Goal: Task Accomplishment & Management: Manage account settings

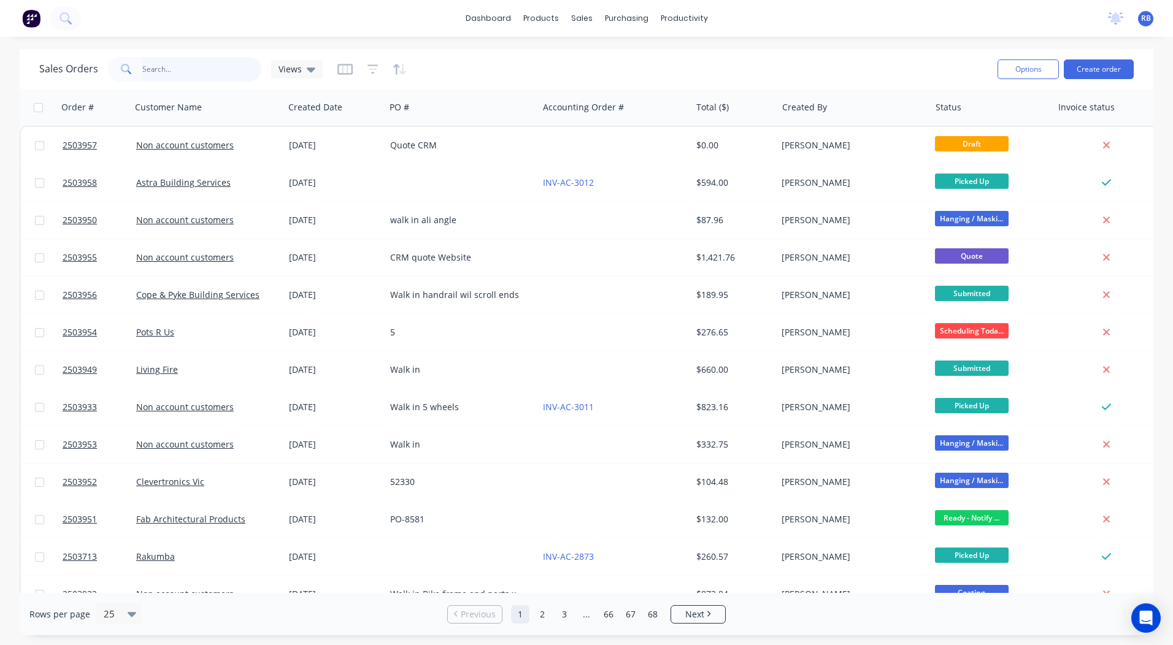
click at [160, 66] on input "text" at bounding box center [202, 69] width 120 height 25
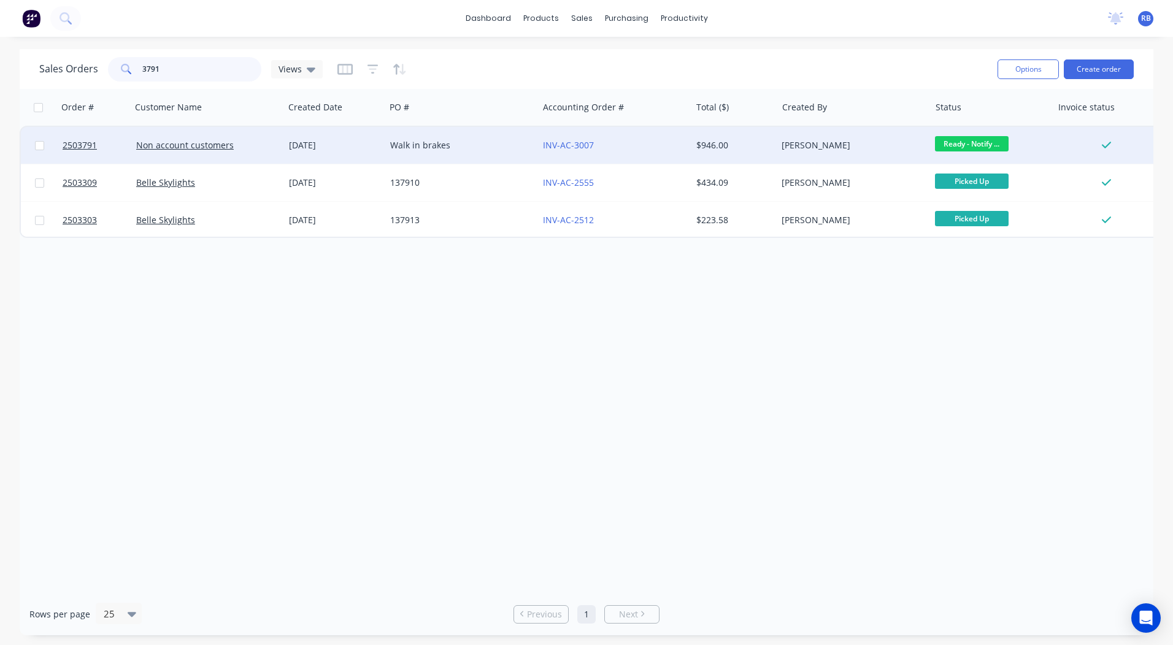
type input "3791"
click at [666, 144] on div "INV-AC-3007" at bounding box center [611, 145] width 136 height 12
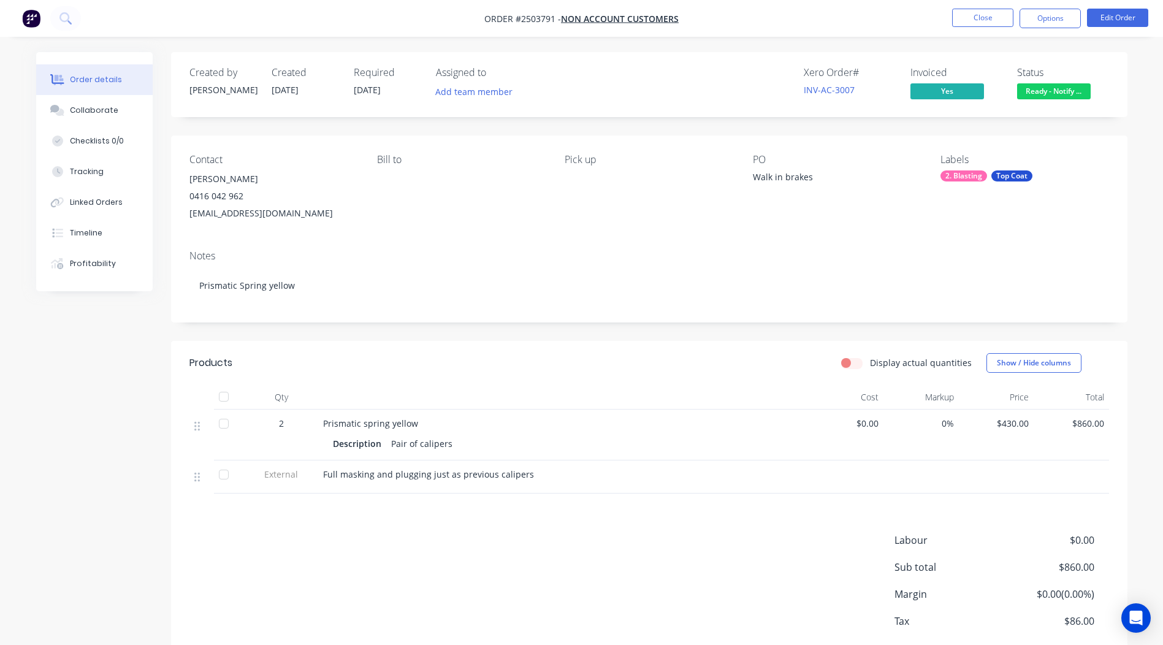
click at [1054, 93] on span "Ready - Notify ..." at bounding box center [1055, 90] width 74 height 15
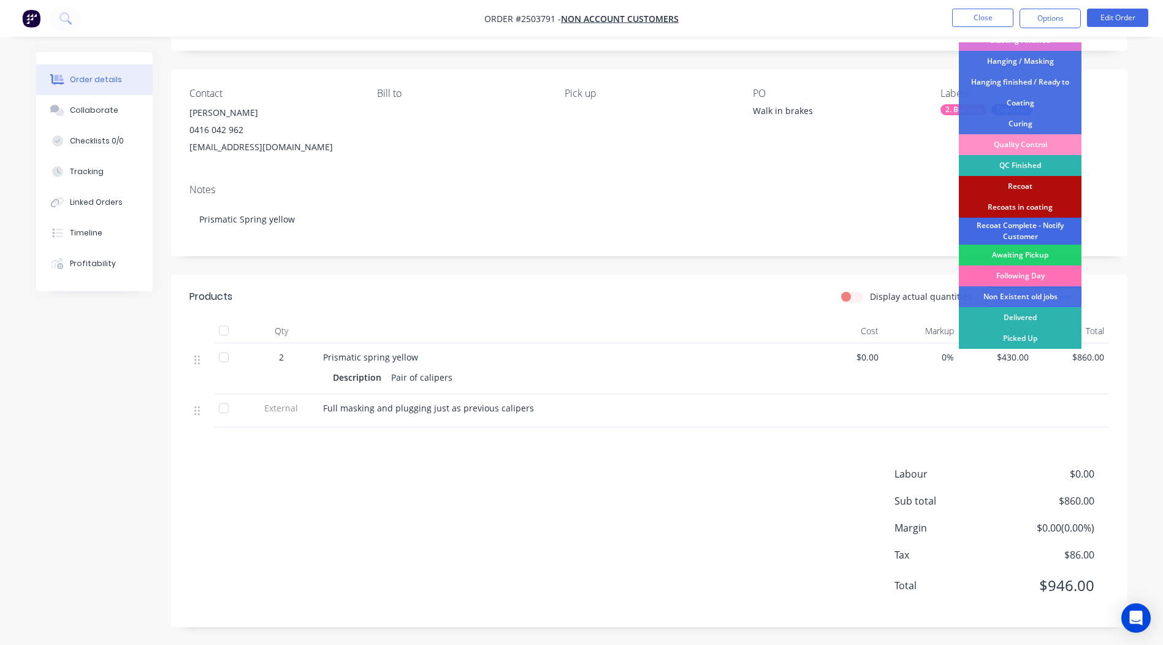
scroll to position [67, 0]
click at [1010, 186] on div "Recoat" at bounding box center [1020, 185] width 123 height 21
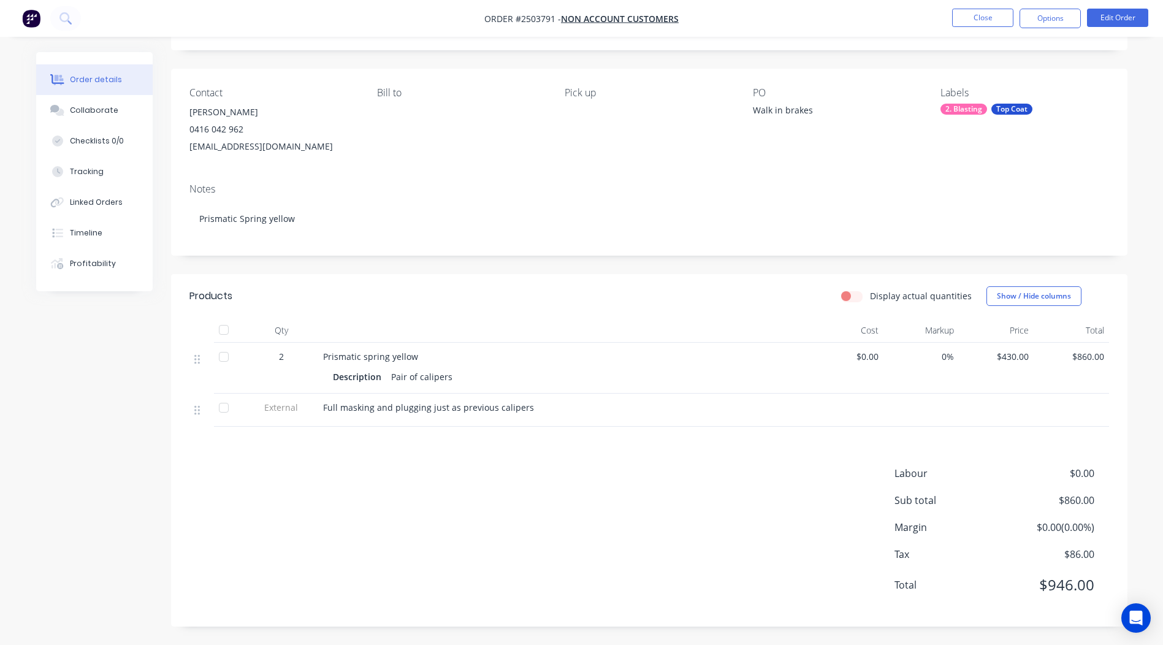
scroll to position [0, 0]
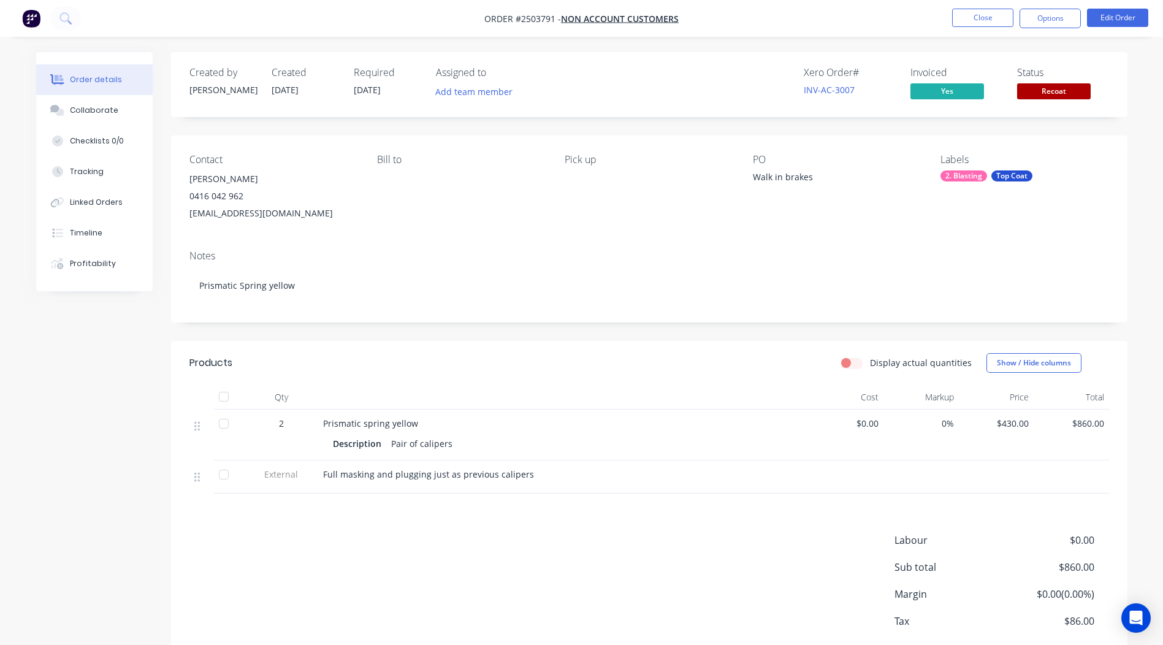
click at [1052, 91] on span "Recoat" at bounding box center [1055, 90] width 74 height 15
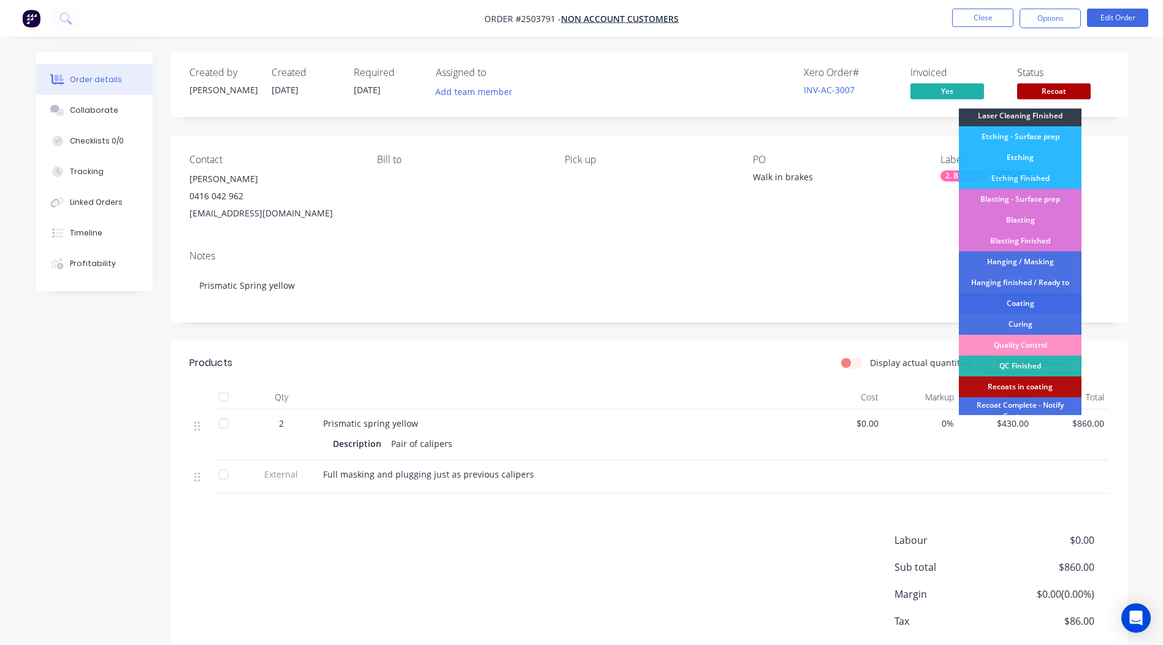
scroll to position [263, 0]
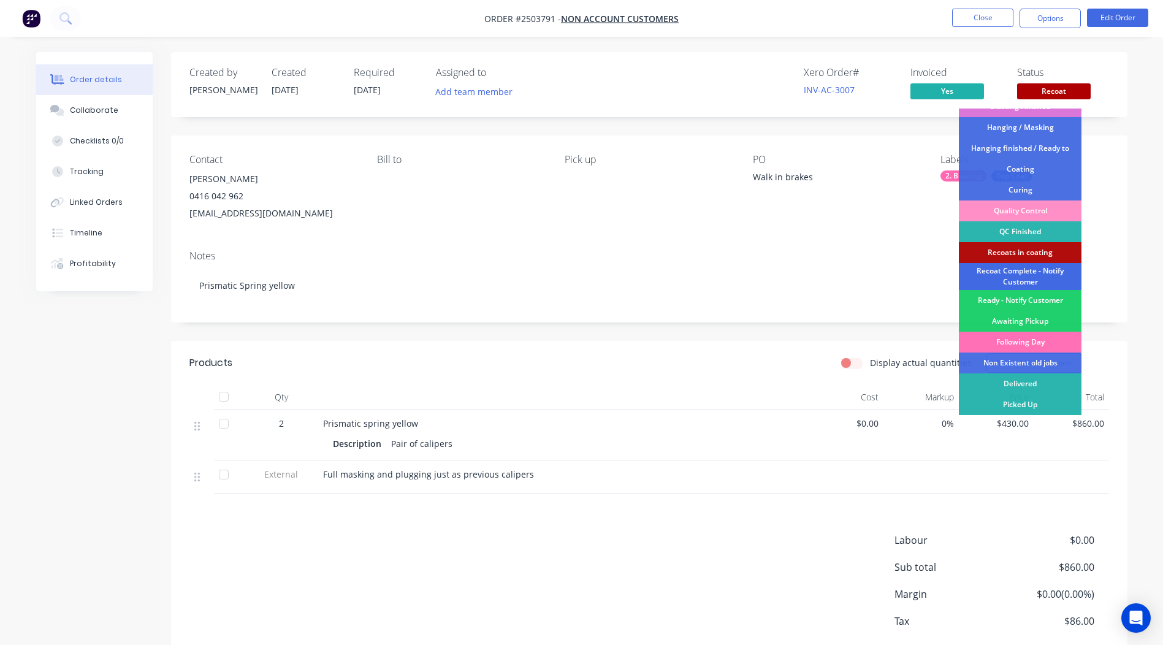
click at [1011, 278] on div "Recoat Complete - Notify Customer" at bounding box center [1020, 276] width 123 height 27
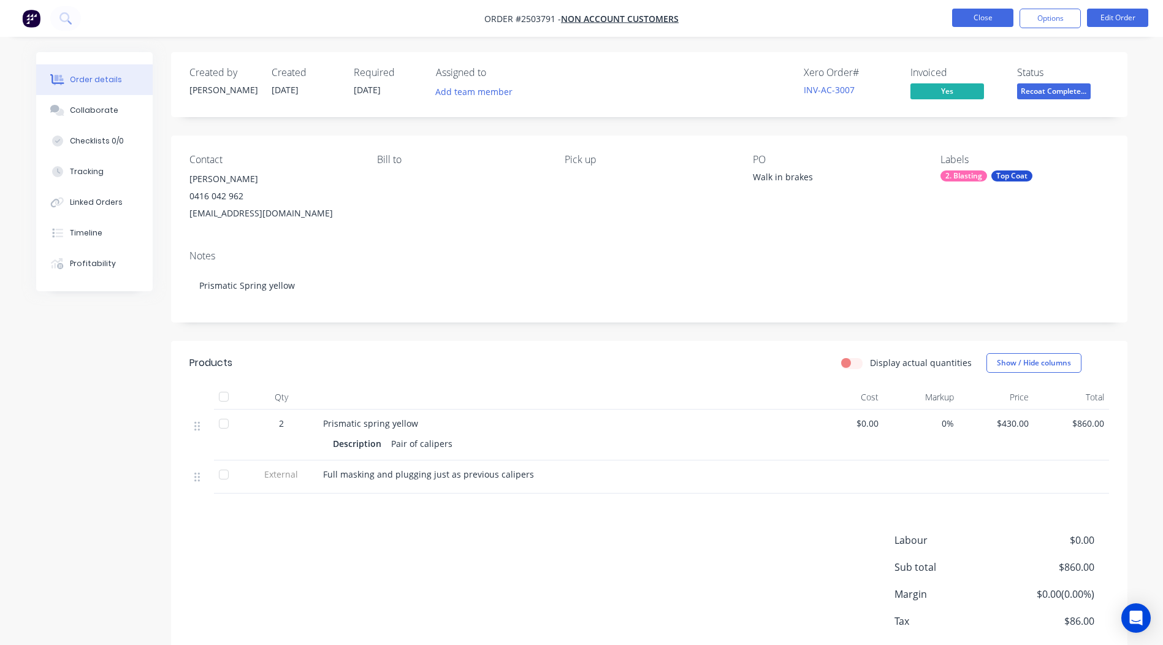
click at [961, 18] on button "Close" at bounding box center [982, 18] width 61 height 18
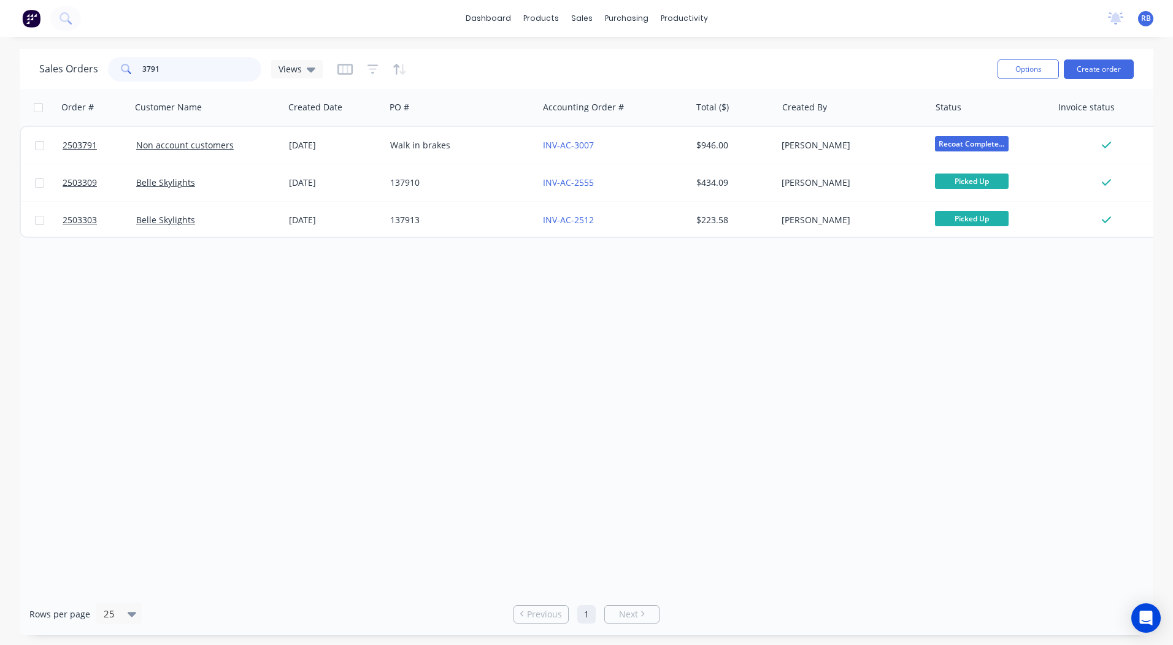
drag, startPoint x: 180, startPoint y: 71, endPoint x: 0, endPoint y: 58, distance: 180.2
click at [0, 61] on html "dashboard products sales purchasing productivity dashboard products Product Cat…" at bounding box center [586, 322] width 1173 height 645
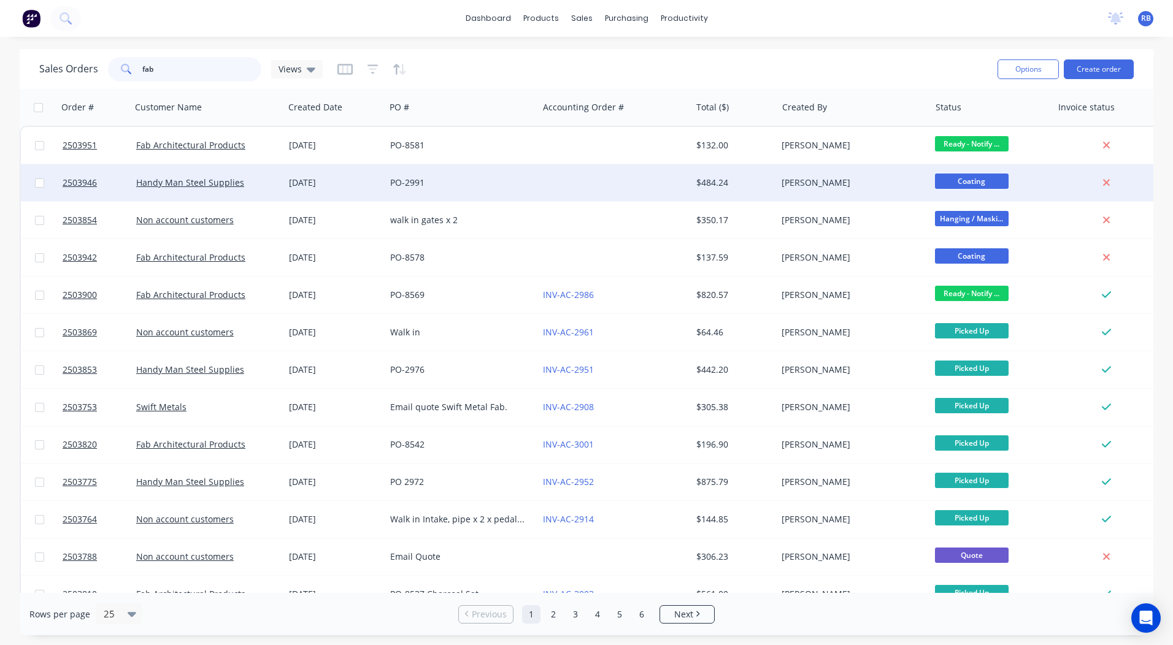
type input "fab"
click at [618, 180] on div at bounding box center [614, 182] width 153 height 37
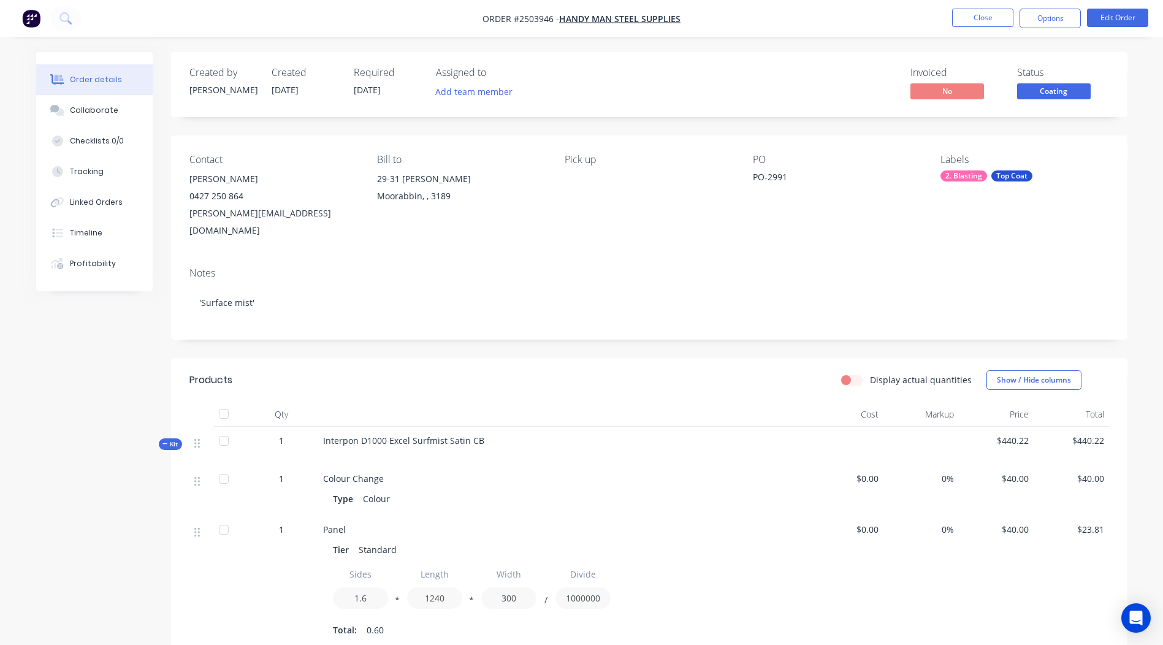
click at [1056, 91] on span "Coating" at bounding box center [1055, 90] width 74 height 15
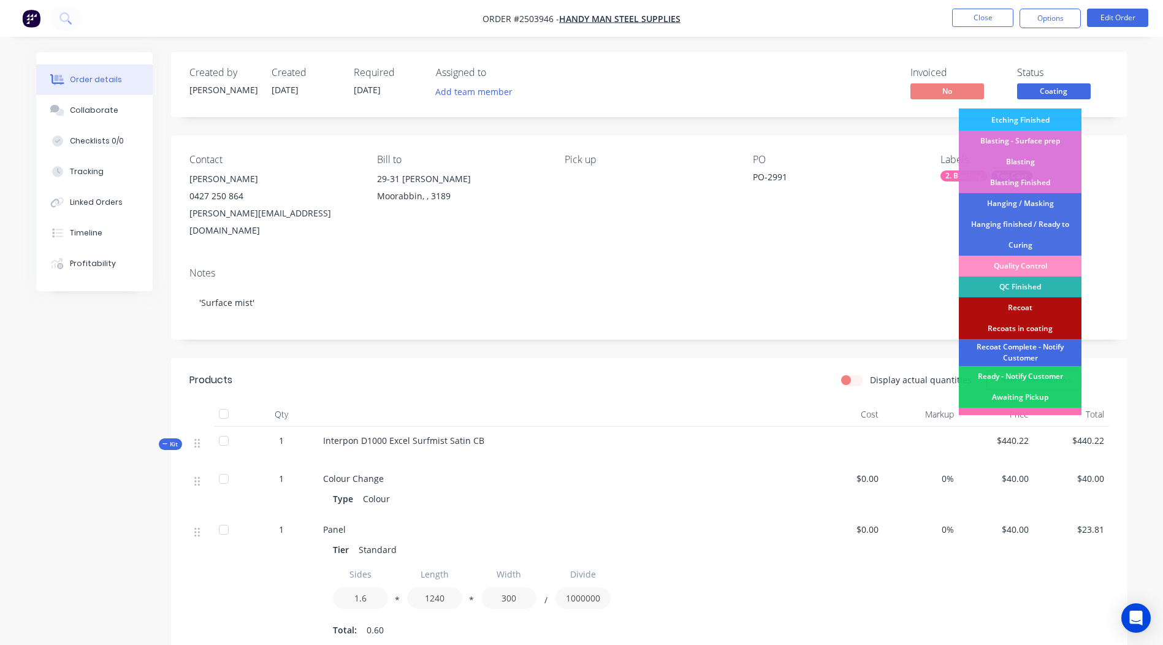
scroll to position [263, 0]
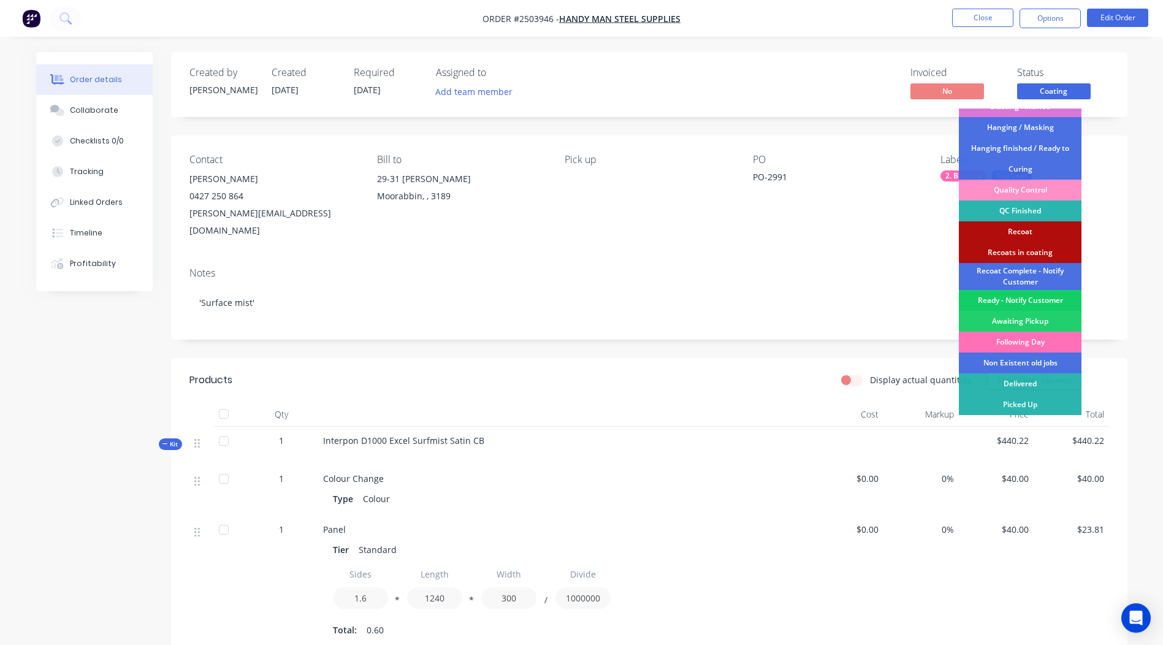
click at [1028, 302] on div "Ready - Notify Customer" at bounding box center [1020, 300] width 123 height 21
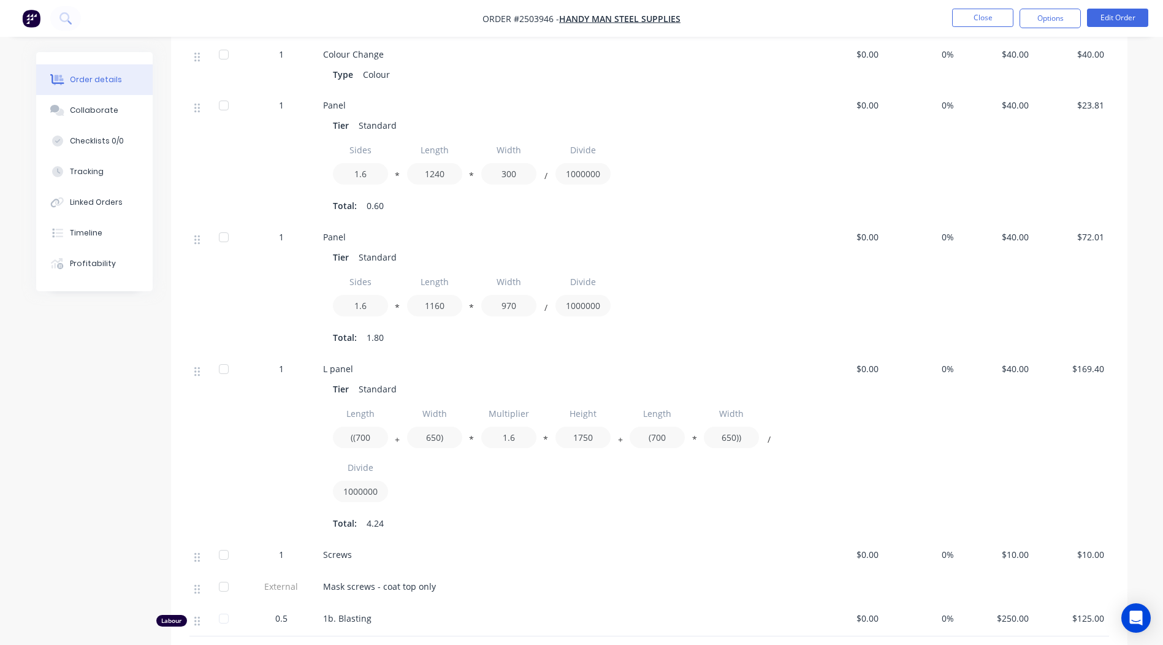
scroll to position [552, 0]
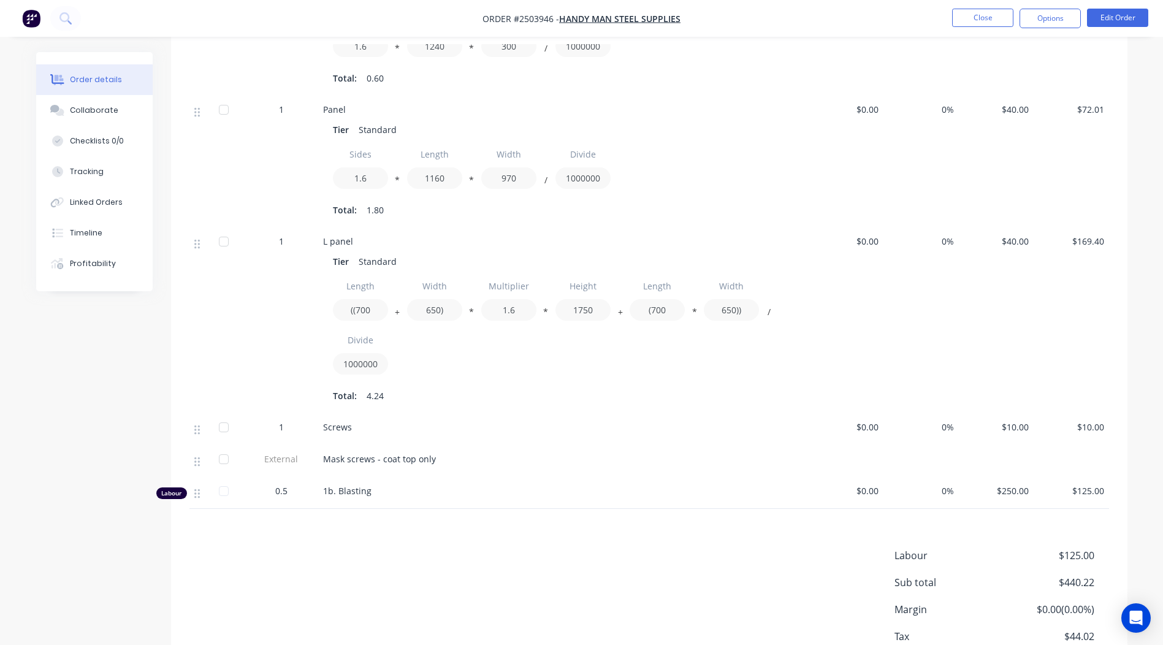
drag, startPoint x: 1094, startPoint y: 280, endPoint x: 705, endPoint y: 535, distance: 465.1
click at [705, 548] on div "Labour $125.00 Sub total $440.22 Margin $0.00 ( 0.00 %) Tax $44.02 Total $484.24" at bounding box center [650, 619] width 920 height 142
click at [1000, 18] on button "Close" at bounding box center [982, 18] width 61 height 18
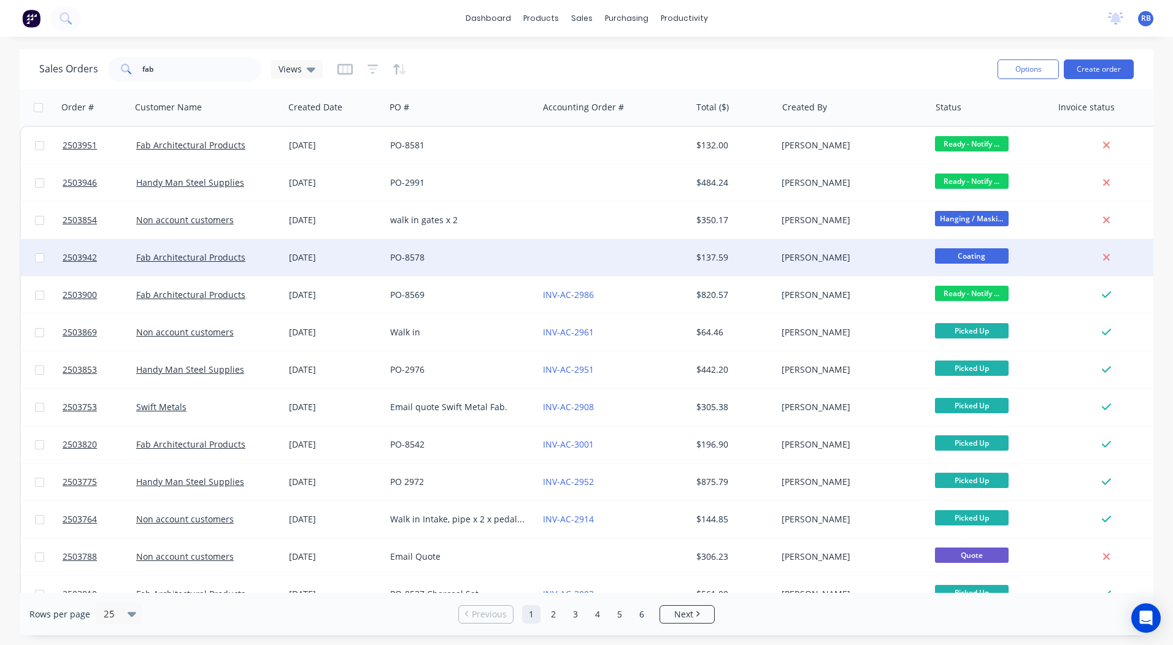
click at [588, 266] on div at bounding box center [614, 257] width 153 height 37
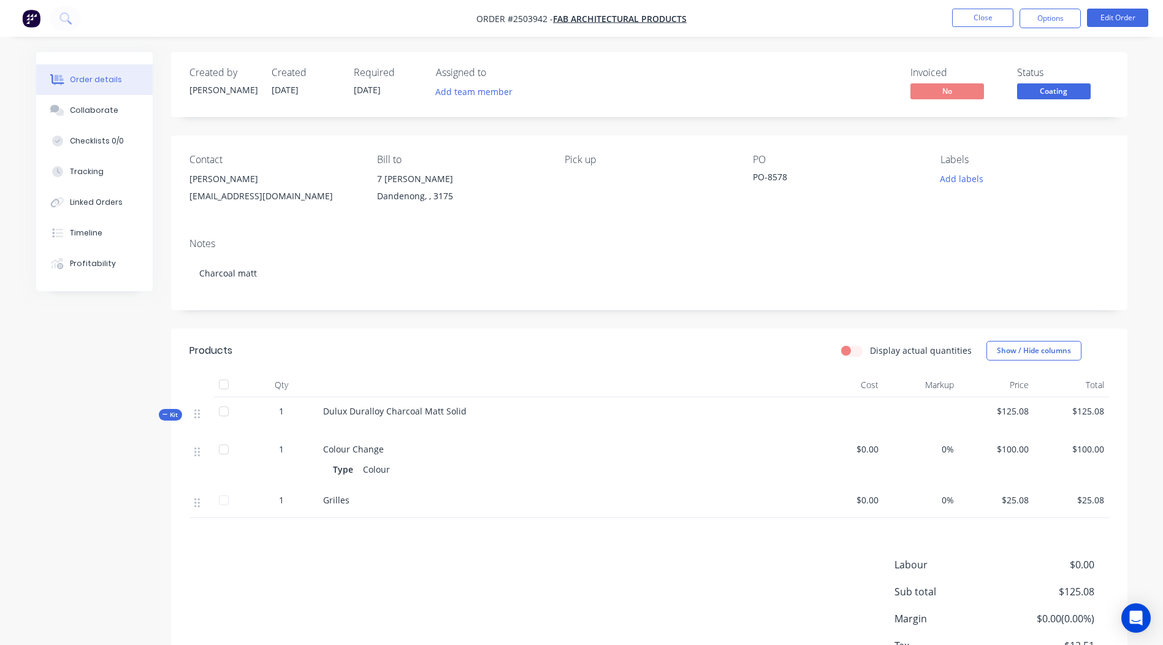
click at [1054, 85] on span "Coating" at bounding box center [1055, 90] width 74 height 15
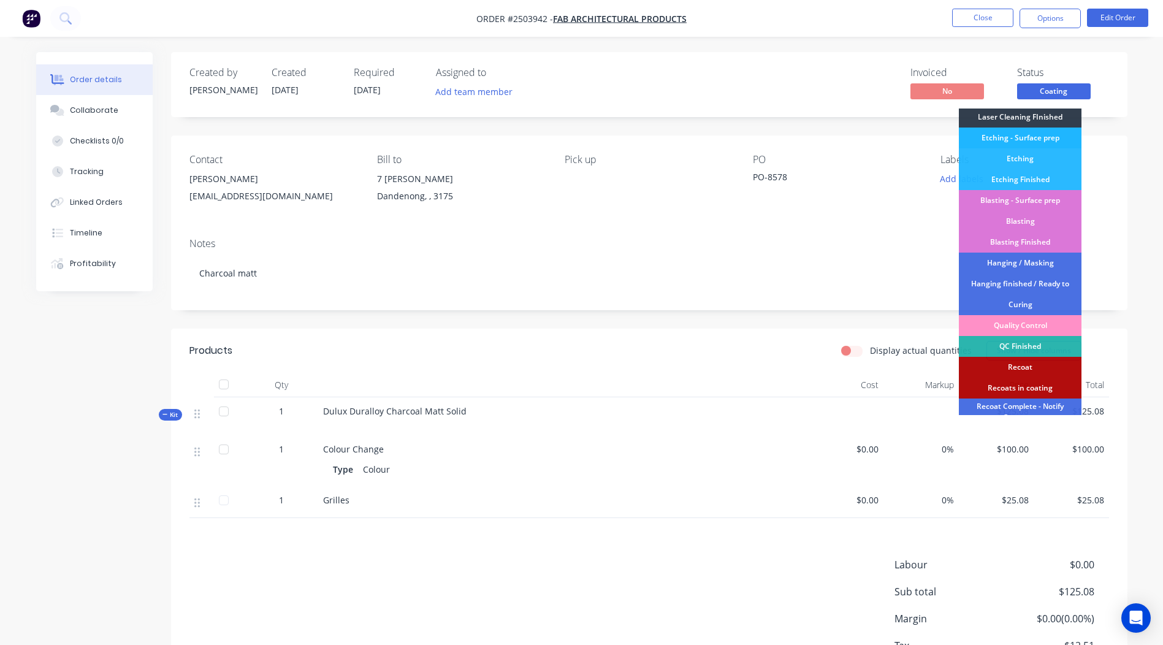
scroll to position [263, 0]
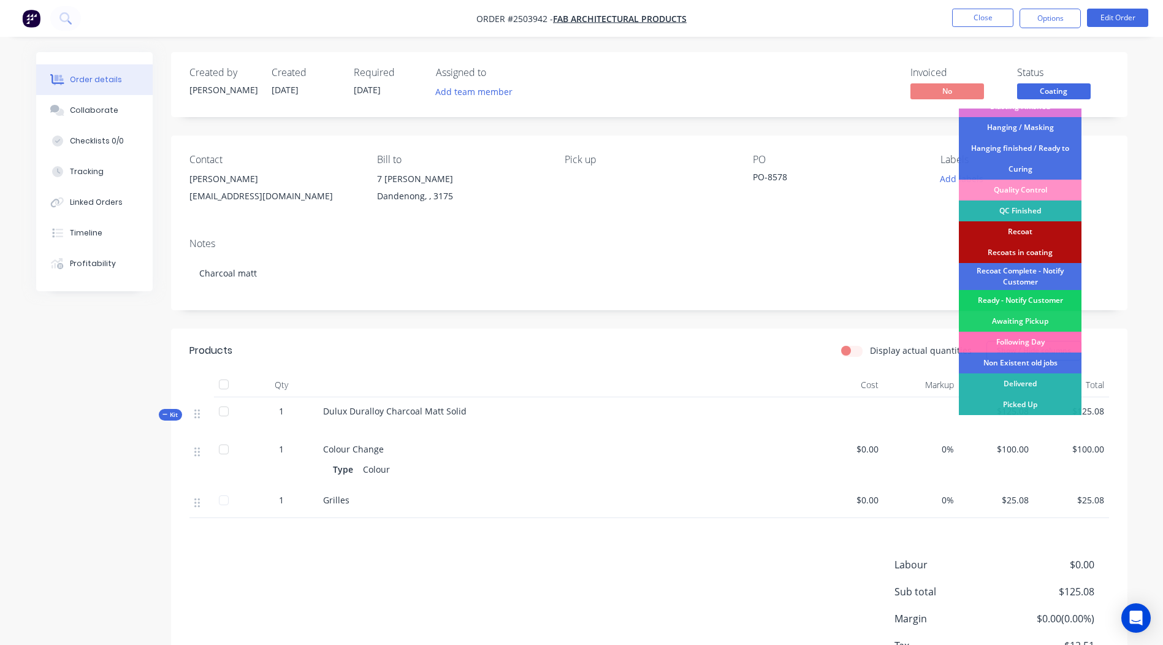
click at [1034, 301] on div "Ready - Notify Customer" at bounding box center [1020, 300] width 123 height 21
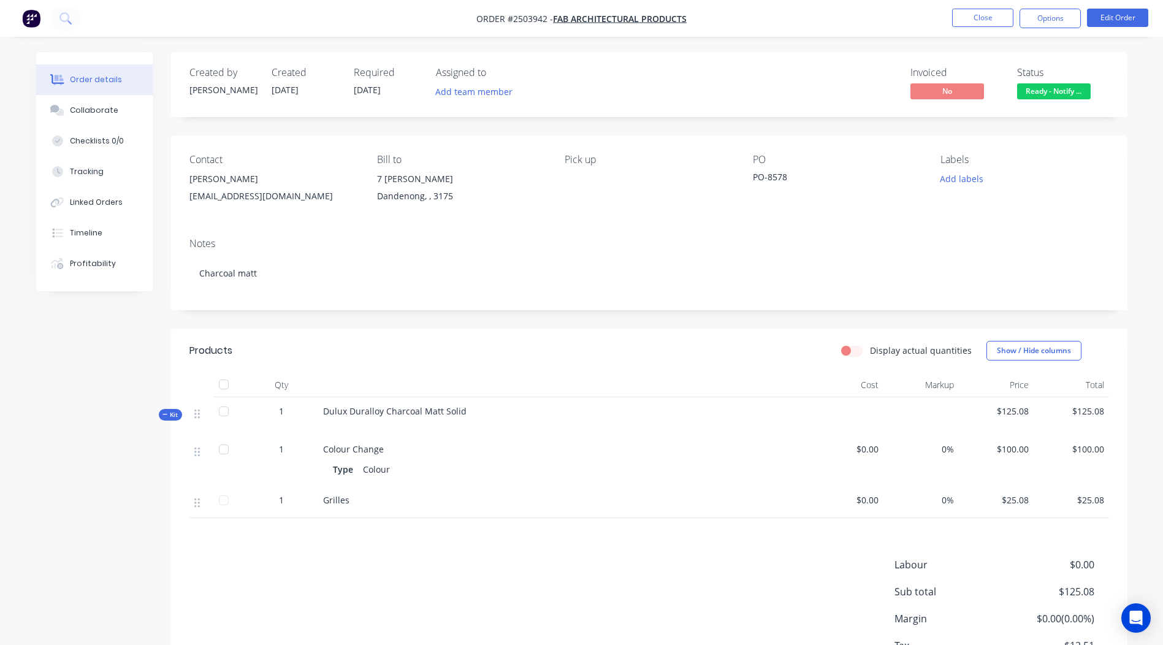
scroll to position [91, 0]
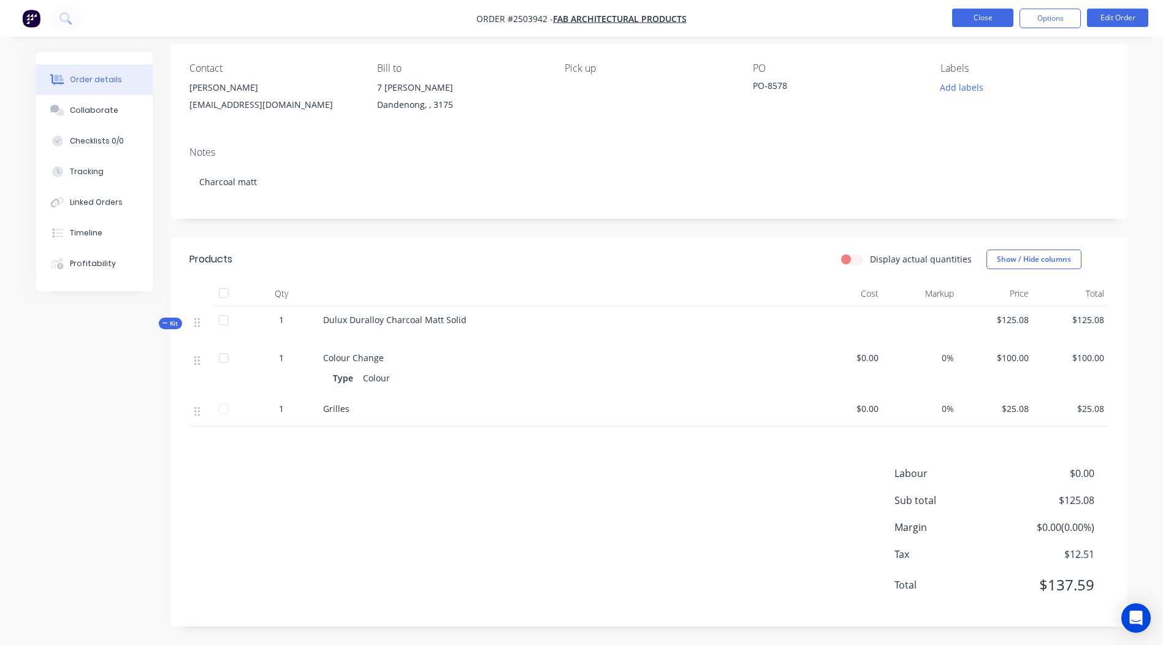
click at [996, 20] on button "Close" at bounding box center [982, 18] width 61 height 18
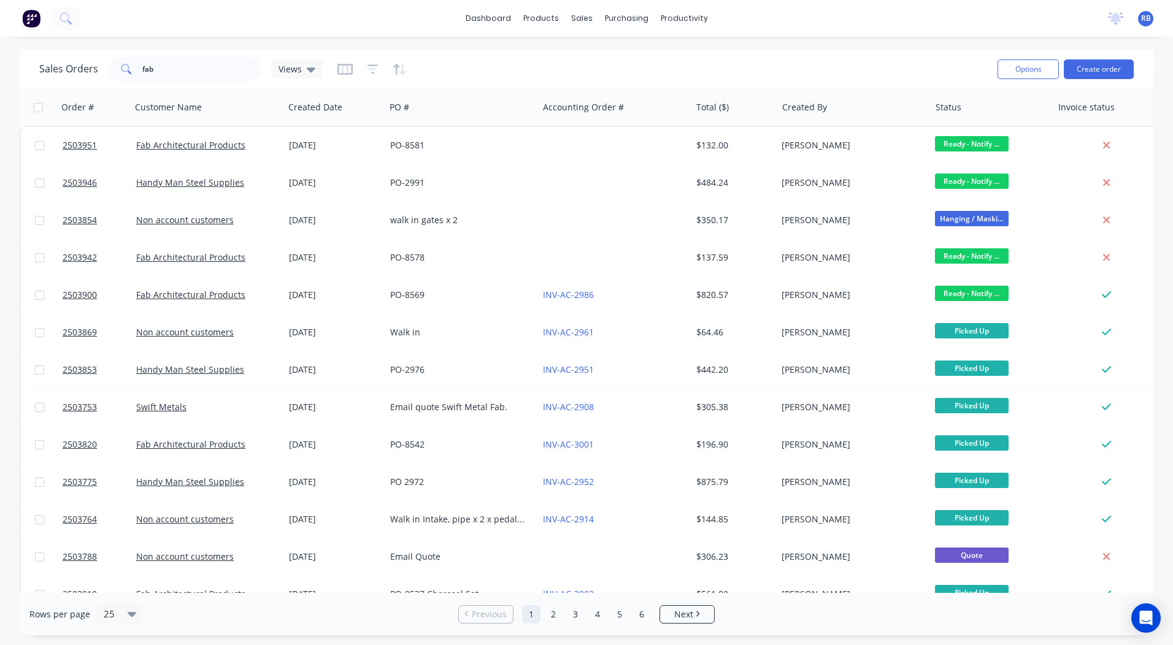
drag, startPoint x: 188, startPoint y: 82, endPoint x: 86, endPoint y: 82, distance: 101.2
click at [86, 82] on div "Sales Orders fab Views" at bounding box center [513, 69] width 948 height 30
click at [183, 67] on input "fab" at bounding box center [202, 69] width 120 height 25
click at [188, 66] on input "fab" at bounding box center [202, 69] width 120 height 25
drag, startPoint x: 178, startPoint y: 69, endPoint x: 89, endPoint y: 75, distance: 89.7
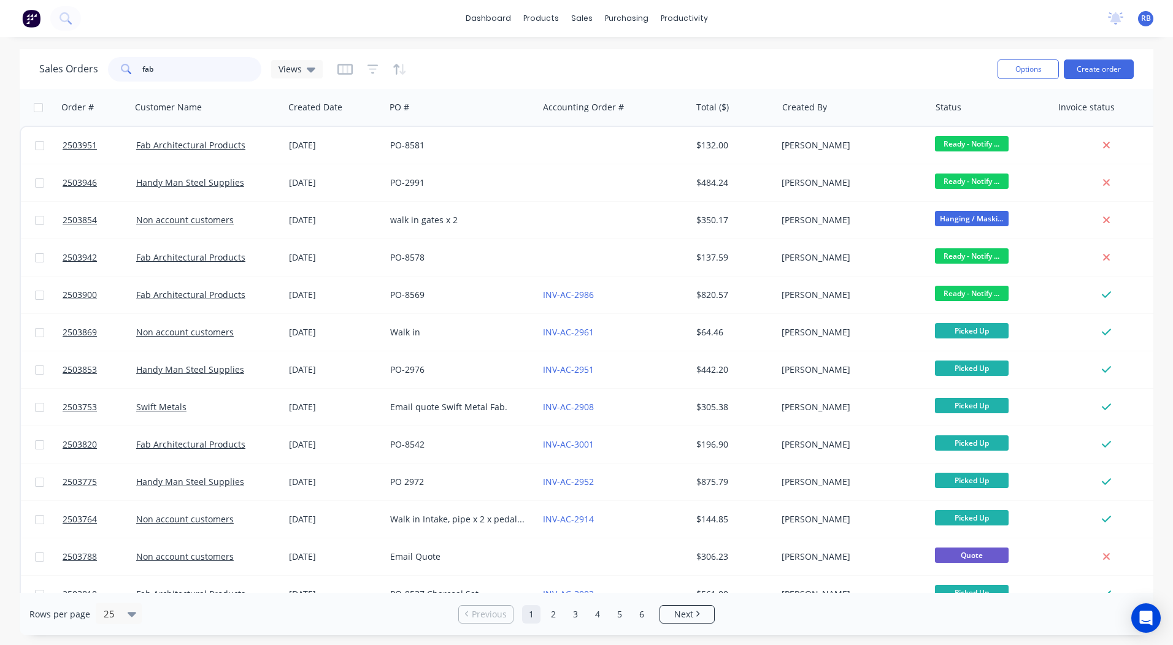
click at [93, 74] on div "Sales Orders fab Views" at bounding box center [180, 69] width 283 height 25
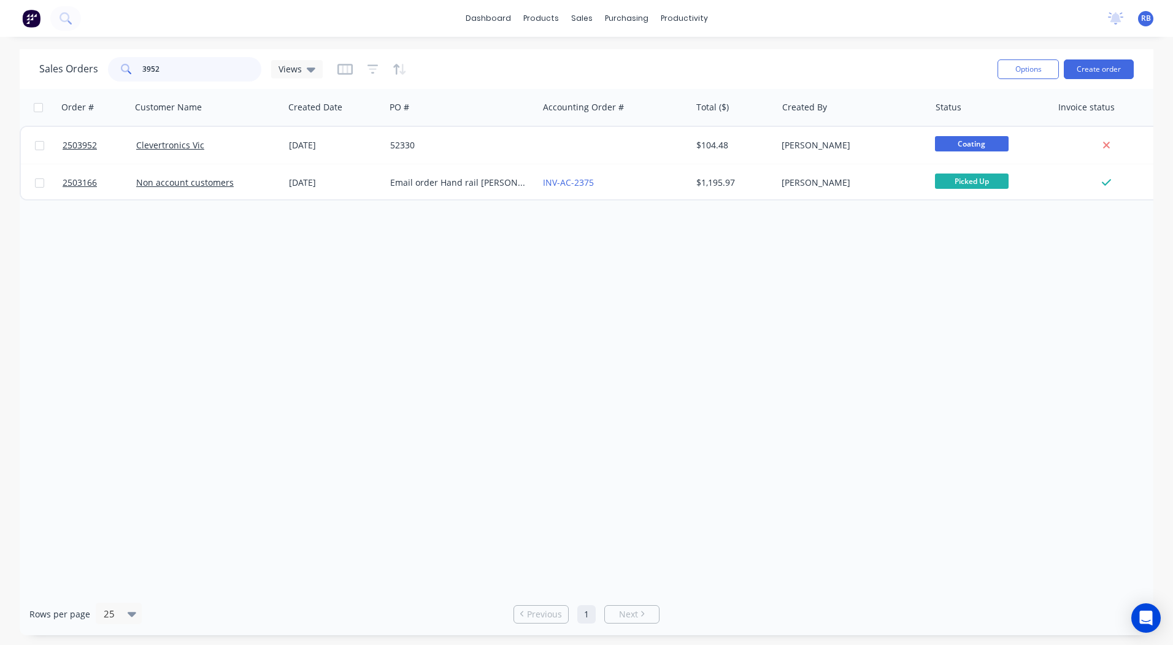
type input "3952"
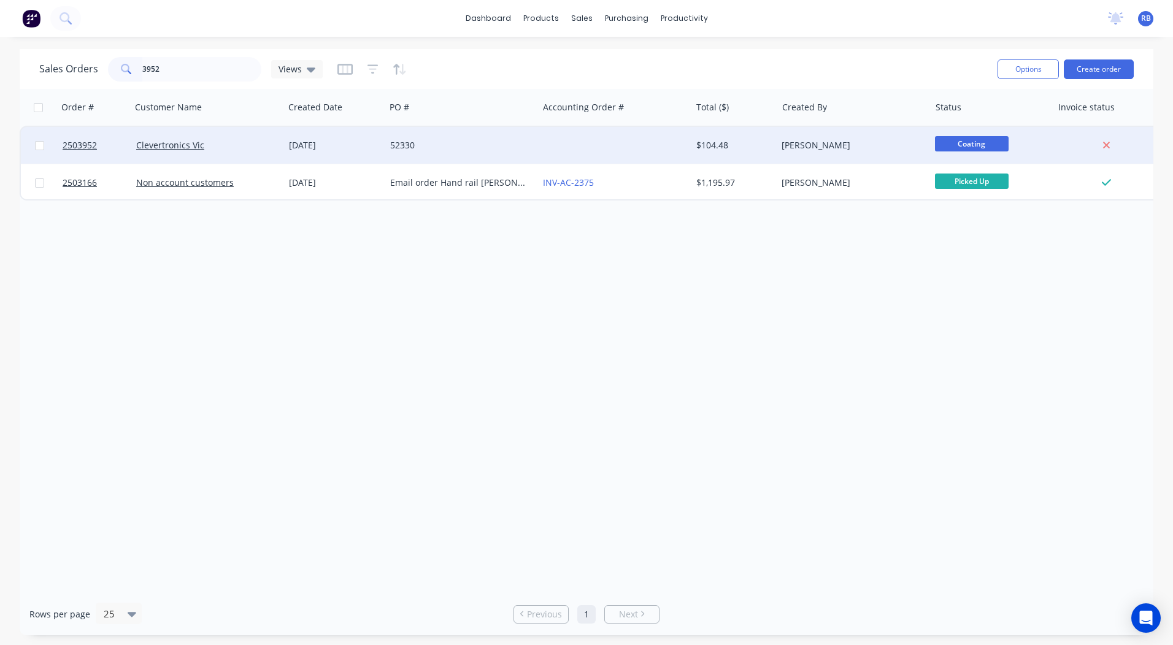
click at [851, 142] on div "[PERSON_NAME]" at bounding box center [849, 145] width 136 height 12
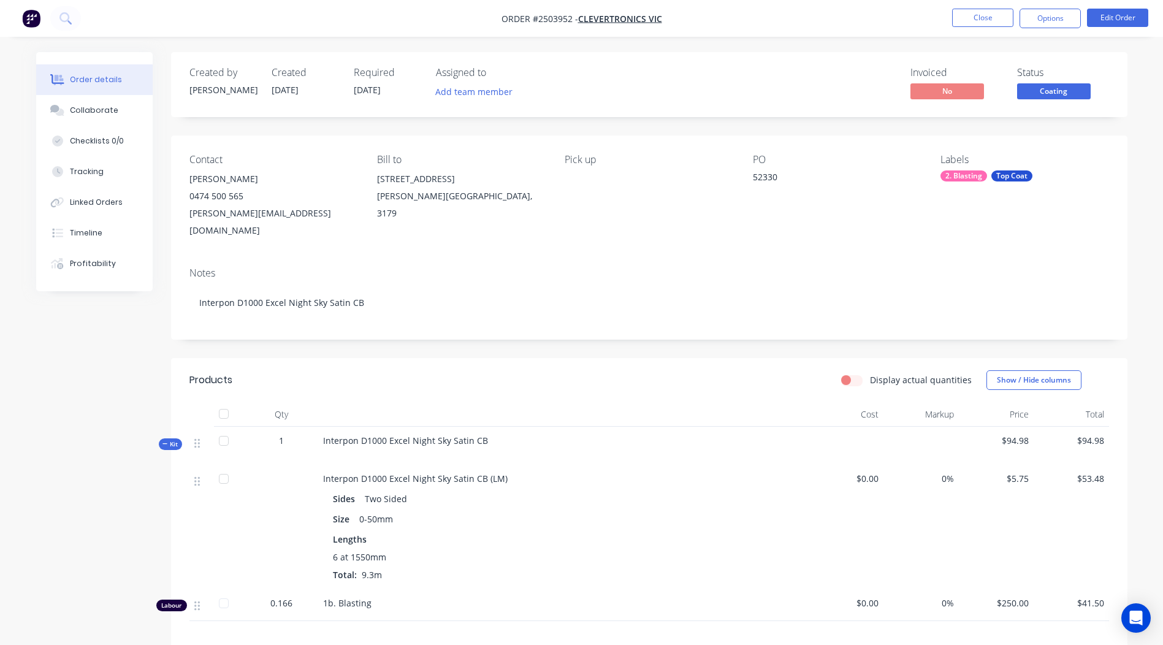
click at [1064, 96] on span "Coating" at bounding box center [1055, 90] width 74 height 15
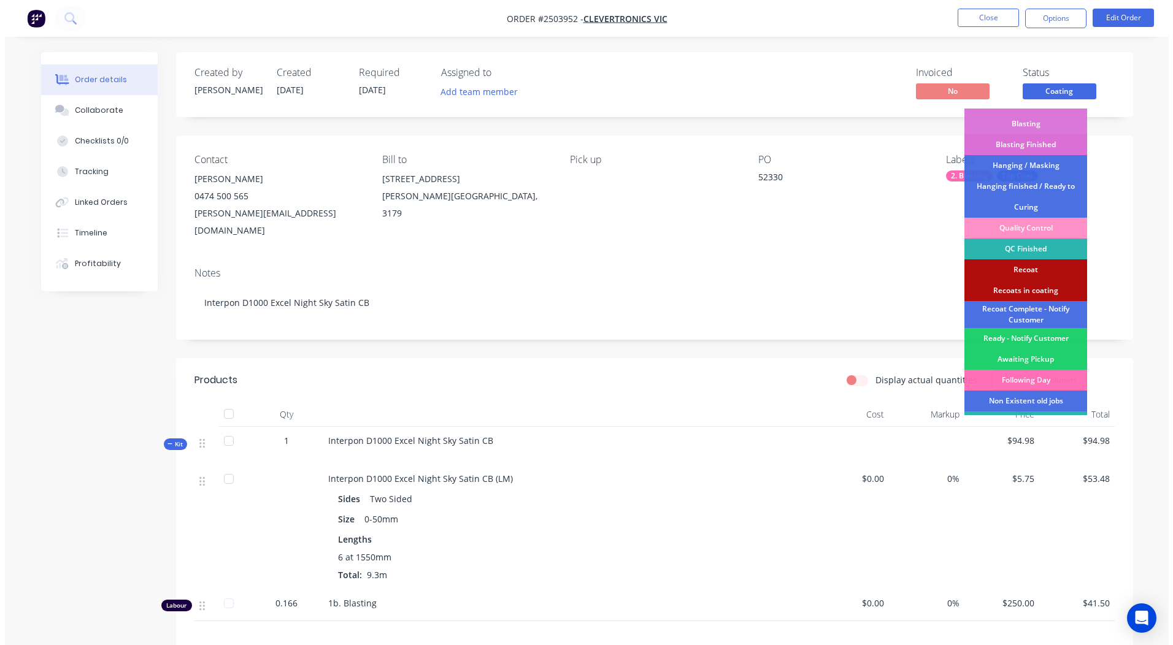
scroll to position [263, 0]
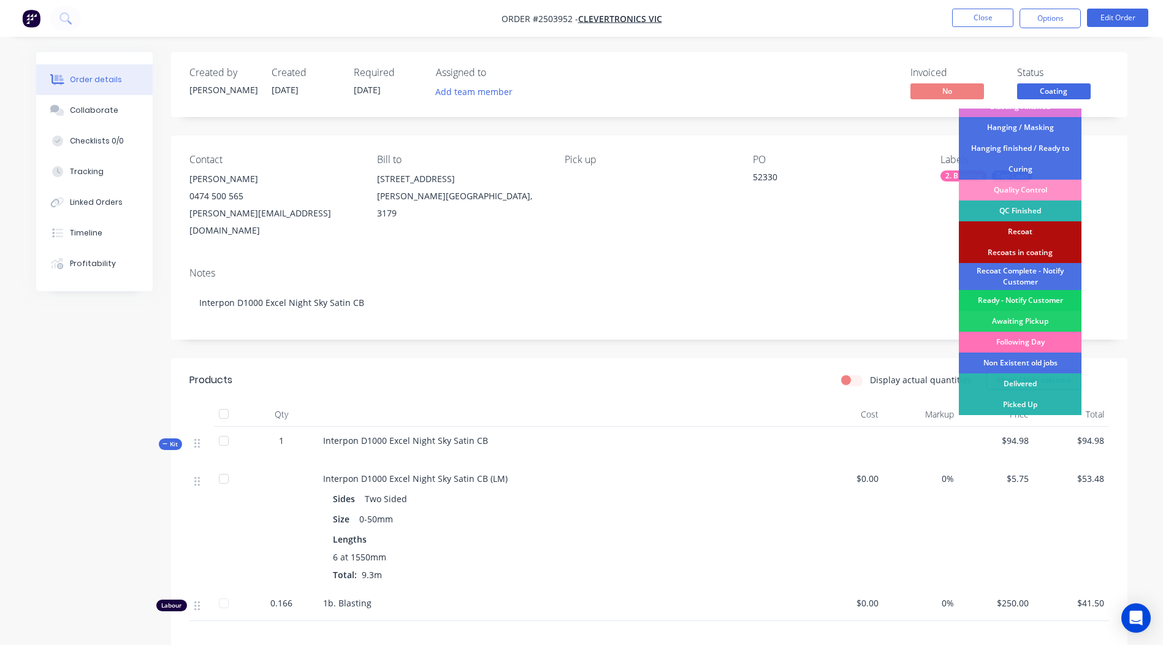
click at [1023, 297] on div "Ready - Notify Customer" at bounding box center [1020, 300] width 123 height 21
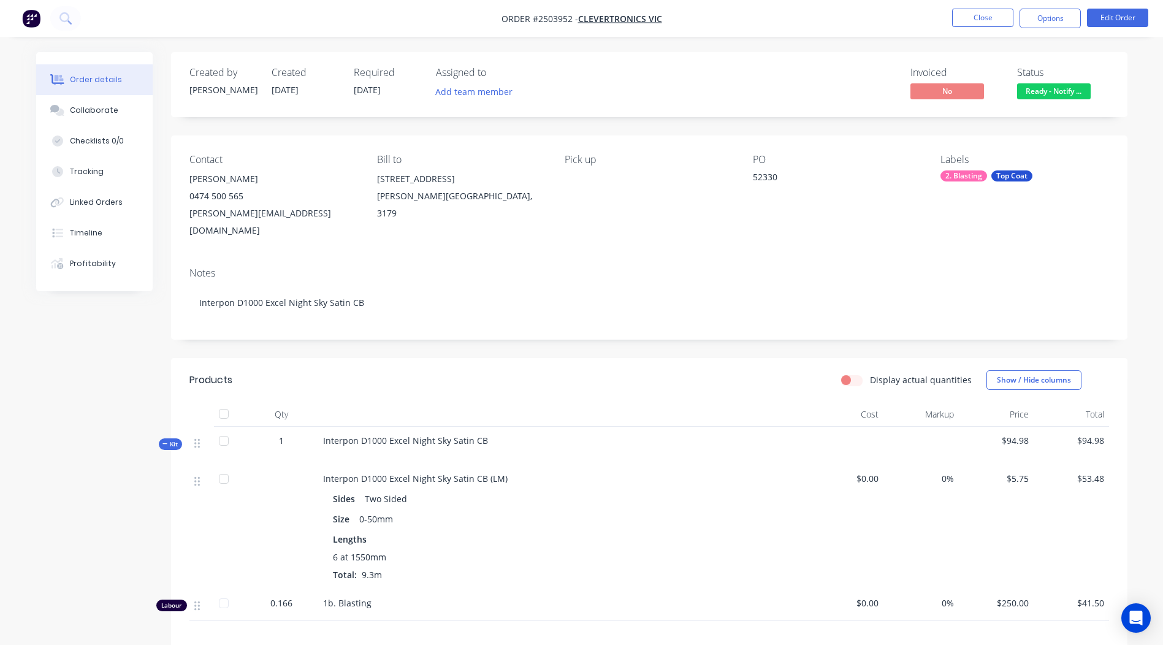
click at [987, 30] on nav "Order #2503952 - Clevertronics Vic Close Options Edit Order" at bounding box center [581, 18] width 1163 height 37
click at [987, 24] on button "Close" at bounding box center [982, 18] width 61 height 18
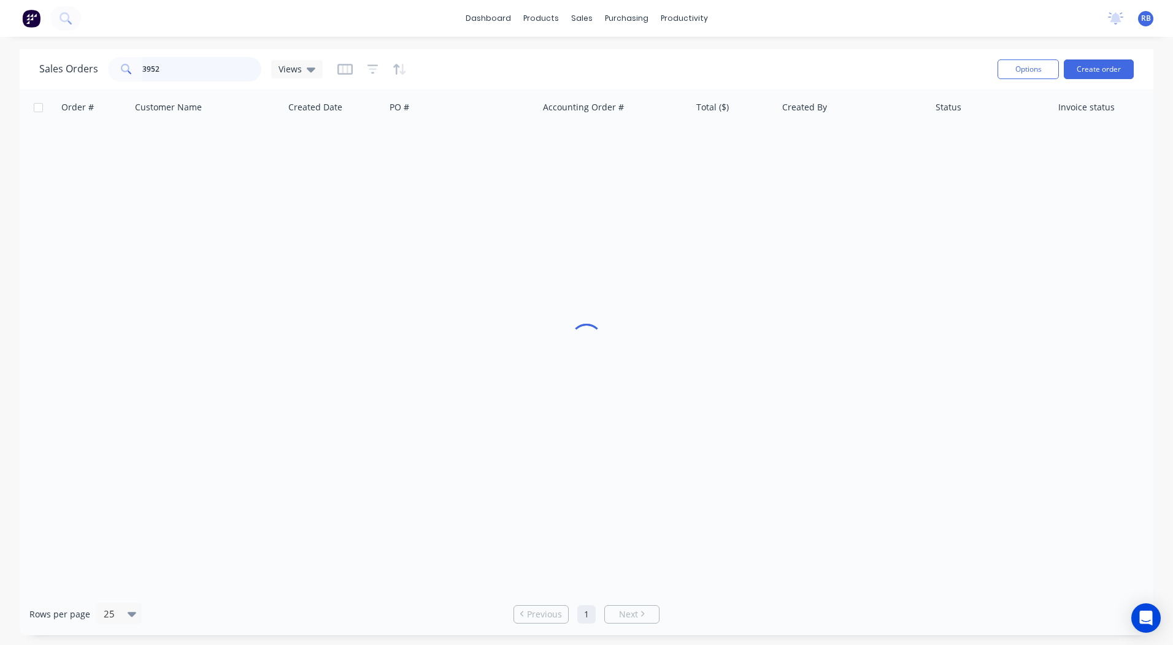
click at [0, 80] on html "dashboard products sales purchasing productivity dashboard products Product Cat…" at bounding box center [586, 322] width 1173 height 645
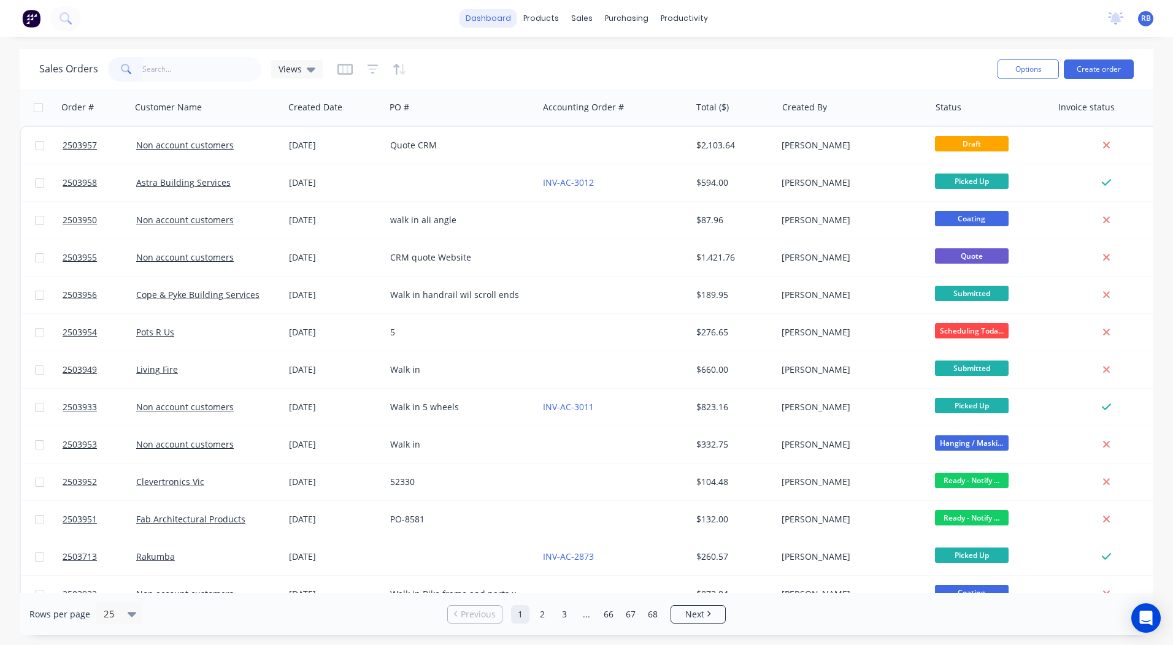
click at [494, 10] on link "dashboard" at bounding box center [488, 18] width 58 height 18
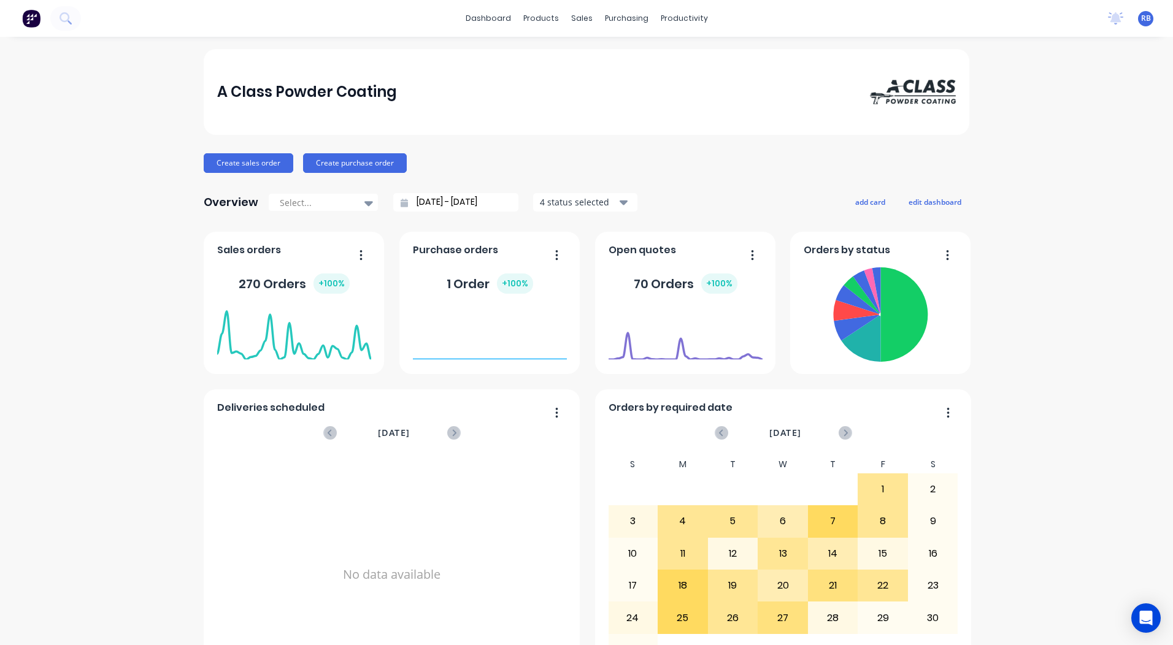
scroll to position [529, 0]
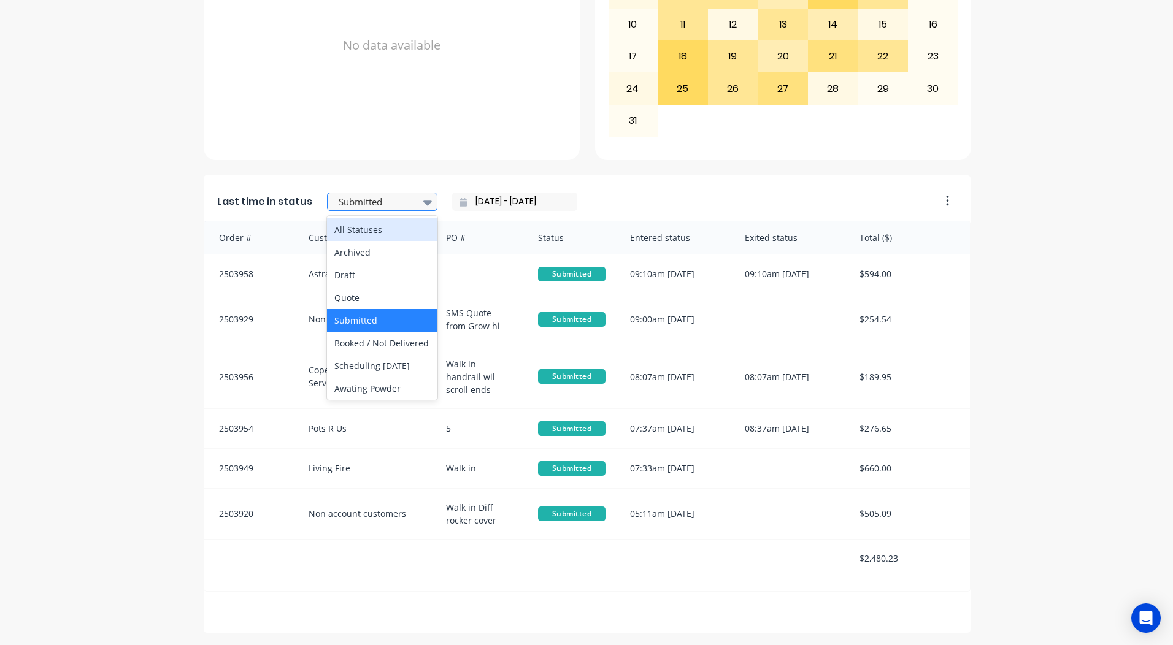
click at [389, 199] on div at bounding box center [375, 201] width 77 height 15
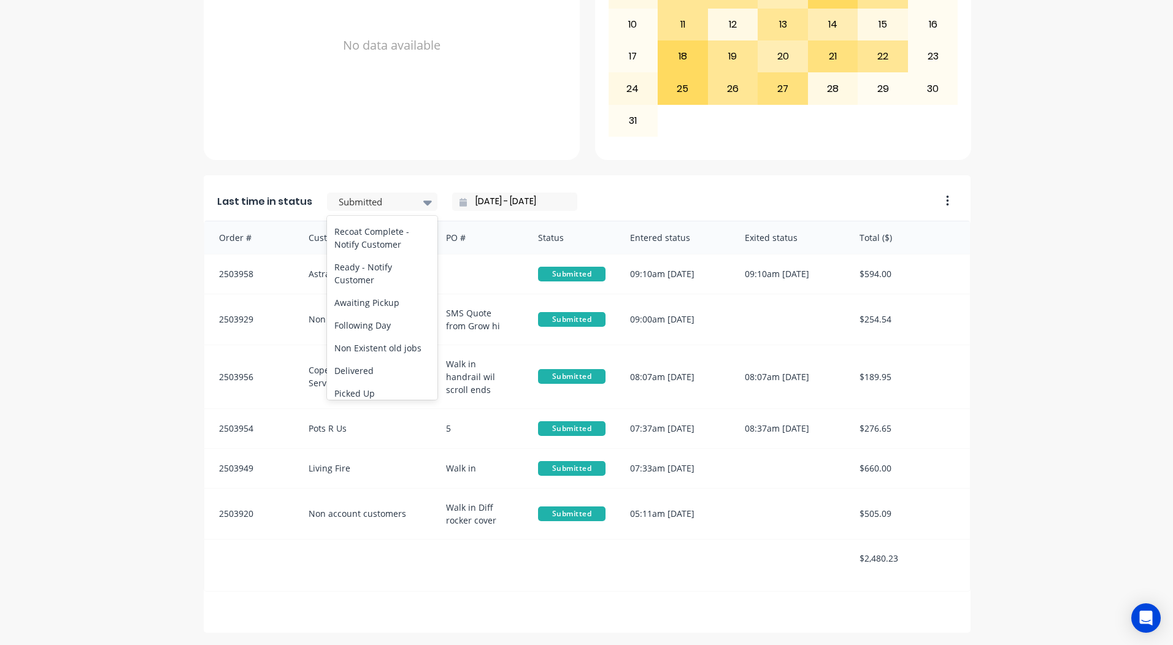
scroll to position [637, 0]
click at [360, 269] on div "Ready - Notify Customer" at bounding box center [382, 266] width 110 height 36
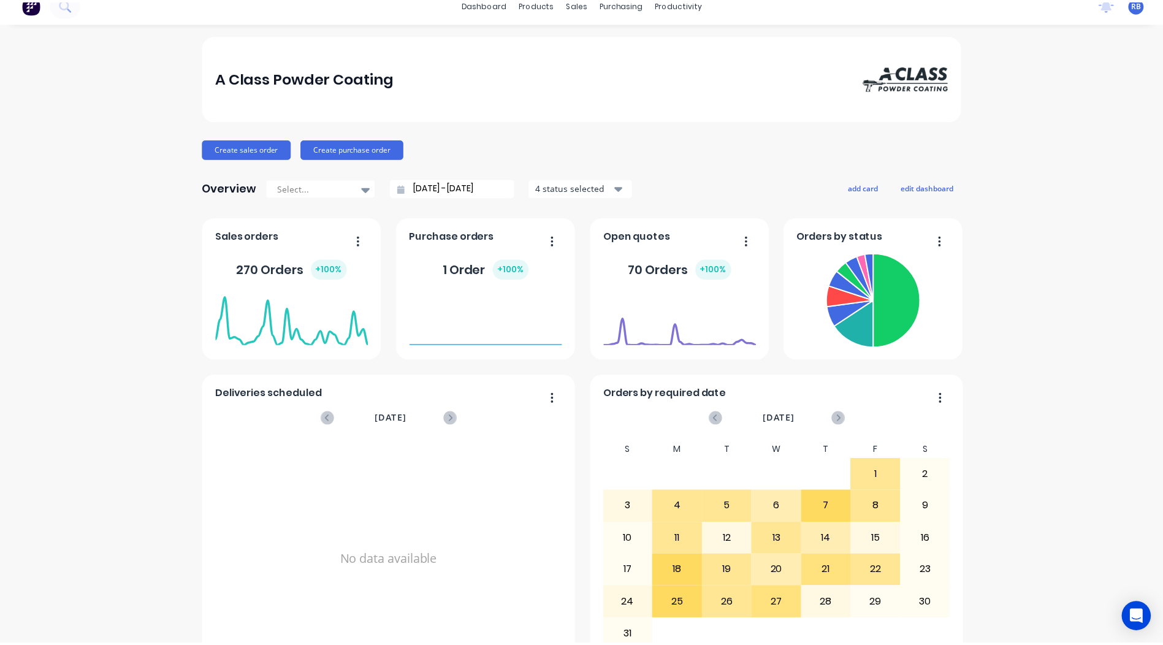
scroll to position [0, 0]
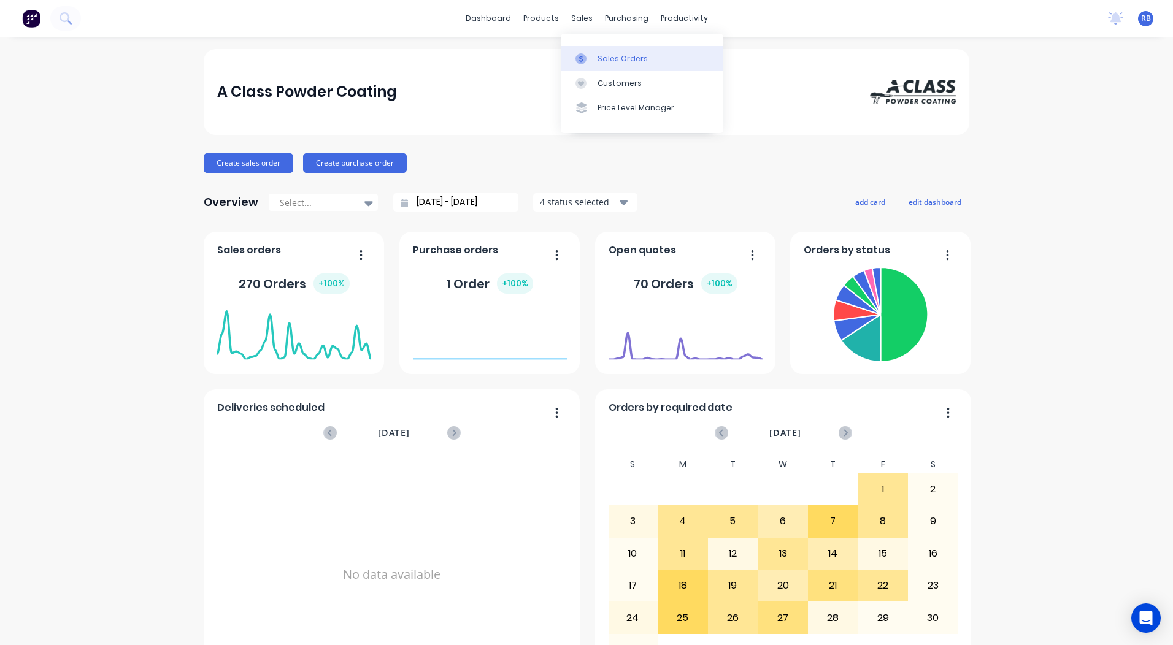
click at [607, 58] on div "Sales Orders" at bounding box center [622, 58] width 50 height 11
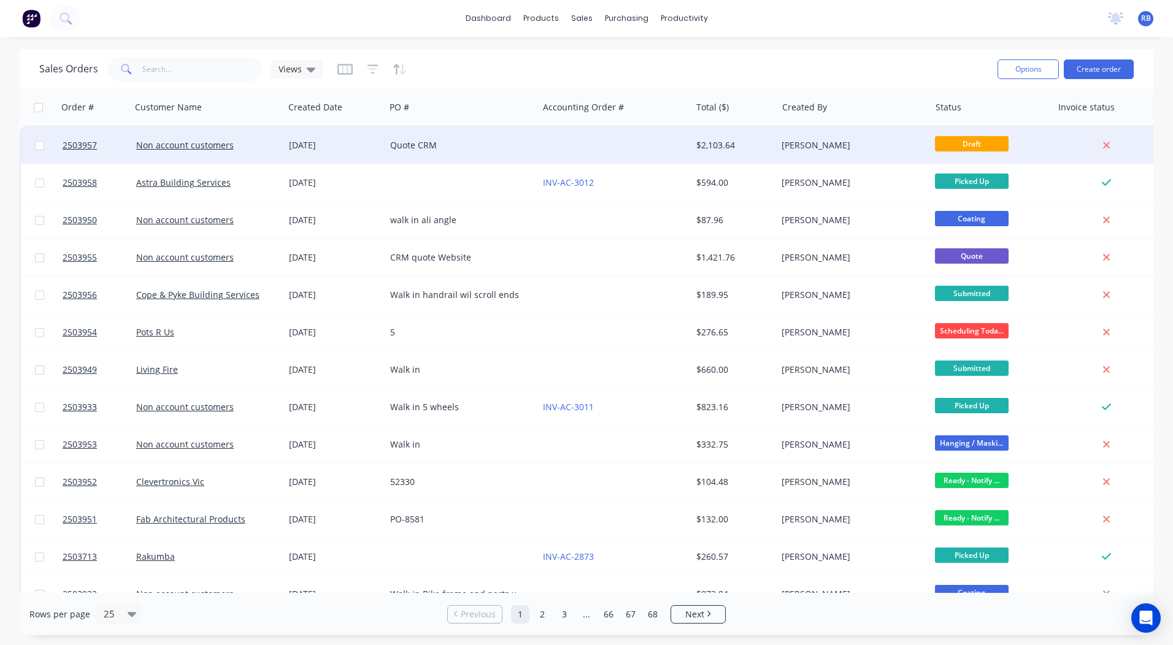
click at [442, 147] on div "Quote CRM" at bounding box center [458, 145] width 136 height 12
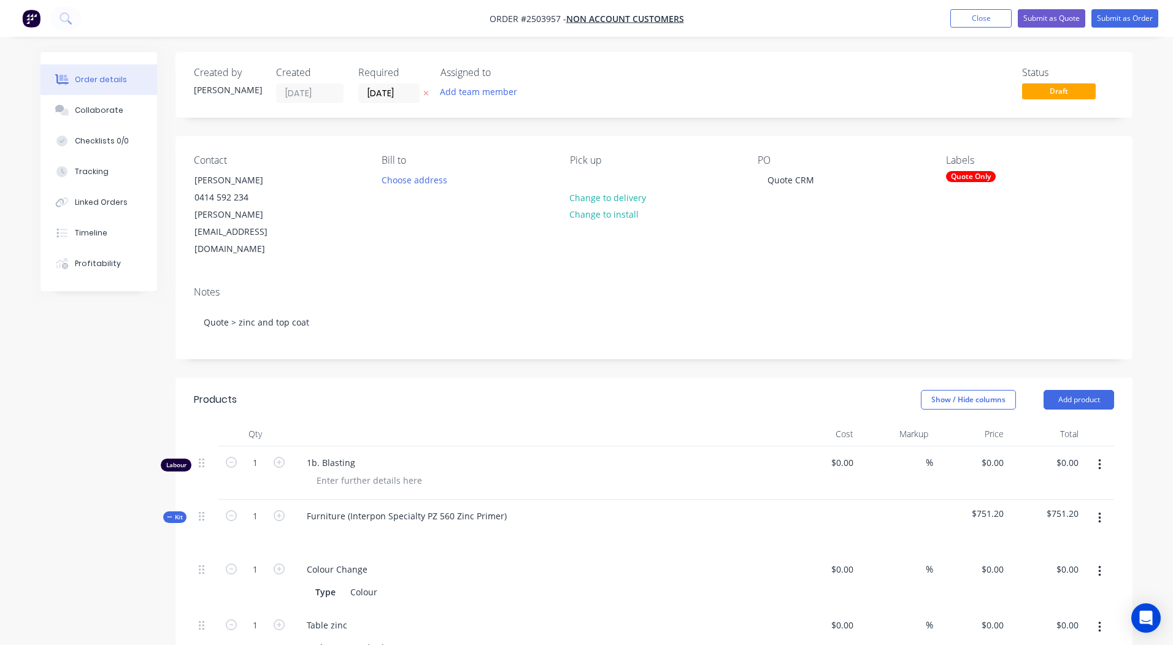
type input "$250.00"
type input "$40.00"
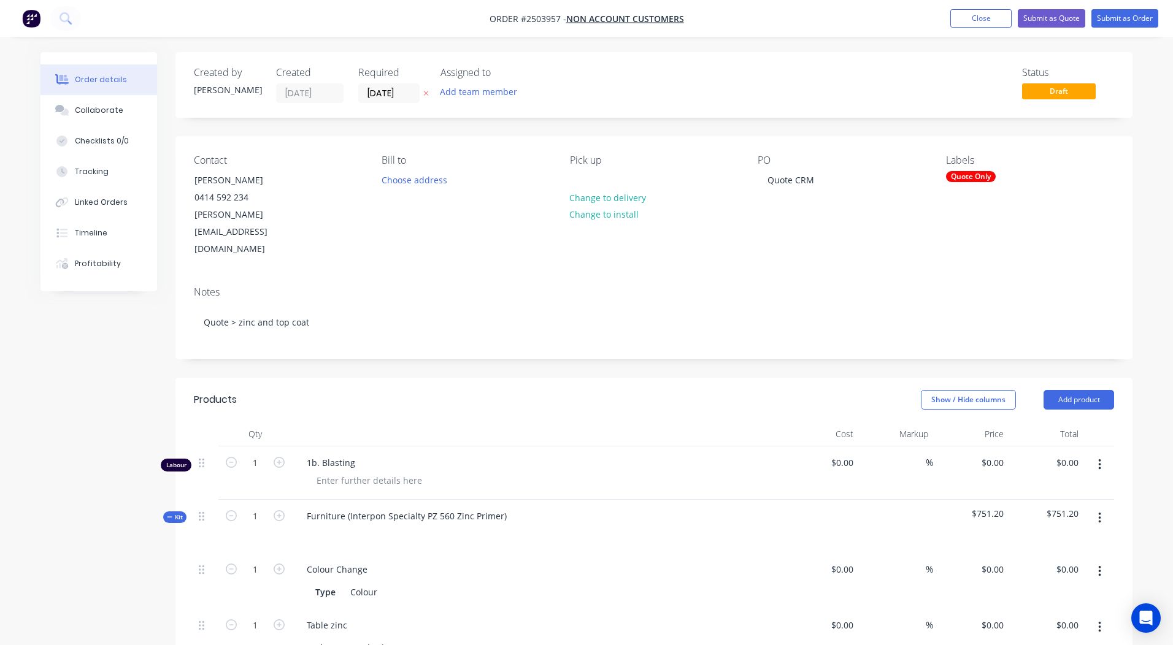
type input "$263.60"
type input "$40.00"
type input "$447.60"
type input "$40.00"
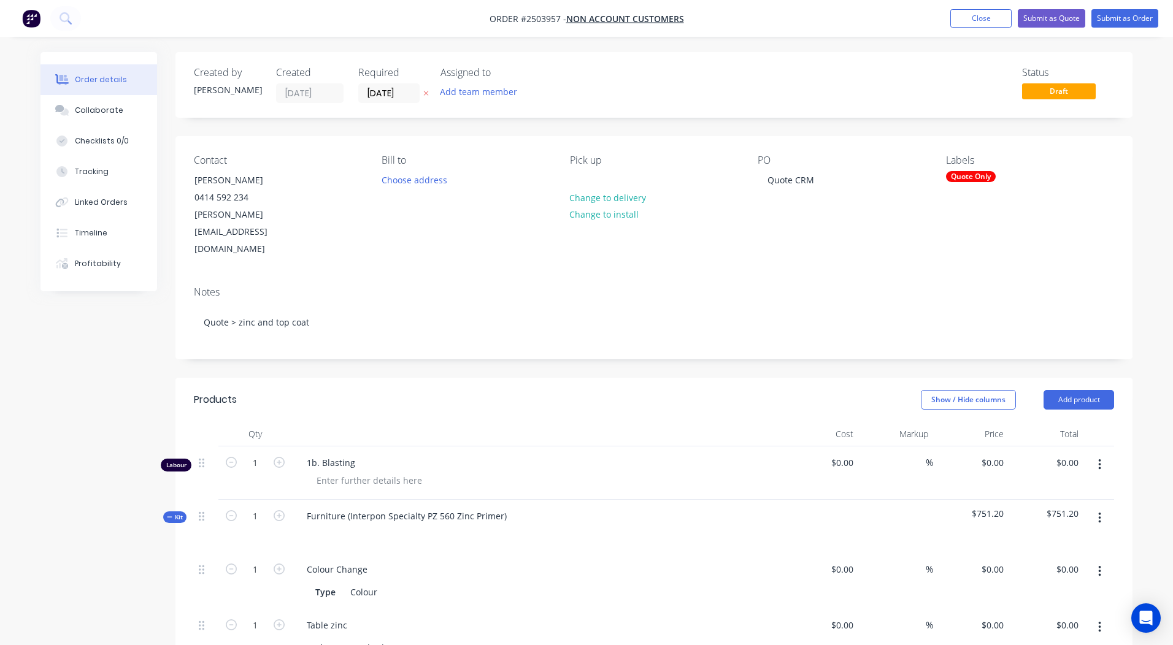
type input "$40.00"
type input "$263.60"
type input "$40.00"
type input "$447.60"
type input "$80.00"
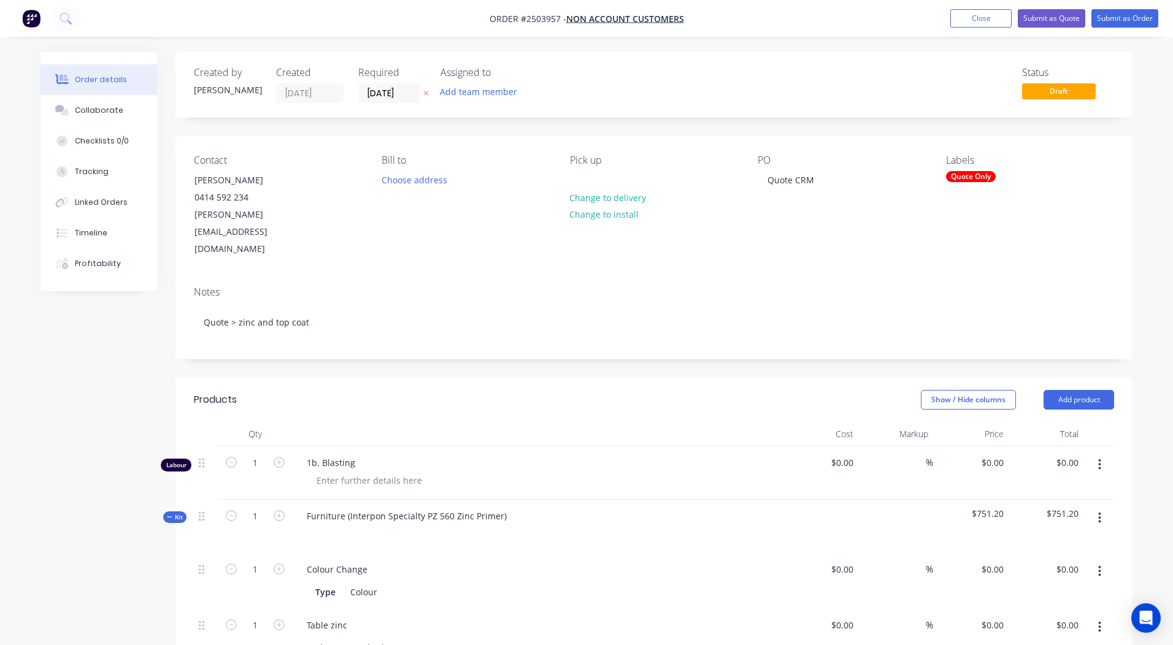
type input "$160.00"
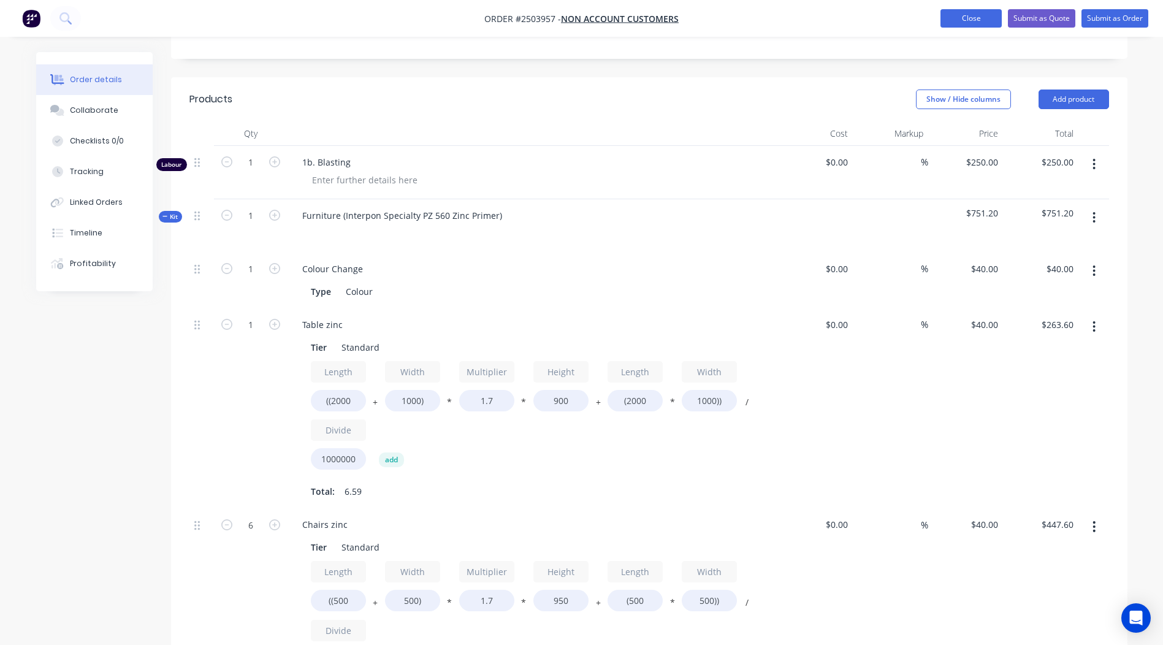
scroll to position [184, 0]
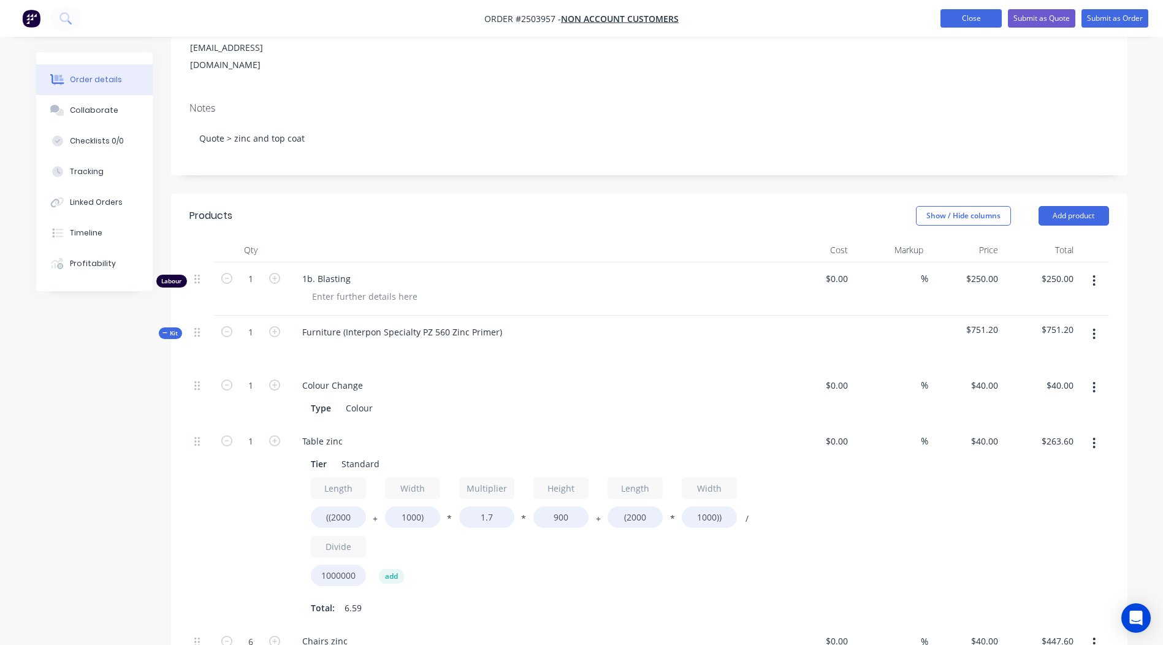
click at [949, 13] on button "Close" at bounding box center [971, 18] width 61 height 18
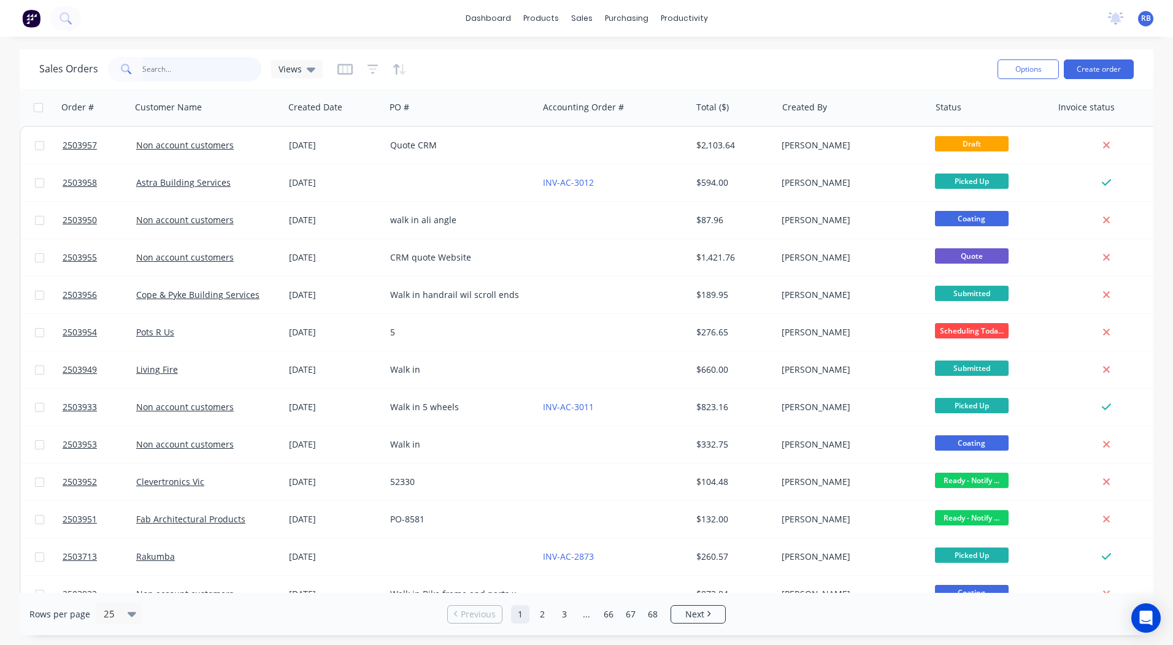
click at [160, 64] on input "text" at bounding box center [202, 69] width 120 height 25
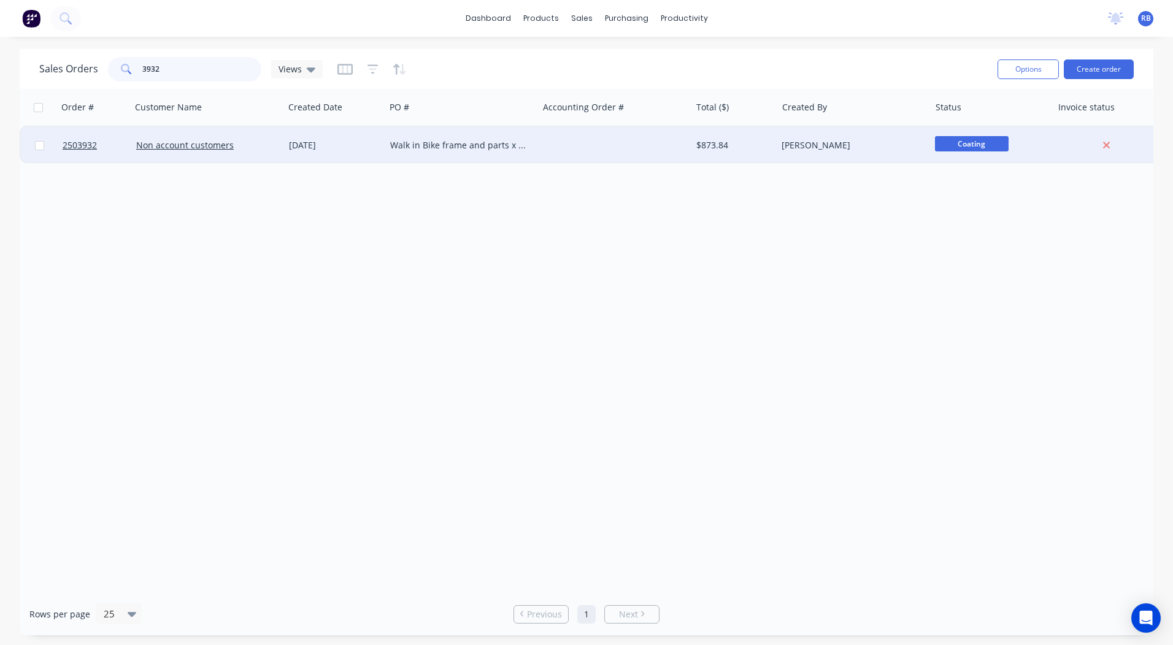
type input "3932"
click at [569, 140] on div at bounding box center [614, 145] width 153 height 37
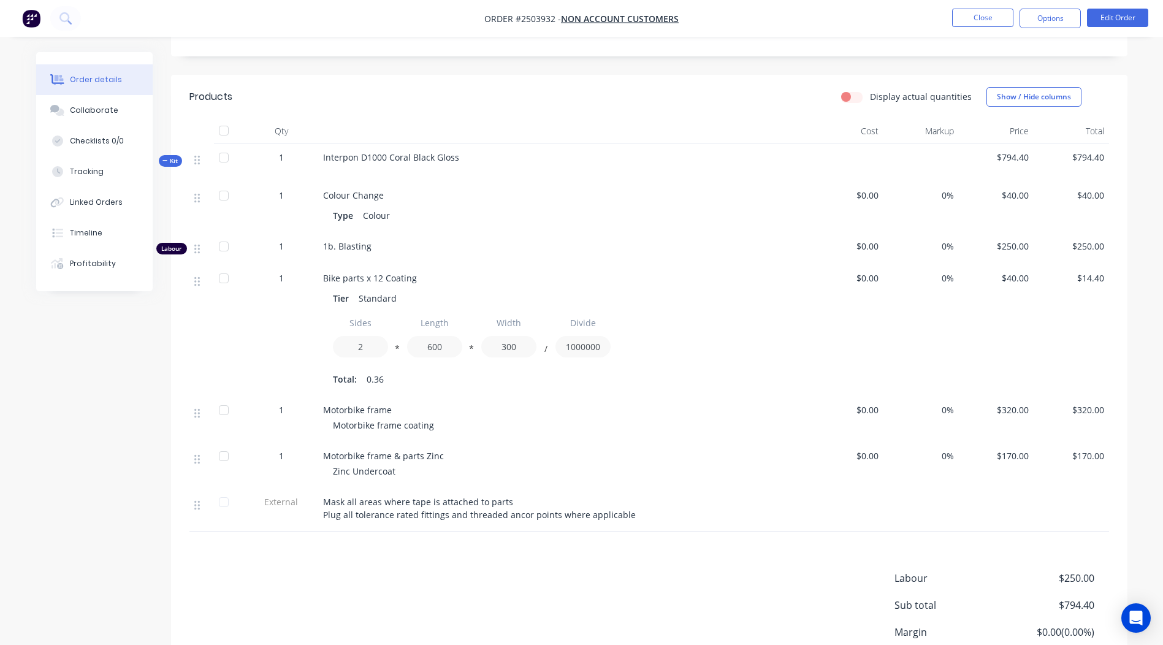
scroll to position [273, 0]
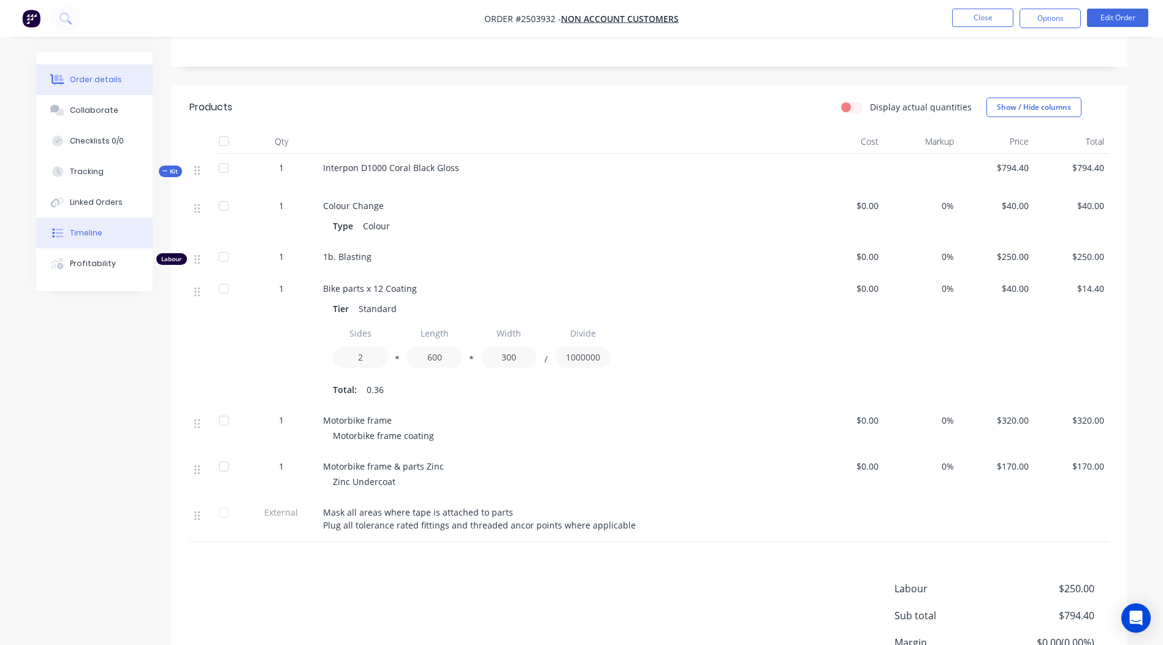
click at [105, 231] on button "Timeline" at bounding box center [94, 233] width 117 height 31
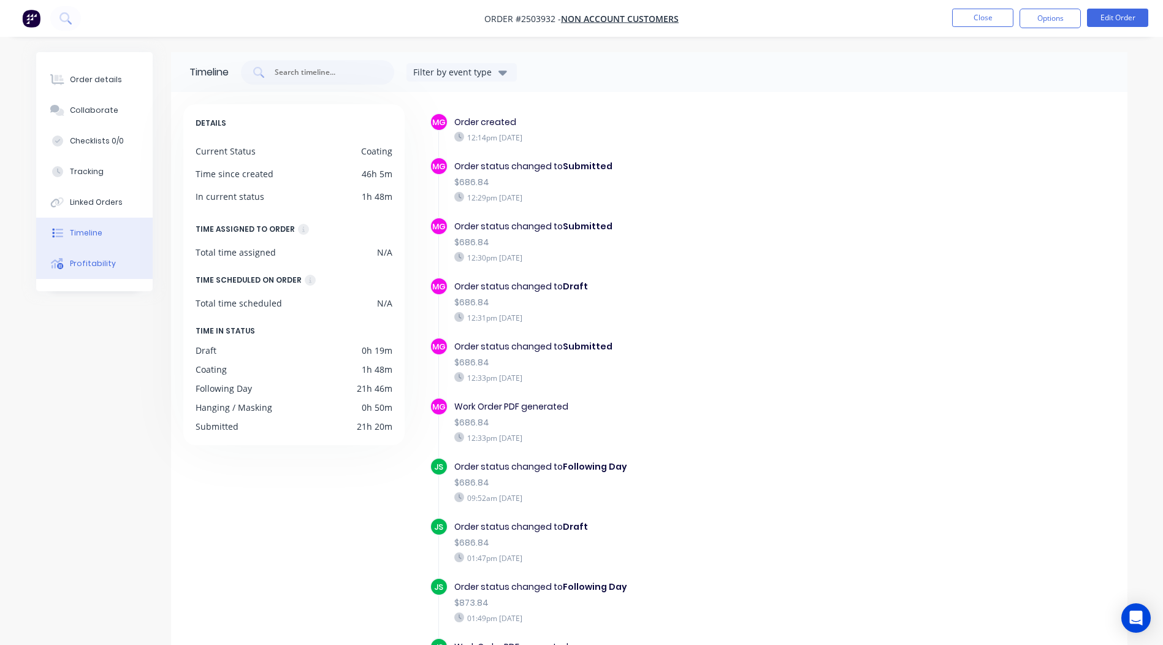
click at [107, 255] on button "Profitability" at bounding box center [94, 263] width 117 height 31
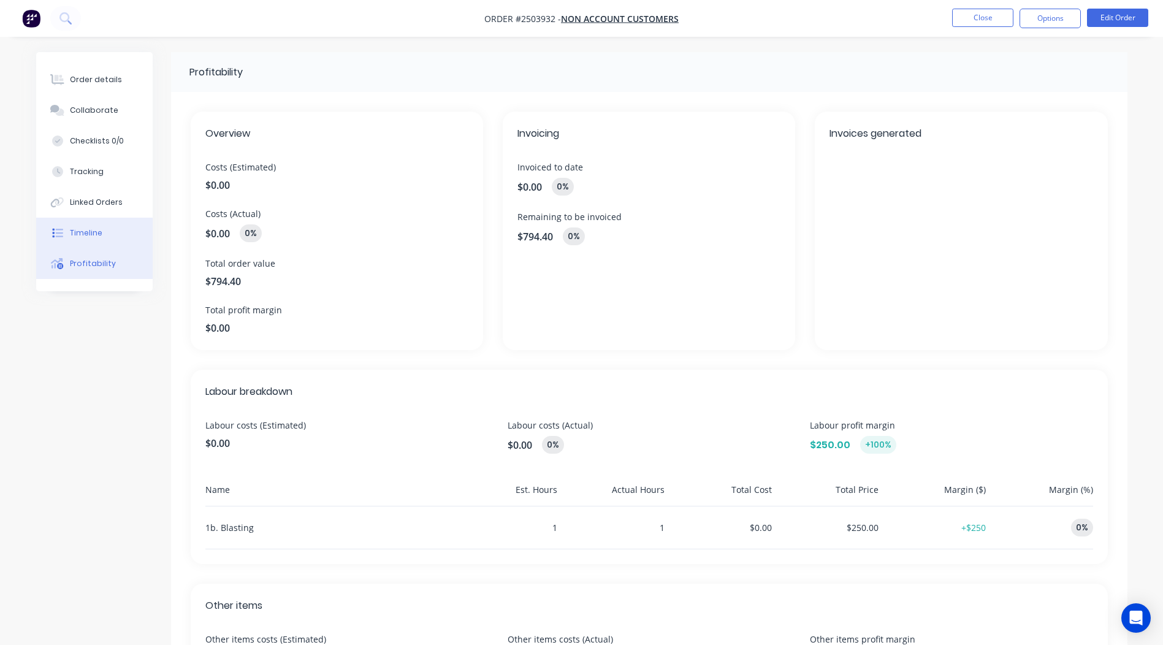
click at [98, 225] on button "Timeline" at bounding box center [94, 233] width 117 height 31
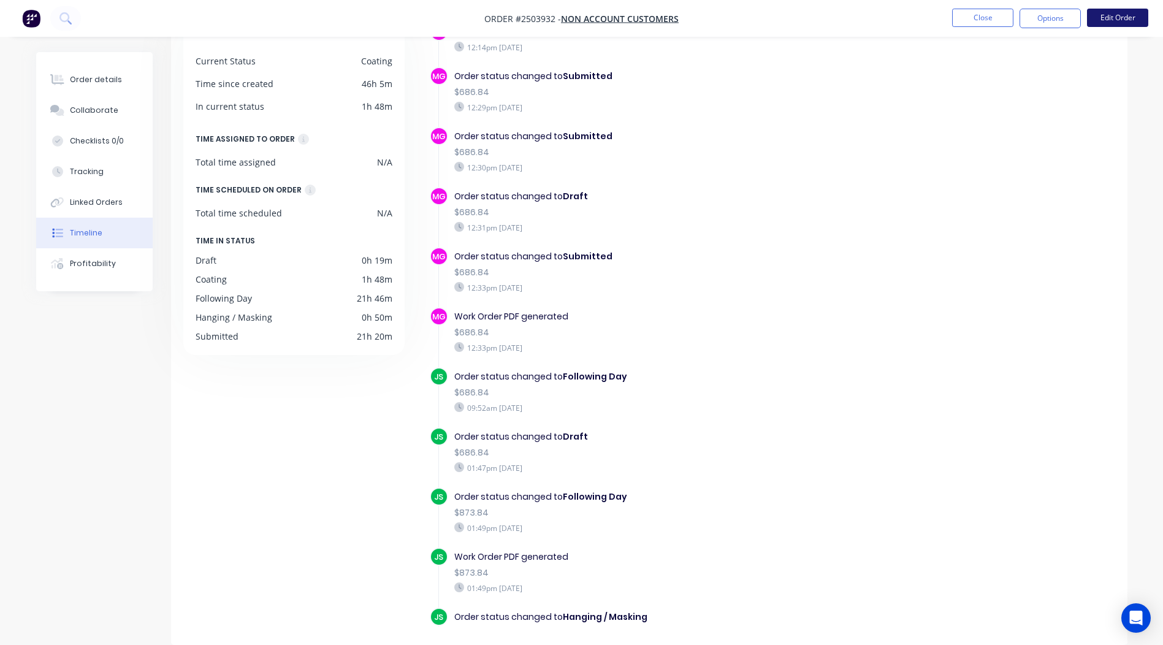
click at [1114, 18] on button "Edit Order" at bounding box center [1117, 18] width 61 height 18
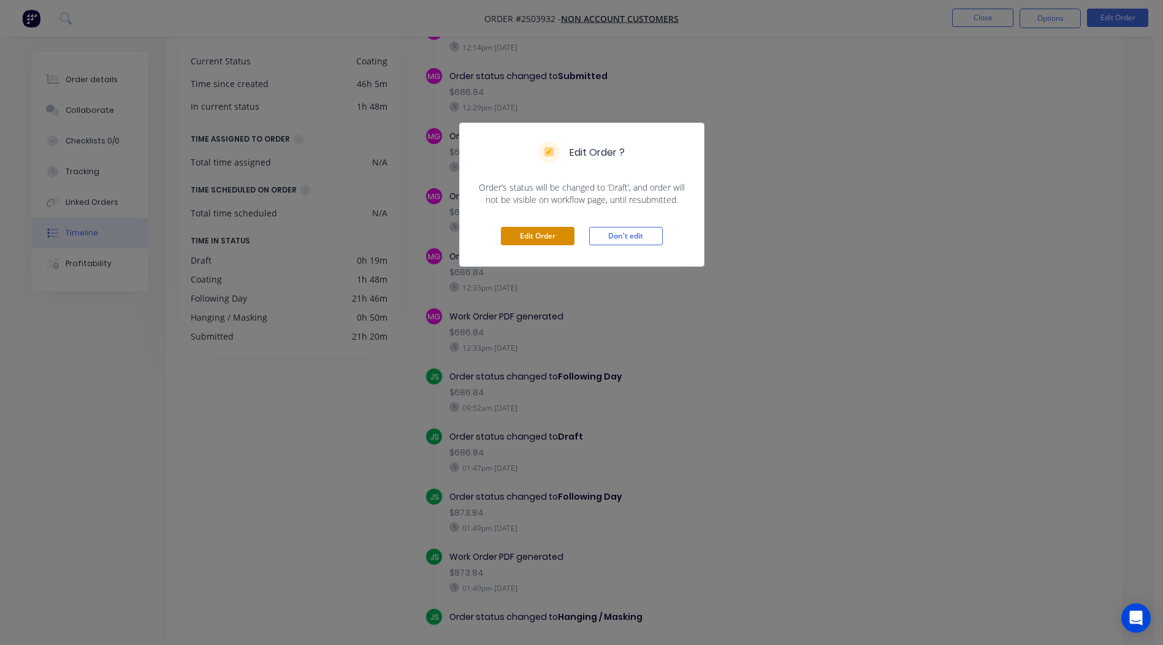
click at [534, 231] on button "Edit Order" at bounding box center [538, 236] width 74 height 18
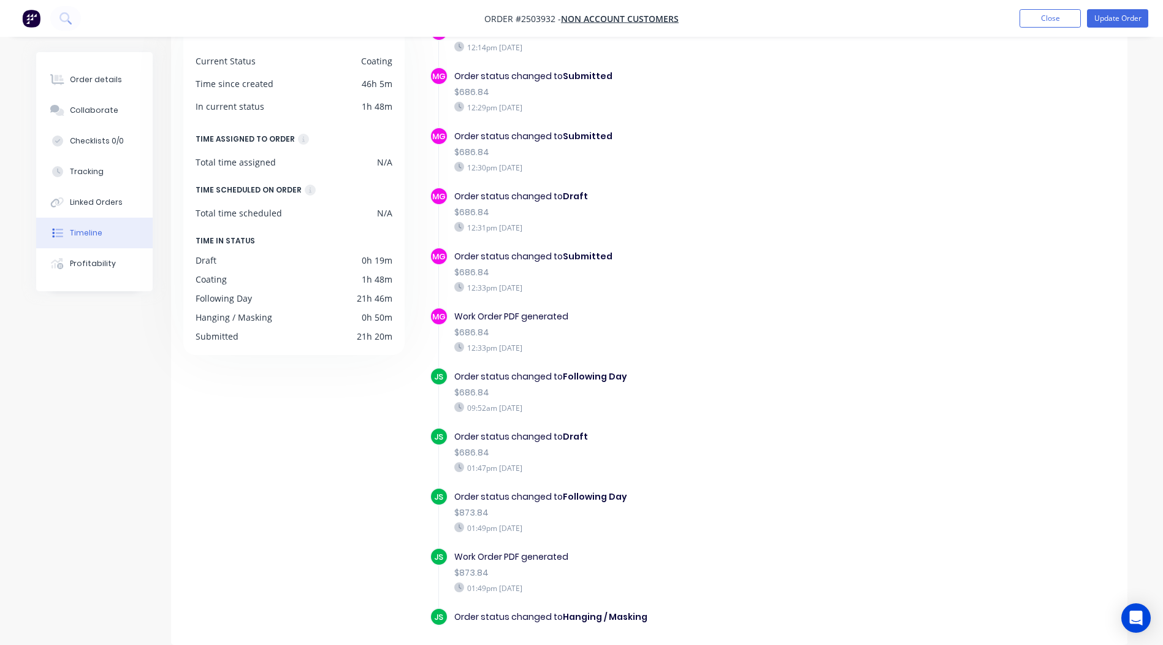
drag, startPoint x: 960, startPoint y: 223, endPoint x: 961, endPoint y: 212, distance: 11.1
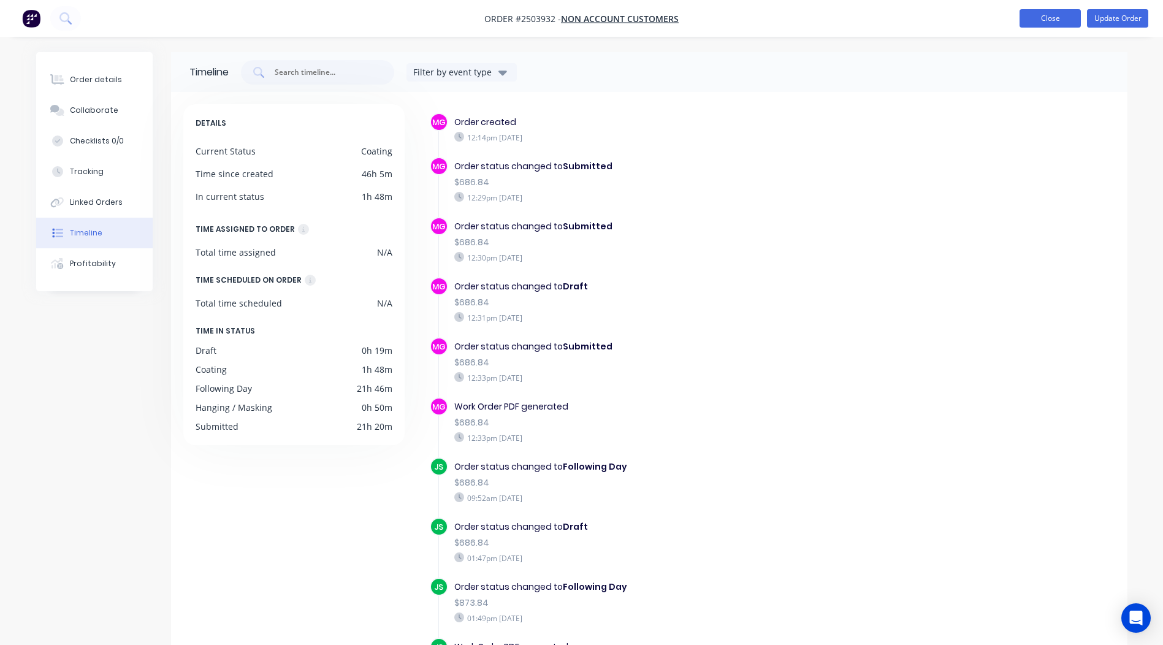
click at [1040, 19] on button "Close" at bounding box center [1050, 18] width 61 height 18
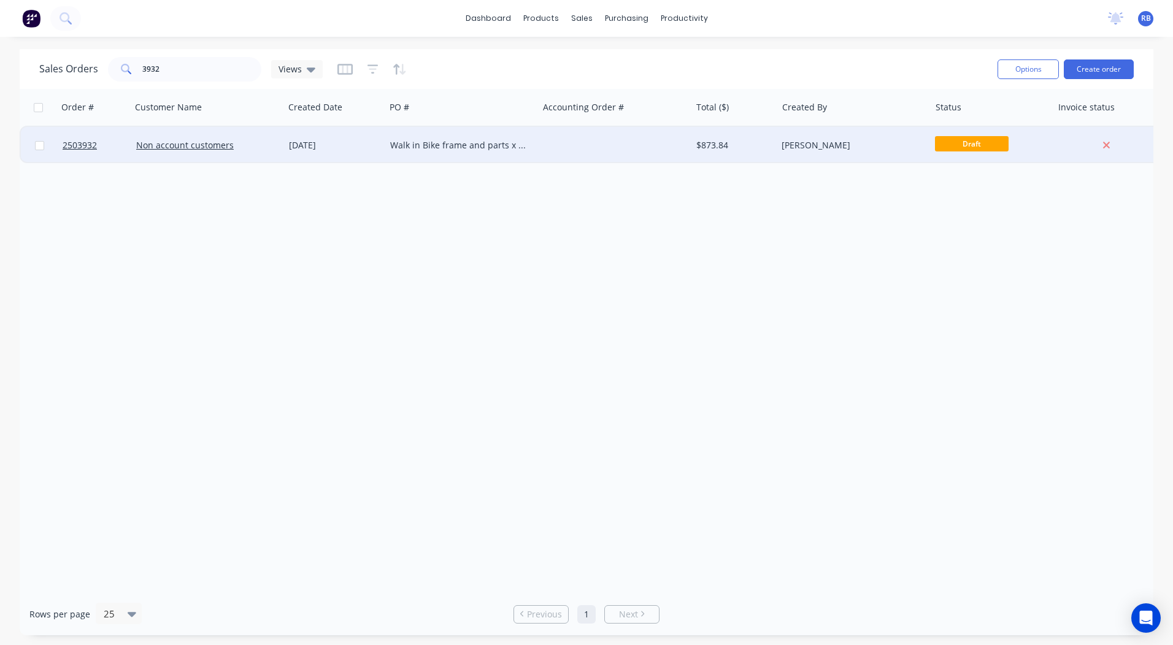
click at [650, 145] on div at bounding box center [614, 145] width 153 height 37
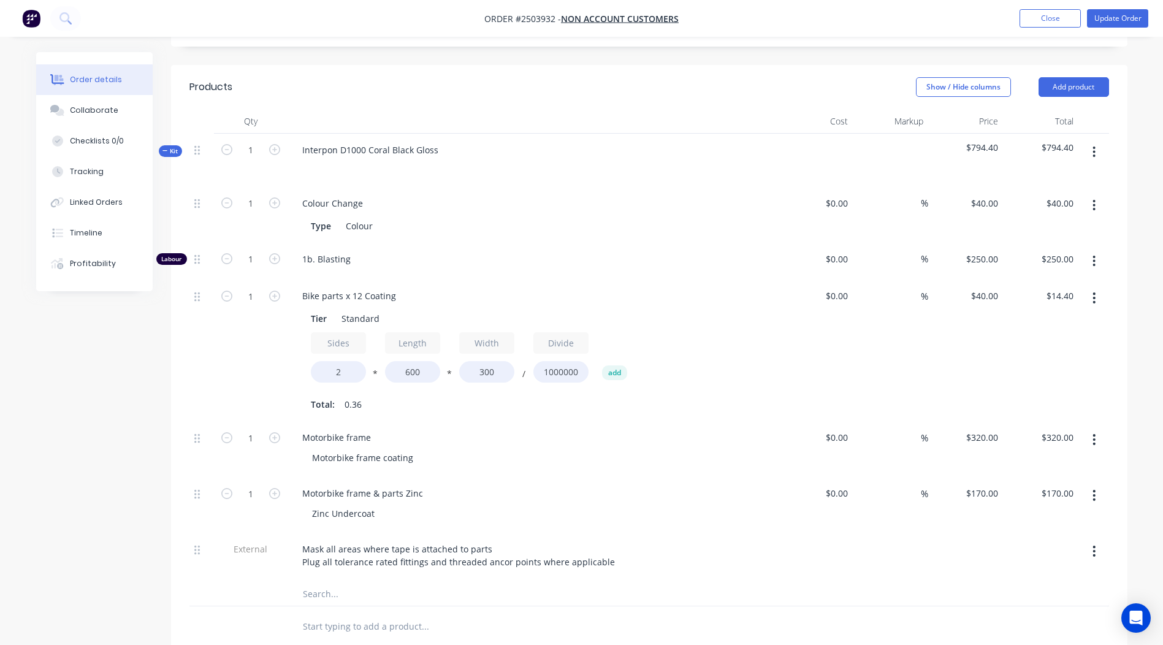
scroll to position [331, 0]
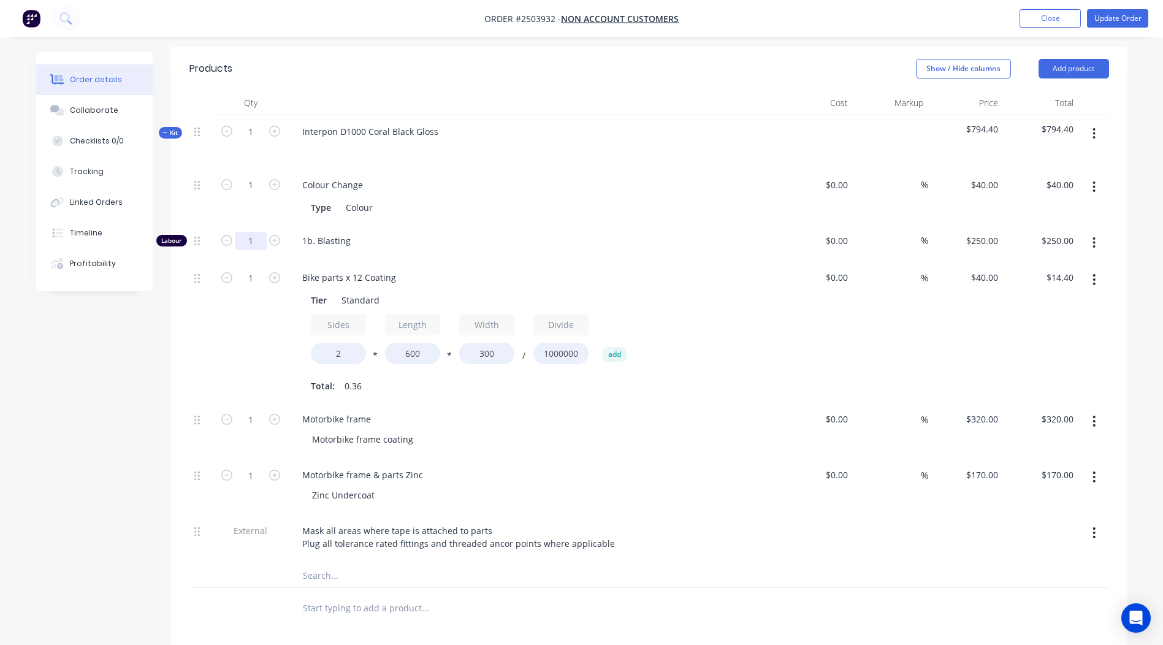
click at [250, 194] on input "1" at bounding box center [251, 185] width 32 height 18
click at [1003, 563] on div at bounding box center [650, 575] width 920 height 25
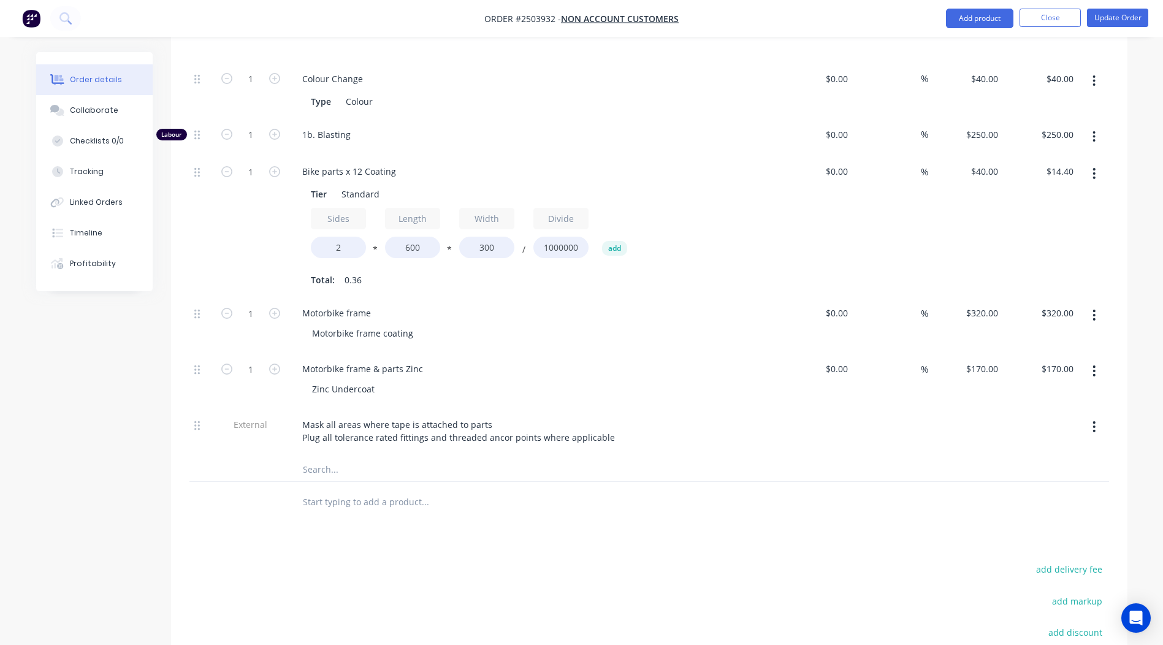
scroll to position [559, 0]
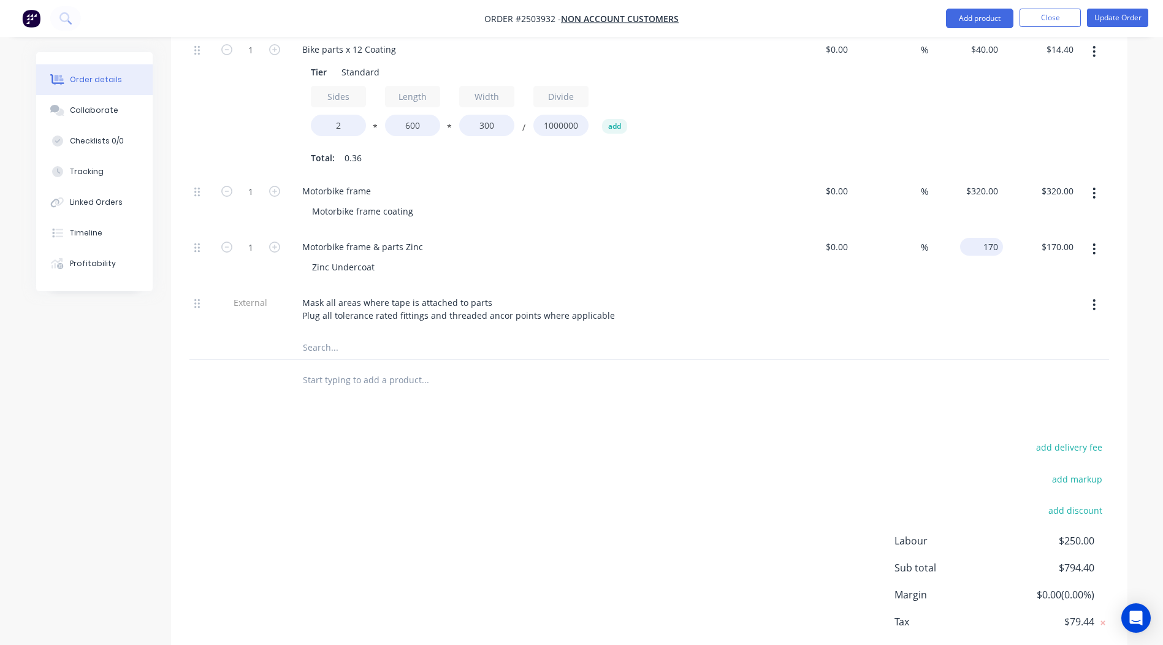
click at [983, 238] on div "170 $170.00" at bounding box center [984, 247] width 38 height 18
type input "$320.00"
click at [726, 486] on div "add delivery fee add markup add discount Labour $250.00 Sub total $794.40 Margi…" at bounding box center [650, 557] width 920 height 237
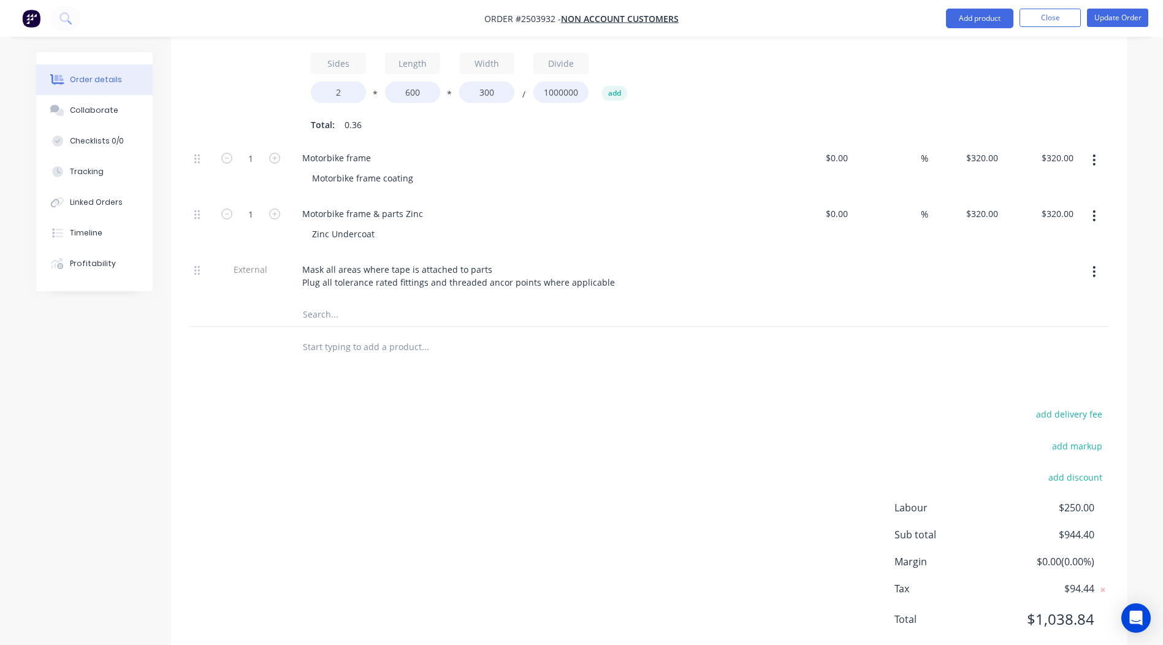
scroll to position [0, 0]
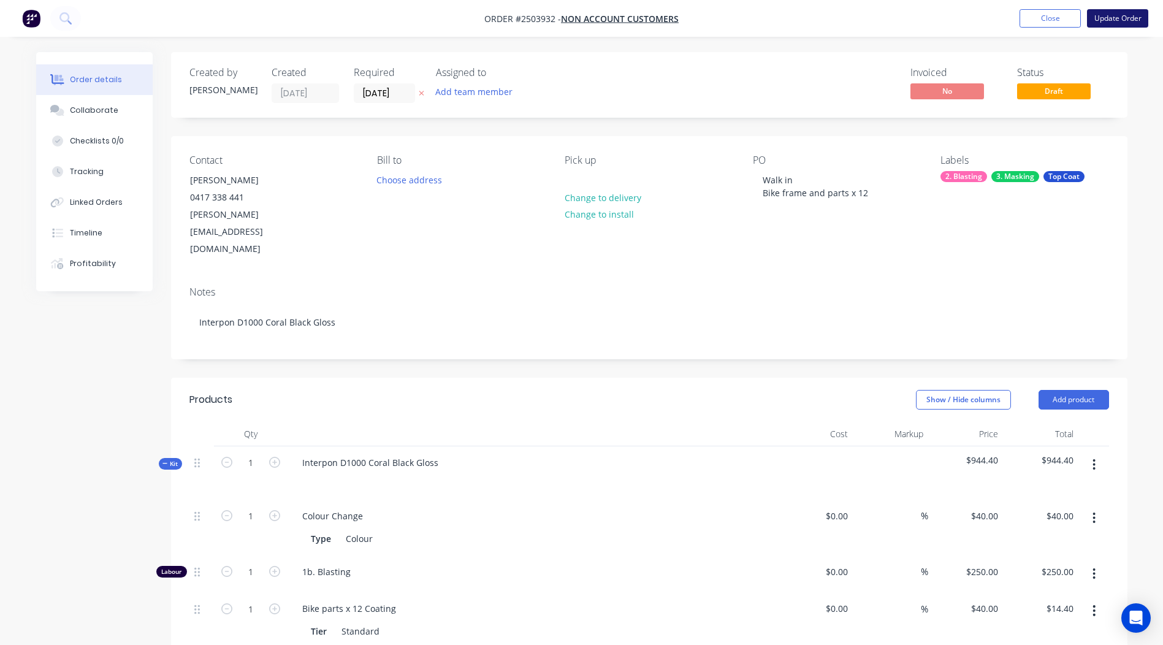
click at [1105, 18] on button "Update Order" at bounding box center [1117, 18] width 61 height 18
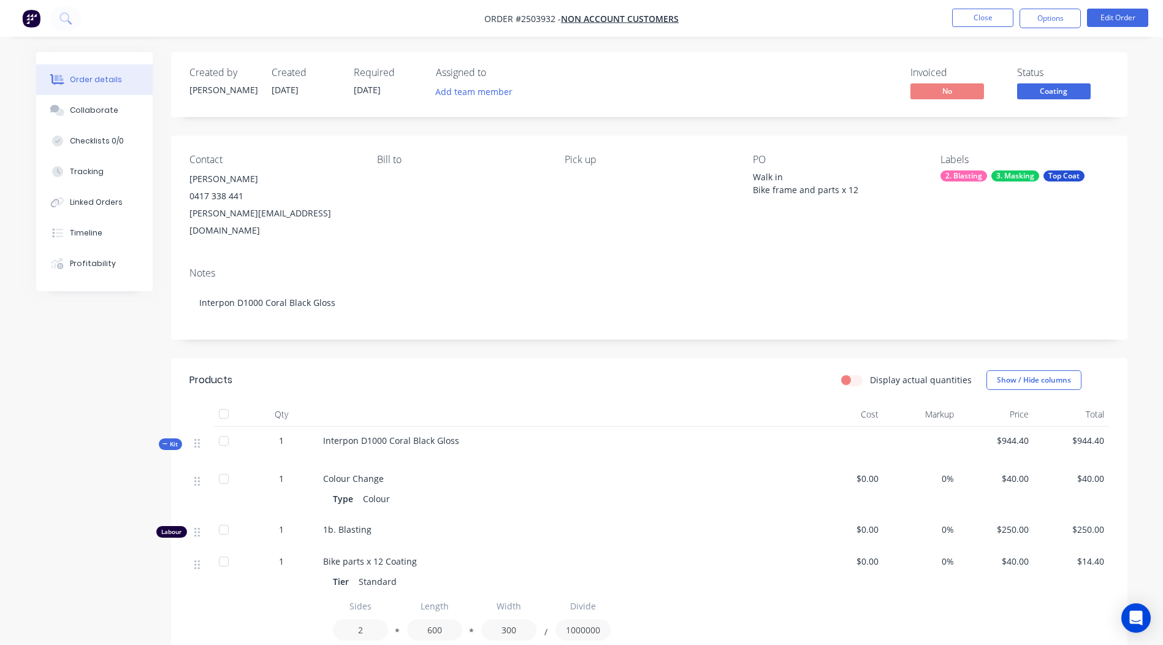
click at [1083, 96] on span "Coating" at bounding box center [1055, 90] width 74 height 15
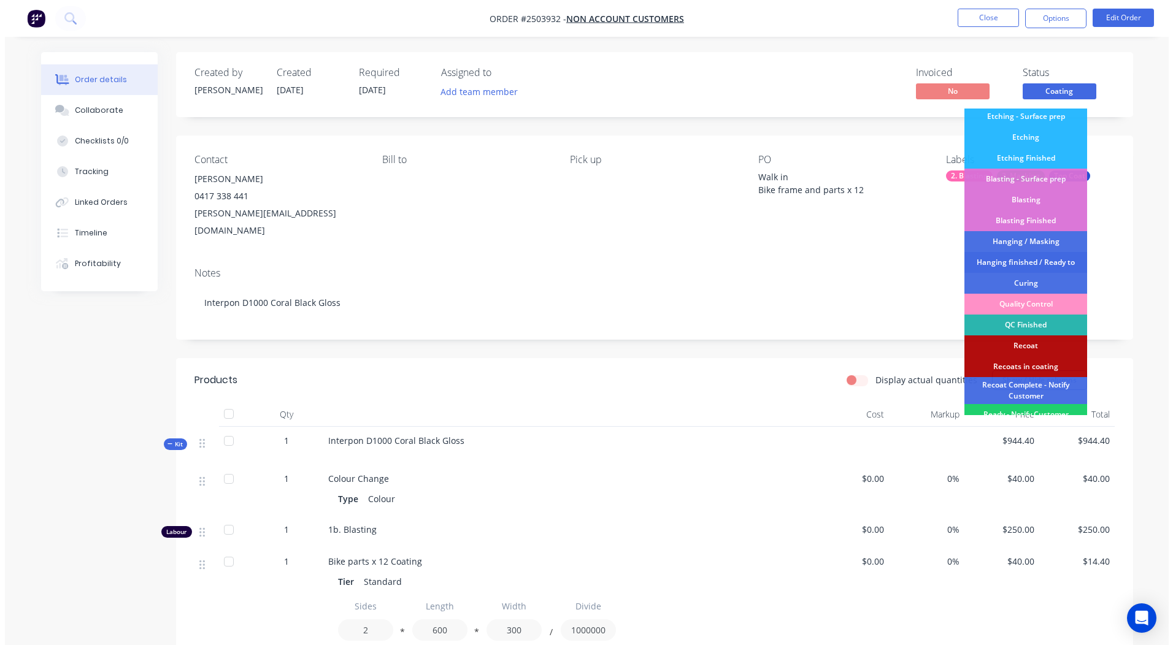
scroll to position [263, 0]
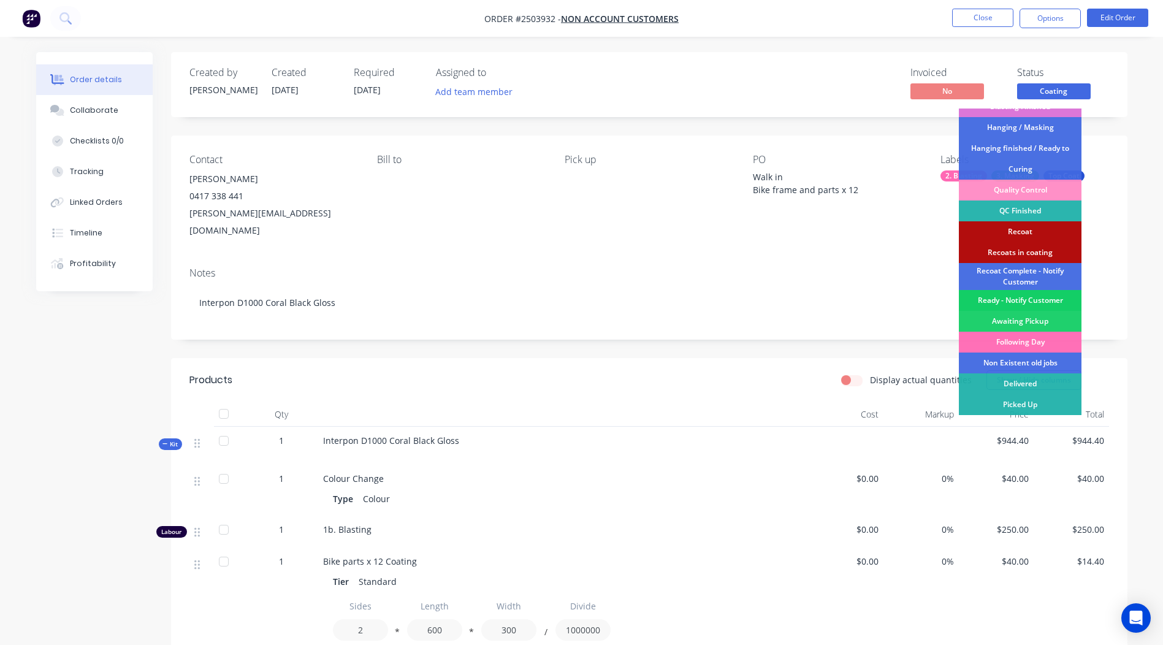
click at [1031, 297] on div "Ready - Notify Customer" at bounding box center [1020, 300] width 123 height 21
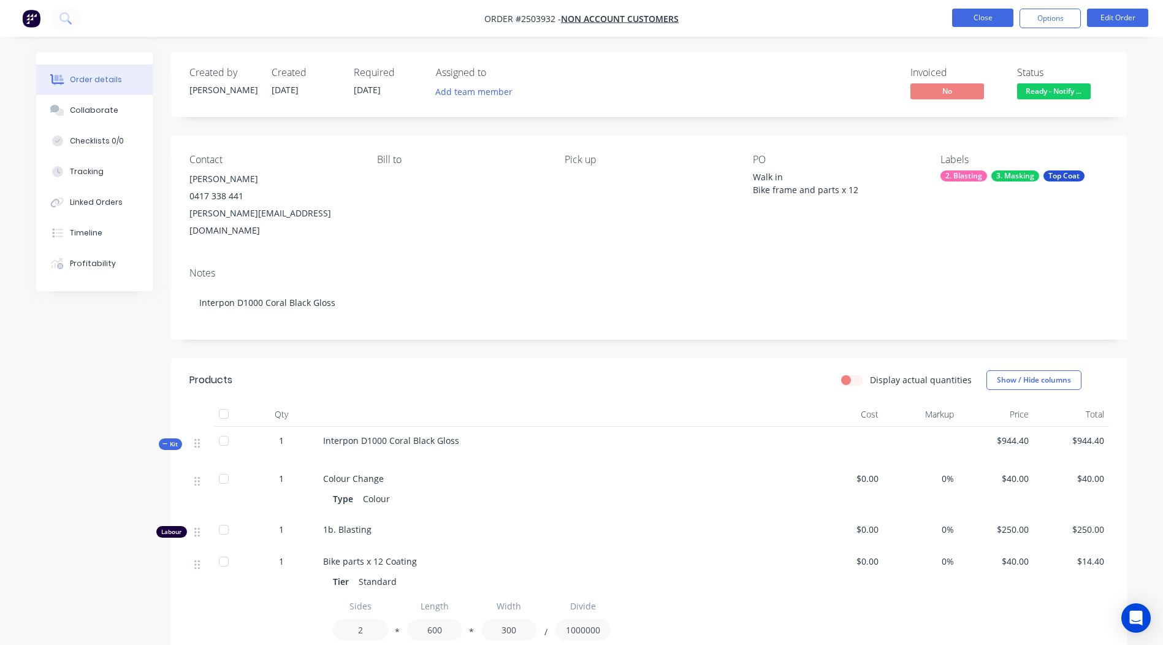
click at [990, 23] on button "Close" at bounding box center [982, 18] width 61 height 18
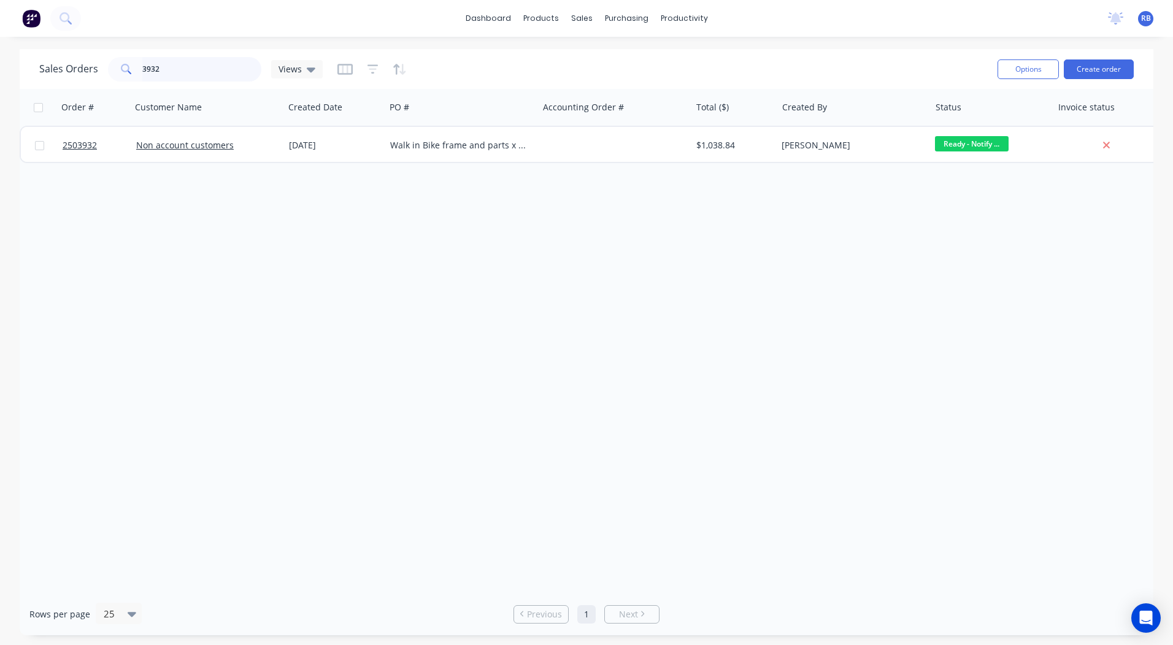
drag, startPoint x: 218, startPoint y: 69, endPoint x: 0, endPoint y: 99, distance: 220.4
click at [0, 91] on html "dashboard products sales purchasing productivity dashboard products Product Cat…" at bounding box center [586, 322] width 1173 height 645
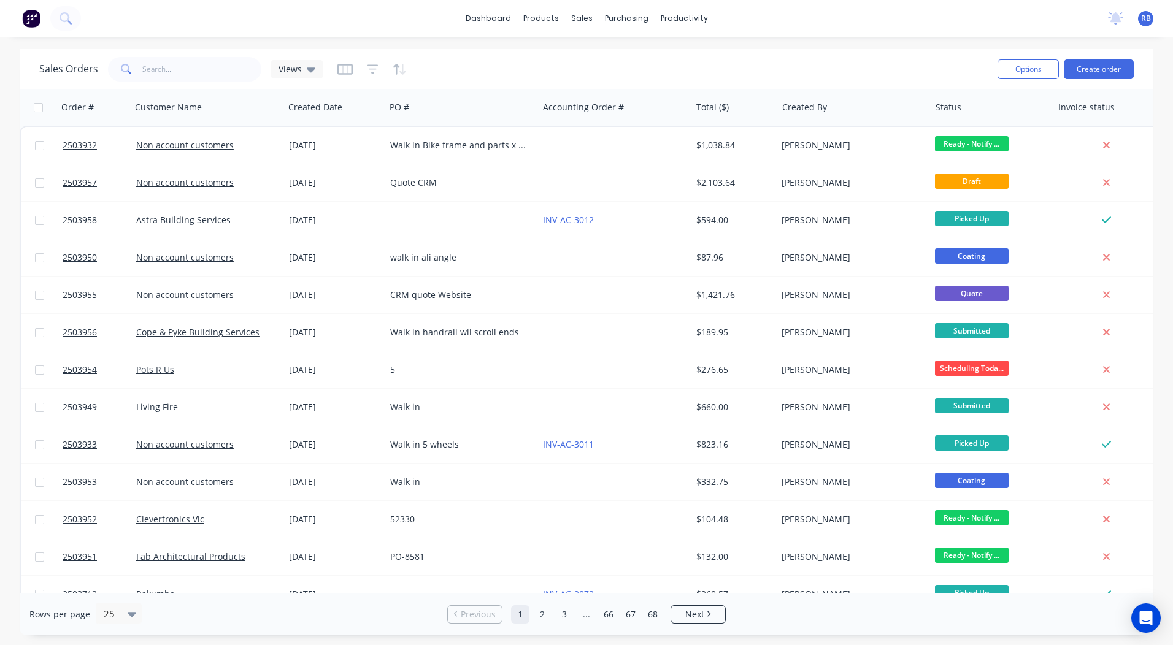
click at [661, 58] on div "Sales Orders Views" at bounding box center [513, 69] width 948 height 30
click at [505, 18] on link "dashboard" at bounding box center [488, 18] width 58 height 18
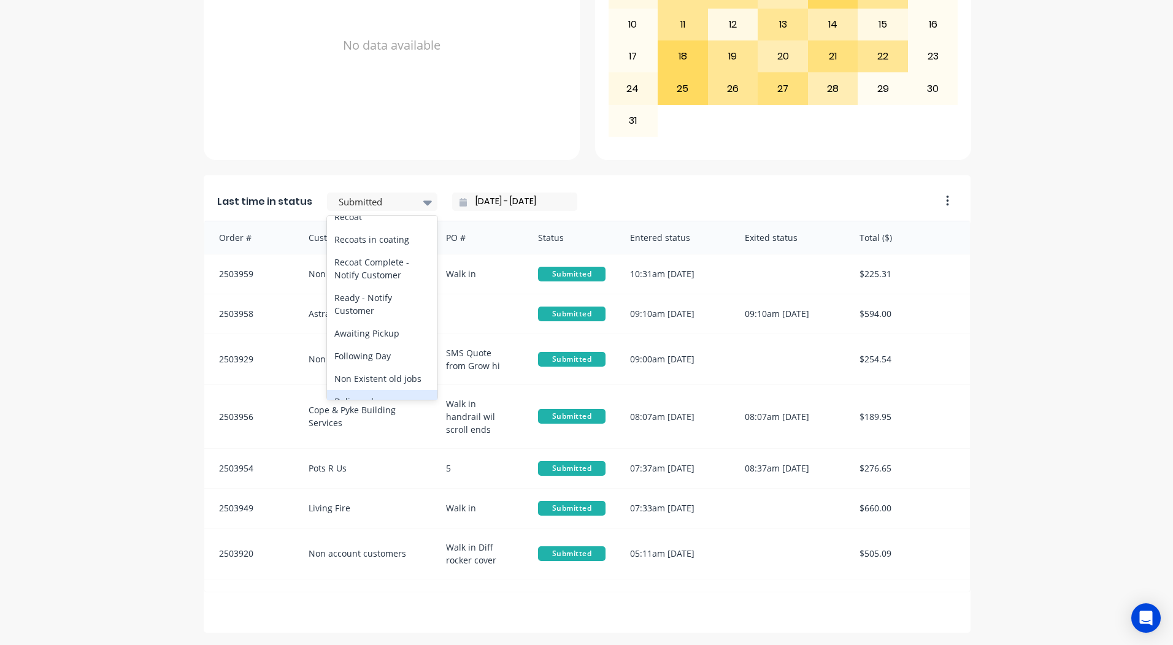
scroll to position [637, 0]
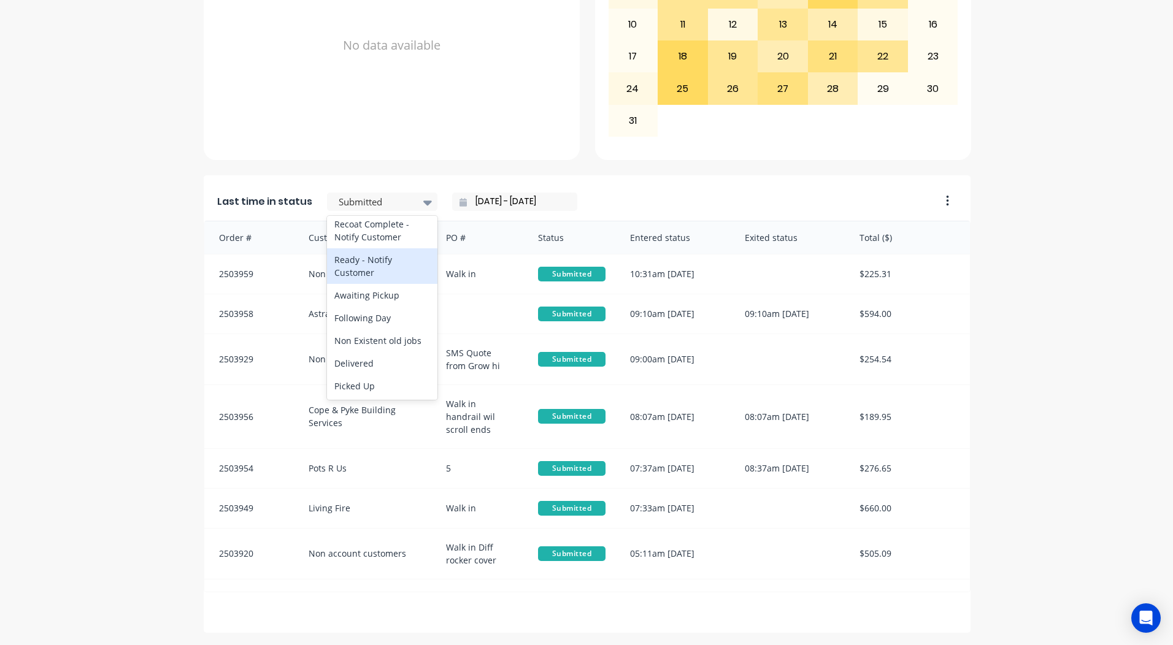
click at [366, 260] on div "Ready - Notify Customer" at bounding box center [382, 266] width 110 height 36
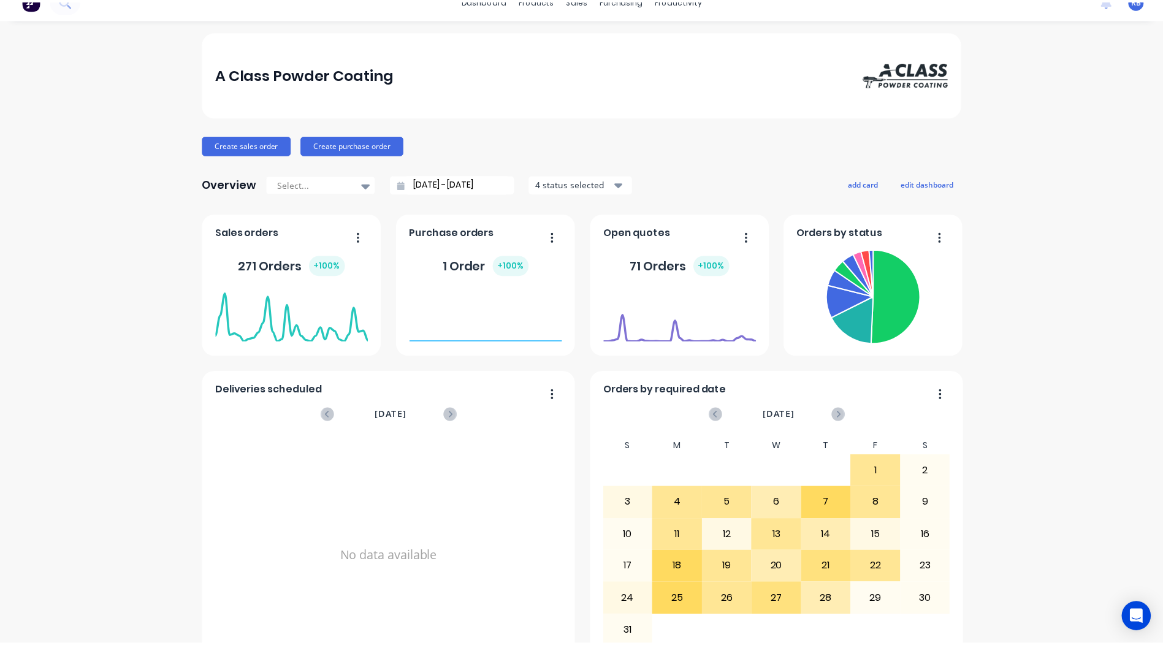
scroll to position [0, 0]
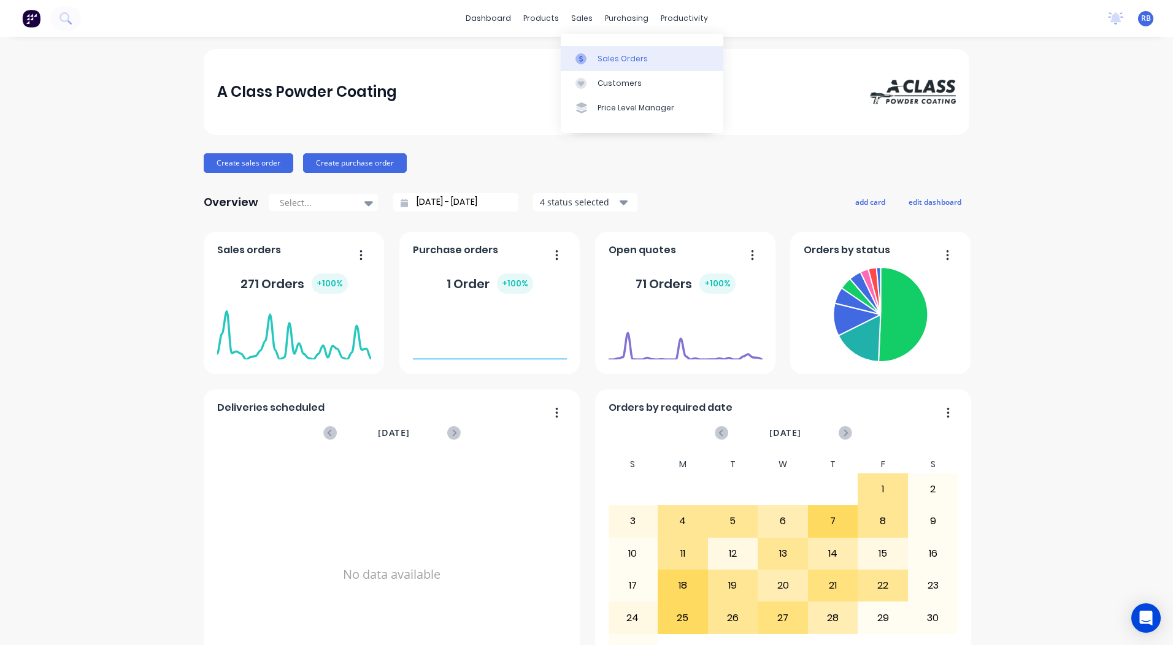
click at [592, 47] on link "Sales Orders" at bounding box center [642, 58] width 163 height 25
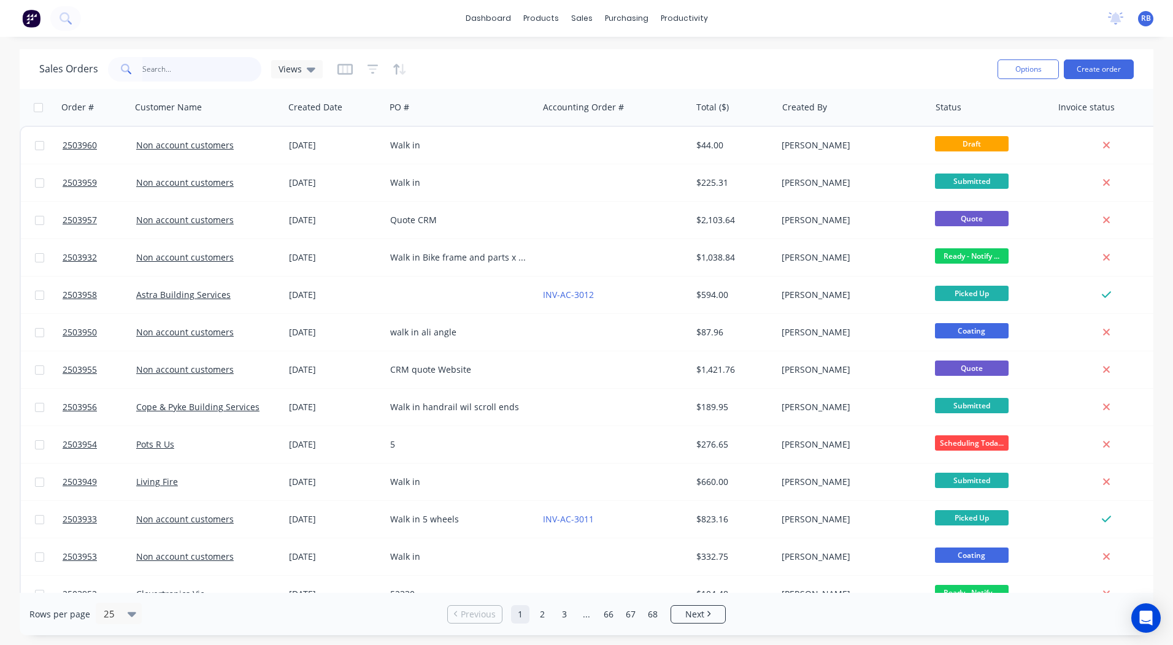
click at [169, 59] on input "text" at bounding box center [202, 69] width 120 height 25
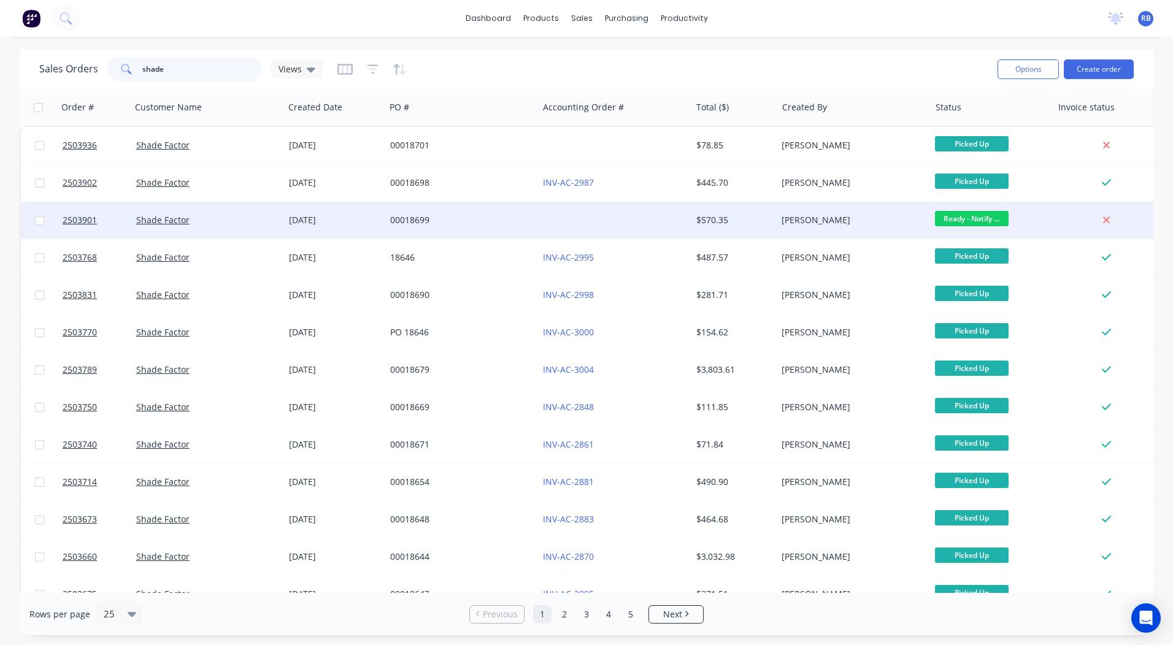
type input "shade"
click at [584, 222] on div at bounding box center [614, 220] width 153 height 37
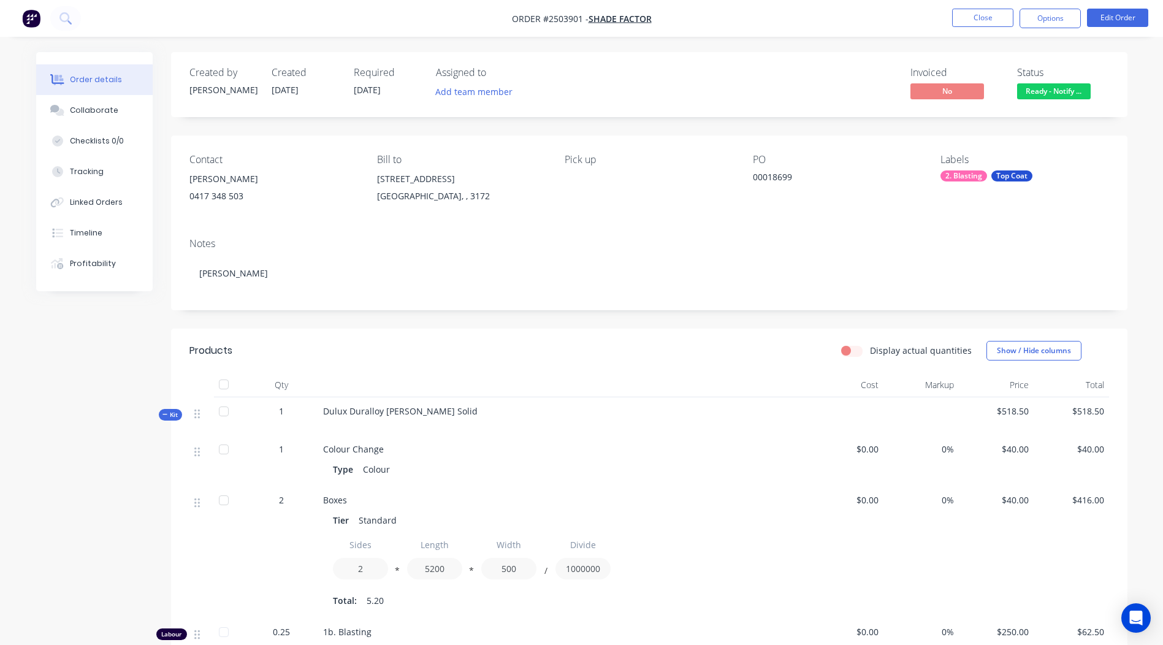
click at [1027, 84] on span "Ready - Notify ..." at bounding box center [1055, 90] width 74 height 15
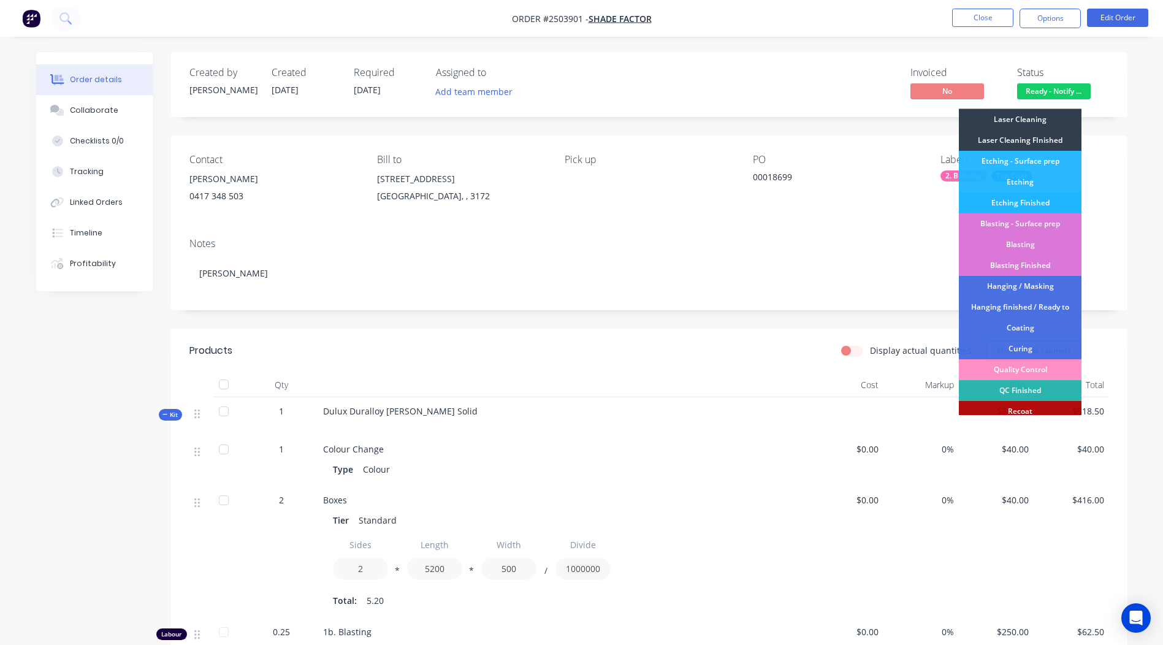
scroll to position [263, 0]
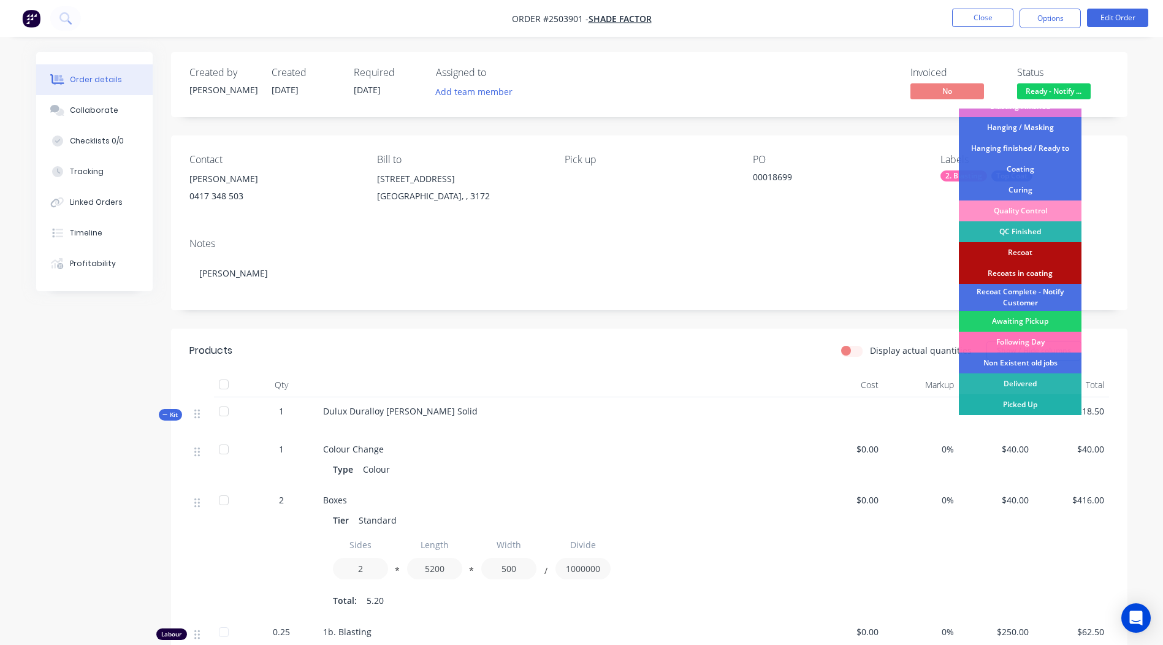
click at [1013, 402] on div "Picked Up" at bounding box center [1020, 404] width 123 height 21
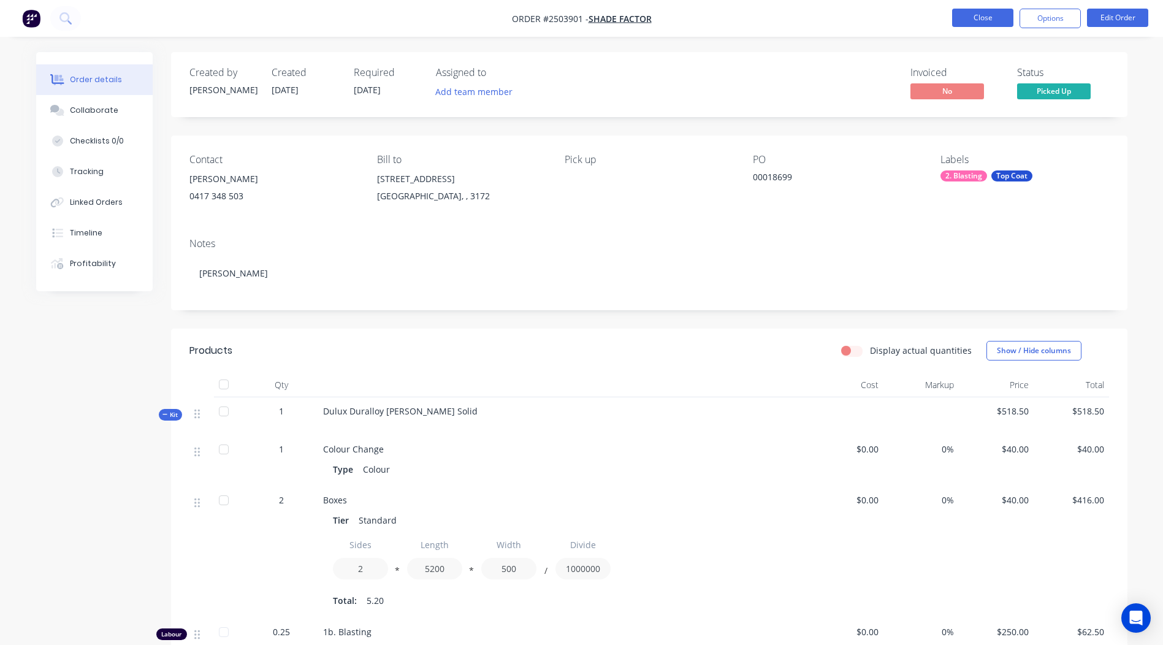
click at [1005, 18] on button "Close" at bounding box center [982, 18] width 61 height 18
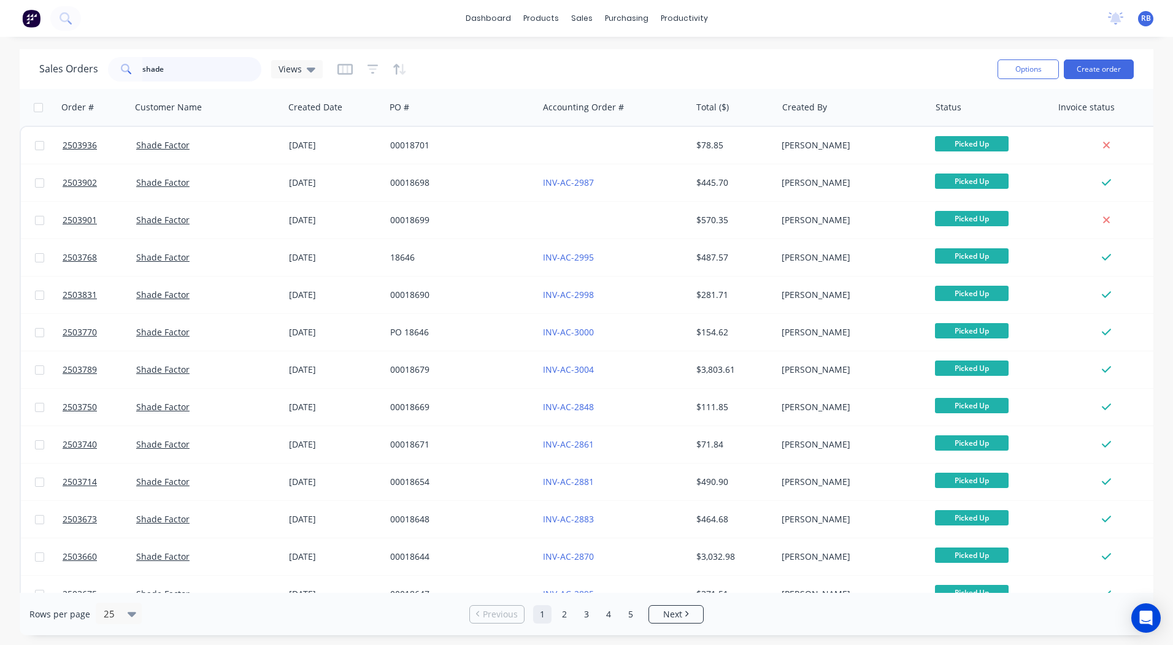
drag, startPoint x: 192, startPoint y: 62, endPoint x: 0, endPoint y: 64, distance: 192.0
click at [0, 64] on html "dashboard products sales purchasing productivity dashboard products Product Cat…" at bounding box center [586, 322] width 1173 height 645
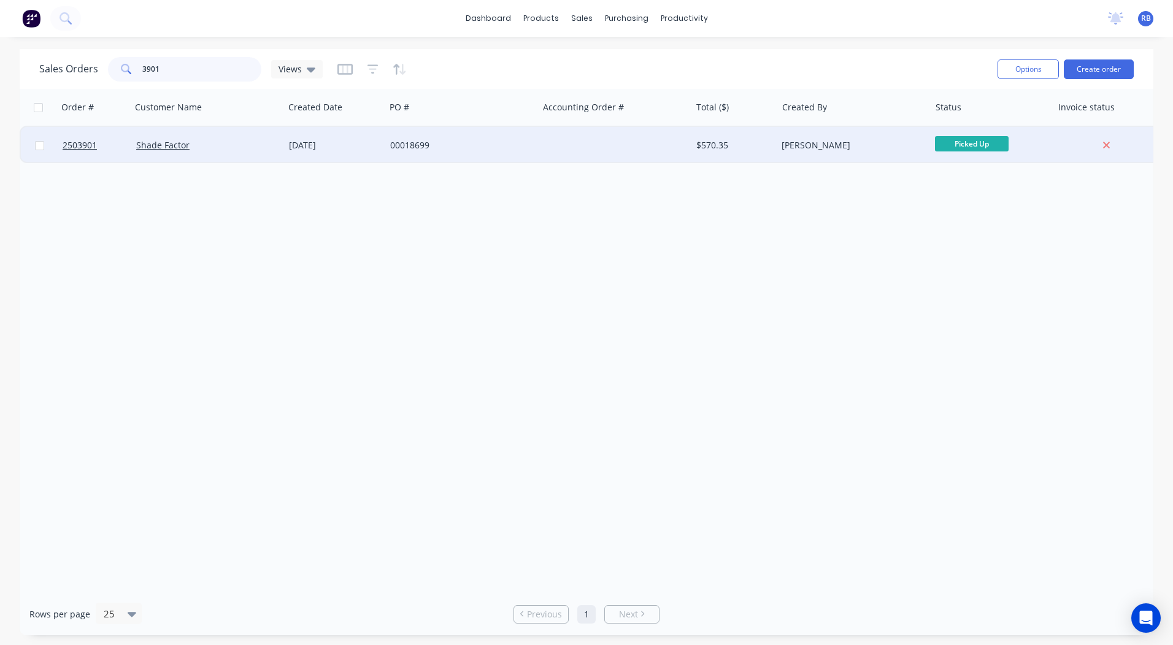
type input "3901"
click at [571, 144] on div at bounding box center [614, 145] width 153 height 37
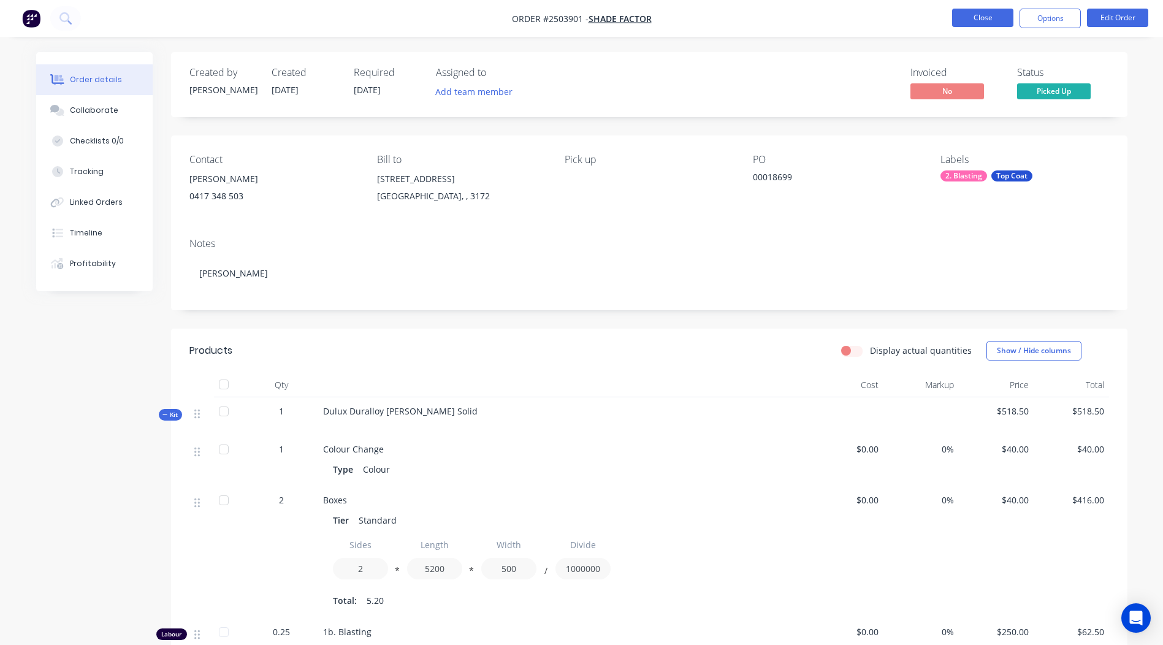
click at [991, 12] on button "Close" at bounding box center [982, 18] width 61 height 18
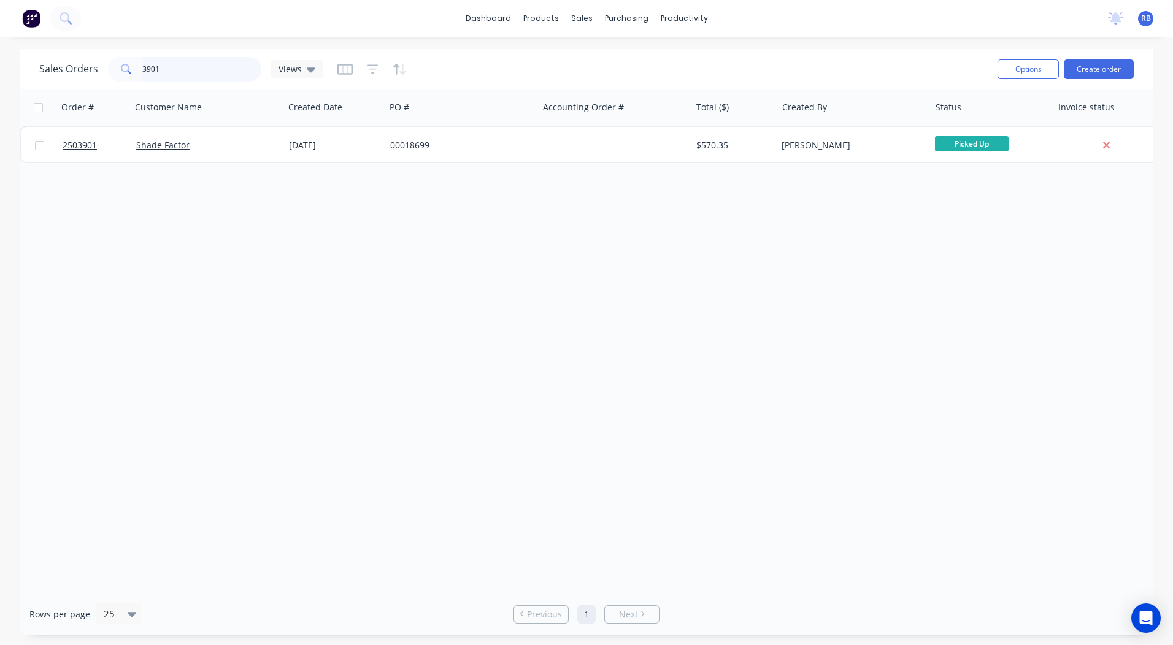
click at [0, 123] on html "dashboard products sales purchasing productivity dashboard products Product Cat…" at bounding box center [586, 322] width 1173 height 645
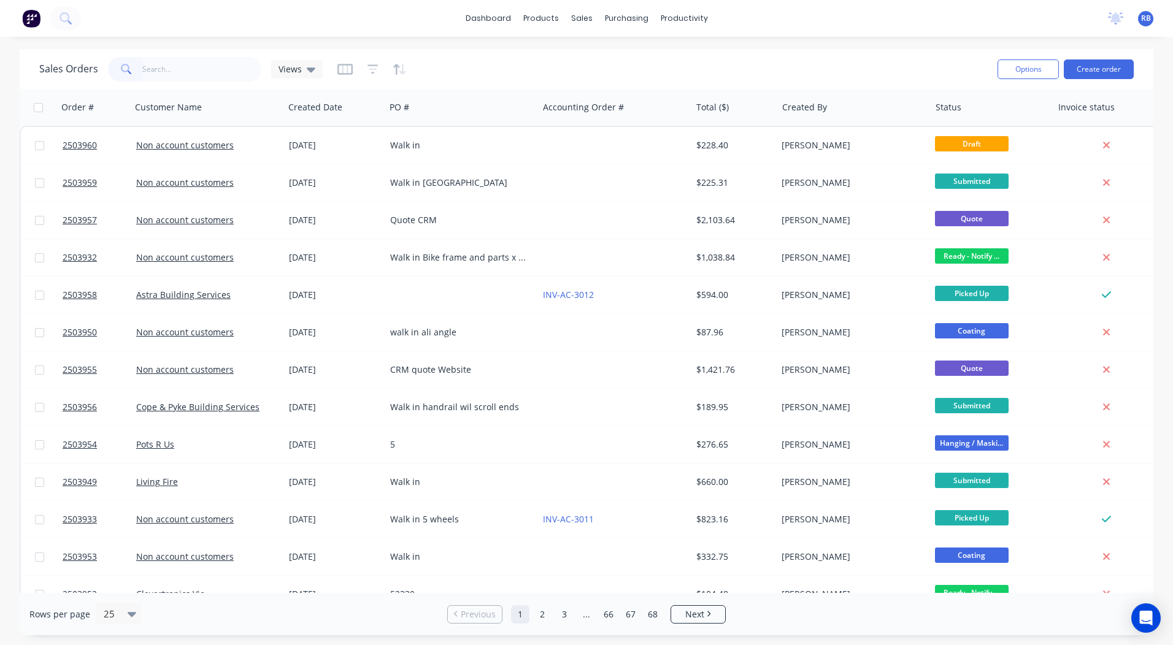
click at [744, 56] on div "Sales Orders Views" at bounding box center [513, 69] width 948 height 30
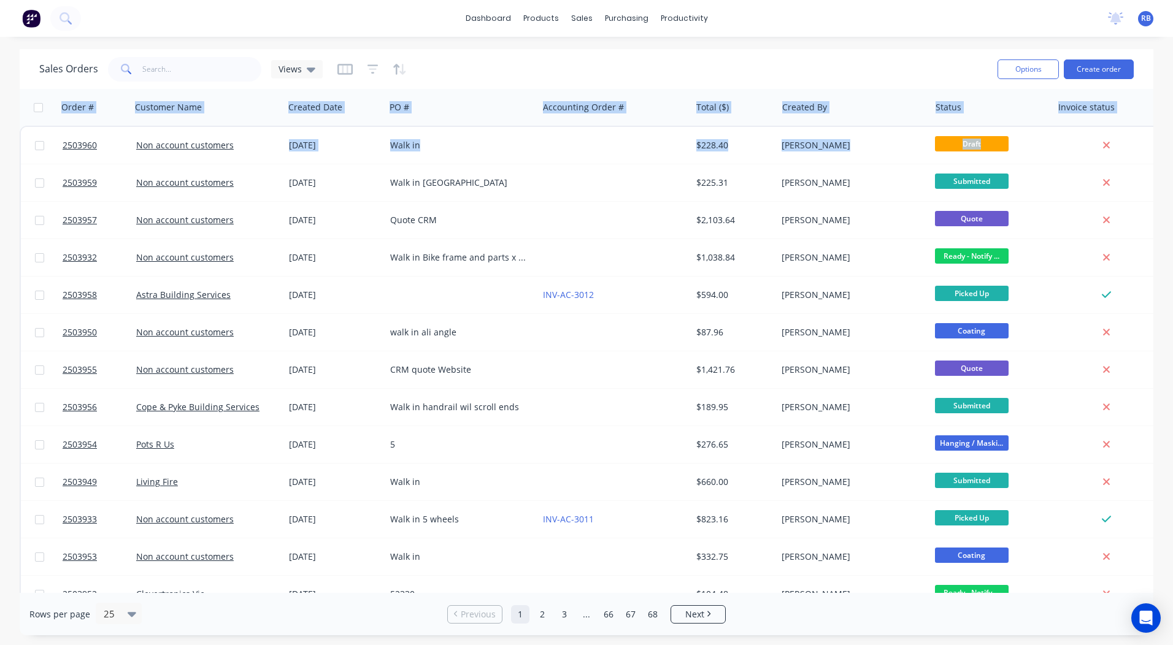
drag, startPoint x: 1146, startPoint y: 158, endPoint x: 697, endPoint y: 42, distance: 464.4
click at [697, 42] on div "dashboard products sales purchasing productivity dashboard products Product Cat…" at bounding box center [586, 322] width 1173 height 645
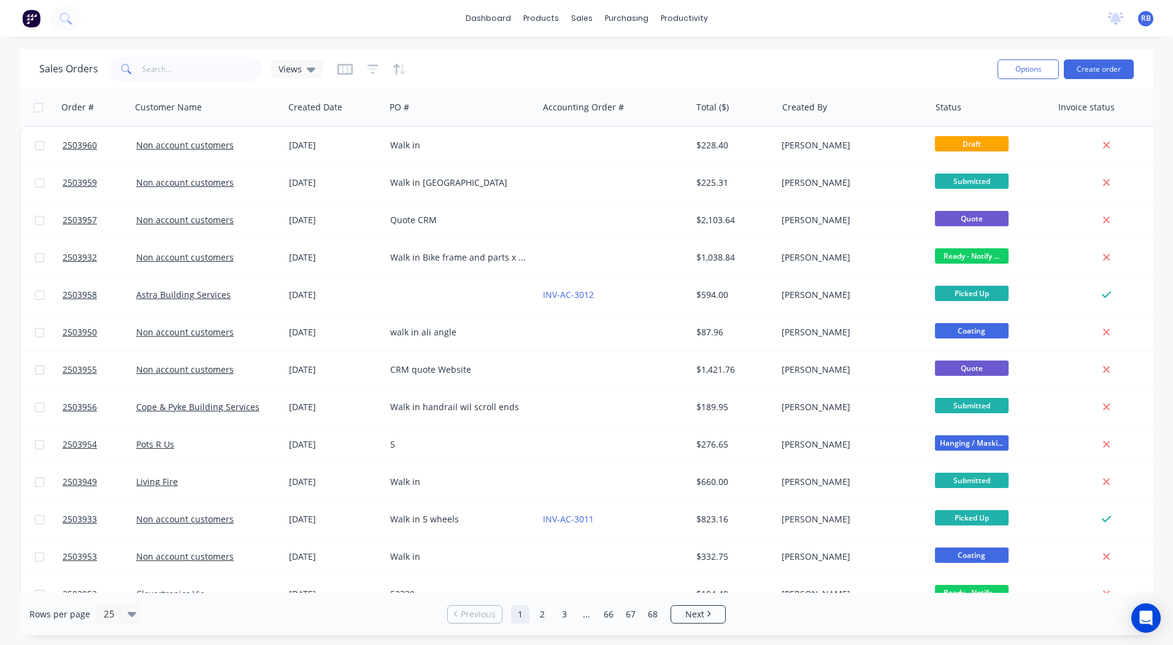
drag, startPoint x: 697, startPoint y: 42, endPoint x: 837, endPoint y: 50, distance: 140.7
click at [837, 50] on div "Sales Orders Views Options Create order" at bounding box center [586, 69] width 1133 height 40
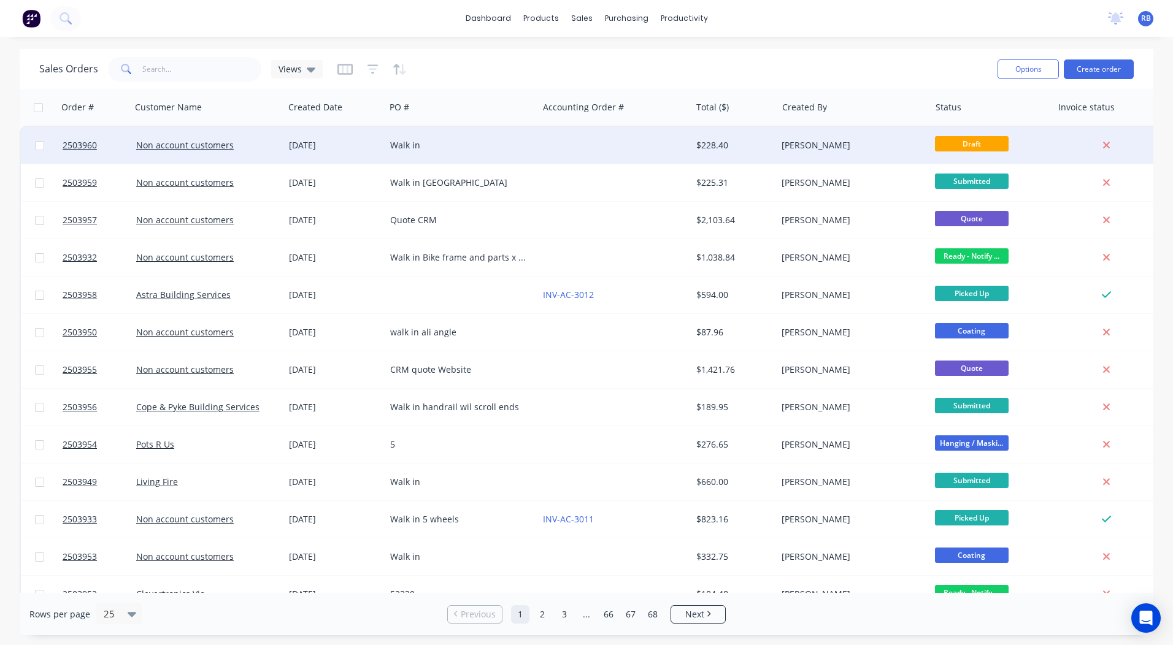
click at [462, 151] on div "Walk in" at bounding box center [461, 145] width 153 height 37
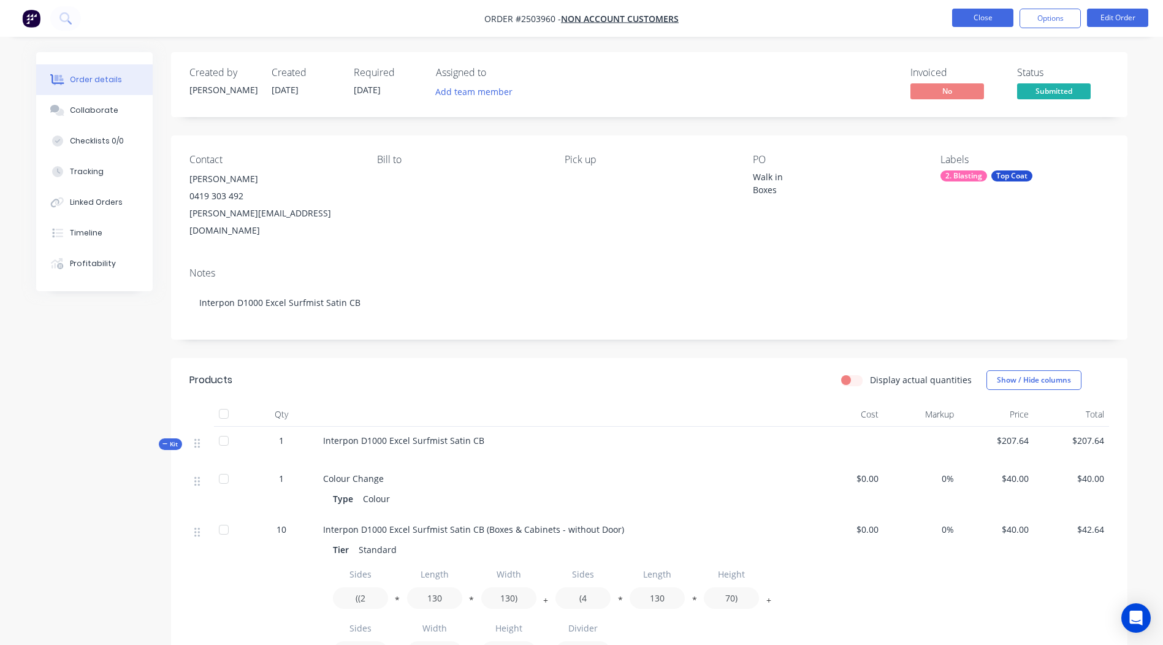
click at [989, 21] on button "Close" at bounding box center [982, 18] width 61 height 18
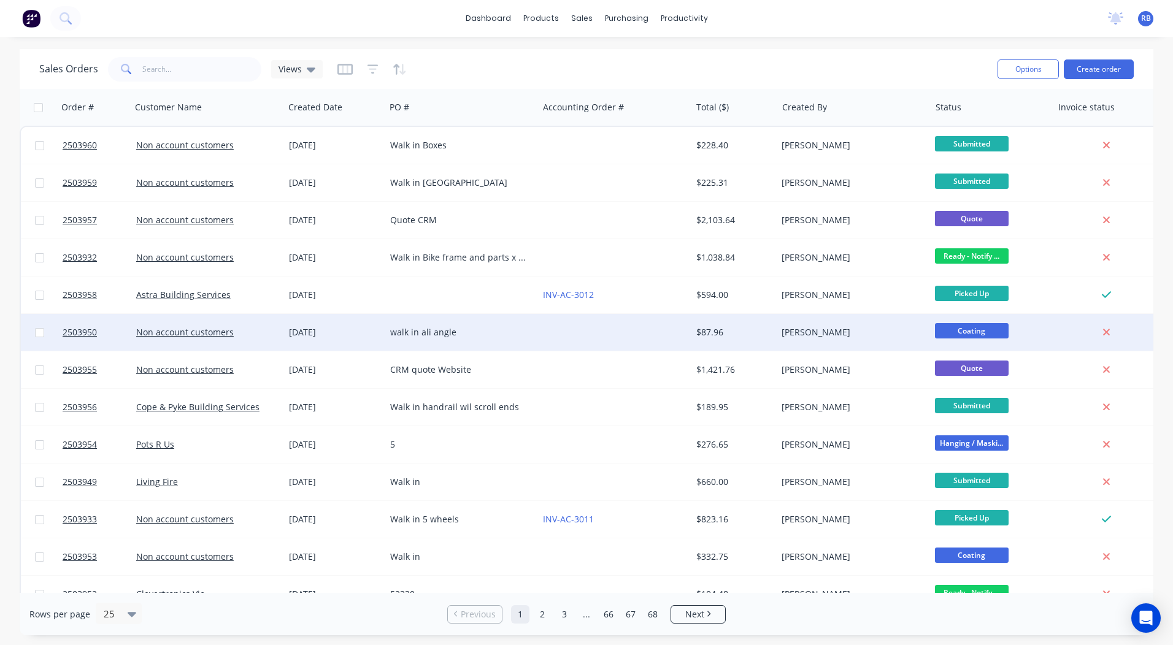
click at [619, 342] on div at bounding box center [614, 332] width 153 height 37
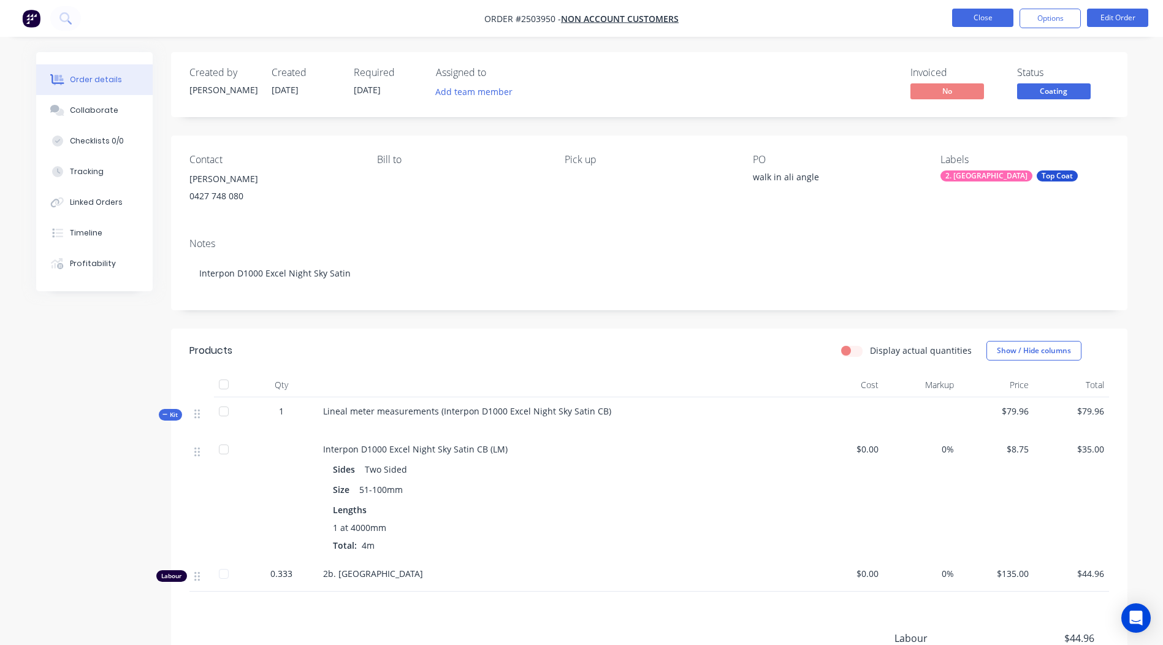
click at [998, 12] on button "Close" at bounding box center [982, 18] width 61 height 18
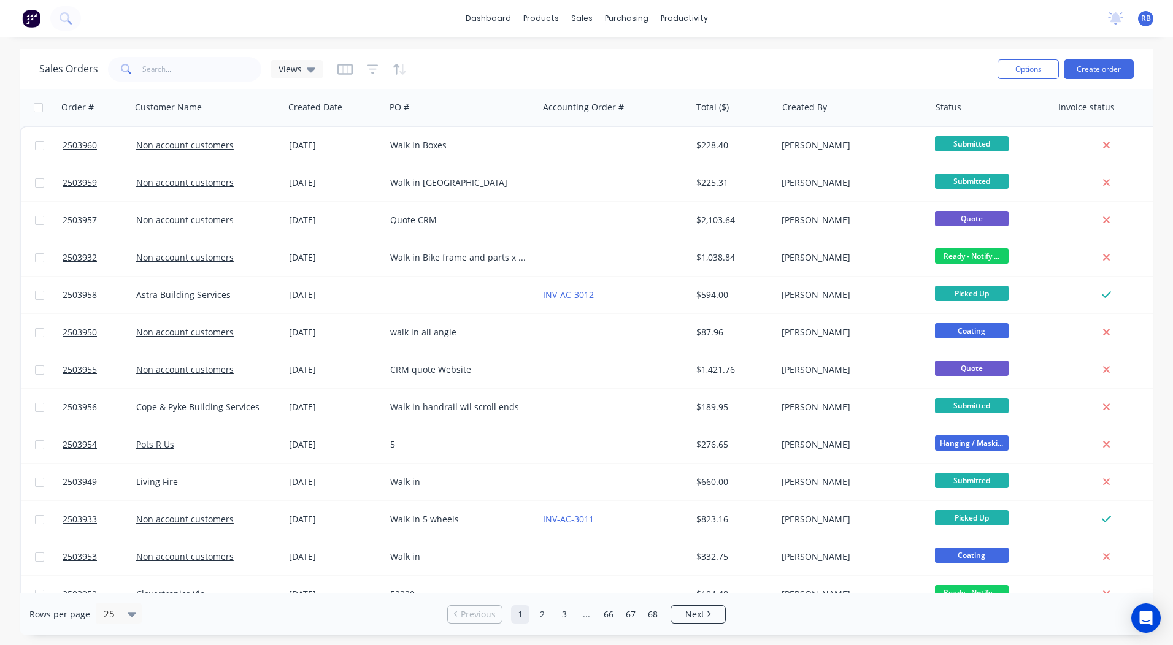
click at [647, 65] on div "Sales Orders Views" at bounding box center [513, 69] width 948 height 30
click at [1117, 61] on button "Create order" at bounding box center [1099, 69] width 70 height 20
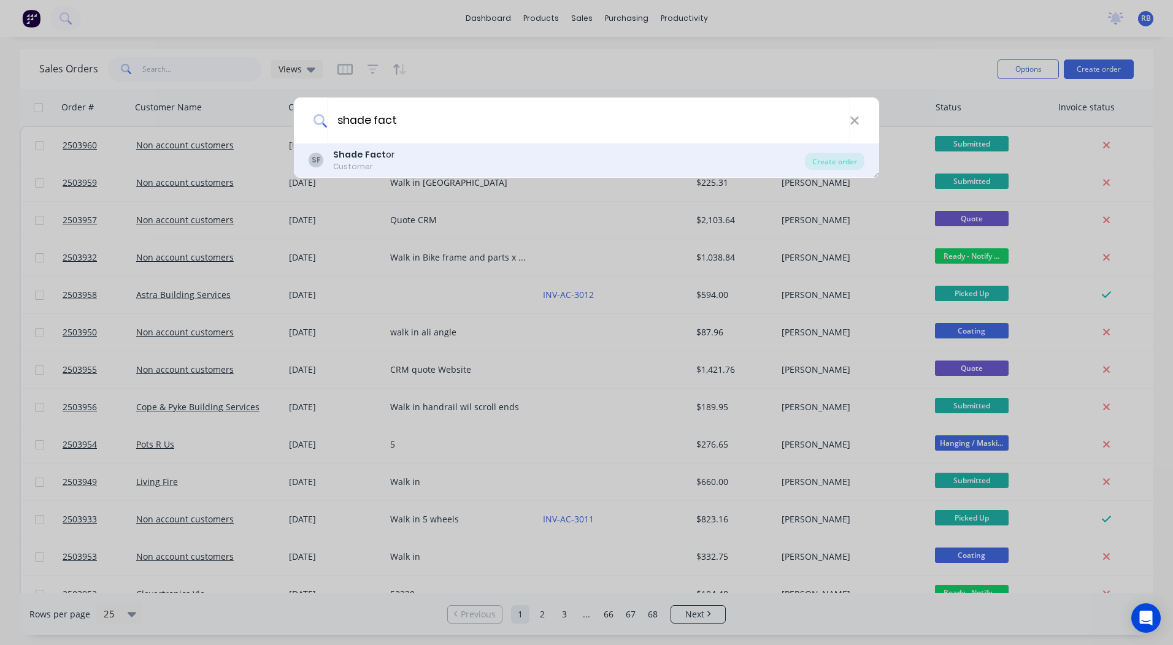
type input "shade fact"
click at [395, 150] on div "SF Shade Fact or Customer" at bounding box center [557, 160] width 496 height 24
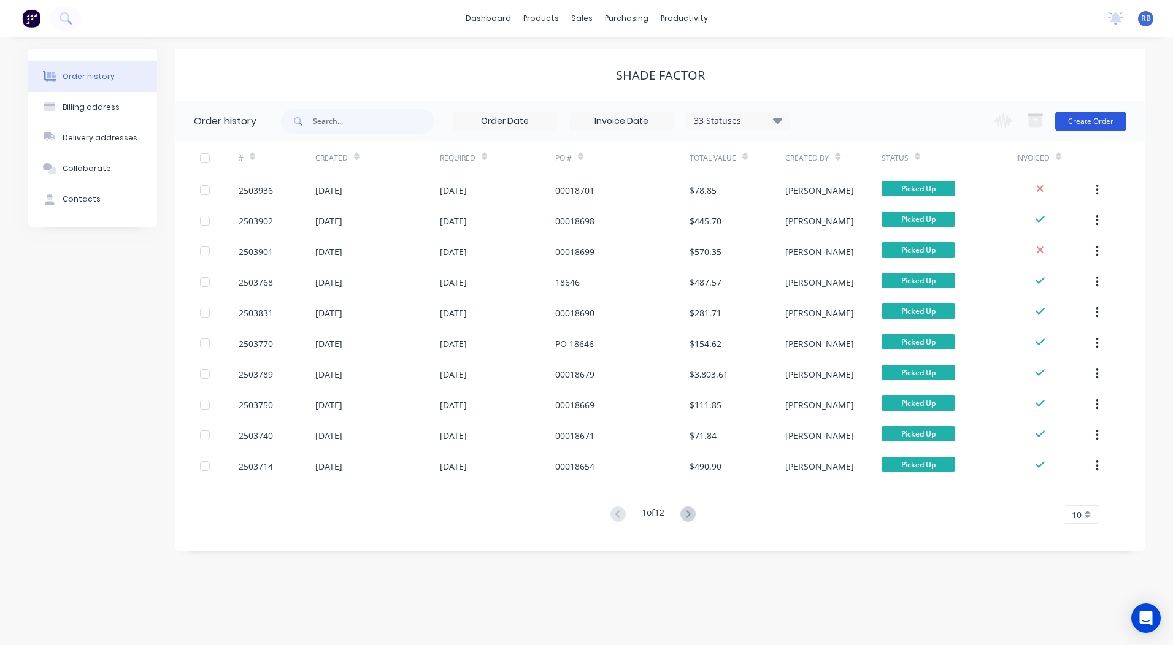
click at [1097, 118] on button "Create Order" at bounding box center [1090, 122] width 71 height 20
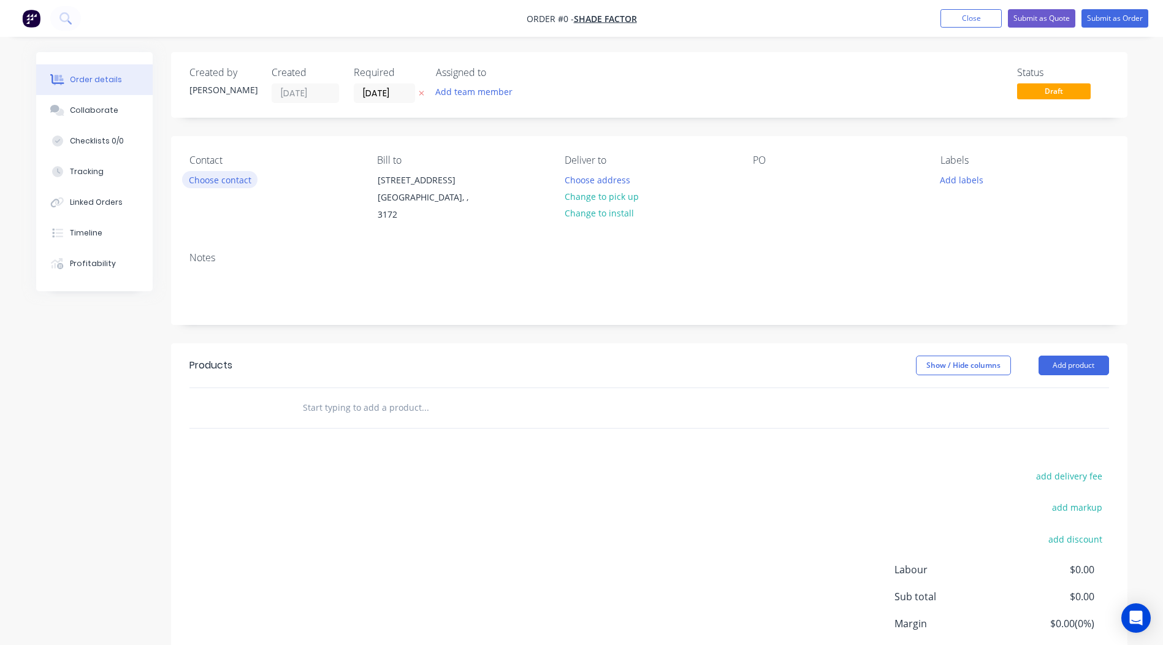
click at [211, 182] on button "Choose contact" at bounding box center [219, 179] width 75 height 17
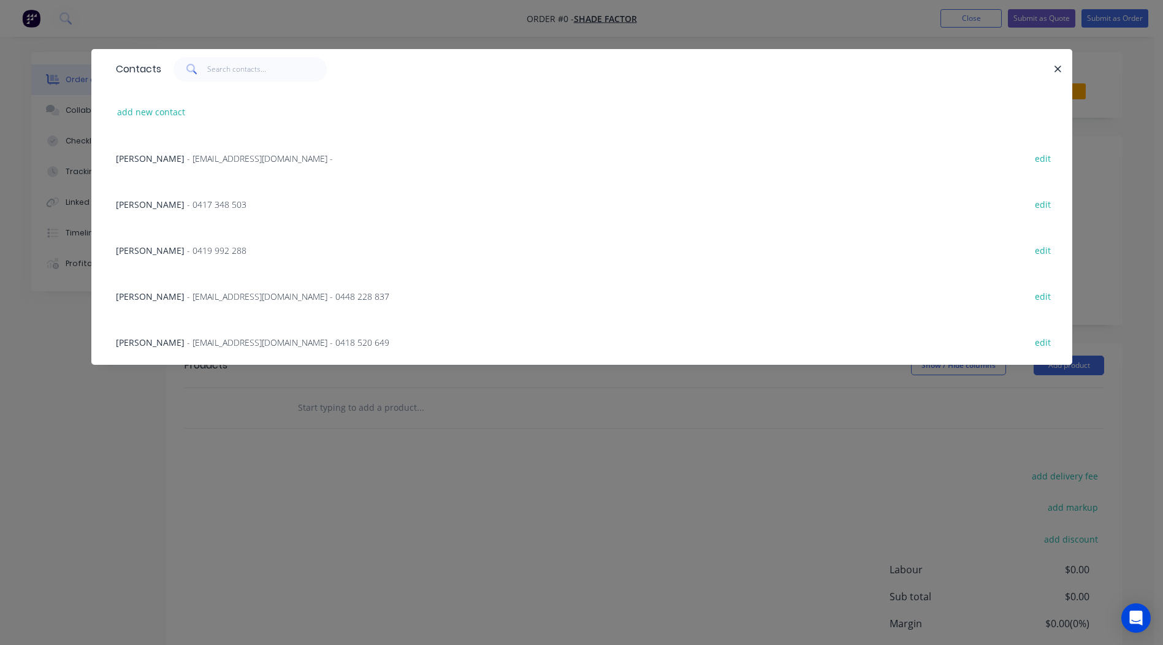
click at [187, 205] on span "- 0417 348 503" at bounding box center [216, 205] width 59 height 12
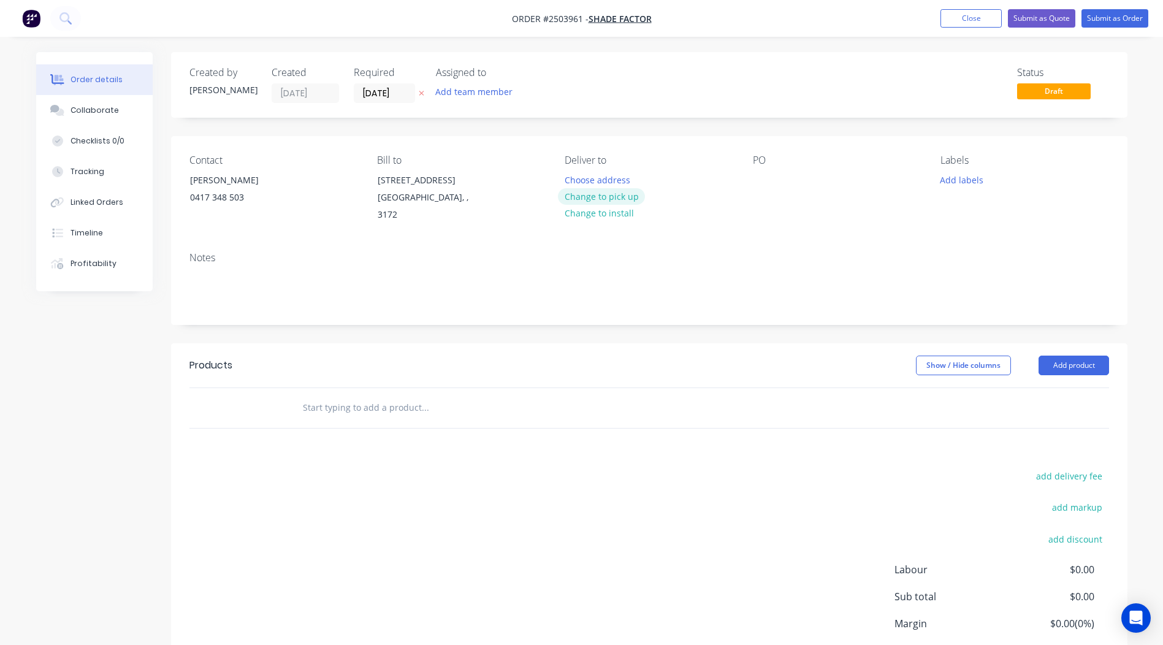
click at [629, 191] on button "Change to pick up" at bounding box center [601, 196] width 87 height 17
click at [763, 177] on div at bounding box center [763, 180] width 20 height 18
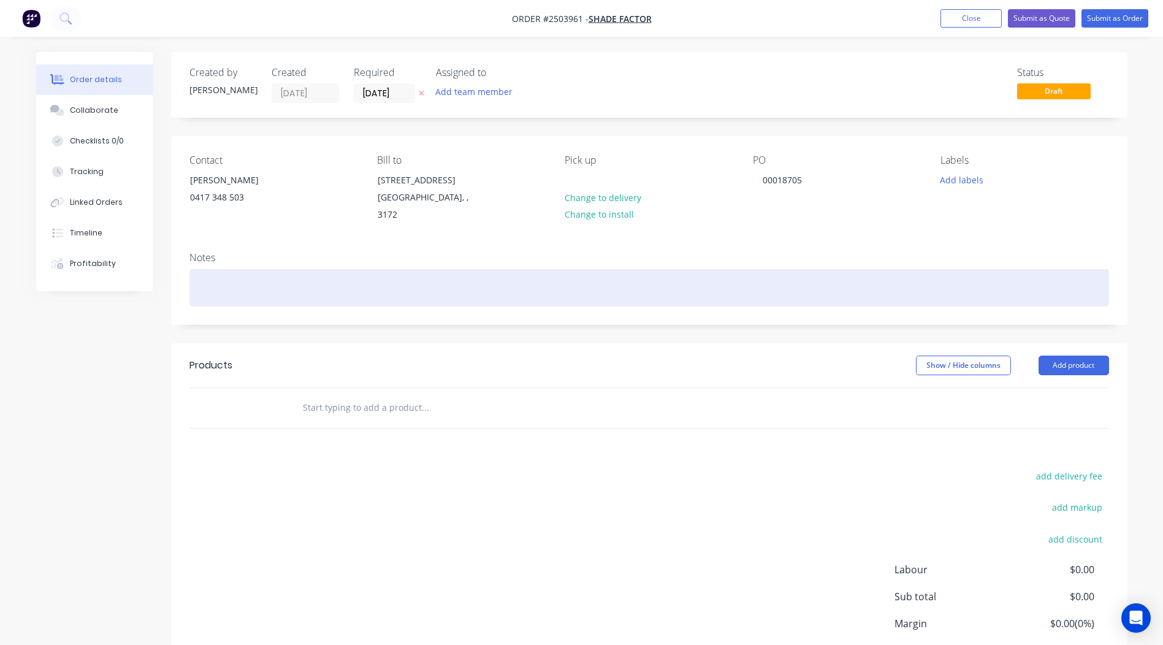
click at [294, 269] on div at bounding box center [650, 287] width 920 height 37
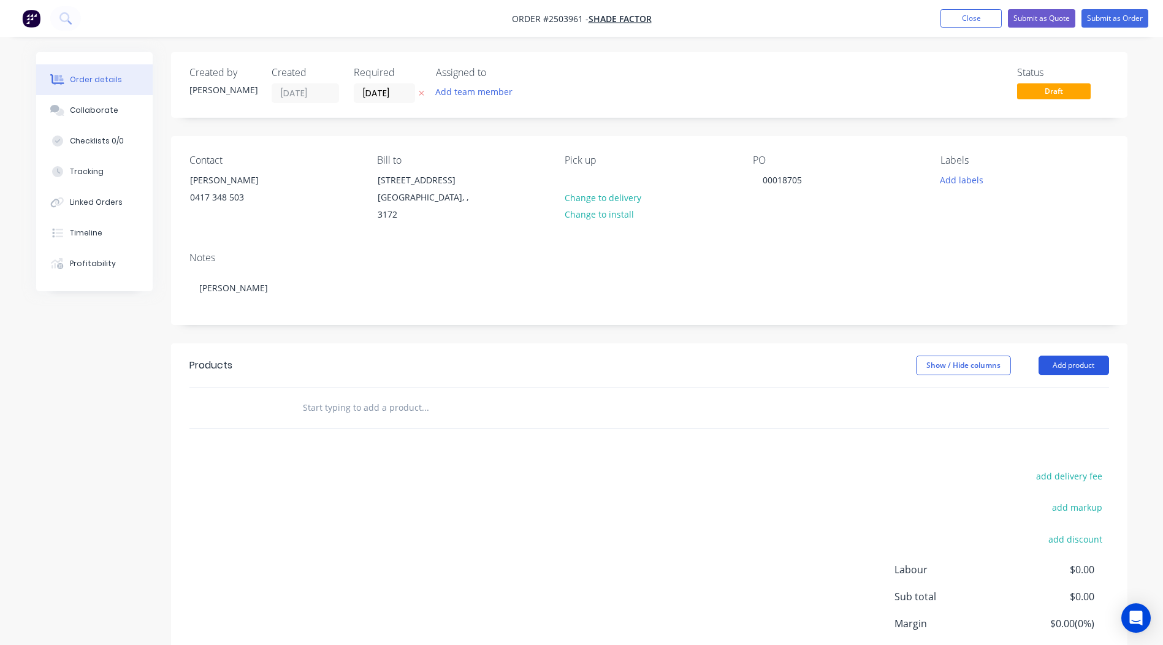
click at [1067, 356] on button "Add product" at bounding box center [1074, 366] width 71 height 20
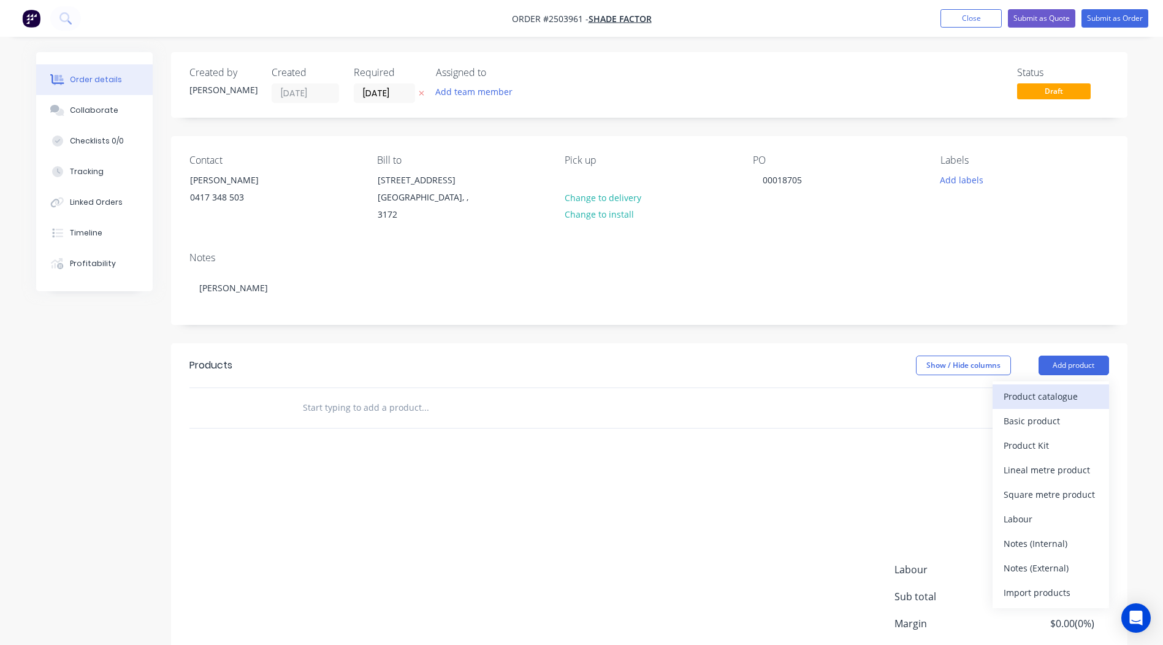
click at [1036, 388] on div "Product catalogue" at bounding box center [1051, 397] width 94 height 18
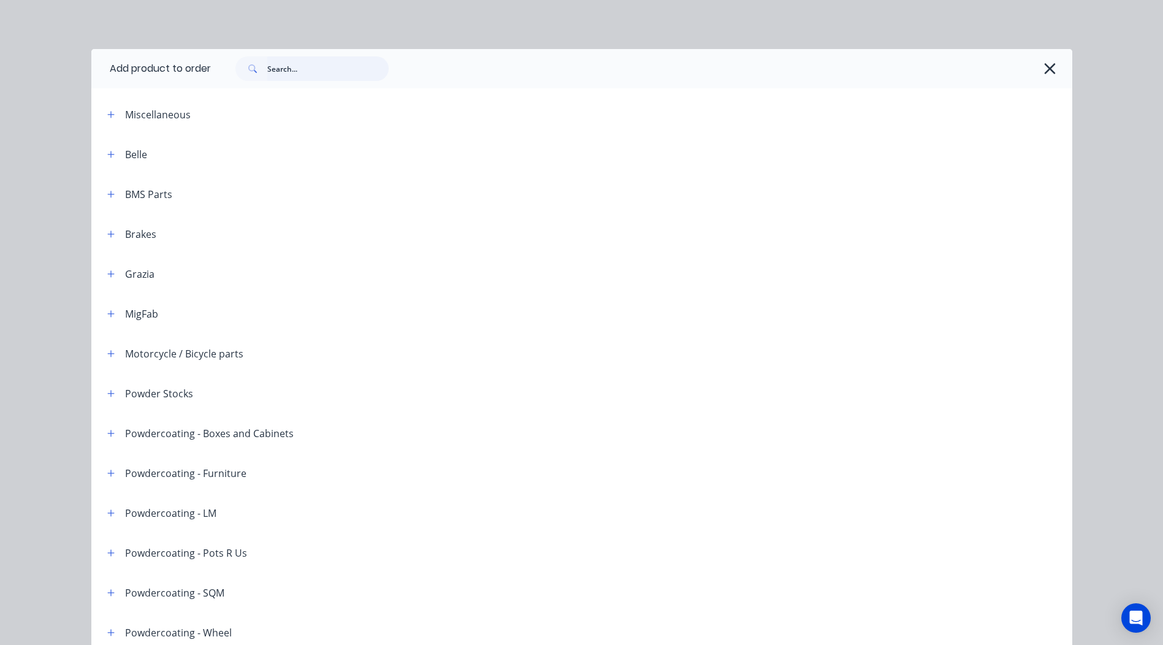
click at [328, 66] on input "text" at bounding box center [327, 68] width 121 height 25
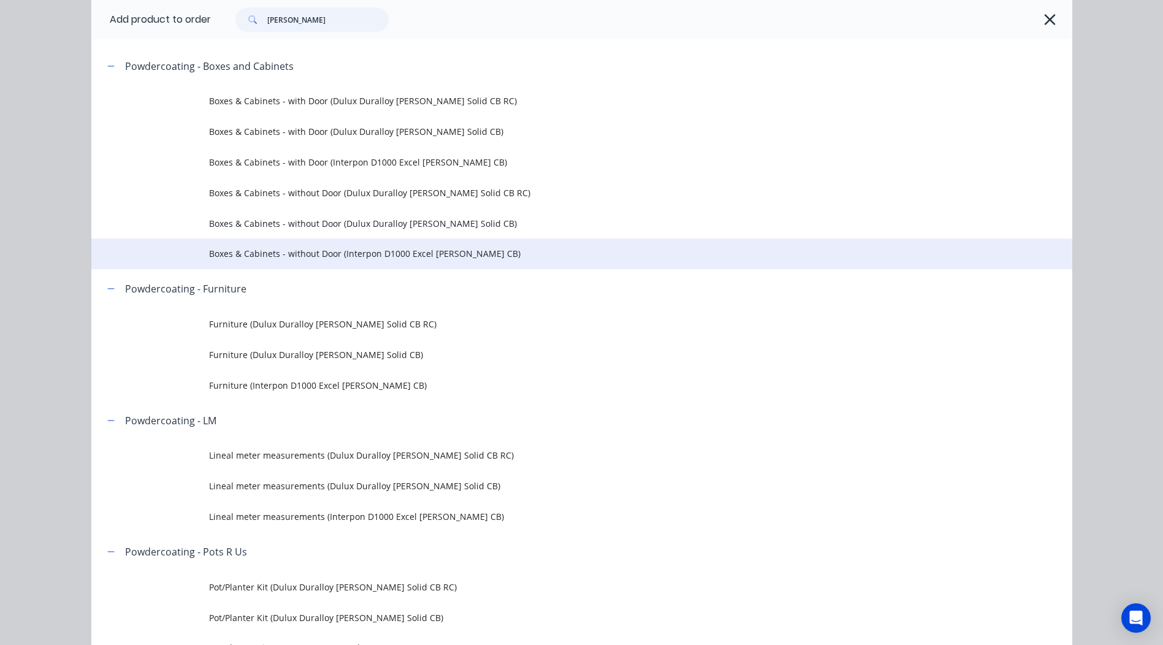
scroll to position [184, 0]
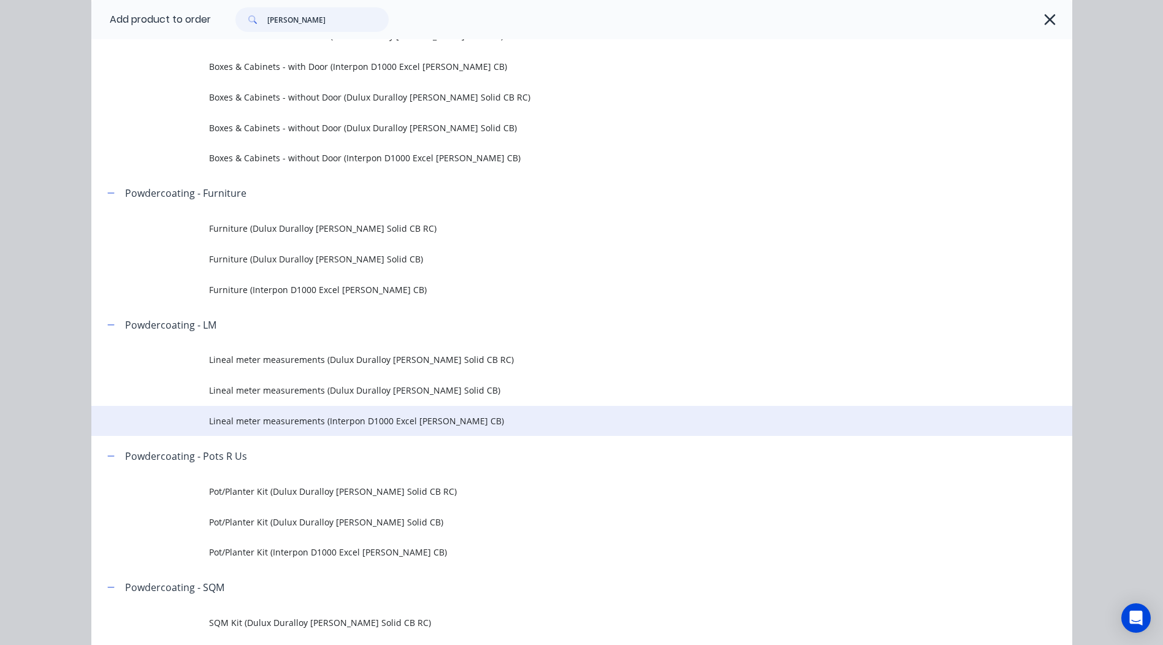
type input "[PERSON_NAME]"
click at [471, 424] on span "Lineal meter measurements (Interpon D1000 Excel [PERSON_NAME] CB)" at bounding box center [554, 421] width 691 height 13
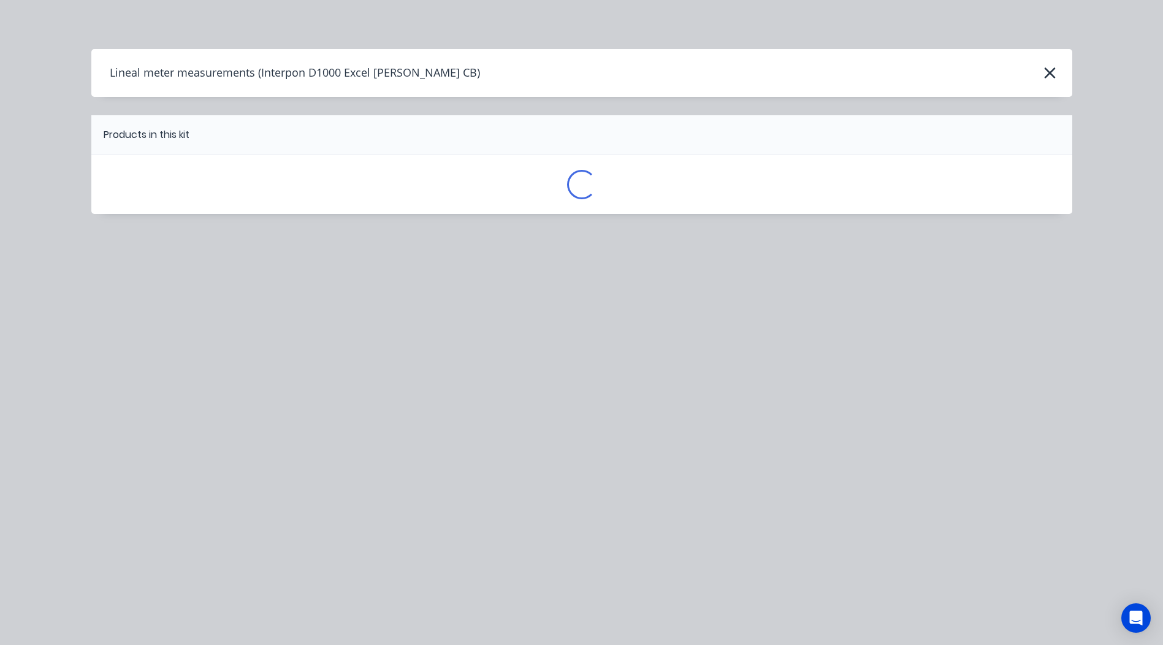
scroll to position [0, 0]
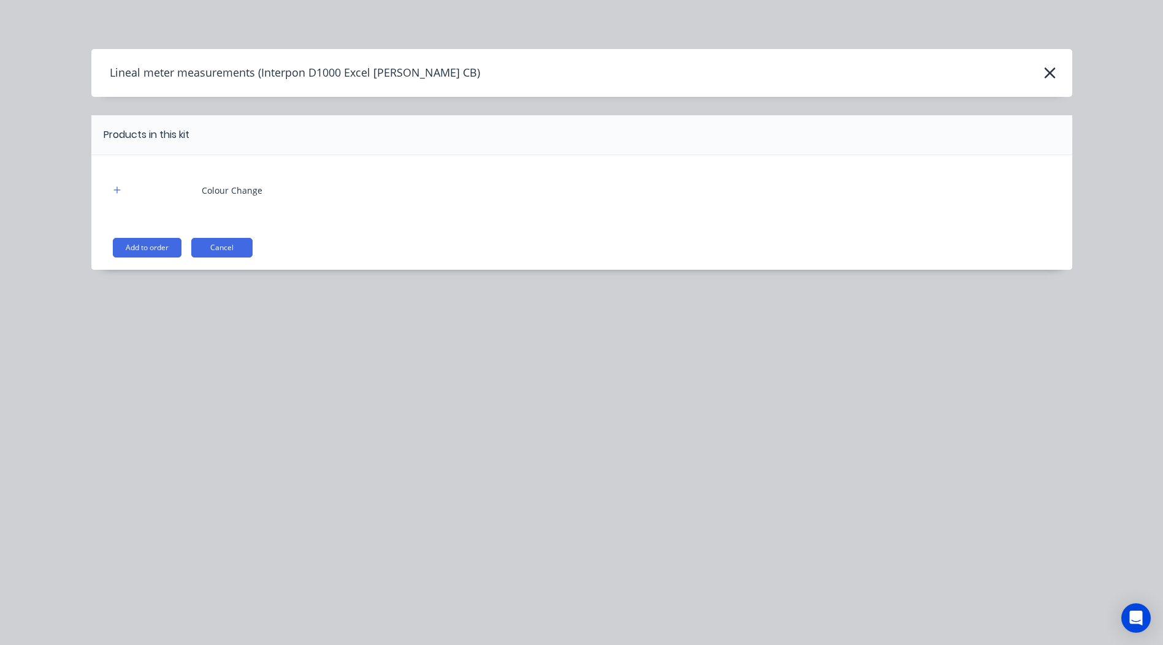
click at [142, 236] on div "Colour Change Add to order Cancel" at bounding box center [581, 212] width 981 height 115
click at [146, 245] on button "Add to order" at bounding box center [147, 248] width 69 height 20
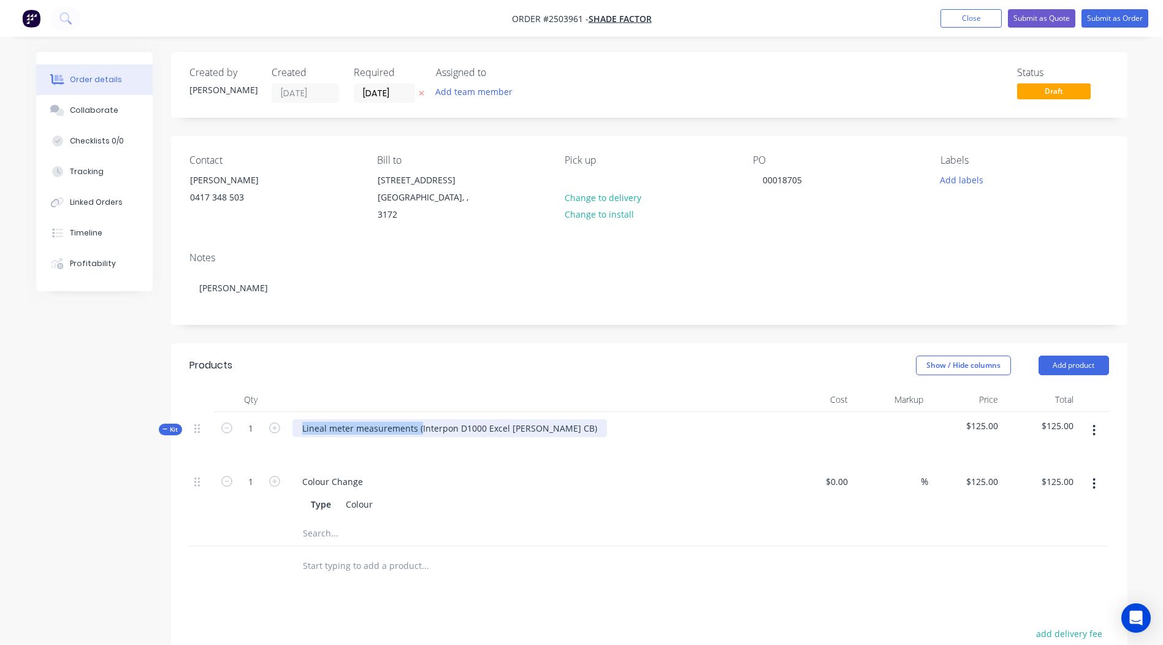
drag, startPoint x: 418, startPoint y: 415, endPoint x: -2, endPoint y: 399, distance: 421.1
click at [0, 399] on html "Order #2503961 - Shade Factor Add product Close Submit as Quote Submit as Order…" at bounding box center [581, 449] width 1163 height 899
click at [458, 420] on div "Interpon D1000 Excel [PERSON_NAME] CB)" at bounding box center [390, 429] width 194 height 18
click at [688, 363] on header "Products Show / Hide columns Add product" at bounding box center [649, 365] width 957 height 44
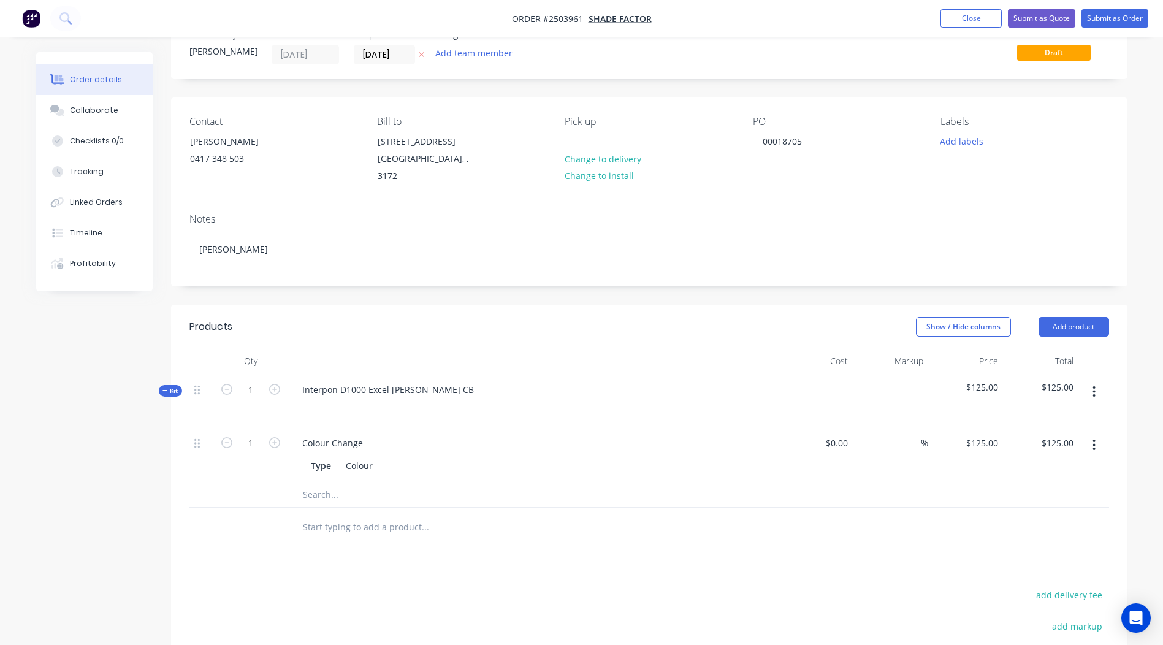
click at [1097, 381] on button "button" at bounding box center [1094, 392] width 29 height 22
click at [1076, 415] on div "Add product to kit" at bounding box center [1051, 424] width 94 height 18
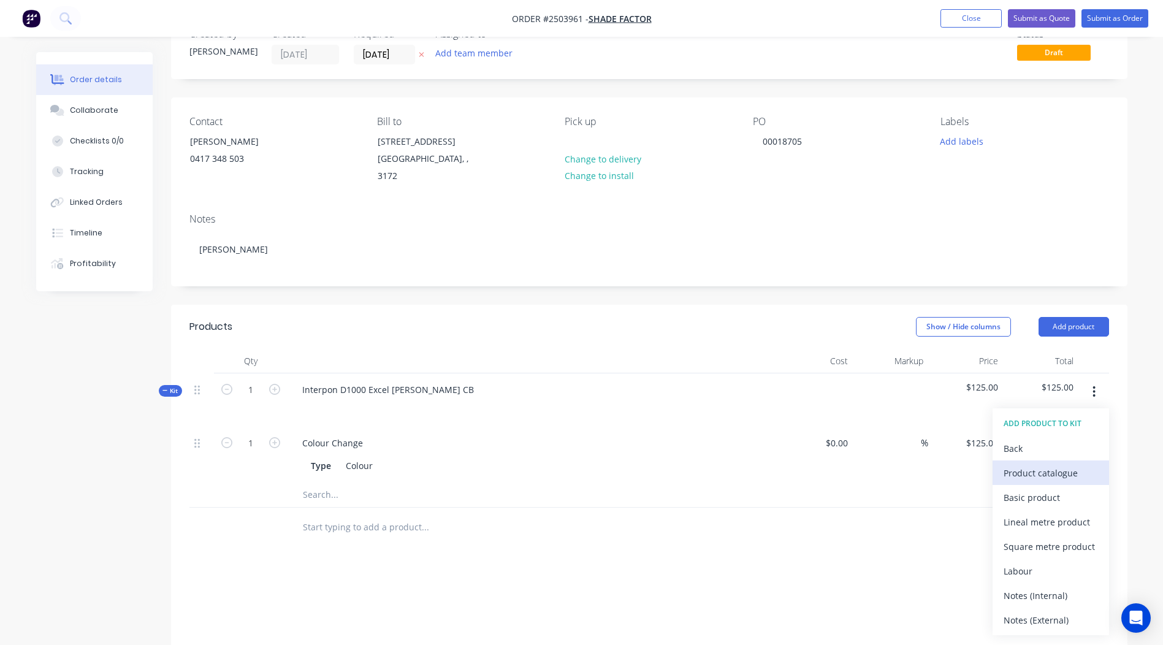
click at [1045, 469] on button "Product catalogue" at bounding box center [1051, 473] width 117 height 25
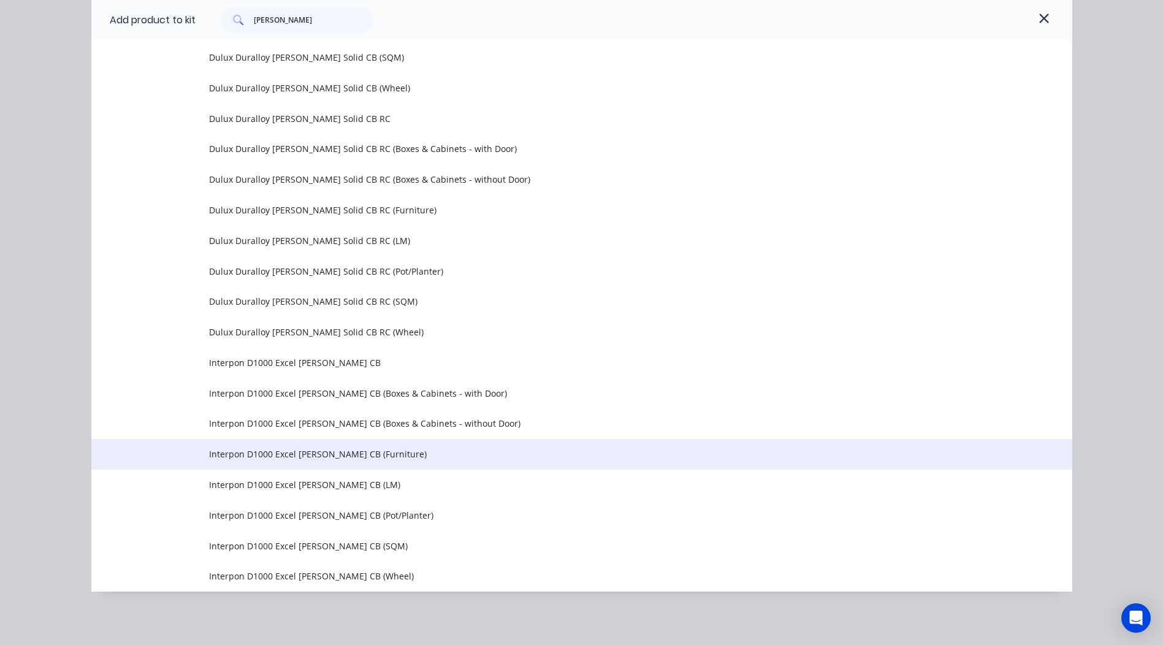
scroll to position [556, 0]
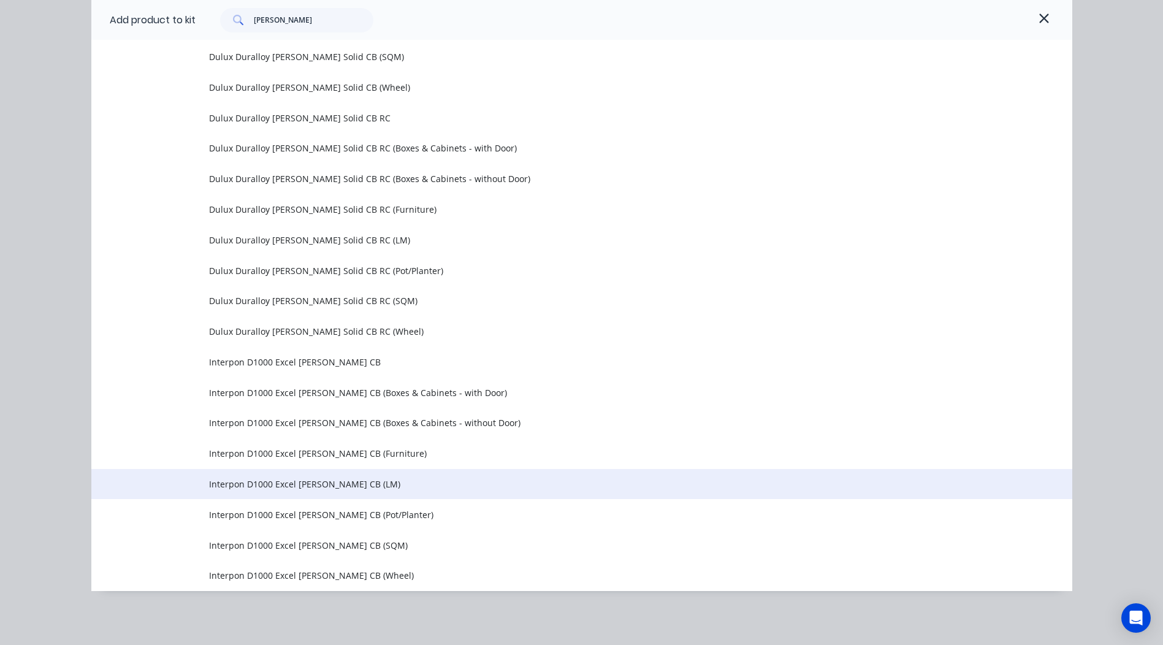
click at [383, 488] on span "Interpon D1000 Excel [PERSON_NAME] CB (LM)" at bounding box center [554, 484] width 691 height 13
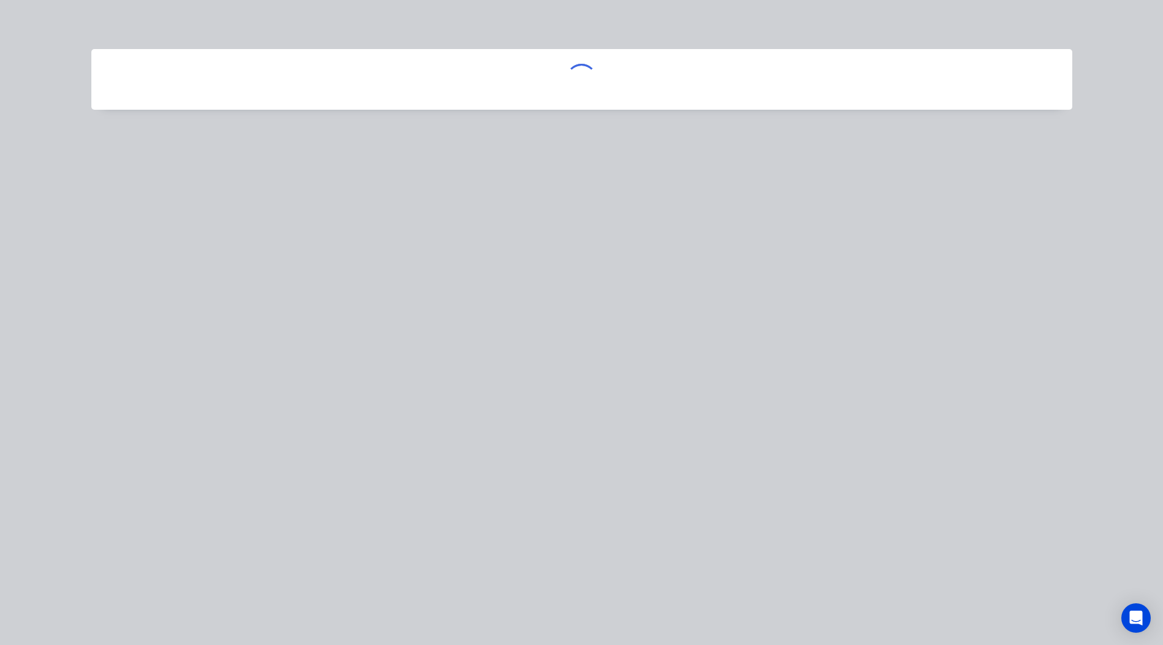
scroll to position [0, 0]
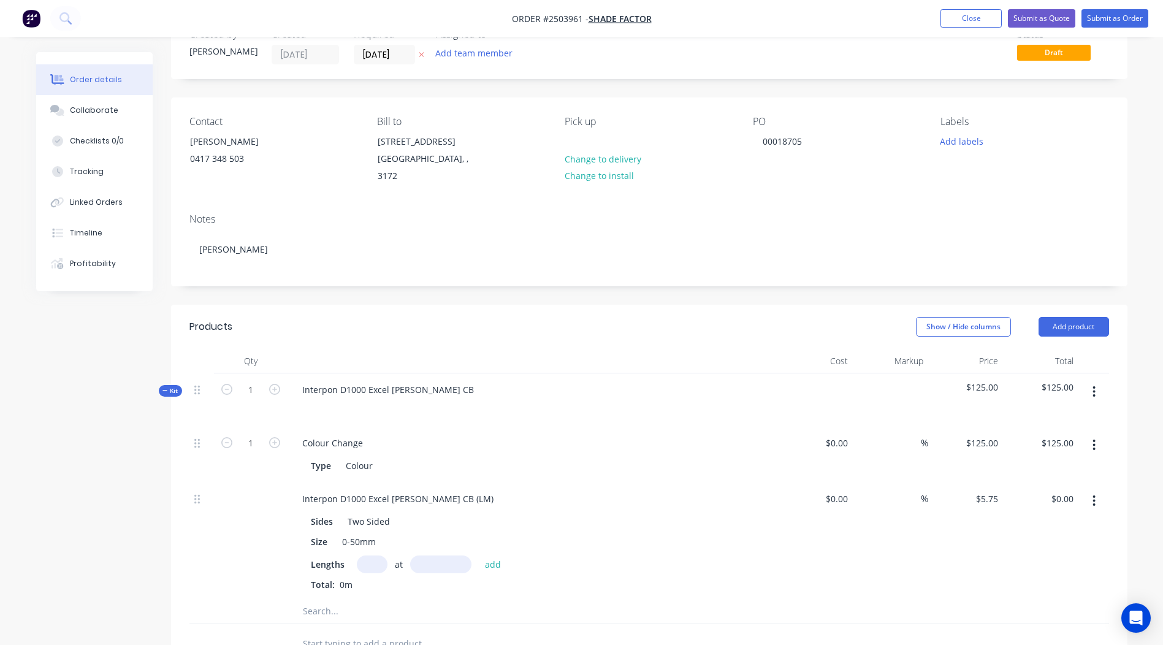
click at [374, 556] on input "text" at bounding box center [372, 565] width 31 height 18
type input "7"
click at [446, 556] on input "text" at bounding box center [440, 565] width 61 height 18
type input "1700"
click at [479, 556] on button "add" at bounding box center [493, 564] width 29 height 17
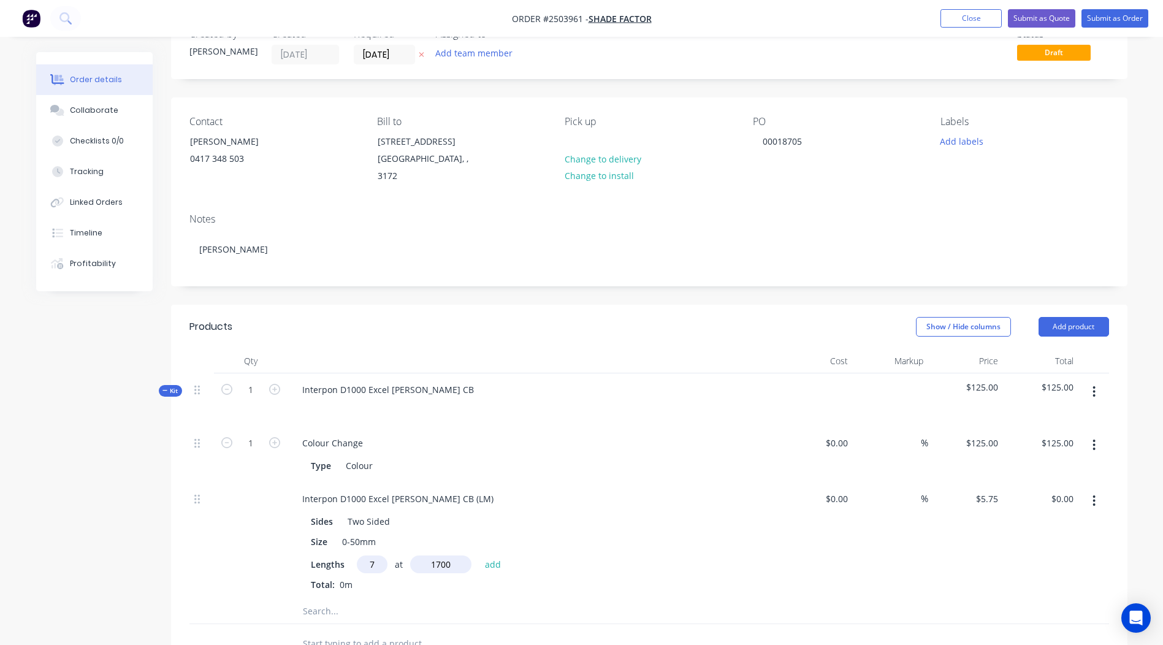
type input "$68.43"
type input "4"
click at [445, 556] on input "text" at bounding box center [440, 565] width 61 height 18
type input "1700"
click at [479, 556] on button "add" at bounding box center [493, 564] width 29 height 17
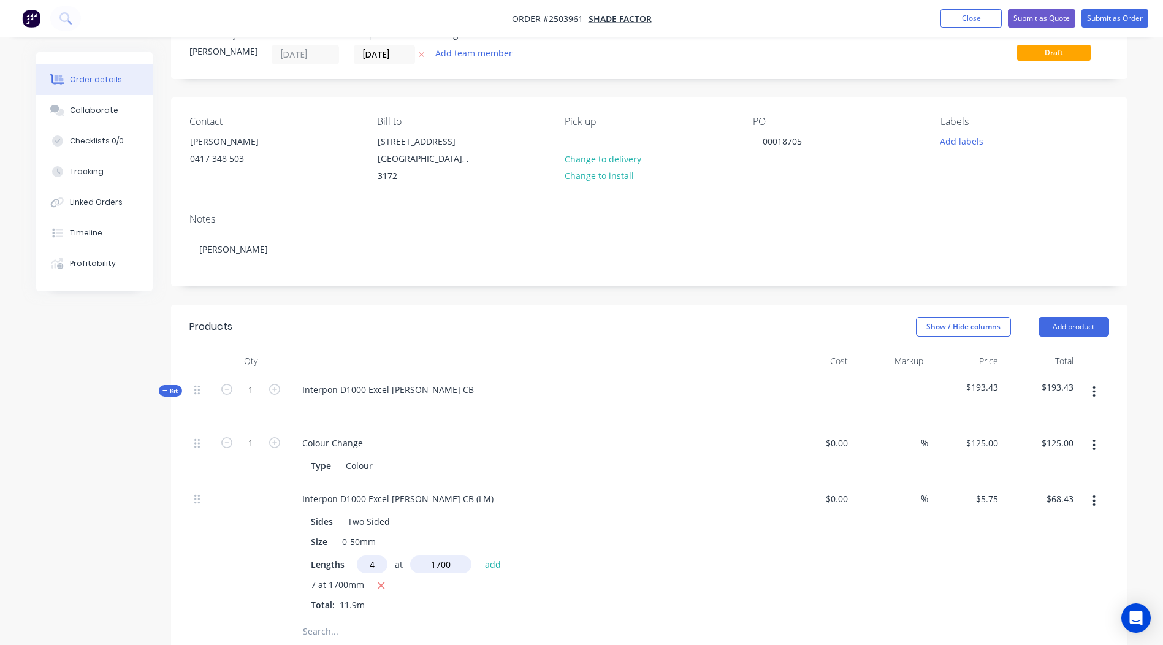
type input "$107.53"
drag, startPoint x: 475, startPoint y: 488, endPoint x: 0, endPoint y: 517, distance: 476.2
click at [0, 518] on html "Order #2503961 - Shade Factor Add product Close Submit as Quote Submit as Order…" at bounding box center [581, 489] width 1163 height 1056
click at [1105, 567] on div at bounding box center [1094, 561] width 31 height 157
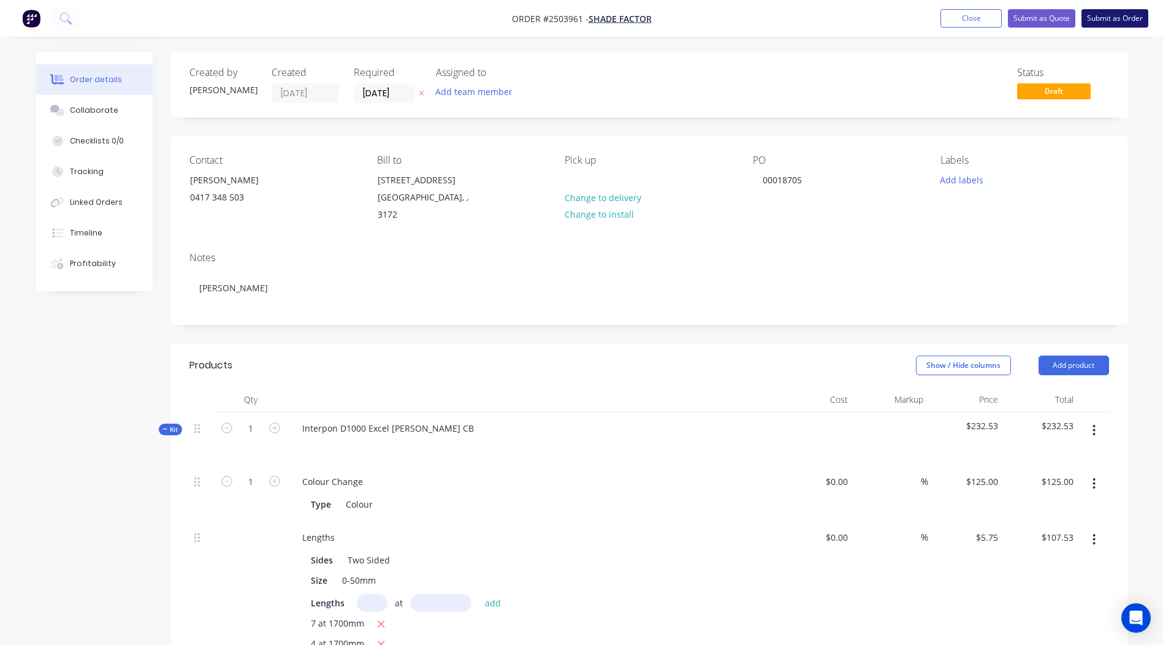
click at [1111, 23] on button "Submit as Order" at bounding box center [1115, 18] width 67 height 18
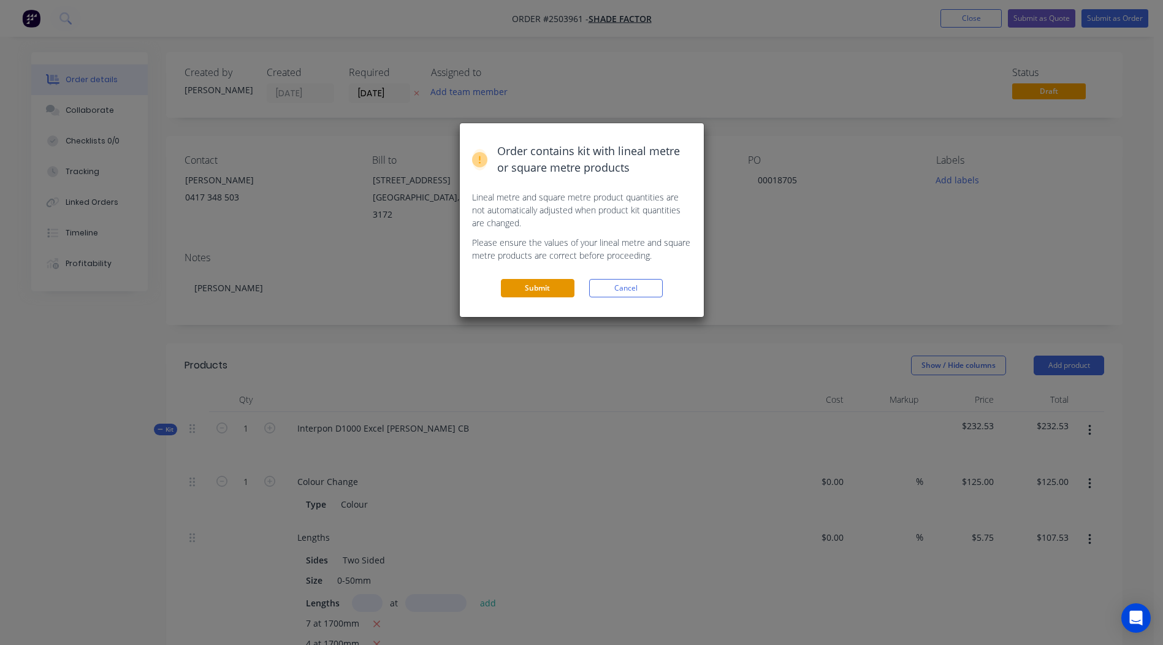
click at [528, 289] on button "Submit" at bounding box center [538, 288] width 74 height 18
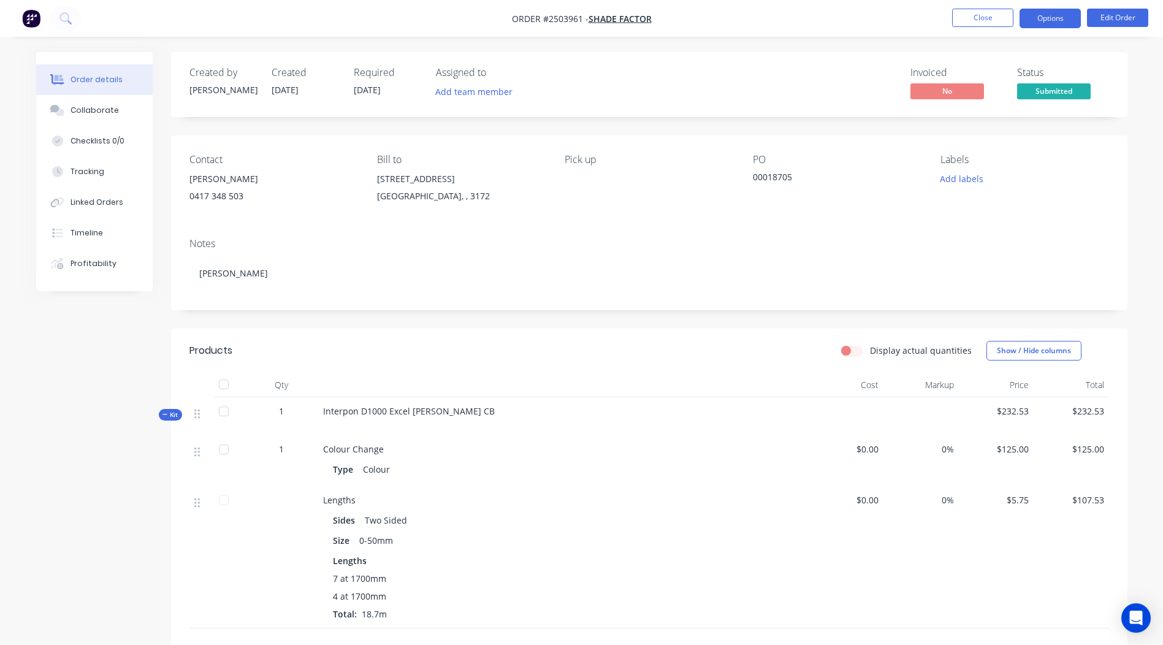
click at [1059, 18] on button "Options" at bounding box center [1050, 19] width 61 height 20
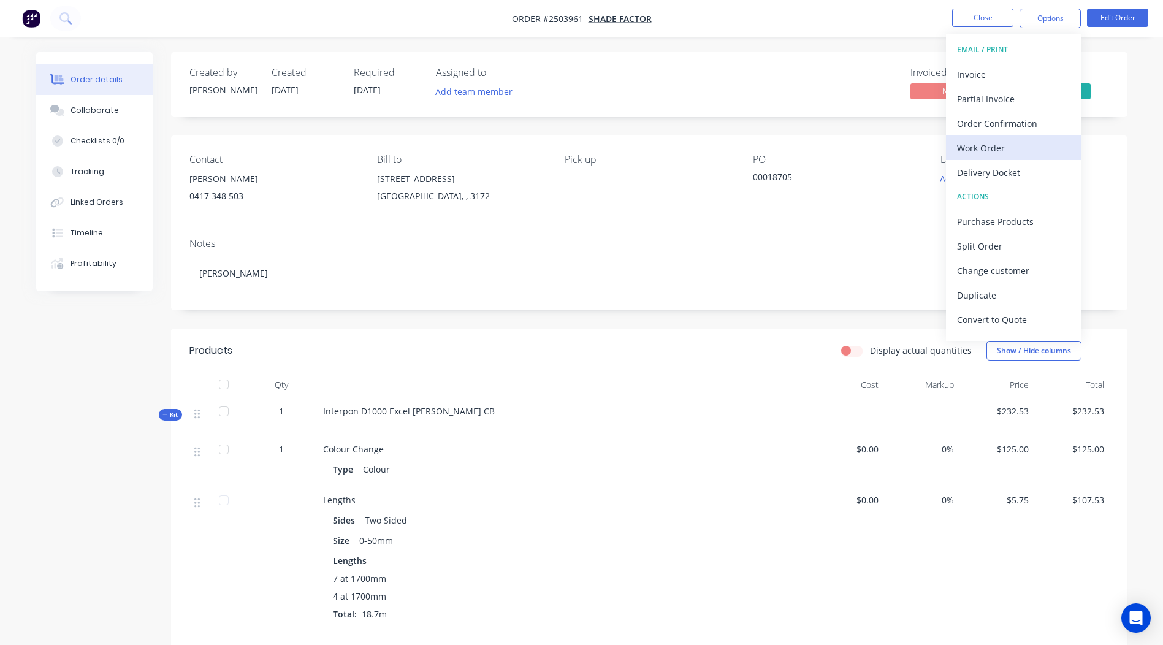
click at [989, 150] on div "Work Order" at bounding box center [1013, 148] width 113 height 18
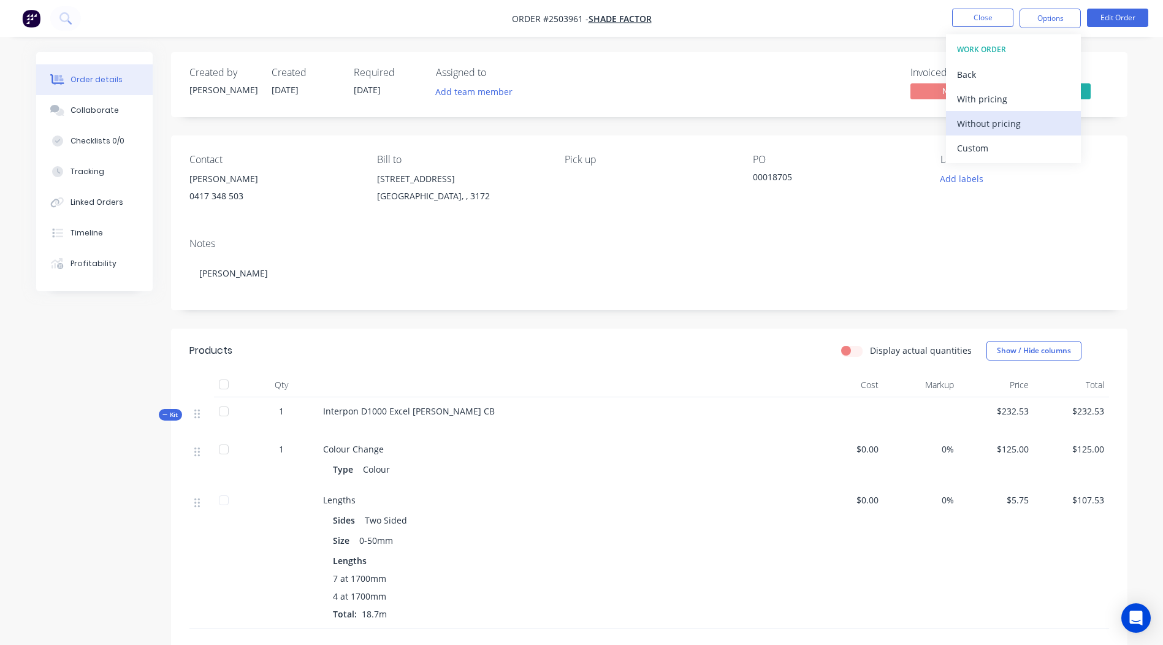
click at [1024, 119] on div "Without pricing" at bounding box center [1013, 124] width 113 height 18
click at [1132, 94] on div "Order details Collaborate Checklists 0/0 Tracking Linked Orders Timeline Profit…" at bounding box center [582, 449] width 1116 height 795
click at [952, 174] on button "Add labels" at bounding box center [962, 179] width 56 height 17
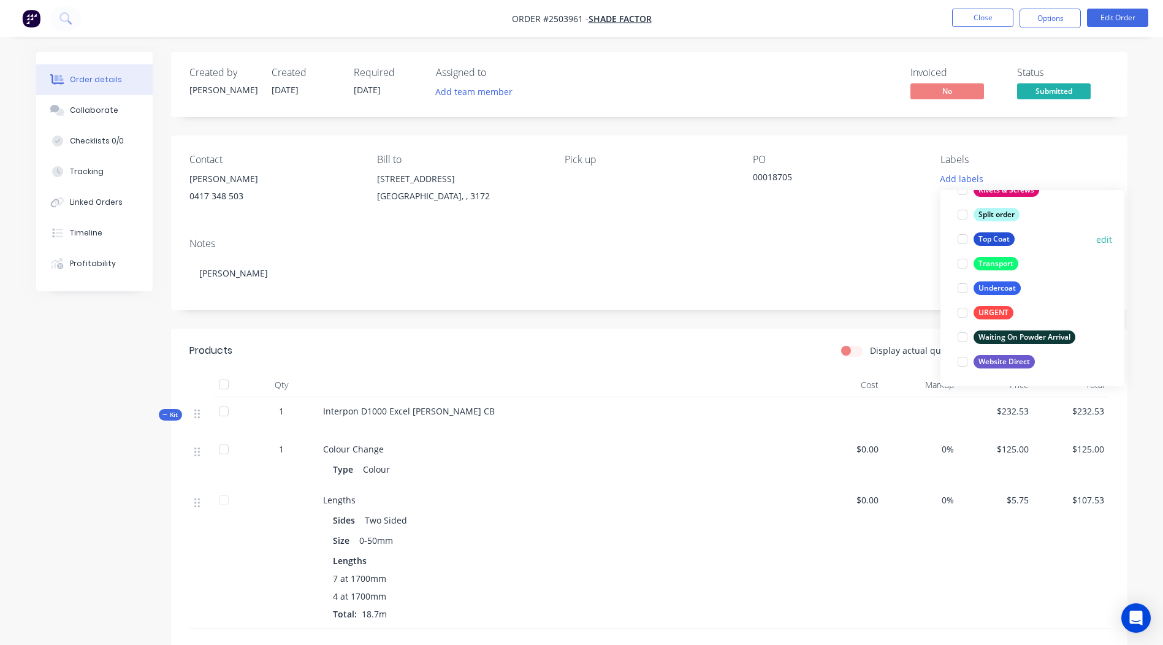
click at [1003, 242] on div "Top Coat" at bounding box center [994, 238] width 41 height 13
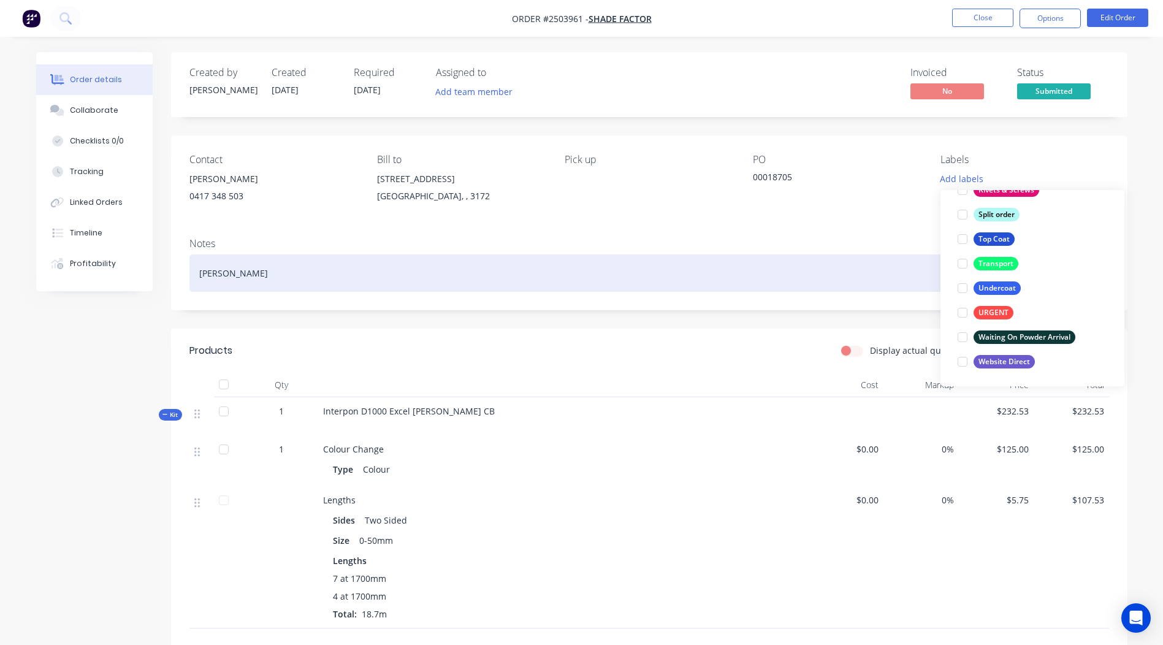
scroll to position [49, 0]
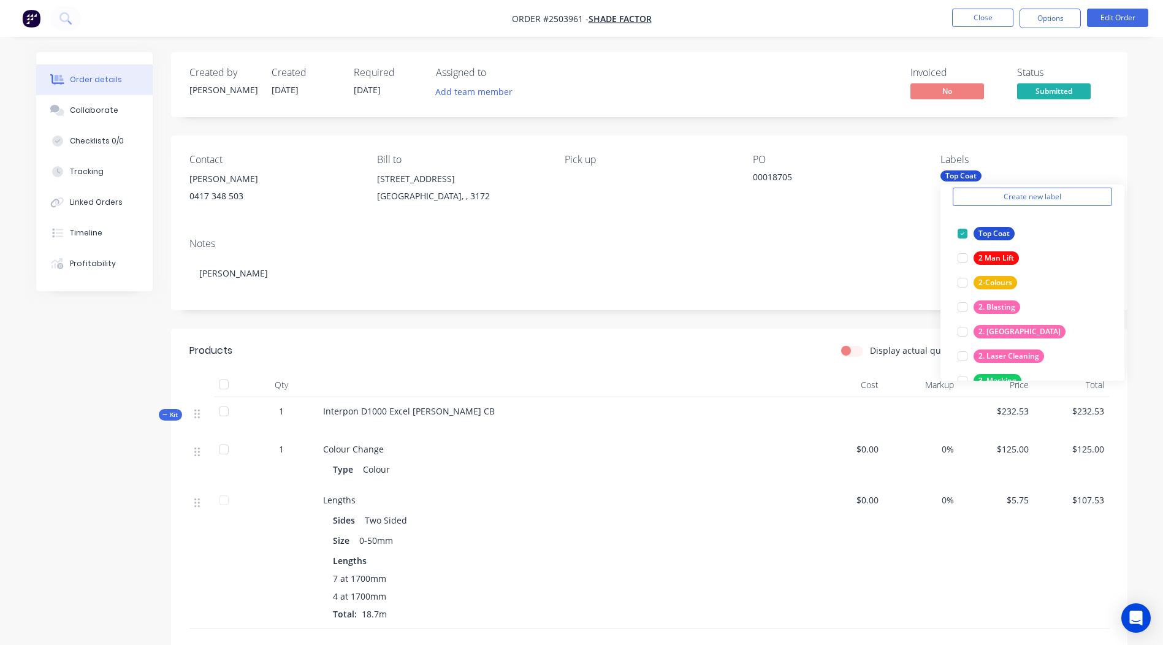
click at [805, 301] on div "Notes [PERSON_NAME]" at bounding box center [649, 269] width 957 height 82
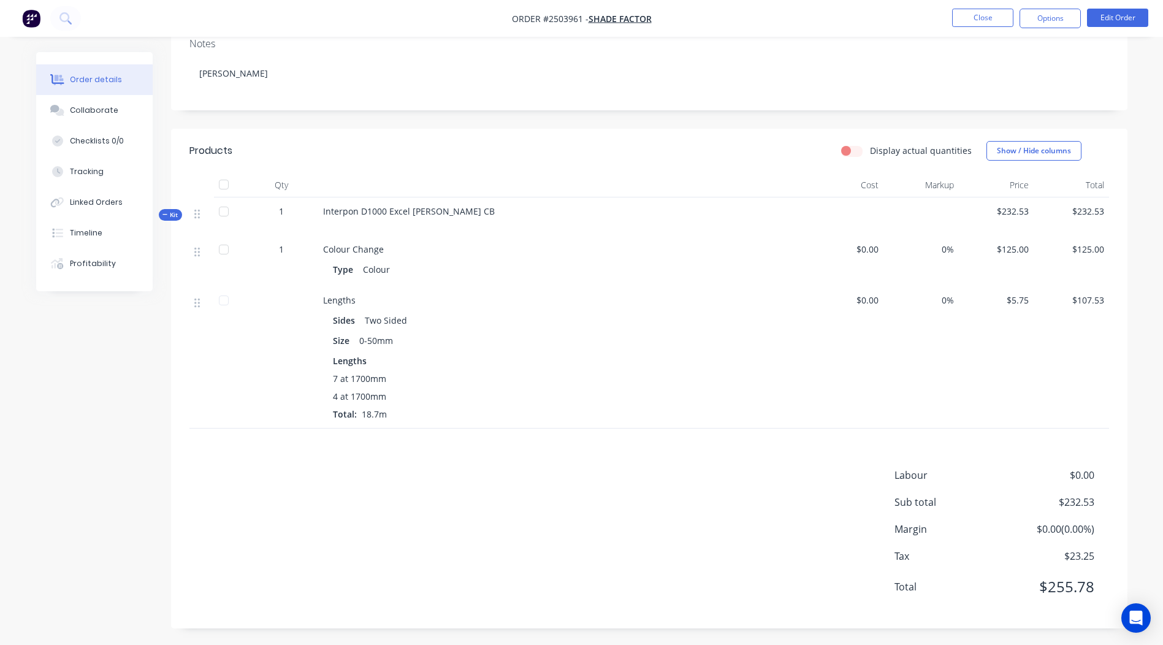
scroll to position [0, 0]
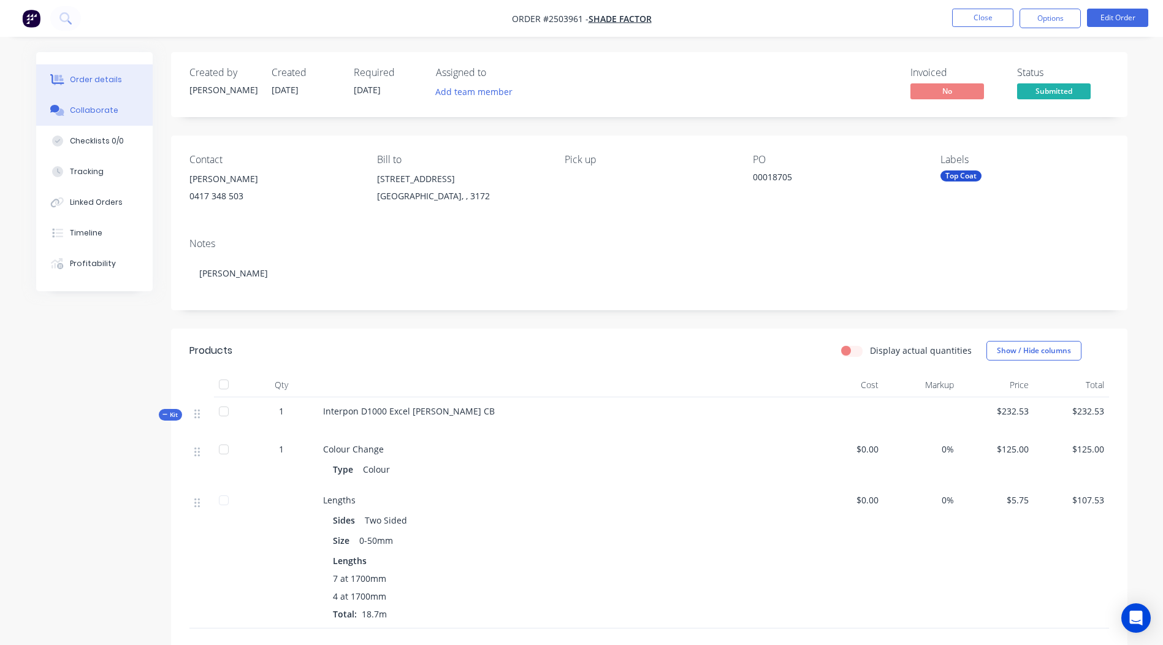
click at [109, 107] on div "Collaborate" at bounding box center [94, 110] width 48 height 11
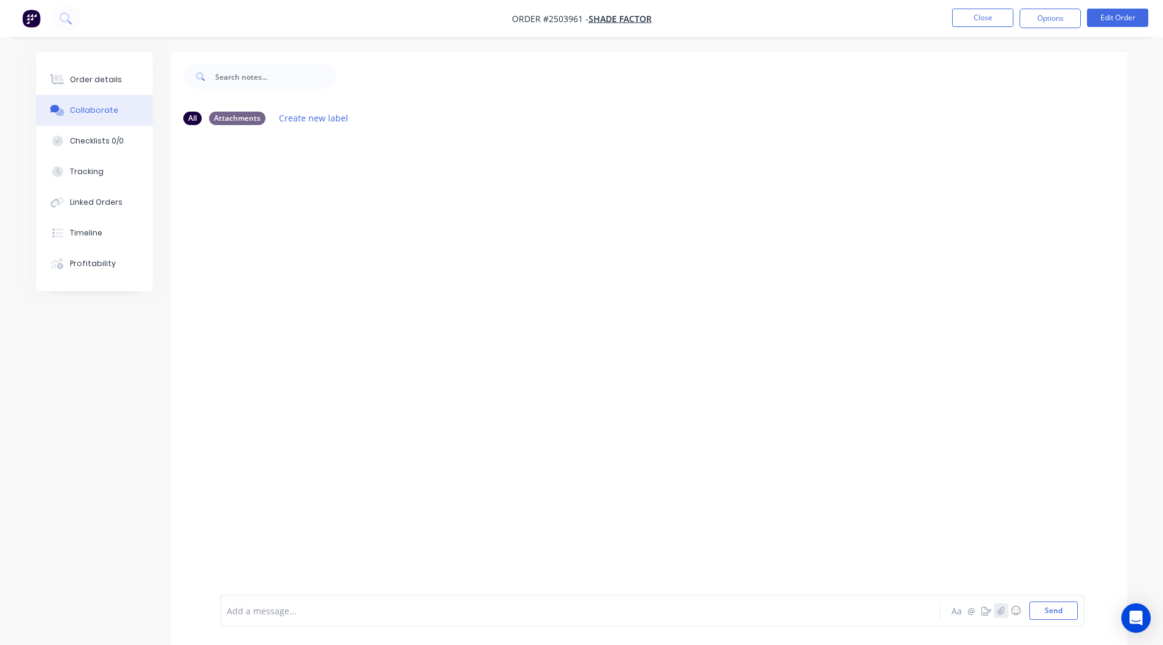
click at [998, 615] on button "button" at bounding box center [1001, 611] width 15 height 15
click at [1050, 607] on button "Send" at bounding box center [1054, 611] width 48 height 18
click at [997, 17] on button "Close" at bounding box center [982, 18] width 61 height 18
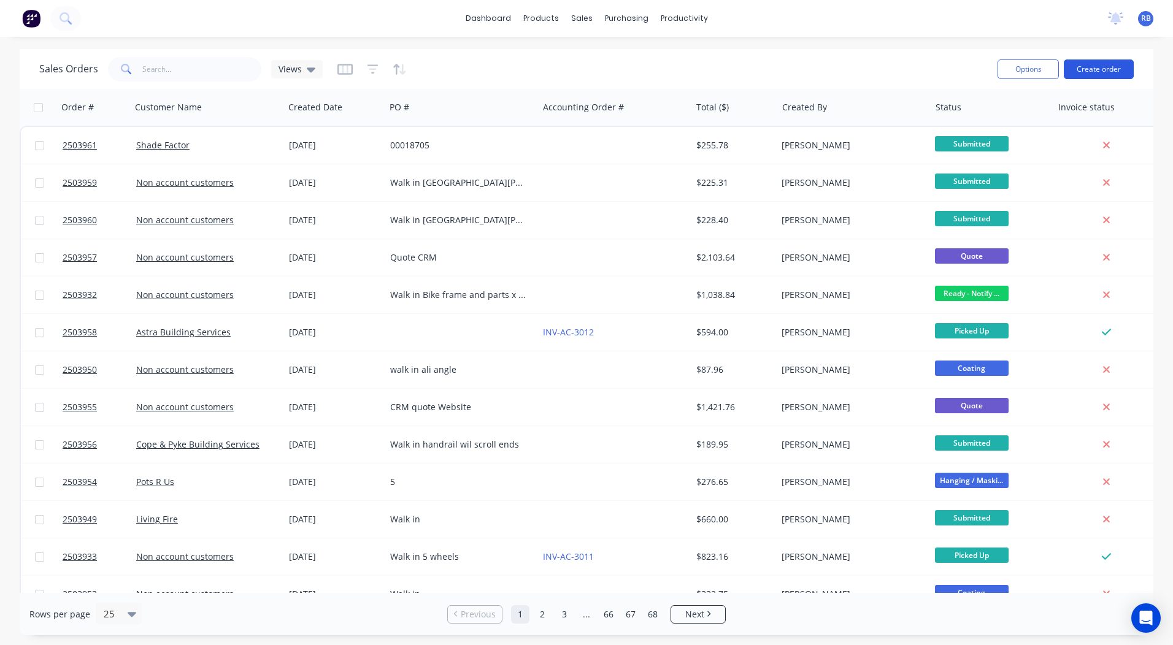
click at [1113, 62] on button "Create order" at bounding box center [1099, 69] width 70 height 20
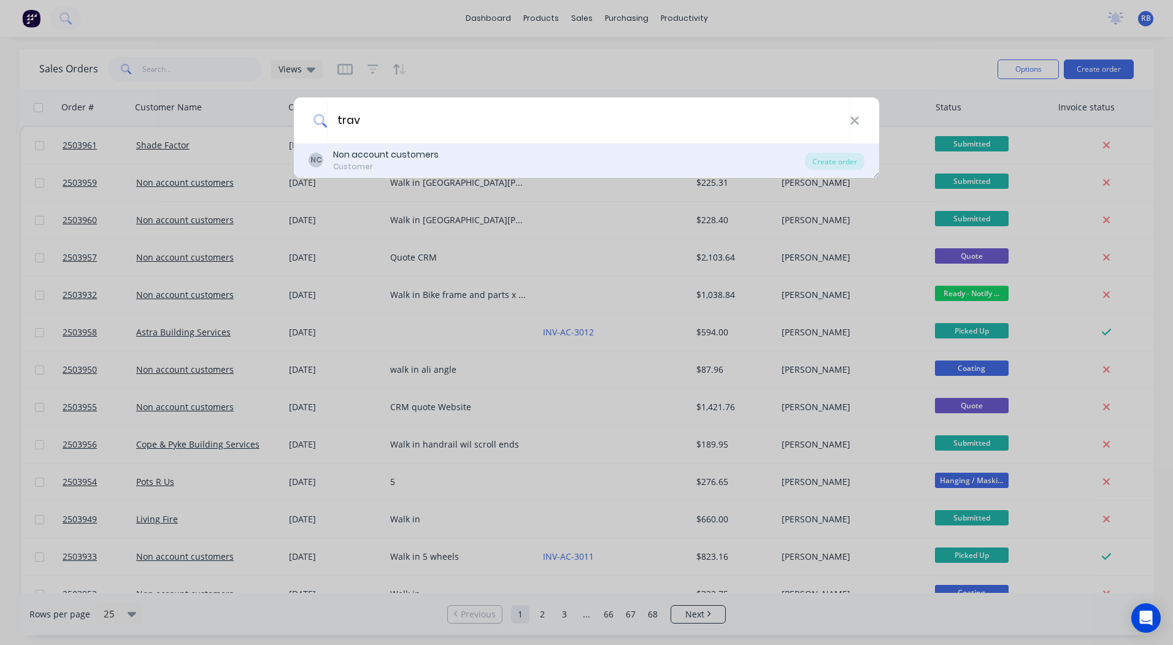
type input "trav"
click at [383, 165] on div "Customer" at bounding box center [385, 166] width 105 height 11
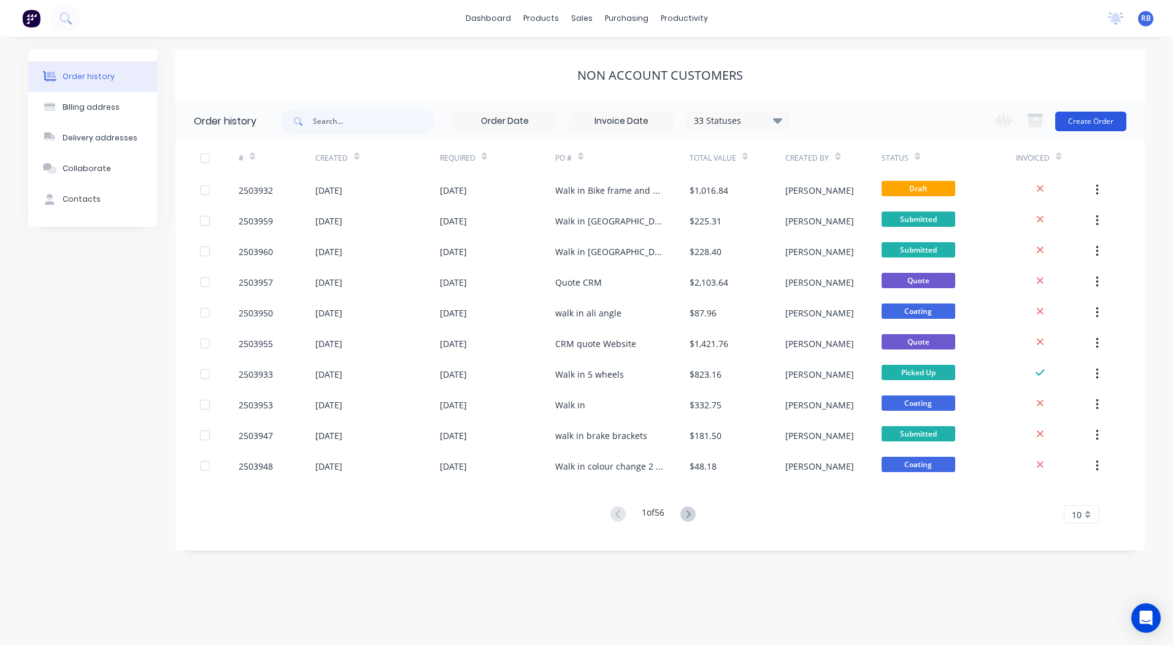
click at [1102, 121] on button "Create Order" at bounding box center [1090, 122] width 71 height 20
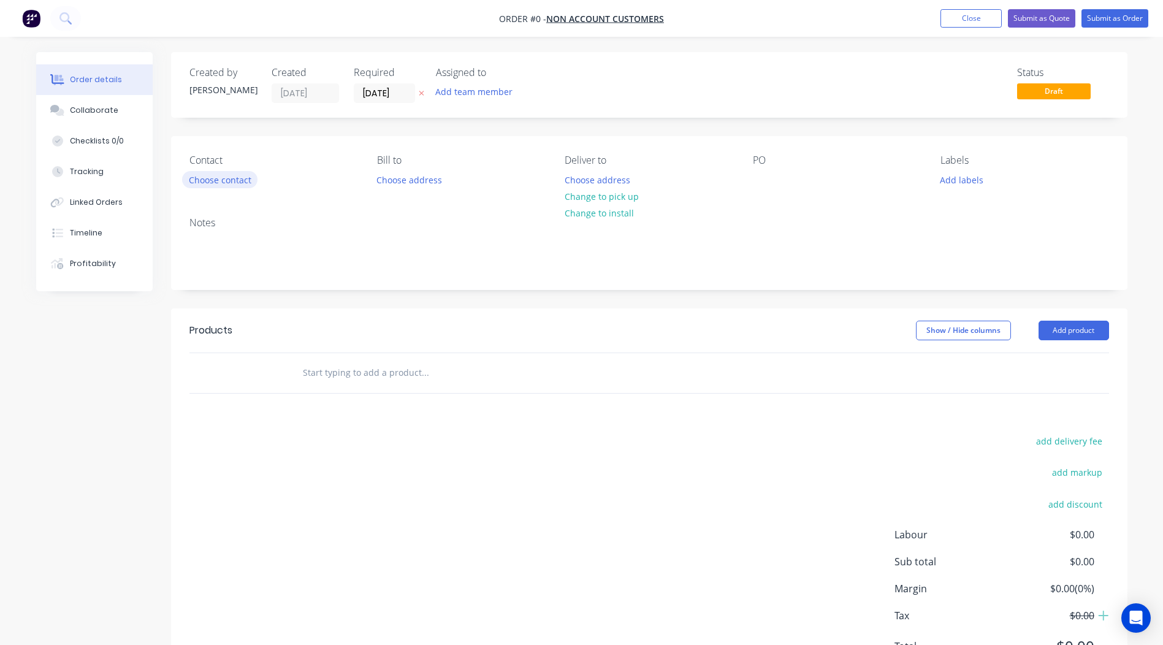
click at [193, 182] on button "Choose contact" at bounding box center [219, 179] width 75 height 17
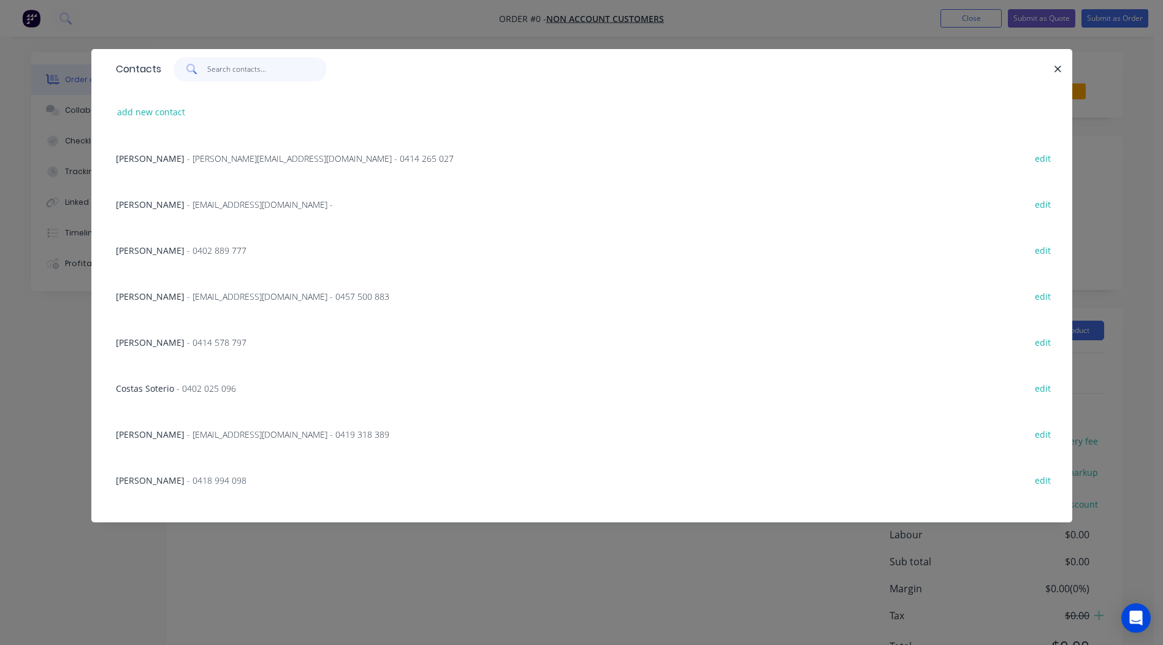
click at [222, 67] on input "text" at bounding box center [267, 69] width 120 height 25
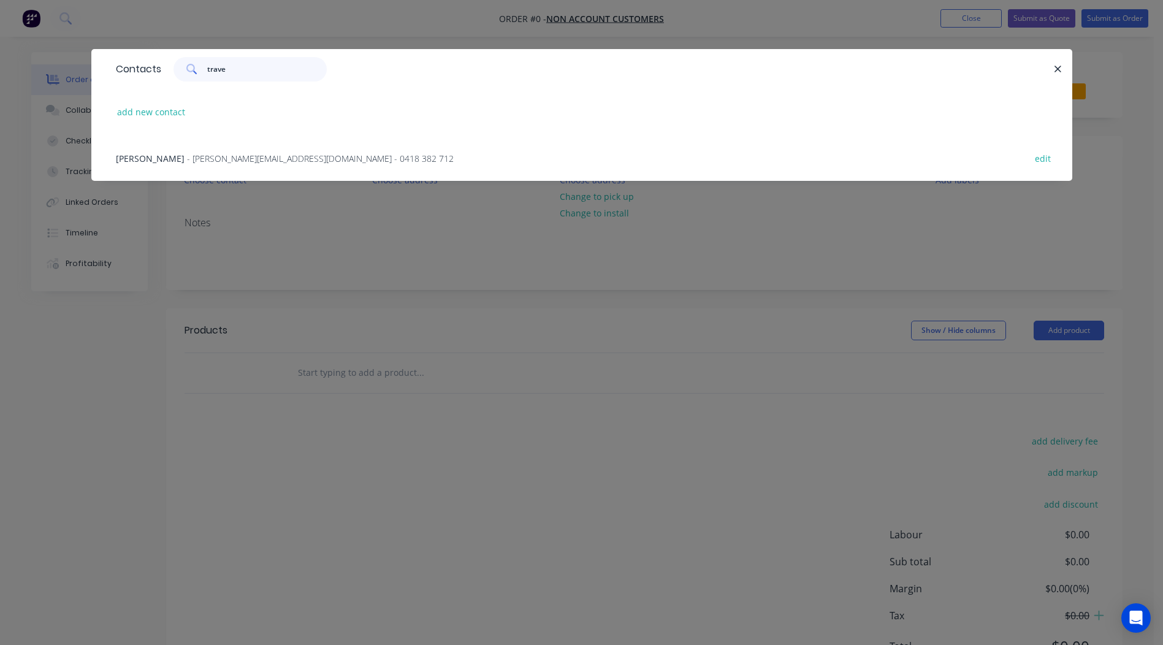
type input "trave"
click at [256, 164] on span "- [PERSON_NAME][EMAIL_ADDRESS][DOMAIN_NAME] - 0418 382 712" at bounding box center [320, 159] width 267 height 12
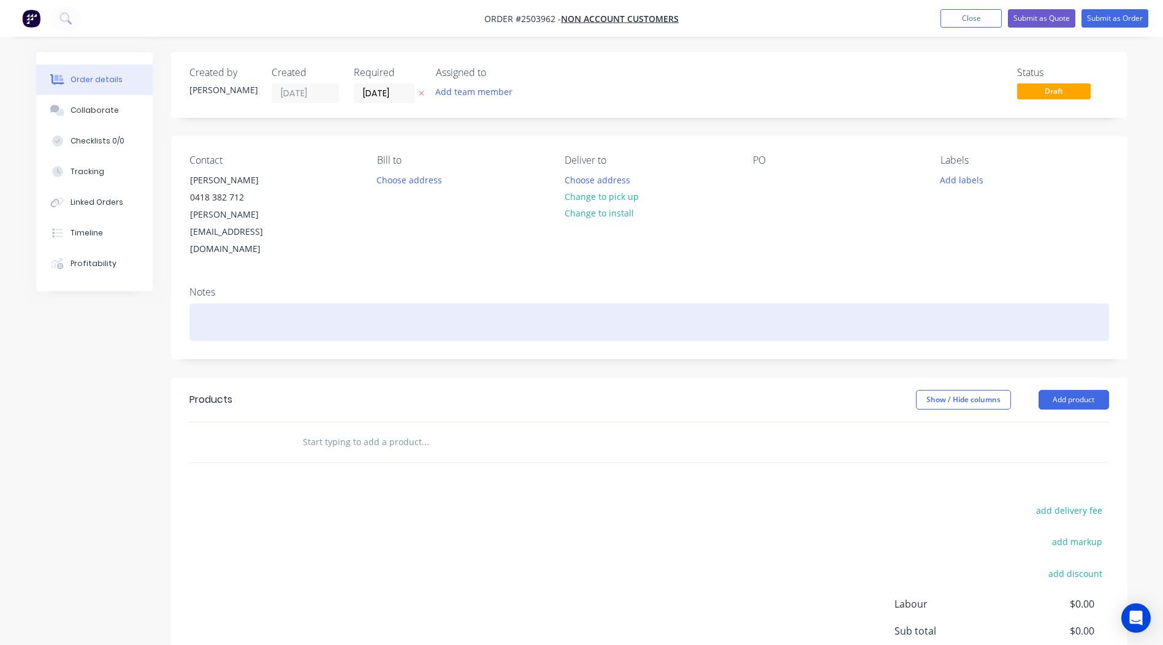
click at [219, 304] on div at bounding box center [650, 322] width 920 height 37
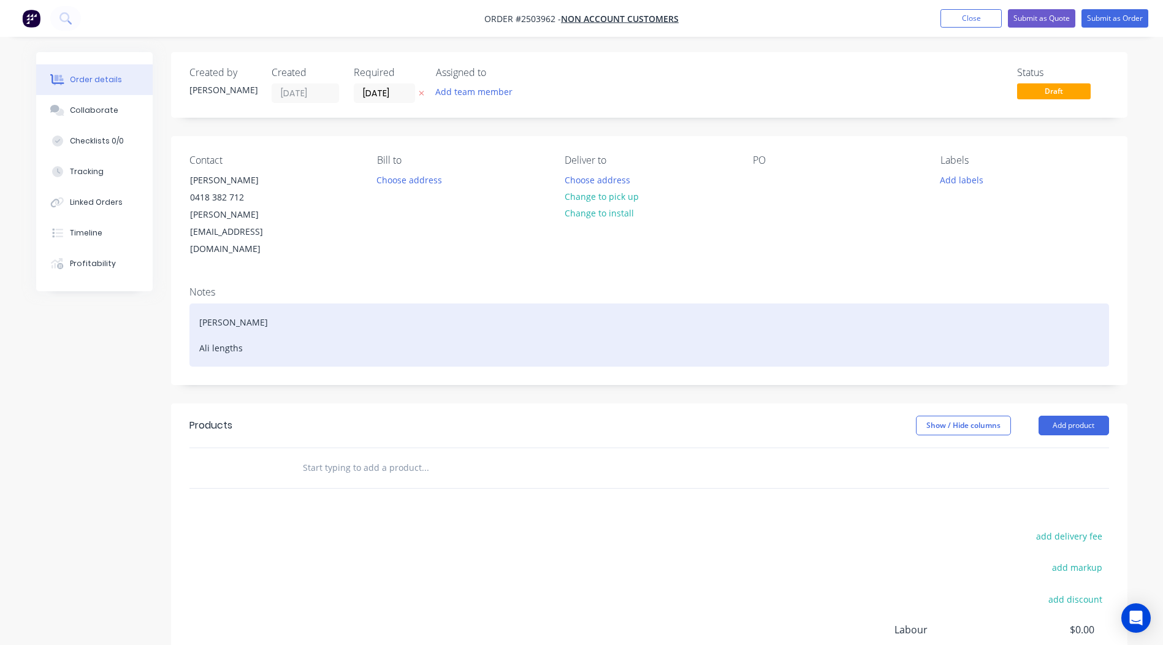
click at [282, 304] on div "[PERSON_NAME] Ali lengths" at bounding box center [650, 335] width 920 height 63
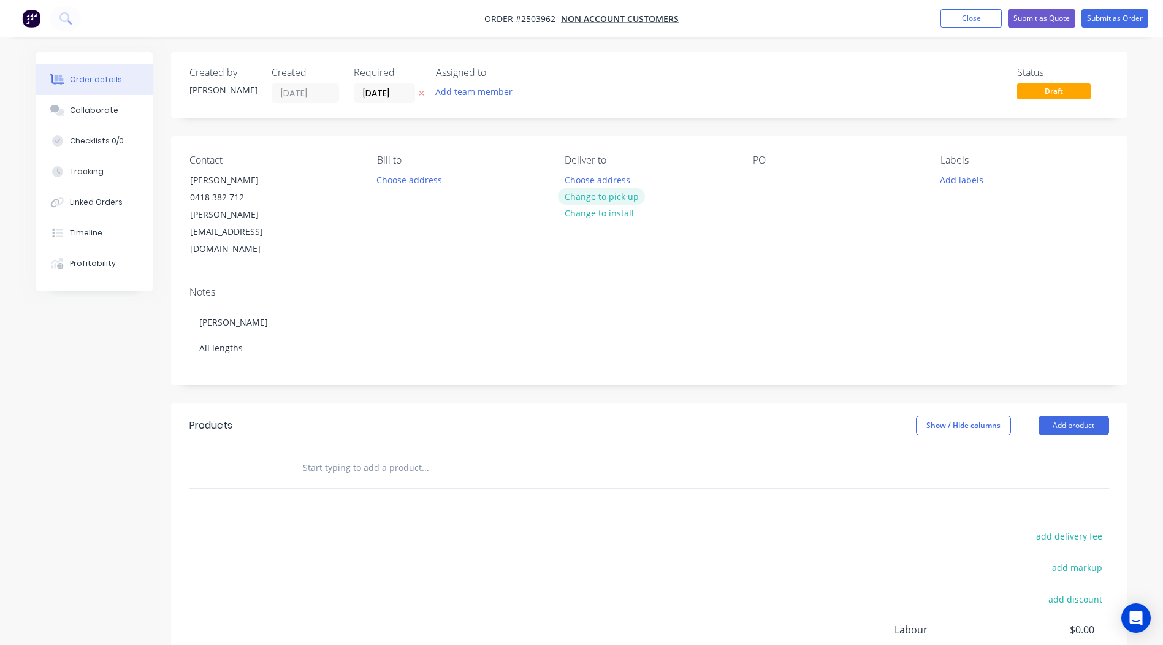
click at [621, 199] on button "Change to pick up" at bounding box center [601, 196] width 87 height 17
click at [773, 177] on div "PO" at bounding box center [837, 207] width 168 height 104
click at [768, 180] on div at bounding box center [763, 180] width 20 height 18
click at [817, 128] on div "Created by [PERSON_NAME] Created [DATE] Required [DATE] Assigned to Add team me…" at bounding box center [649, 417] width 957 height 731
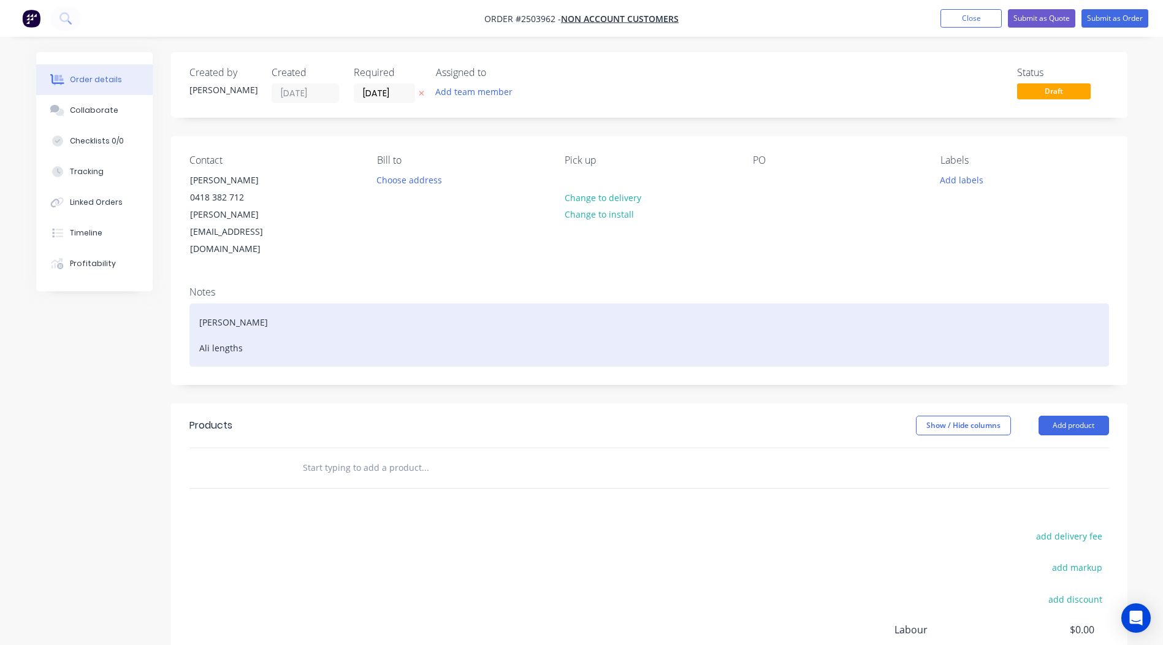
click at [287, 307] on div "[PERSON_NAME] Ali lengths" at bounding box center [650, 335] width 920 height 63
click at [283, 317] on div "[PERSON_NAME] Ali lengths" at bounding box center [650, 335] width 920 height 63
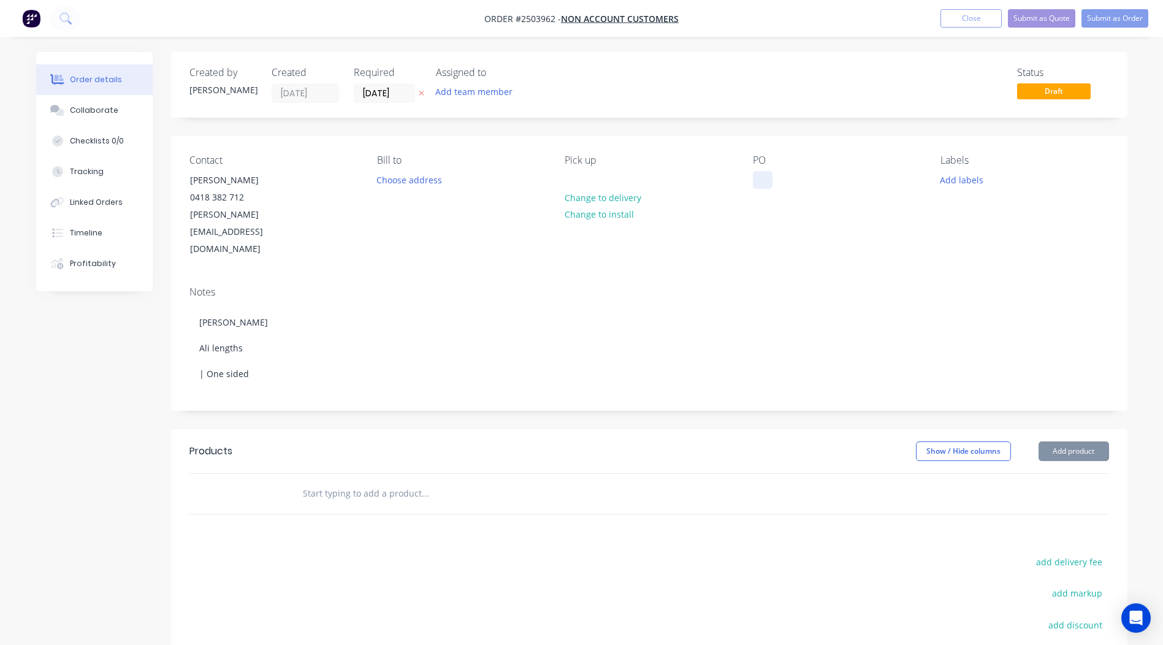
click at [770, 175] on div at bounding box center [763, 180] width 20 height 18
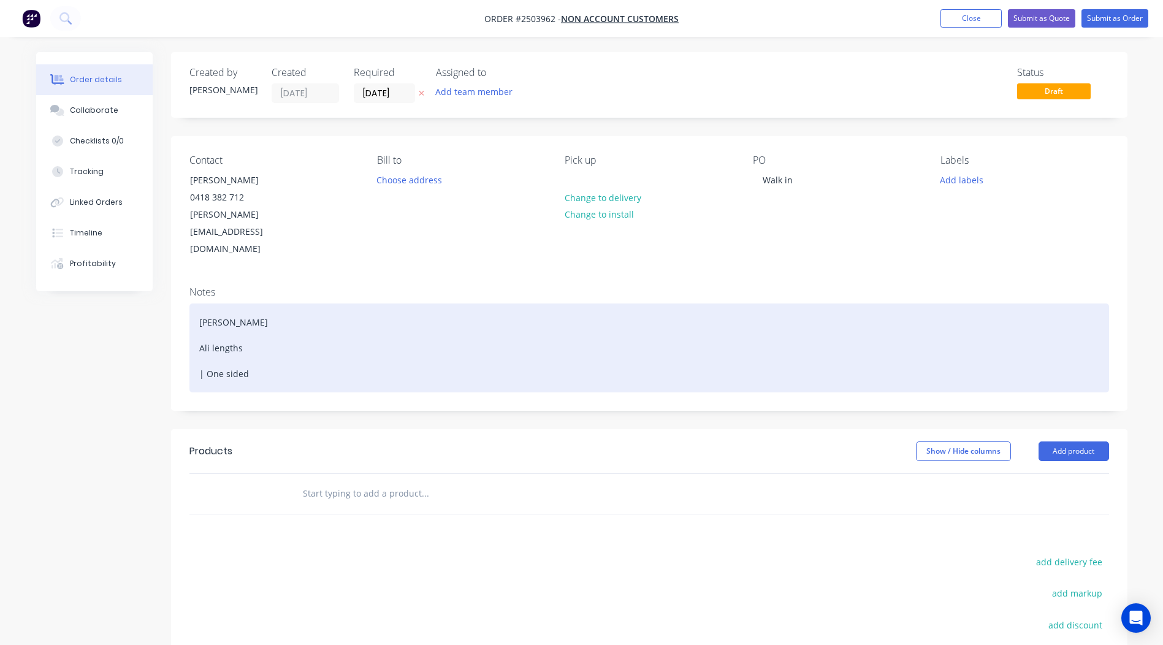
click at [196, 312] on div "[PERSON_NAME] Ali lengths | One sided" at bounding box center [650, 348] width 920 height 89
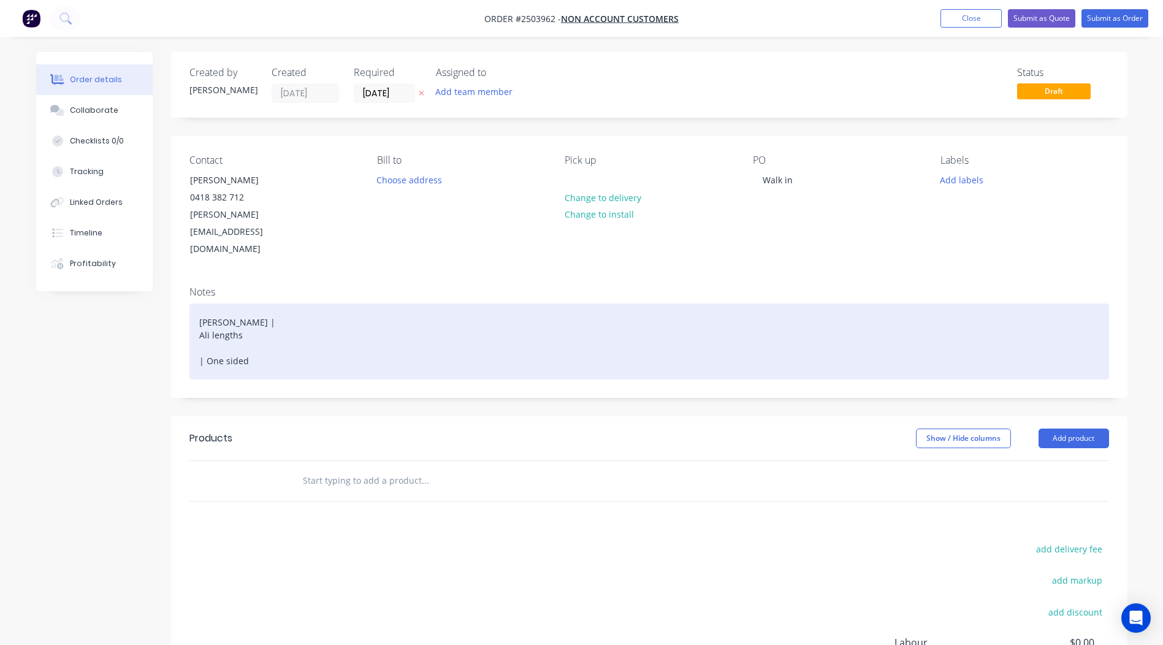
click at [197, 324] on div "[PERSON_NAME] | Ali lengths | One sided" at bounding box center [650, 342] width 920 height 76
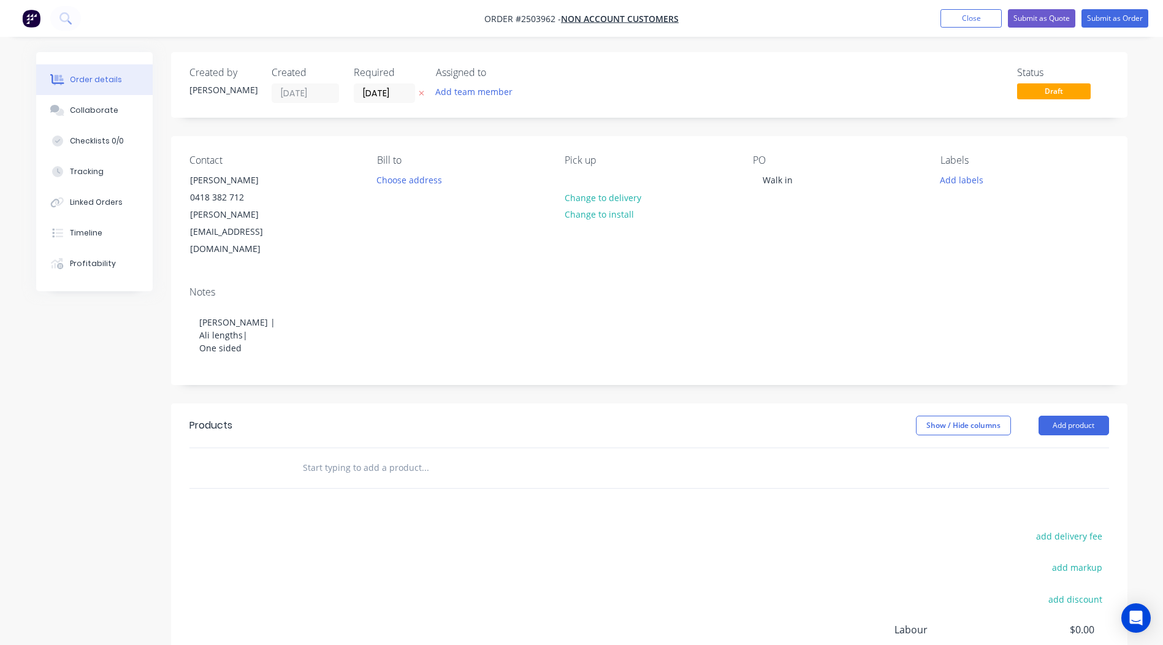
click at [413, 226] on div "Contact [PERSON_NAME] [PHONE_NUMBER] [PERSON_NAME][EMAIL_ADDRESS][DOMAIN_NAME] …" at bounding box center [649, 206] width 957 height 140
click at [957, 177] on button "Add labels" at bounding box center [962, 179] width 56 height 17
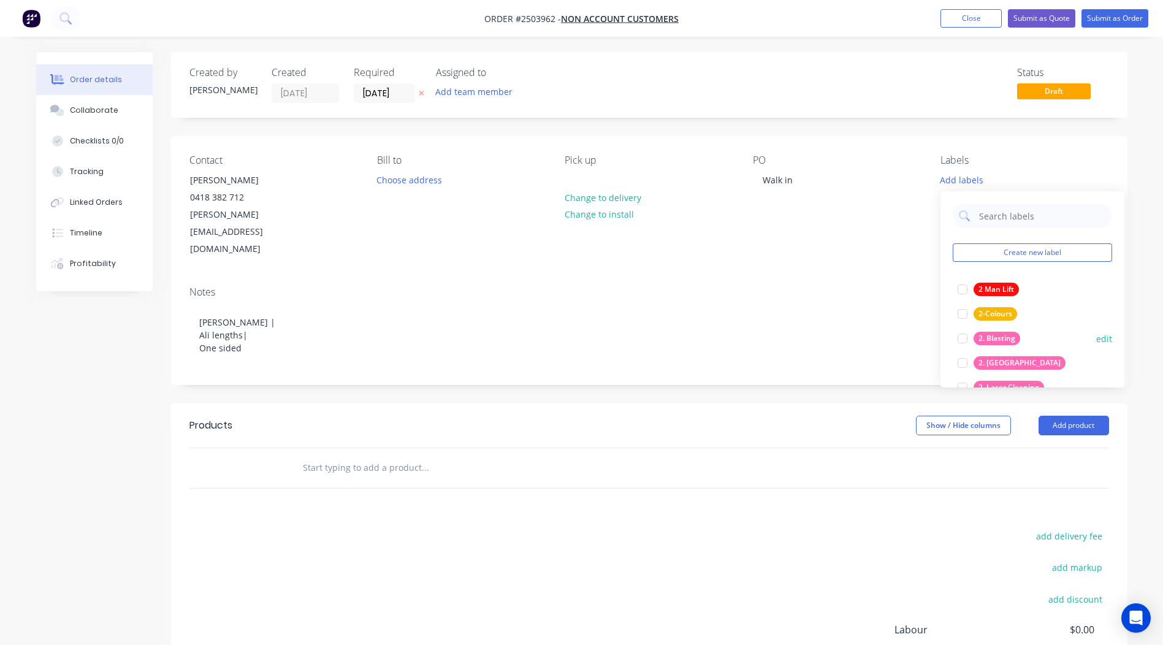
click at [1003, 339] on div "2. Blasting" at bounding box center [997, 338] width 47 height 13
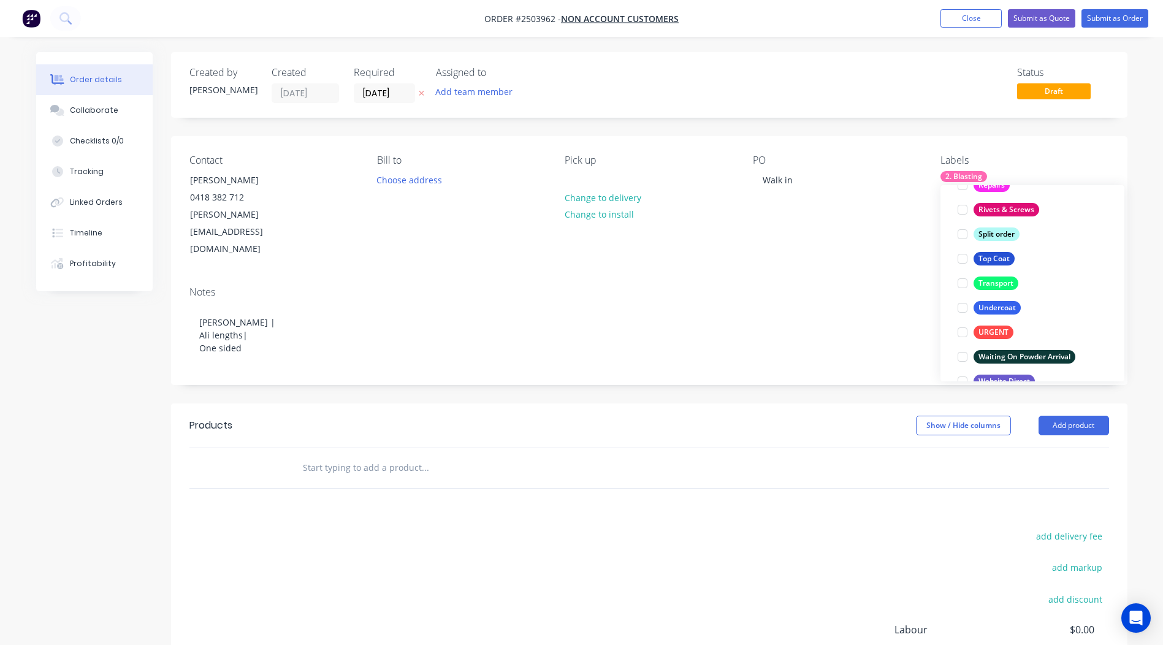
scroll to position [883, 0]
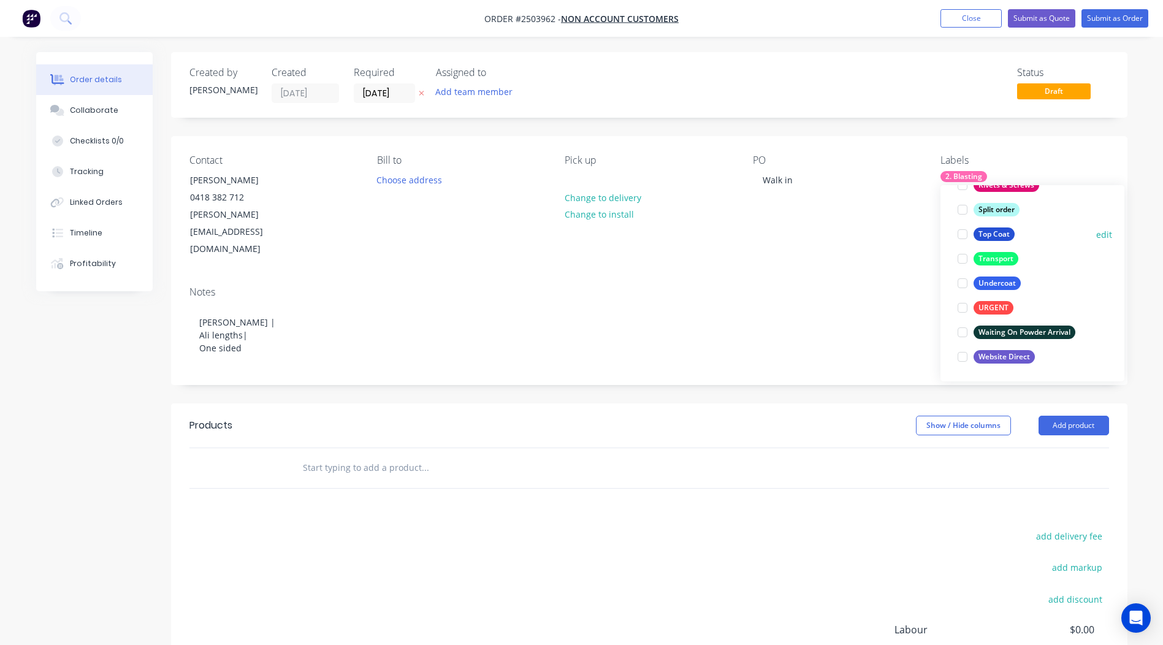
click at [1000, 234] on div "Top Coat" at bounding box center [994, 234] width 41 height 13
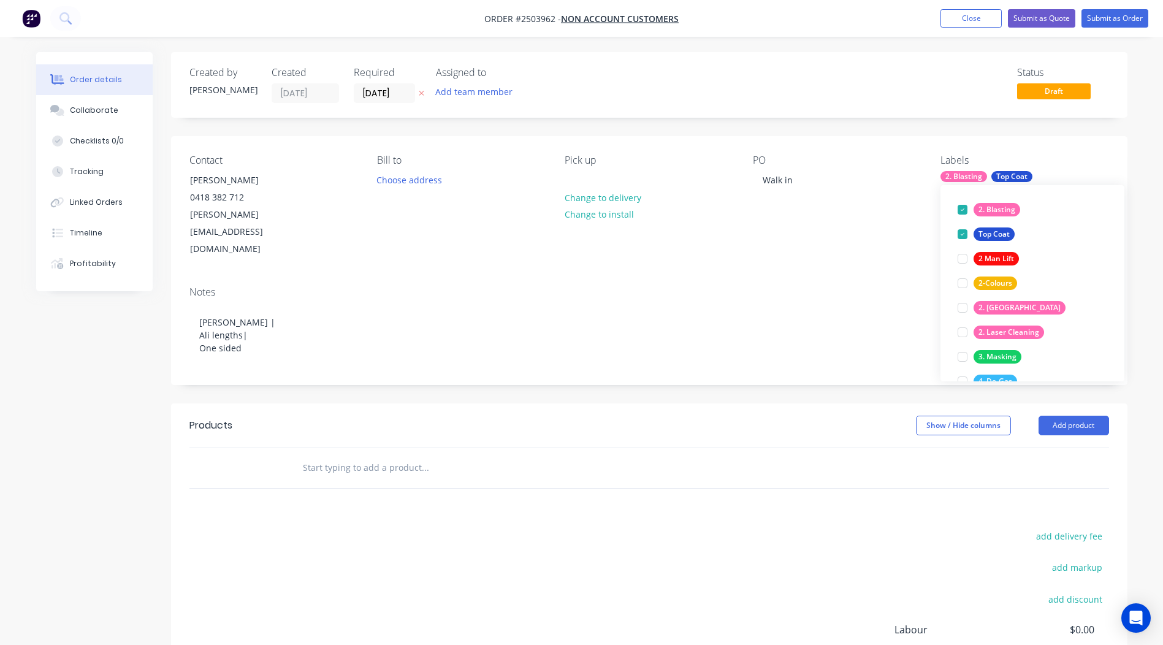
click at [915, 137] on div "Contact [PERSON_NAME] [PHONE_NUMBER] [PERSON_NAME][EMAIL_ADDRESS][DOMAIN_NAME] …" at bounding box center [649, 206] width 957 height 140
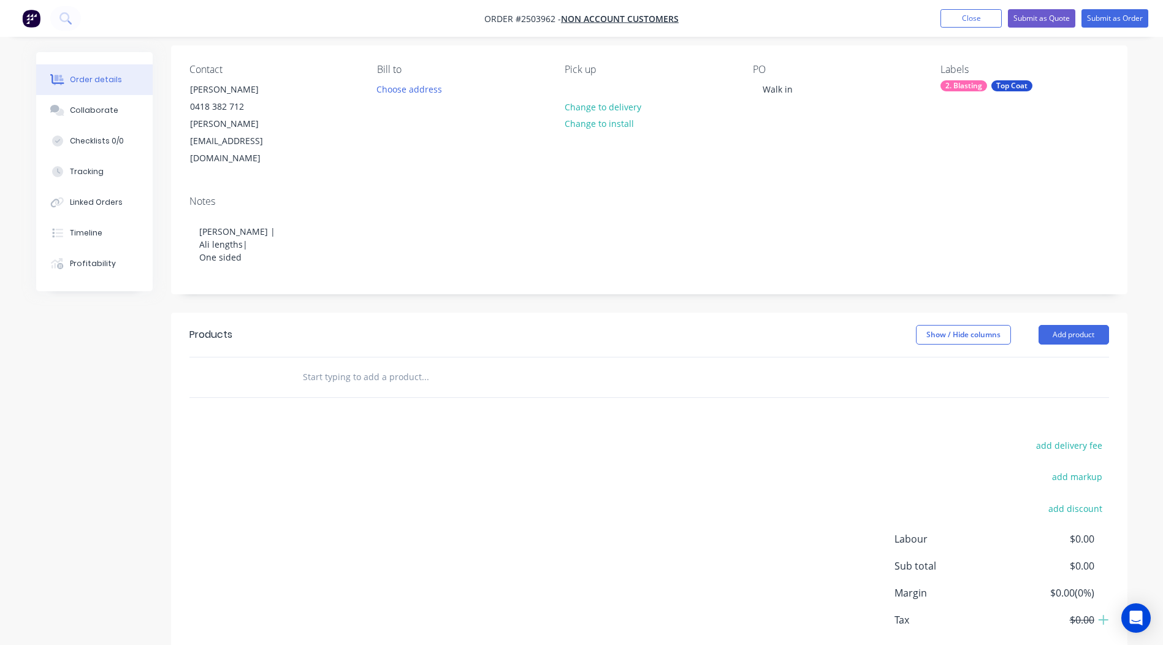
scroll to position [92, 0]
click at [1069, 324] on button "Add product" at bounding box center [1074, 334] width 71 height 20
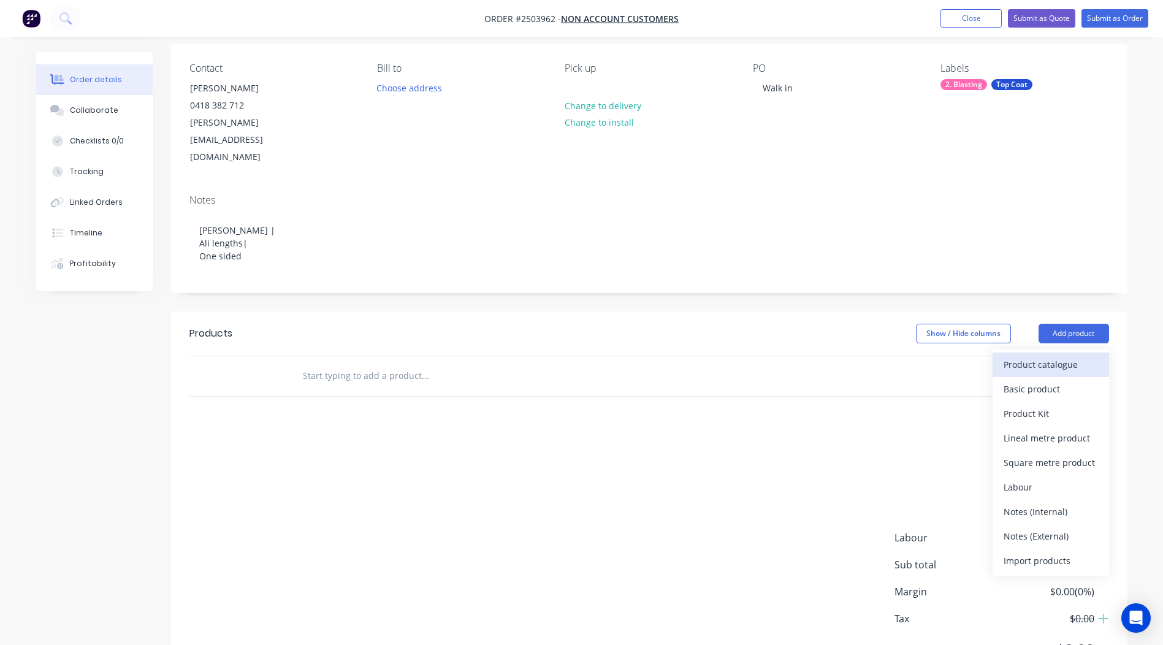
click at [1061, 356] on div "Product catalogue" at bounding box center [1051, 365] width 94 height 18
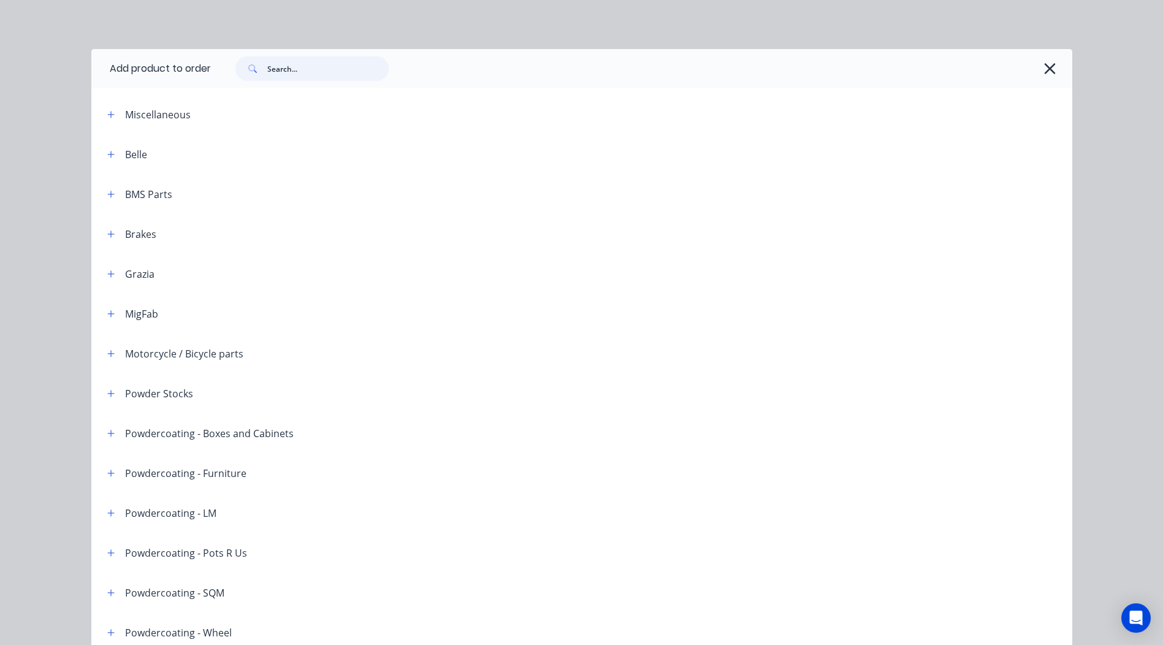
click at [361, 77] on input "text" at bounding box center [327, 68] width 121 height 25
type input "b"
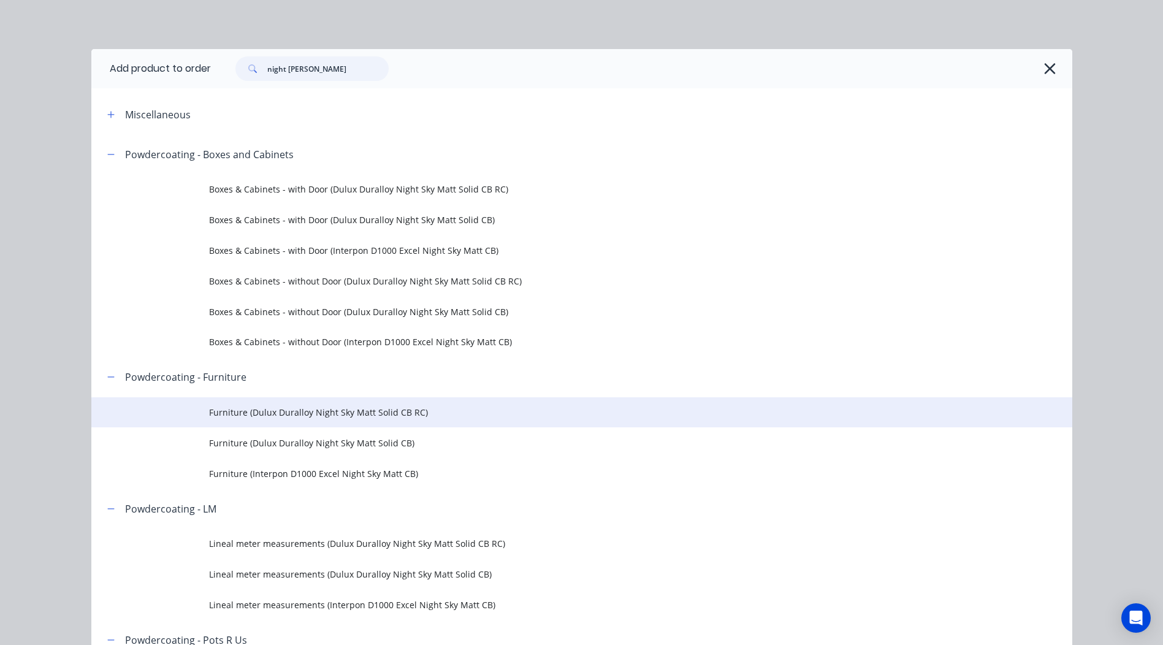
scroll to position [245, 0]
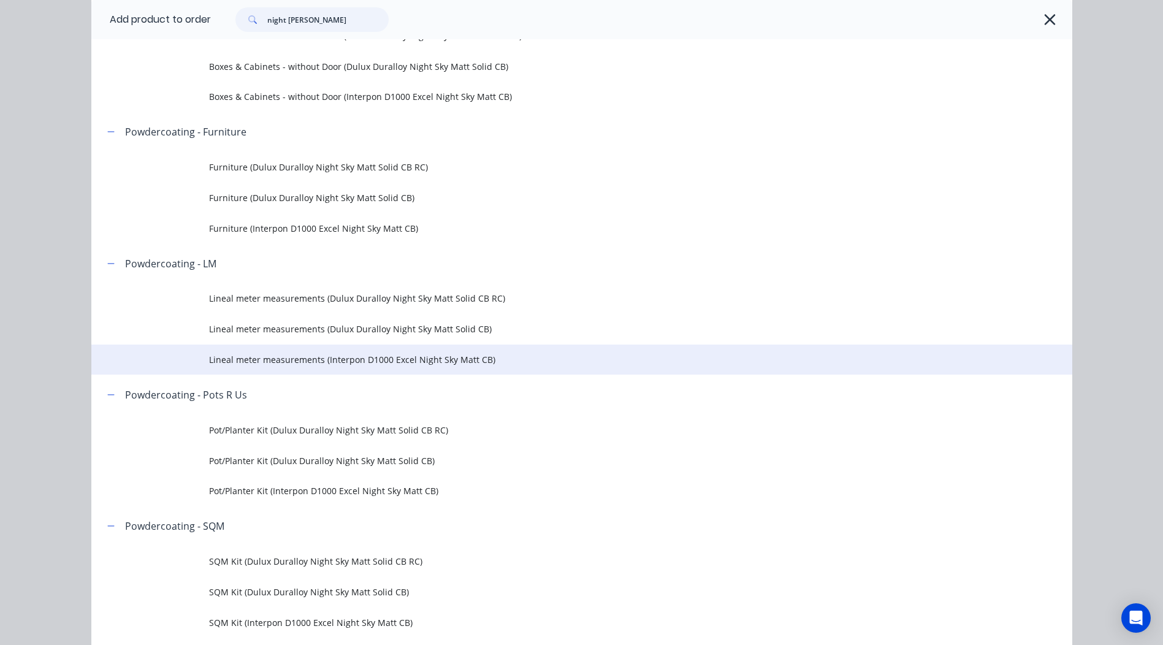
type input "night [PERSON_NAME]"
click at [445, 361] on span "Lineal meter measurements (Interpon D1000 Excel Night Sky Matt CB)" at bounding box center [554, 359] width 691 height 13
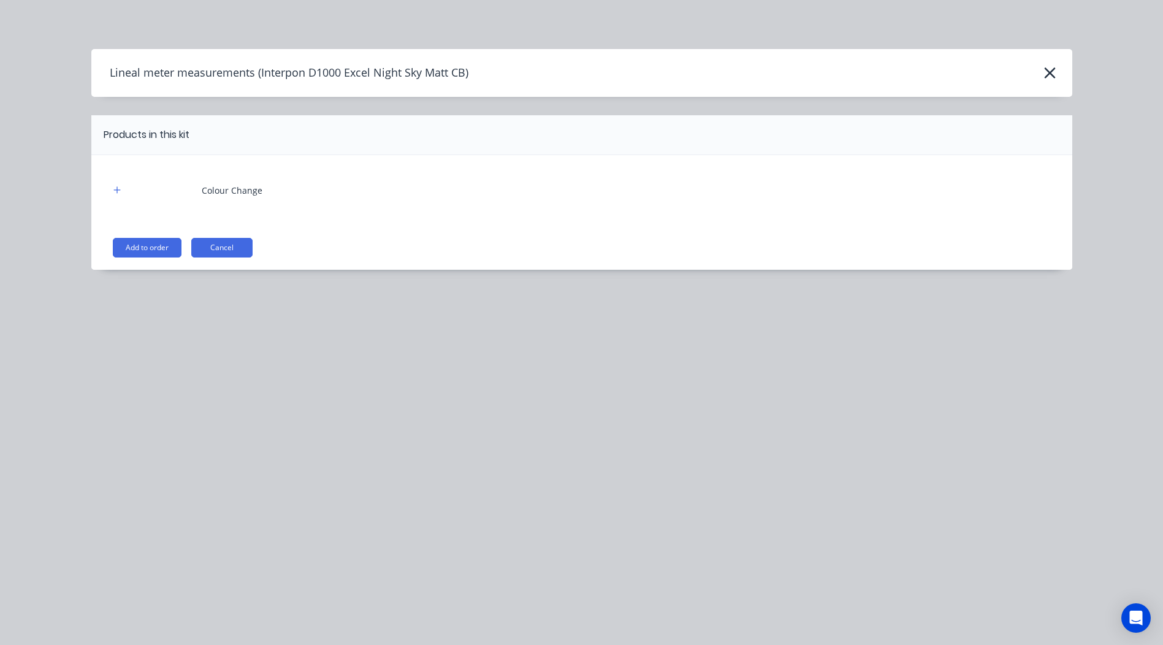
click at [137, 262] on div "Colour Change Add to order Cancel" at bounding box center [581, 212] width 981 height 115
click at [139, 246] on button "Add to order" at bounding box center [147, 248] width 69 height 20
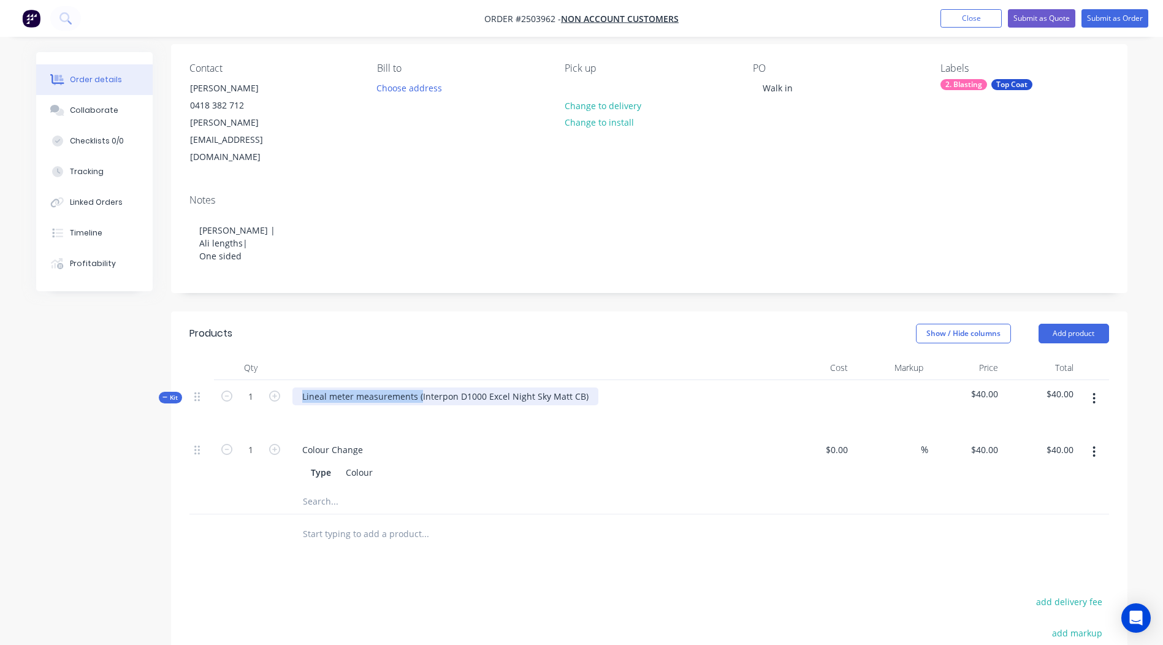
drag, startPoint x: 418, startPoint y: 359, endPoint x: 0, endPoint y: 400, distance: 420.2
click at [0, 400] on html "Order #2503962 - Non account customers Add product Close Submit as Quote Submit…" at bounding box center [581, 387] width 1163 height 959
click at [472, 388] on div "Interpon D1000 Excel Night Sky Matt CB)" at bounding box center [385, 397] width 185 height 18
click at [721, 522] on div at bounding box center [509, 534] width 432 height 25
click at [1098, 388] on button "button" at bounding box center [1094, 399] width 29 height 22
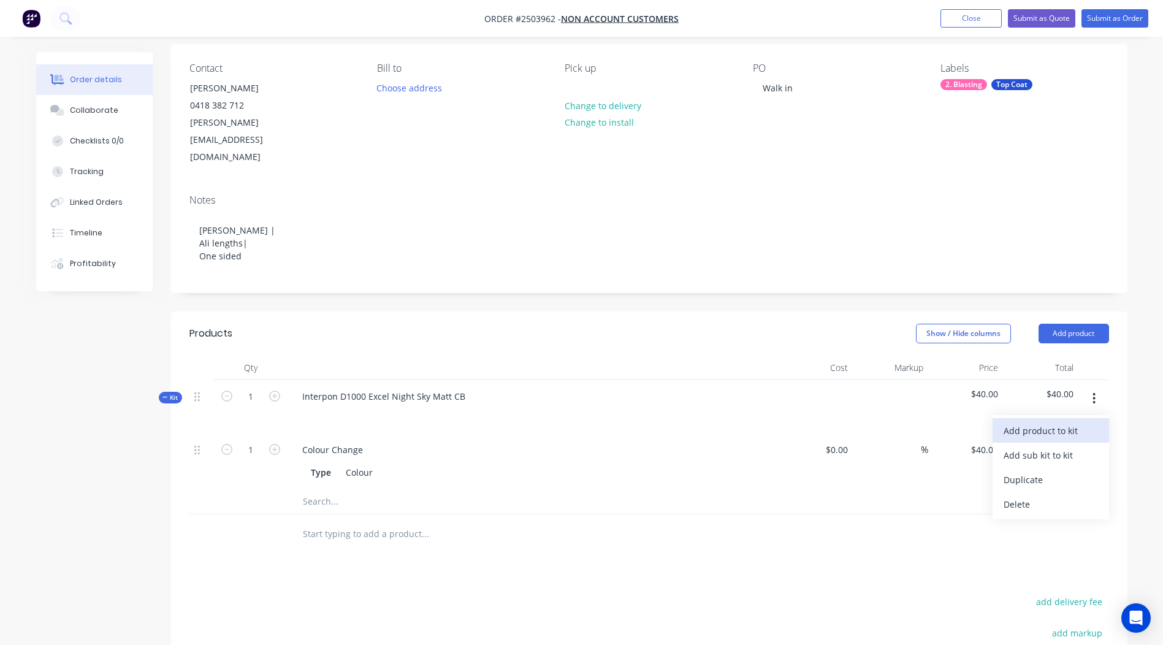
click at [1057, 422] on div "Add product to kit" at bounding box center [1051, 431] width 94 height 18
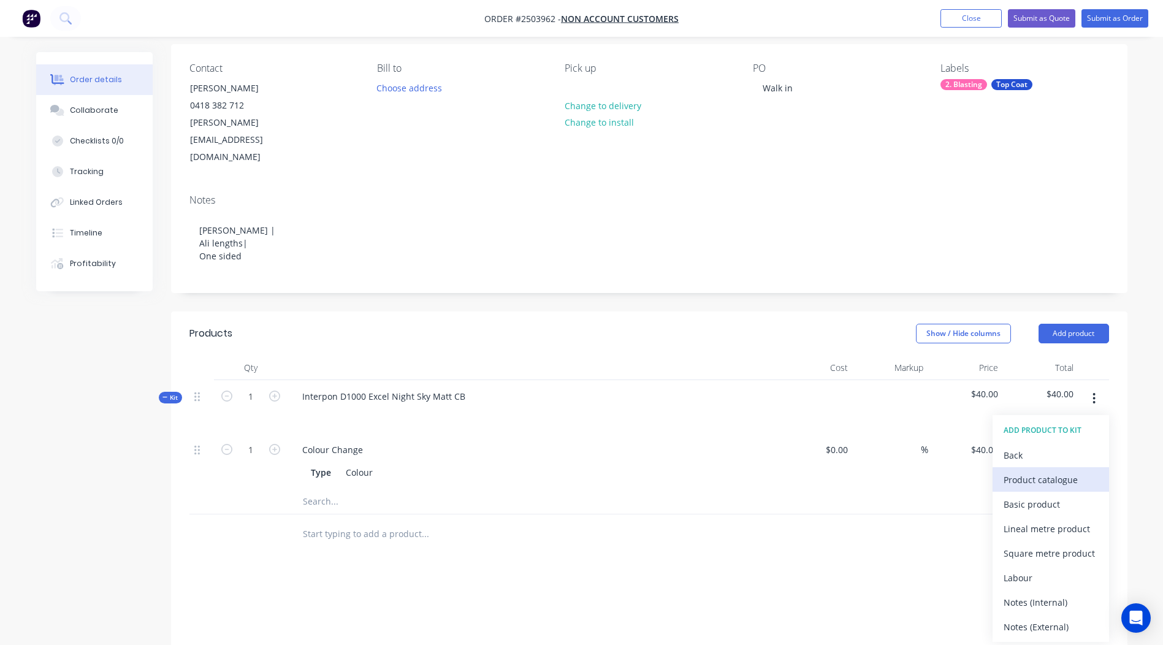
click at [1049, 471] on div "Product catalogue" at bounding box center [1051, 480] width 94 height 18
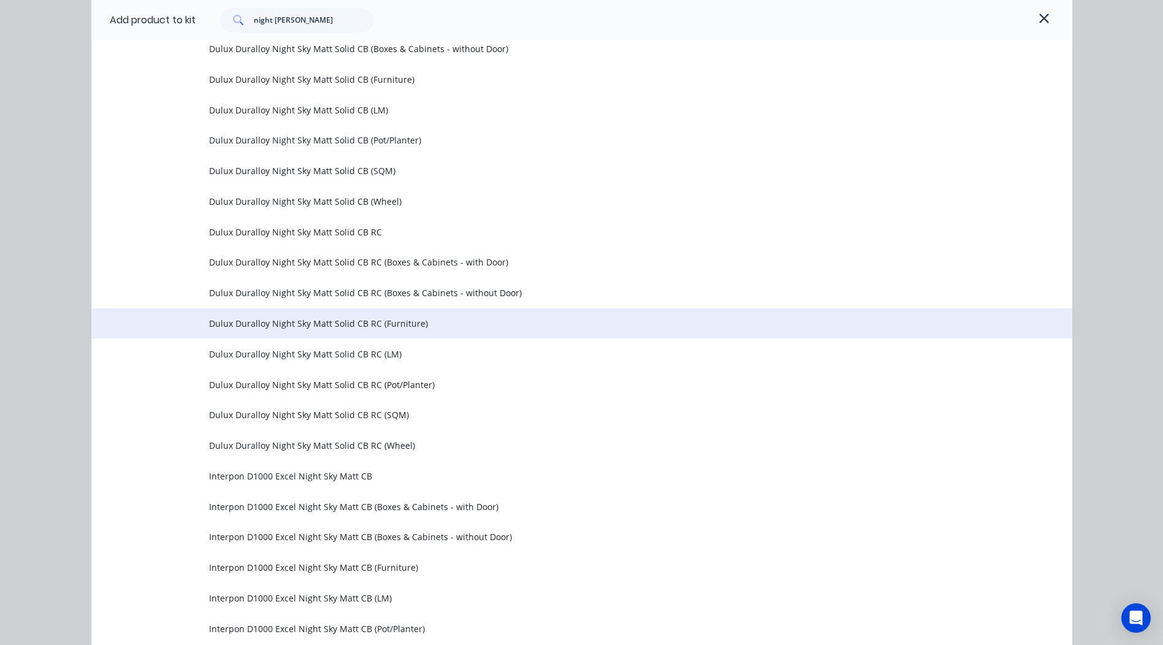
scroll to position [556, 0]
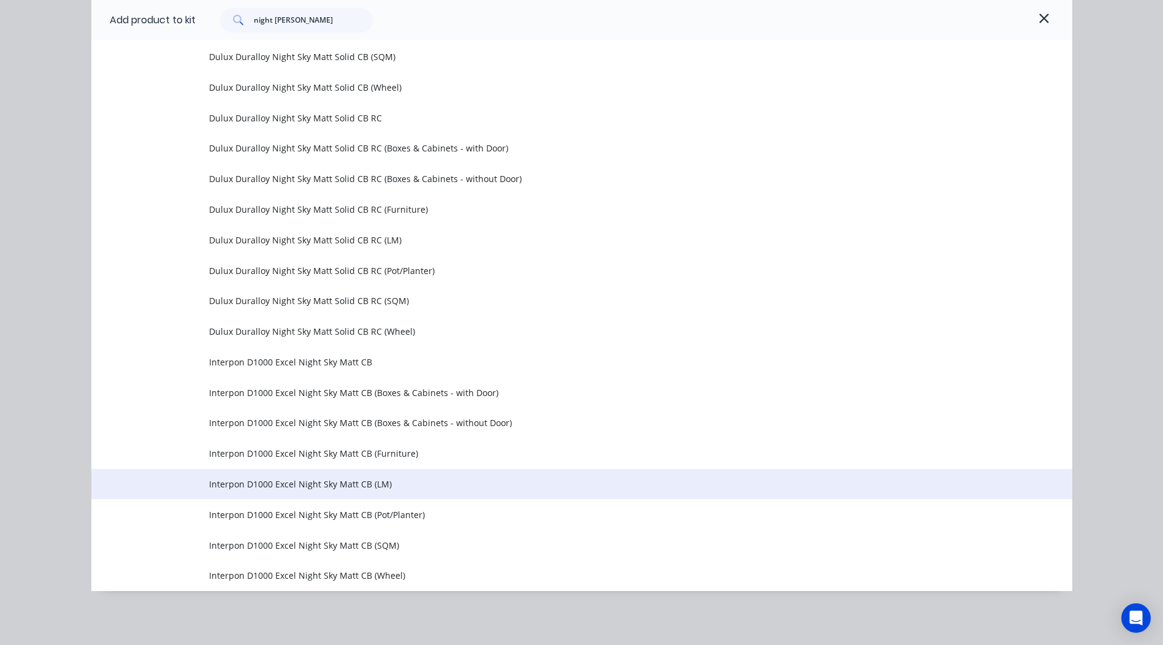
click at [378, 487] on span "Interpon D1000 Excel Night Sky Matt CB (LM)" at bounding box center [554, 484] width 691 height 13
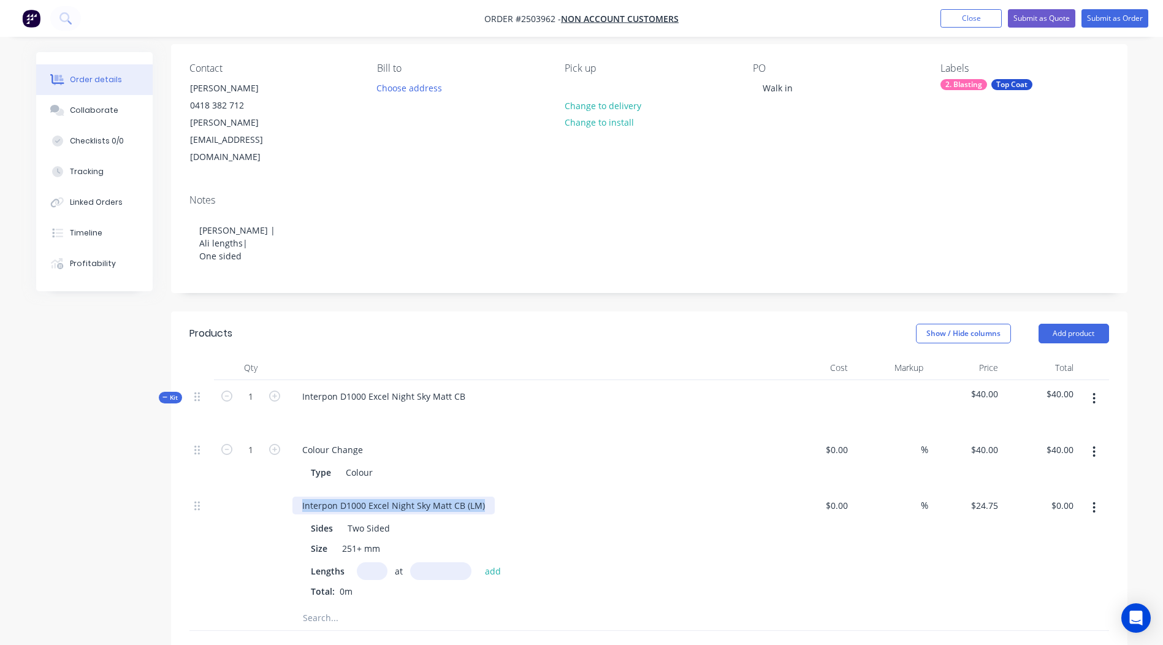
drag, startPoint x: 489, startPoint y: 471, endPoint x: 0, endPoint y: 493, distance: 489.9
click at [0, 493] on html "Order #2503962 - Non account customers Add product Close Submit as Quote Submit…" at bounding box center [581, 446] width 1163 height 1076
click at [376, 562] on input "text" at bounding box center [372, 571] width 31 height 18
type input "1"
click at [427, 562] on input "text" at bounding box center [440, 571] width 61 height 18
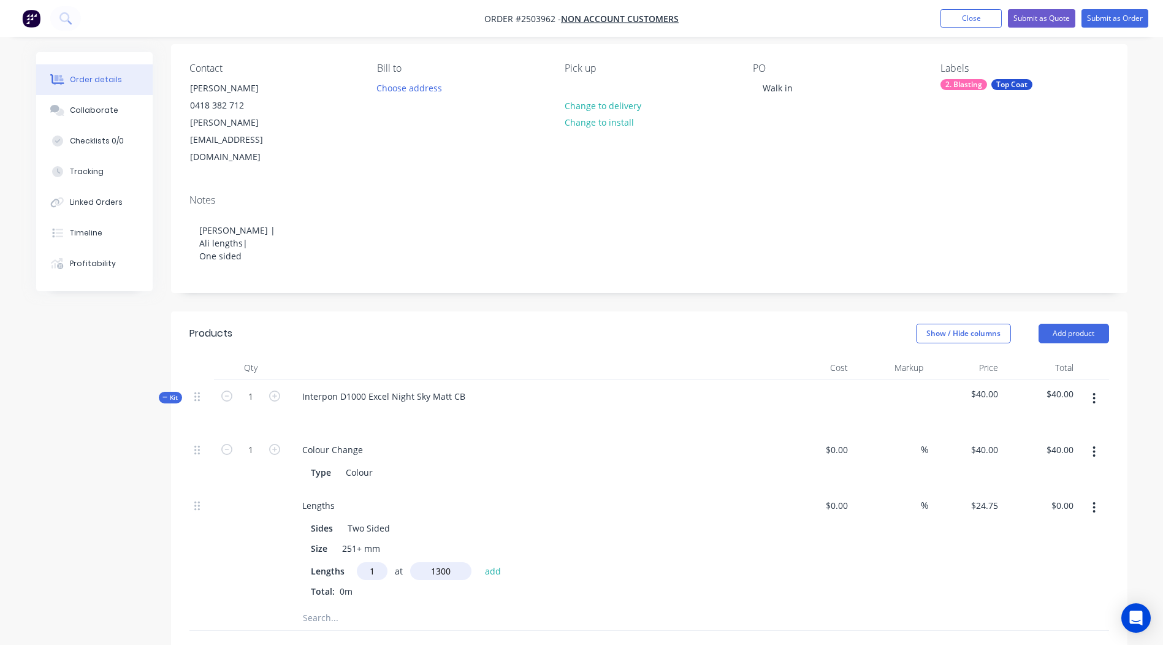
type input "1300"
click at [479, 562] on button "add" at bounding box center [493, 570] width 29 height 17
type input "$32.18"
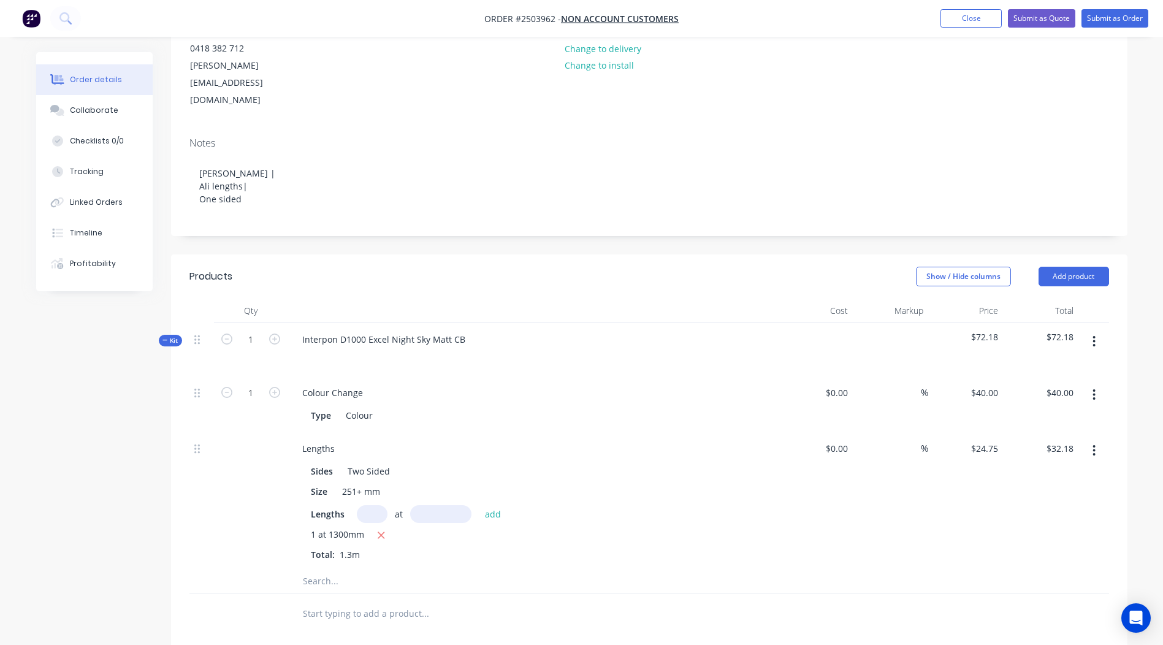
click at [1101, 331] on button "button" at bounding box center [1094, 342] width 29 height 22
click at [1066, 365] on div "Add product to kit" at bounding box center [1051, 374] width 94 height 18
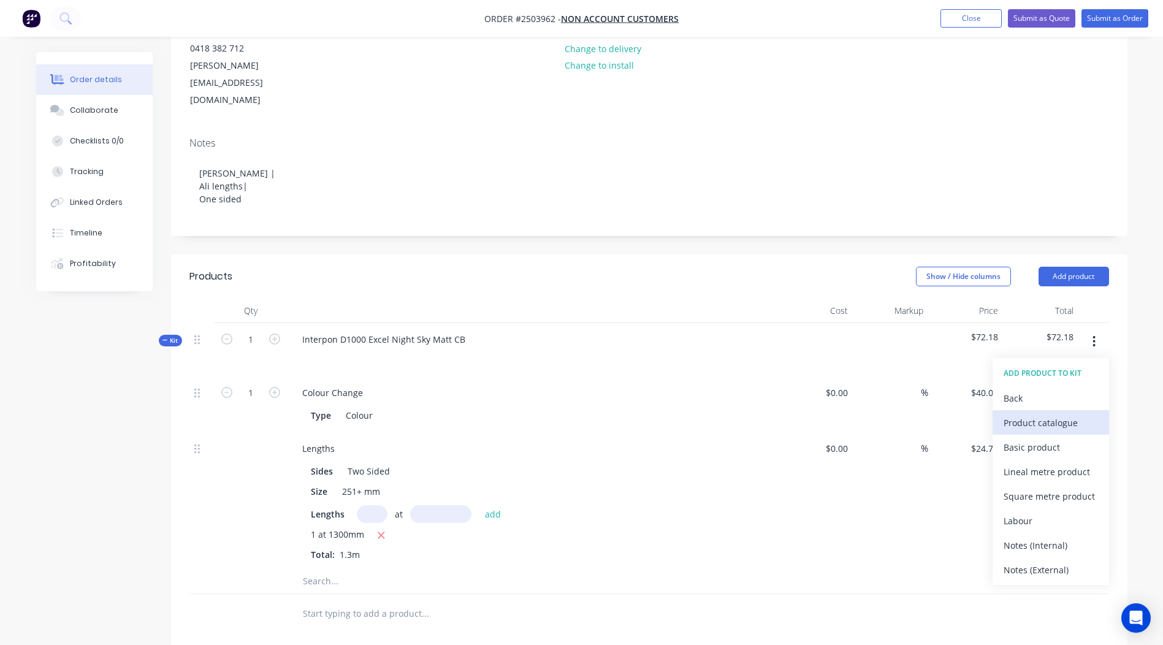
click at [1046, 414] on div "Product catalogue" at bounding box center [1051, 423] width 94 height 18
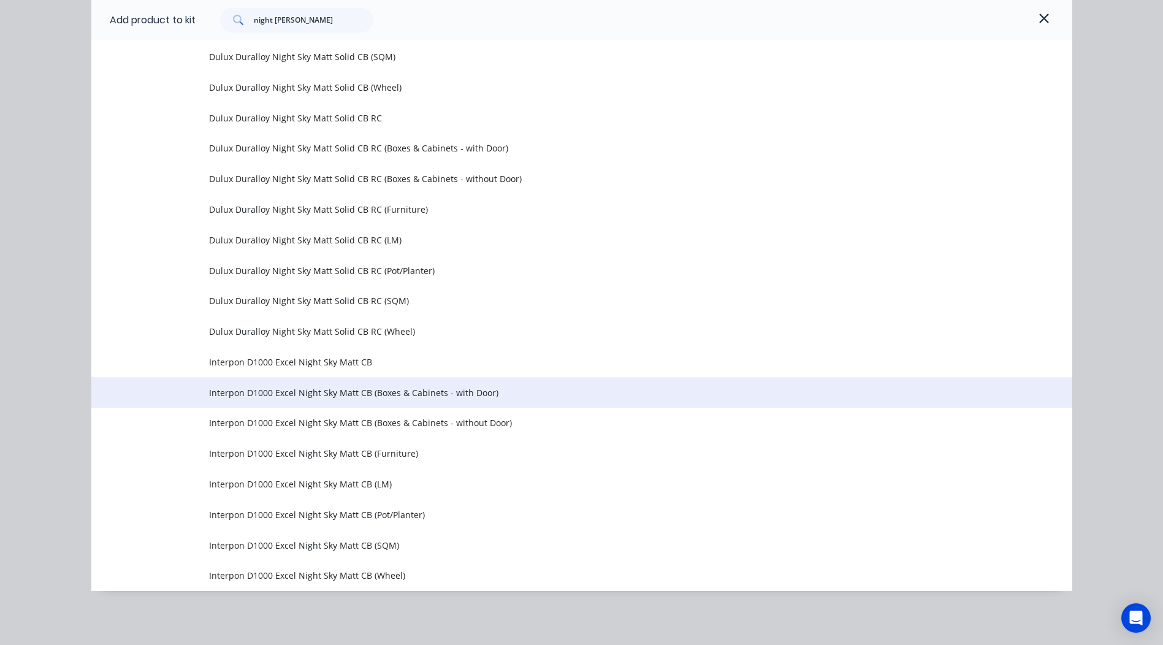
scroll to position [434, 0]
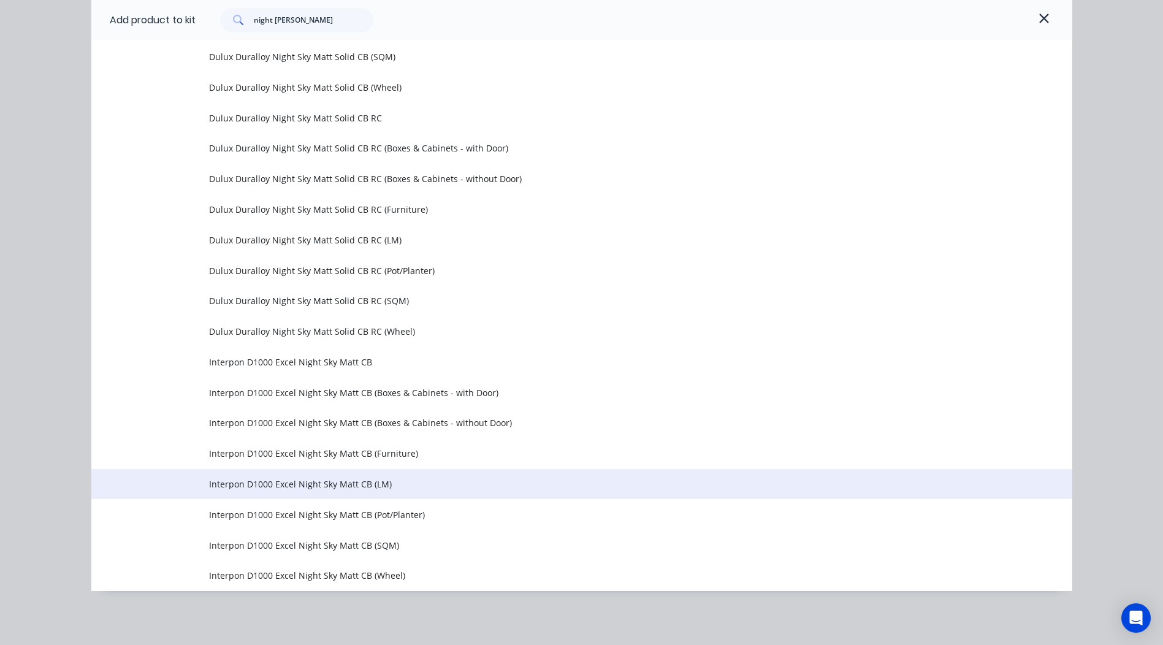
click at [368, 485] on span "Interpon D1000 Excel Night Sky Matt CB (LM)" at bounding box center [554, 484] width 691 height 13
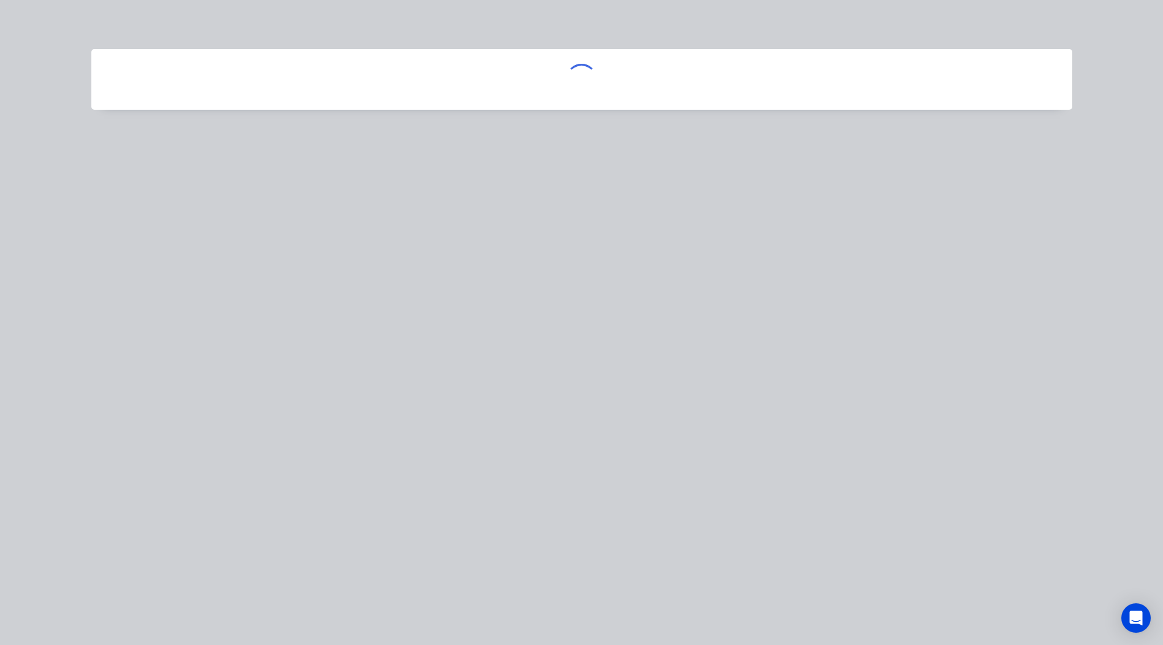
scroll to position [0, 0]
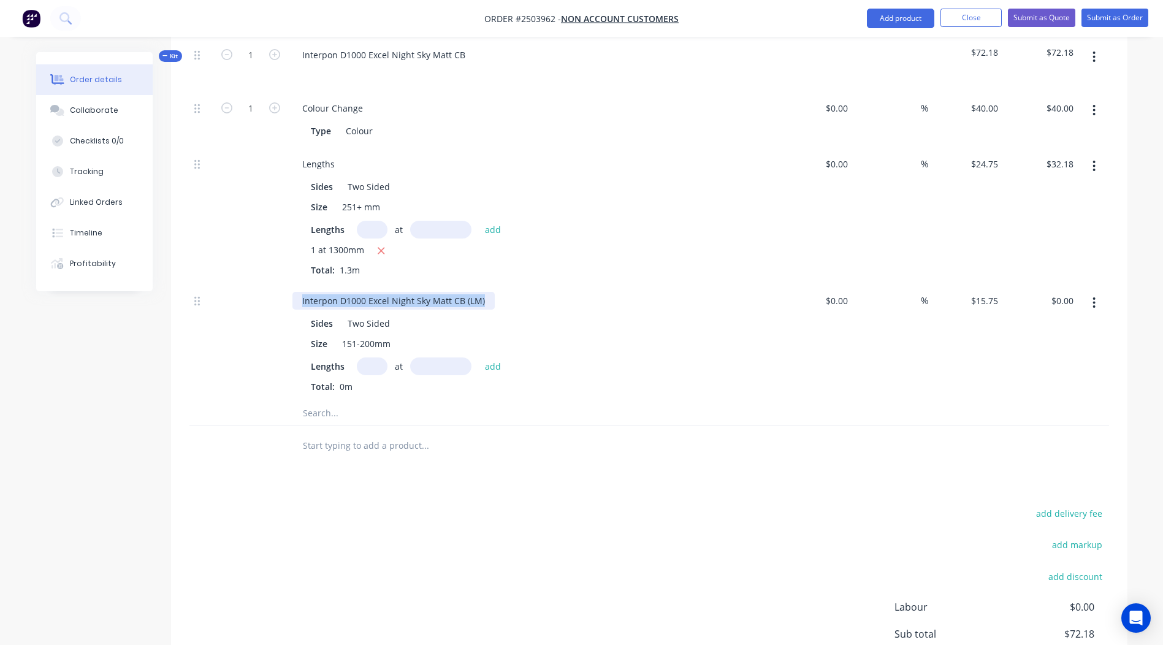
drag, startPoint x: 482, startPoint y: 268, endPoint x: 0, endPoint y: 326, distance: 485.6
click at [0, 320] on html "Order #2503962 - Non account customers Add product Close Submit as Quote Submit…" at bounding box center [581, 172] width 1163 height 1213
click at [708, 578] on div "add delivery fee add markup add discount Labour $0.00 Sub total $72.18 Margin $…" at bounding box center [650, 623] width 920 height 237
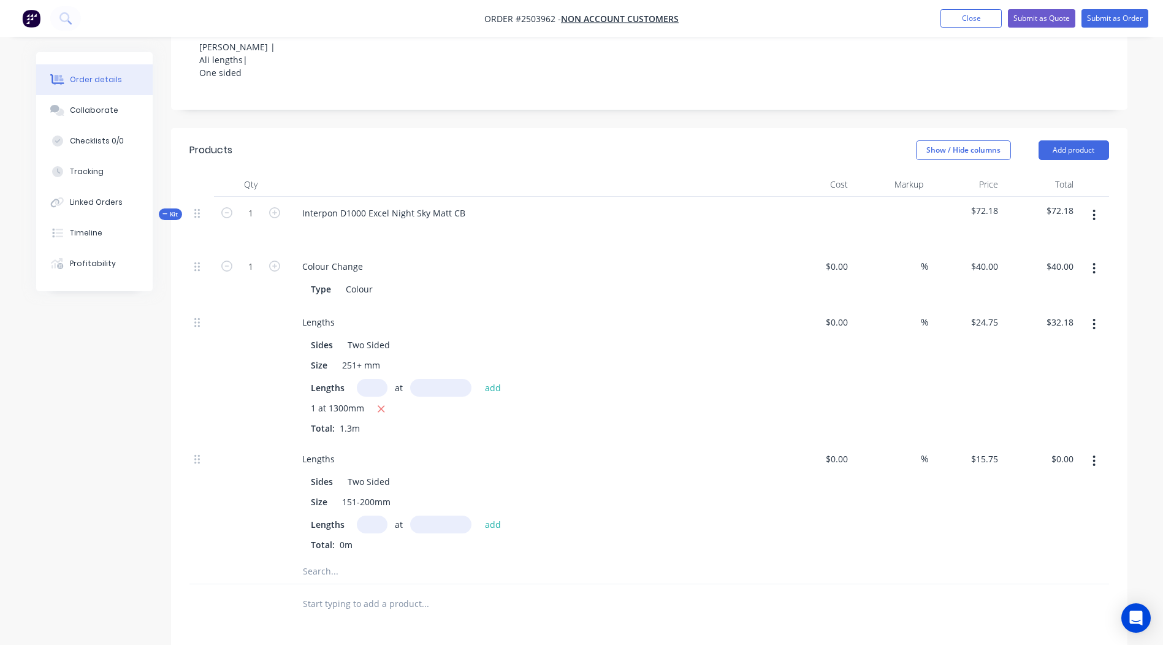
scroll to position [328, 0]
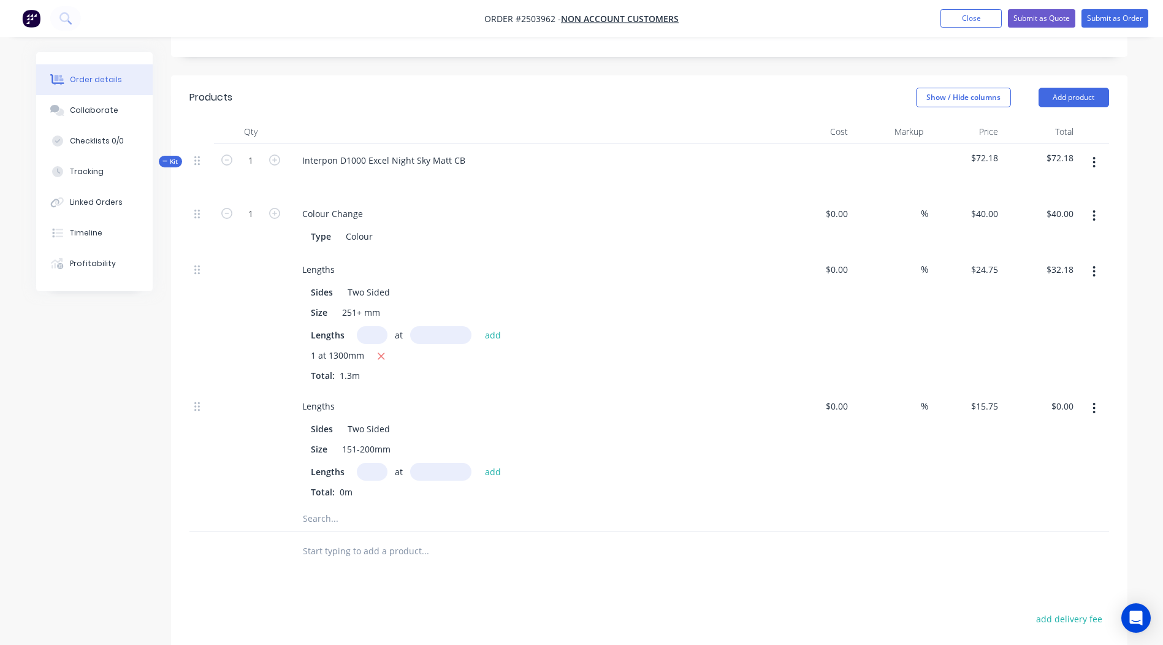
click at [366, 463] on input "text" at bounding box center [372, 472] width 31 height 18
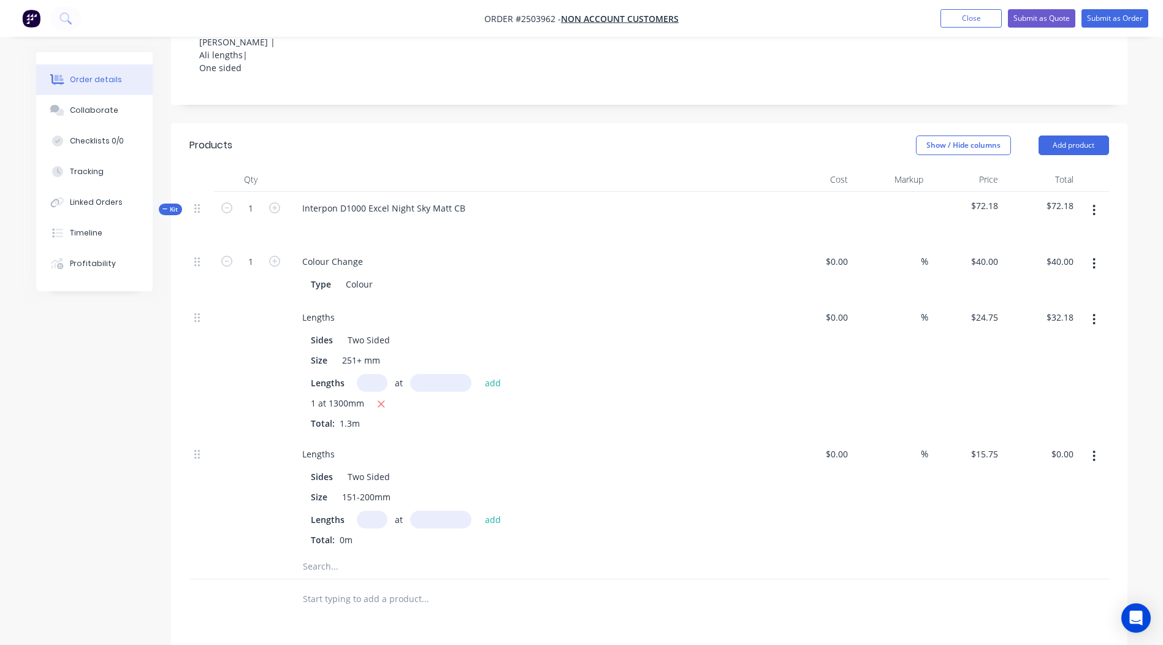
scroll to position [327, 0]
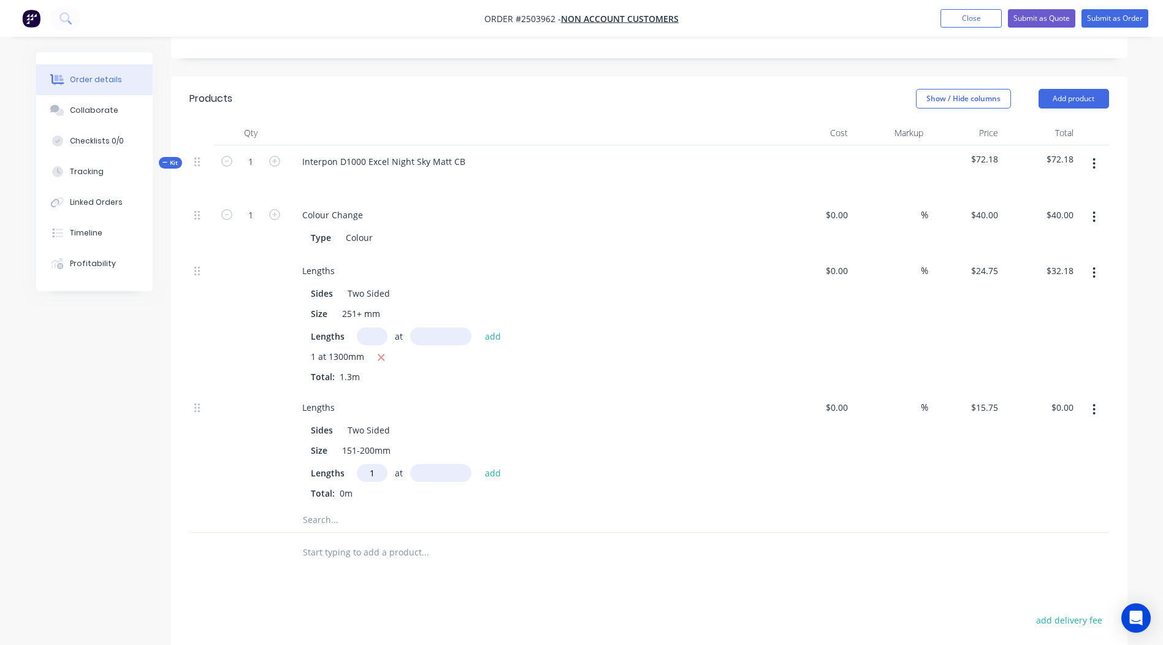
type input "1"
click at [440, 464] on input "text" at bounding box center [440, 473] width 61 height 18
type input "4000"
click at [479, 464] on button "add" at bounding box center [493, 472] width 29 height 17
type input "$63.00"
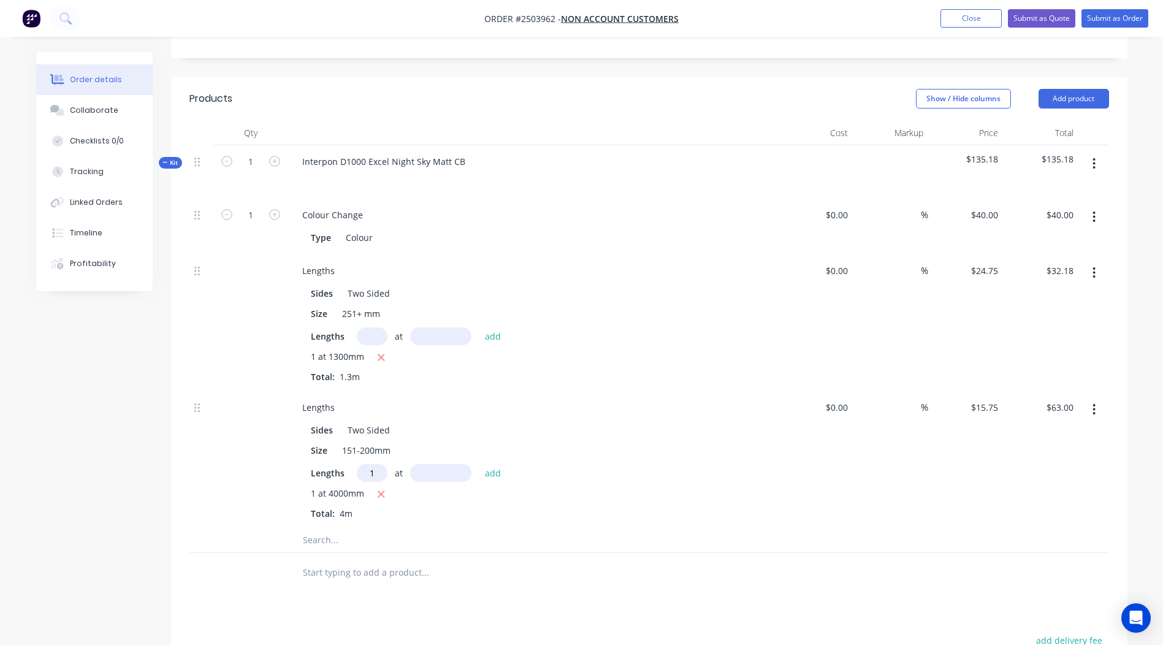
type input "1"
click at [461, 464] on input "text" at bounding box center [440, 473] width 61 height 18
type input "3500"
click at [479, 464] on button "add" at bounding box center [493, 472] width 29 height 17
type input "$118.13"
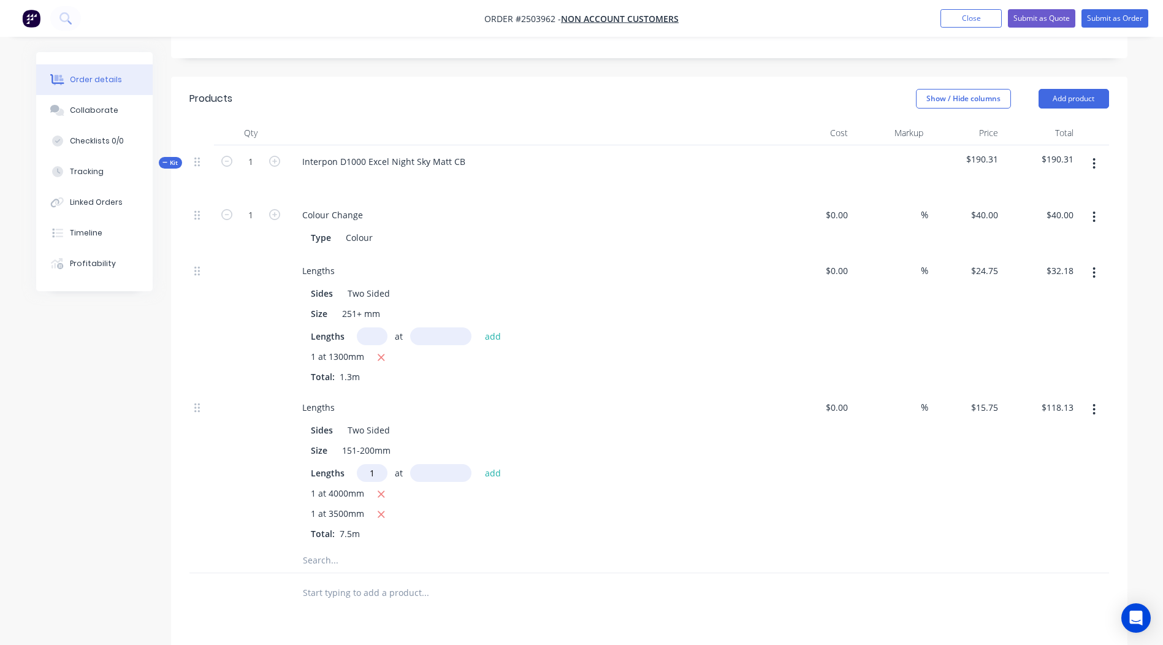
type input "1"
click at [450, 464] on input "text" at bounding box center [440, 473] width 61 height 18
type input "3000"
click at [479, 464] on button "add" at bounding box center [493, 472] width 29 height 17
type input "$165.38"
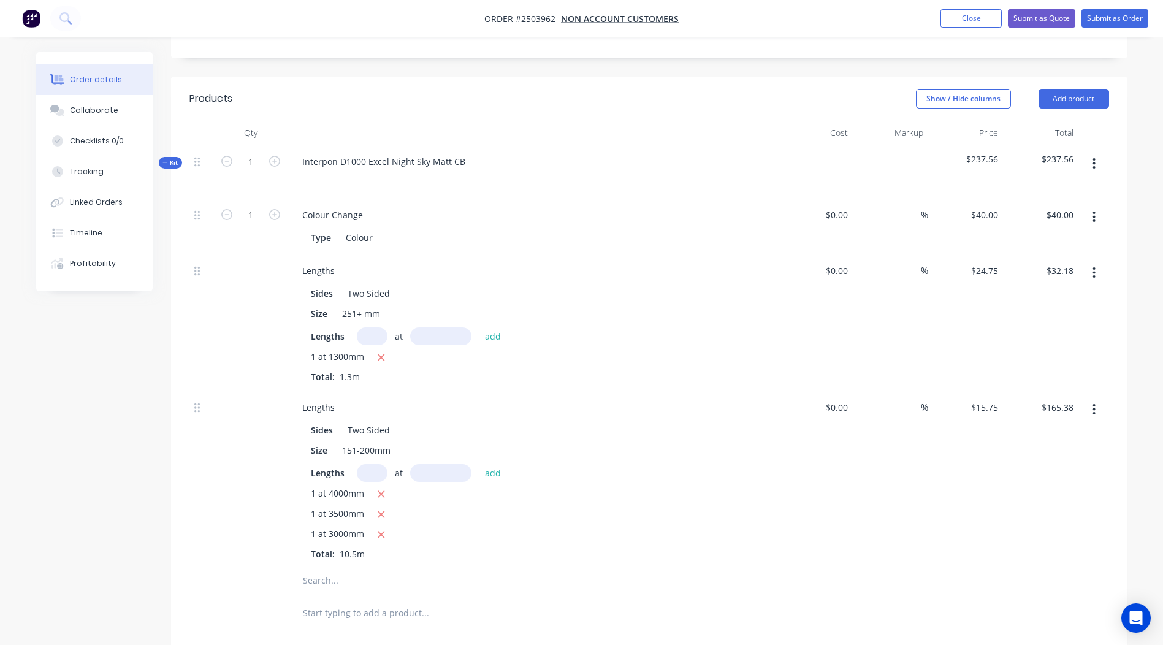
scroll to position [366, 0]
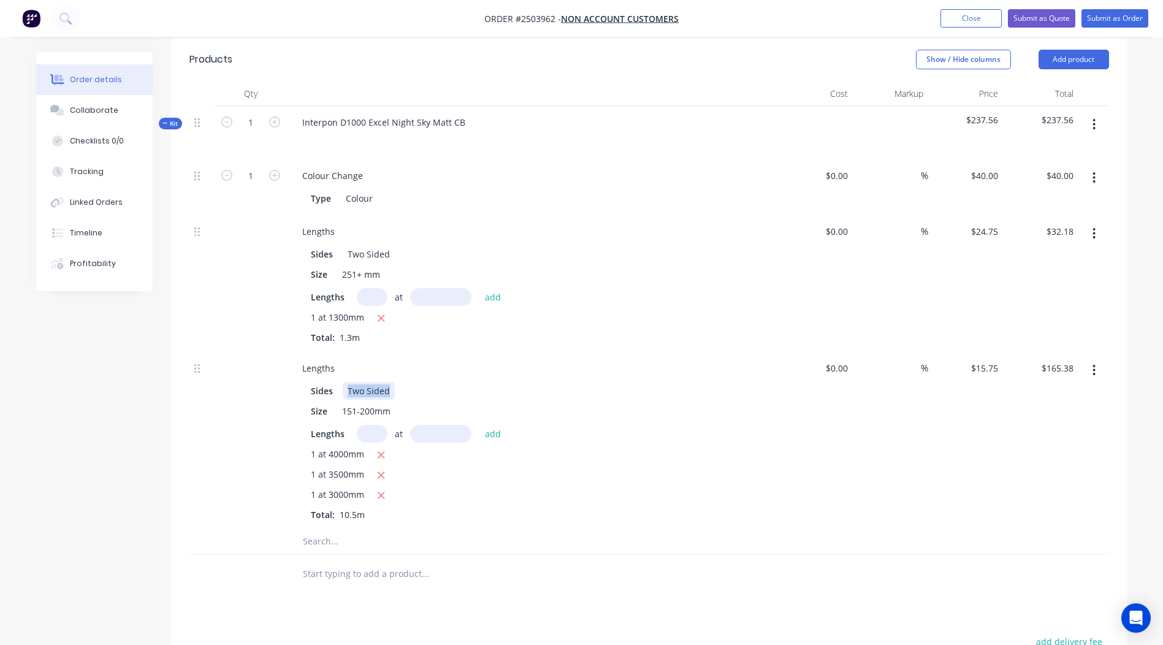
drag, startPoint x: 393, startPoint y: 359, endPoint x: 169, endPoint y: 404, distance: 228.4
click at [169, 404] on div "Created by [PERSON_NAME] Created [DATE] Required [DATE] Assigned to Add team me…" at bounding box center [582, 296] width 1092 height 1221
click at [678, 529] on div at bounding box center [509, 541] width 442 height 25
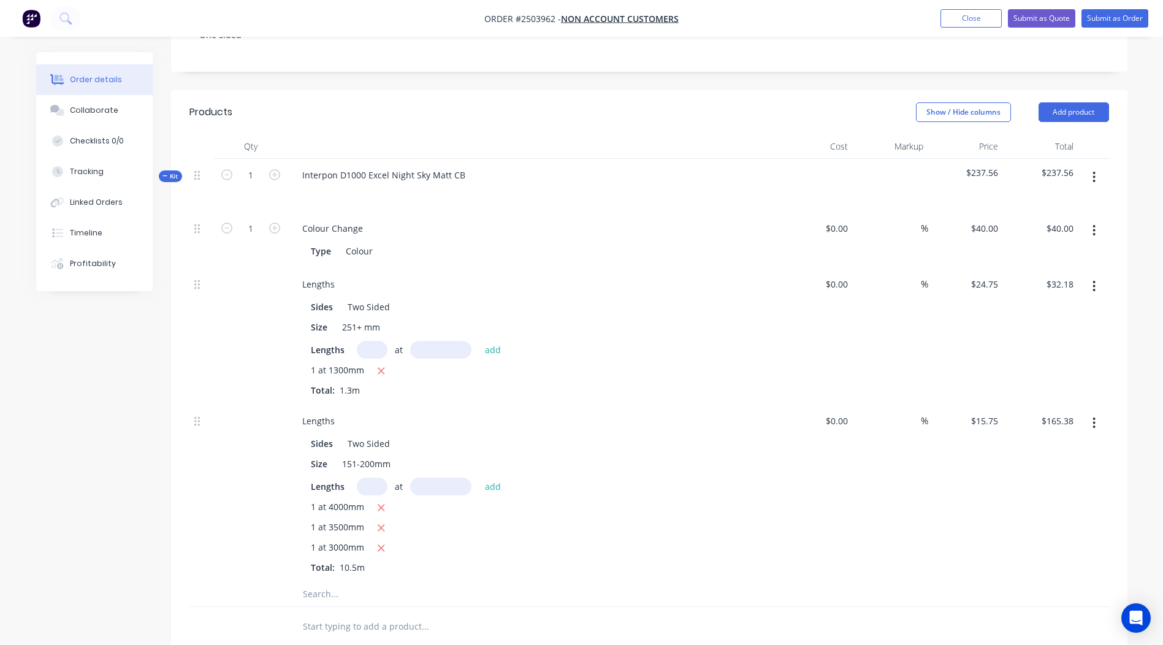
scroll to position [263, 0]
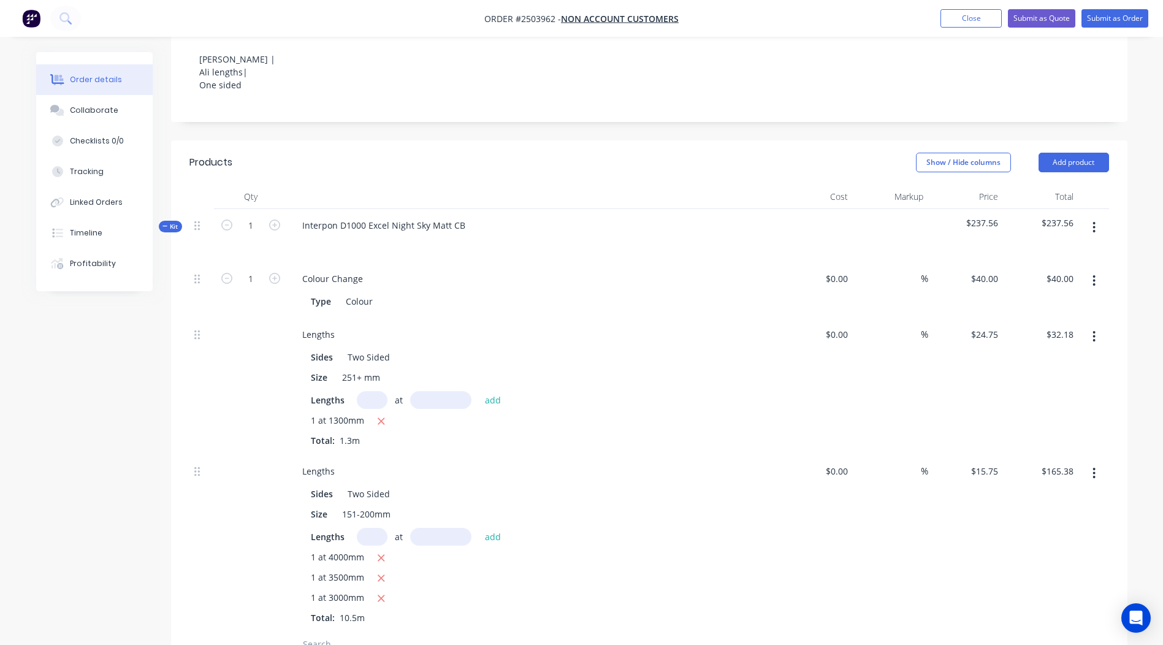
click at [1090, 217] on button "button" at bounding box center [1094, 228] width 29 height 22
click at [1079, 251] on div "Add product to kit" at bounding box center [1051, 260] width 94 height 18
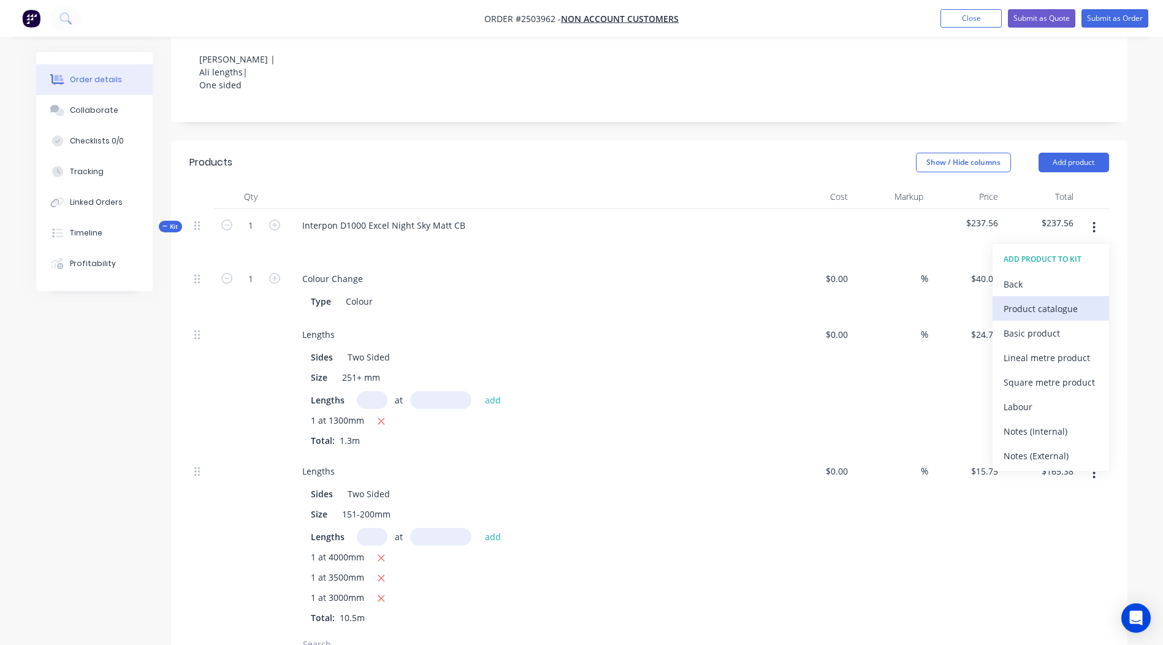
click at [1035, 300] on div "Product catalogue" at bounding box center [1051, 309] width 94 height 18
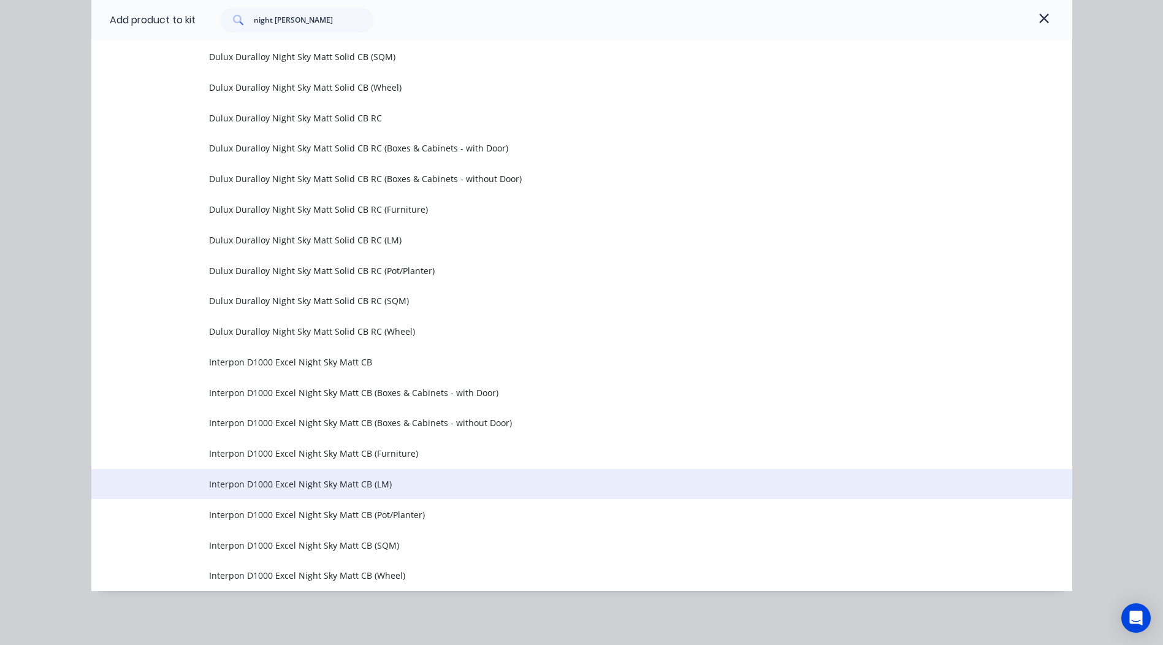
scroll to position [611, 0]
click at [358, 492] on td "Interpon D1000 Excel Night Sky Matt CB (LM)" at bounding box center [641, 484] width 864 height 31
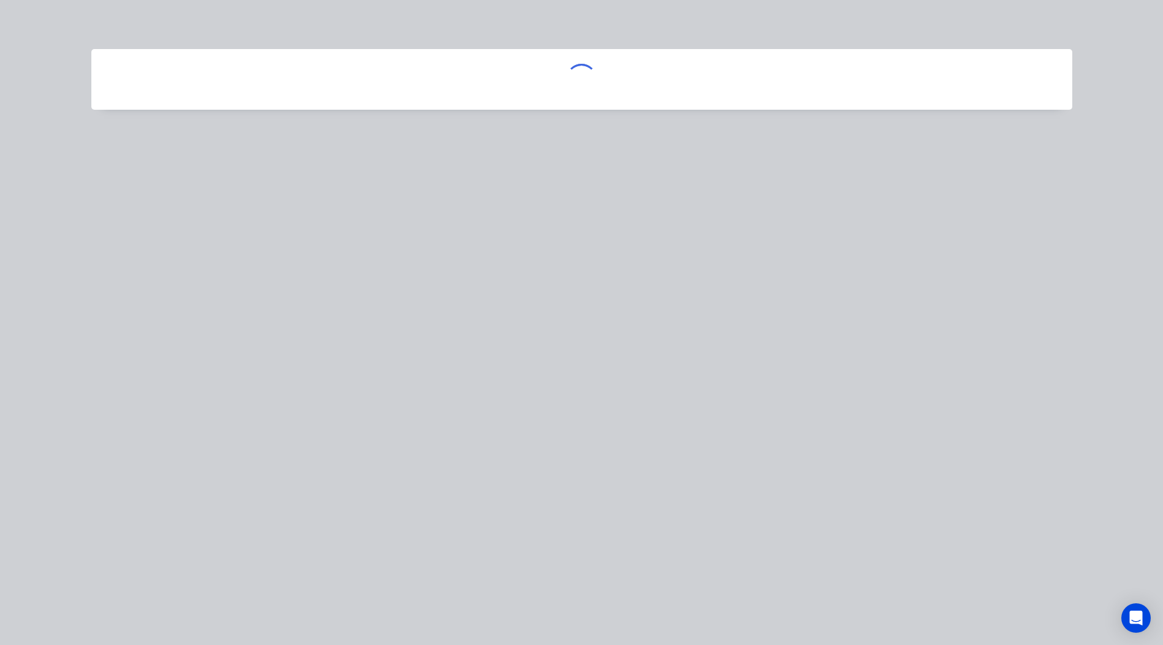
scroll to position [0, 0]
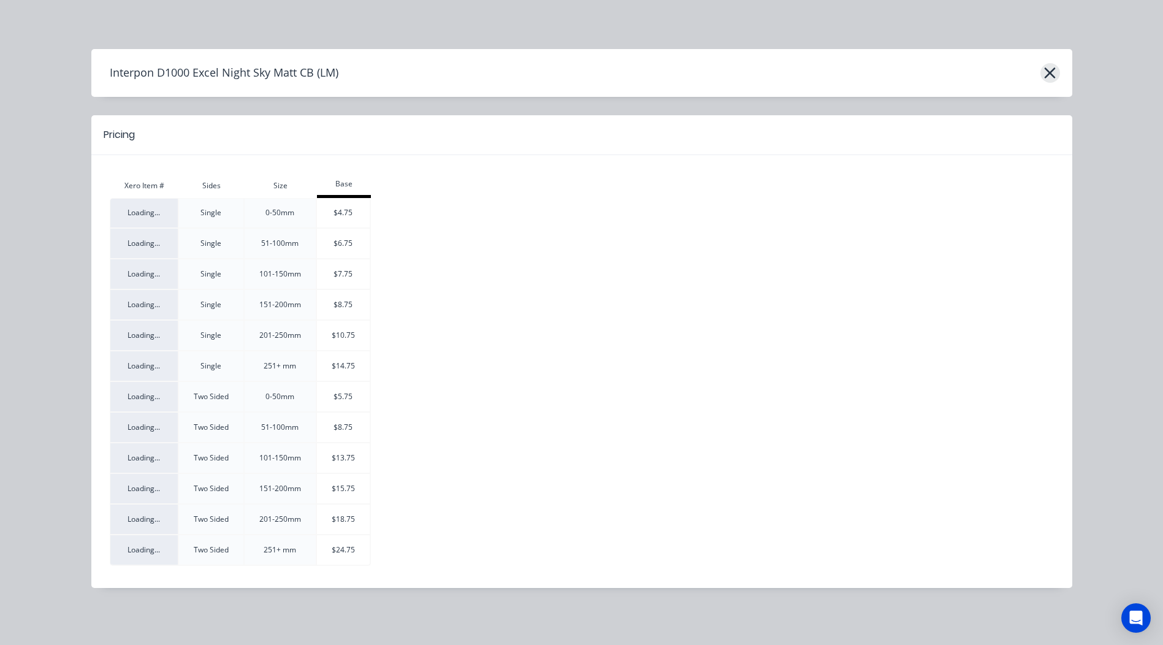
click at [1049, 66] on icon "button" at bounding box center [1050, 72] width 13 height 17
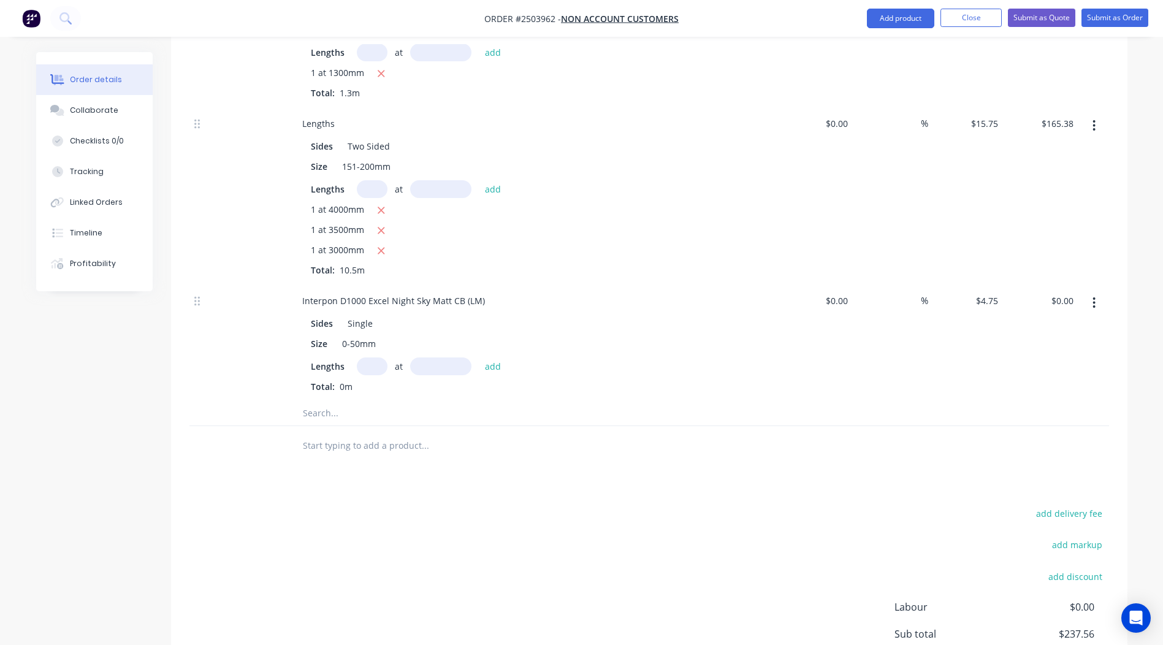
click at [1091, 292] on button "button" at bounding box center [1094, 303] width 29 height 22
click at [1022, 375] on div "Delete" at bounding box center [1051, 384] width 94 height 18
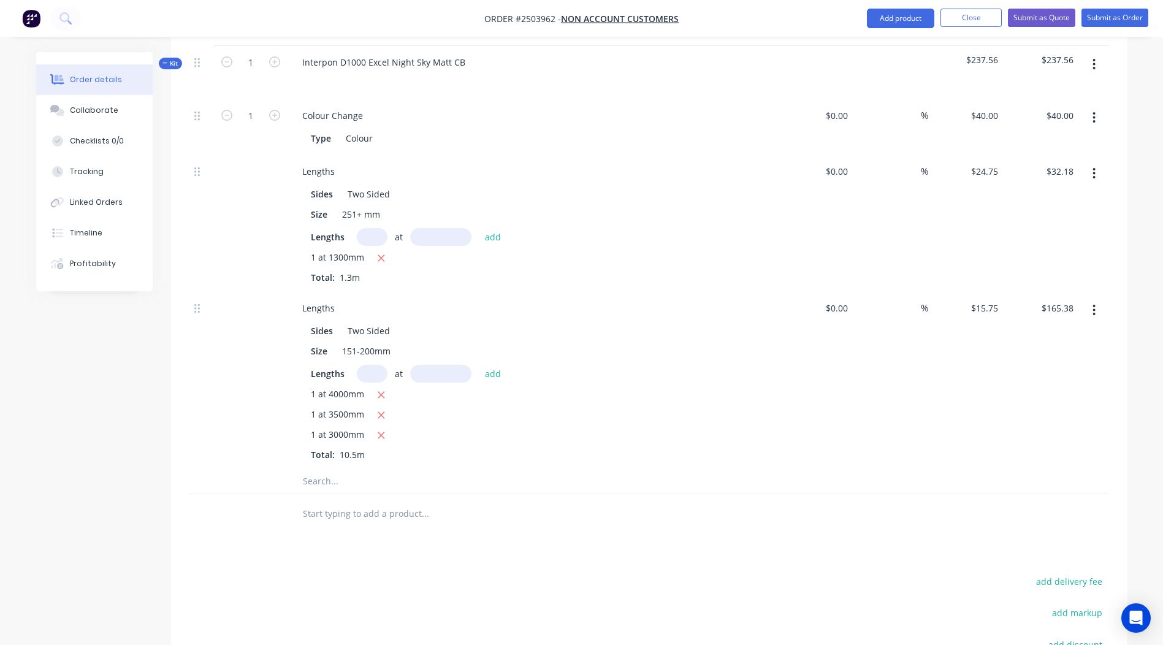
scroll to position [410, 0]
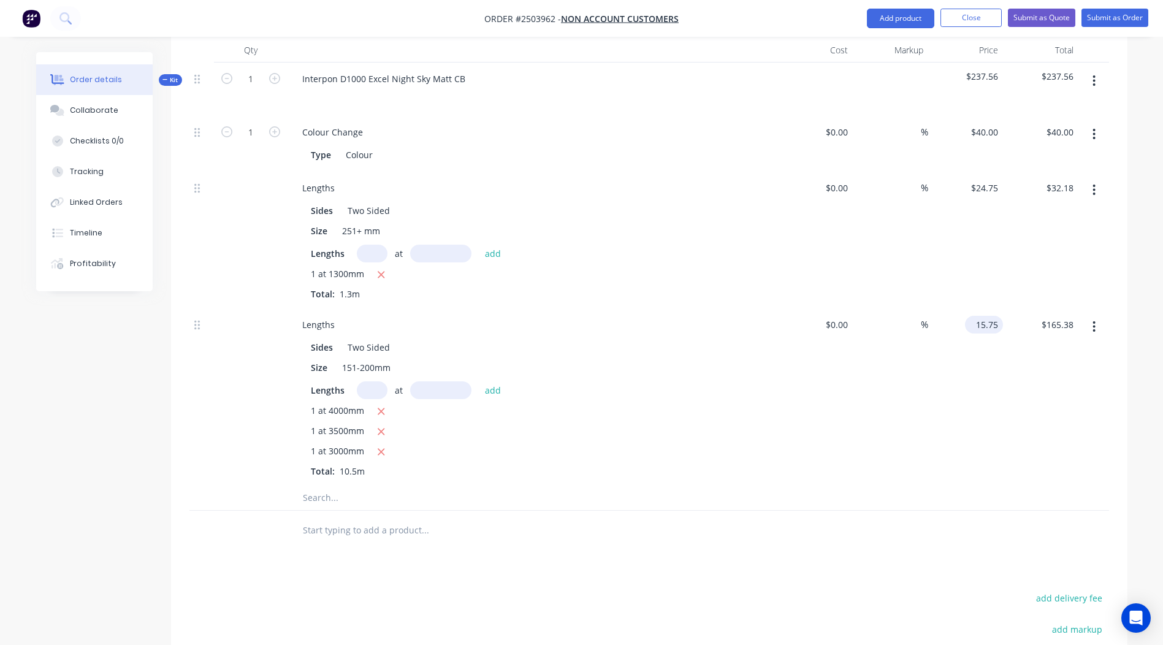
click at [993, 316] on input "15.75" at bounding box center [986, 325] width 33 height 18
type input "$8.75"
type input "$91.88"
click at [954, 511] on div at bounding box center [650, 531] width 920 height 40
click at [989, 179] on input "24.75" at bounding box center [989, 188] width 28 height 18
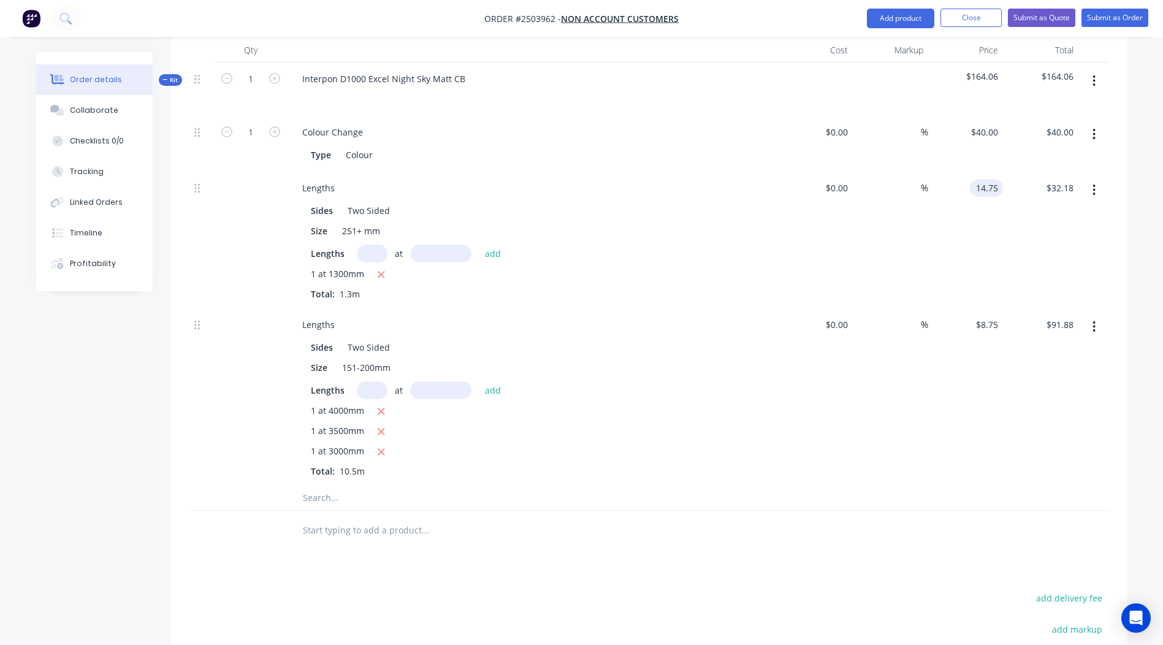
type input "$14.75"
type input "$19.18"
click at [1064, 511] on div at bounding box center [650, 531] width 920 height 40
drag, startPoint x: 363, startPoint y: 174, endPoint x: 238, endPoint y: 204, distance: 128.7
click at [238, 204] on div "Lengths Sides Two Sided Size 251+ mm Lengths at add 1 at 1300mm Total: 1.3m $0.…" at bounding box center [650, 240] width 920 height 137
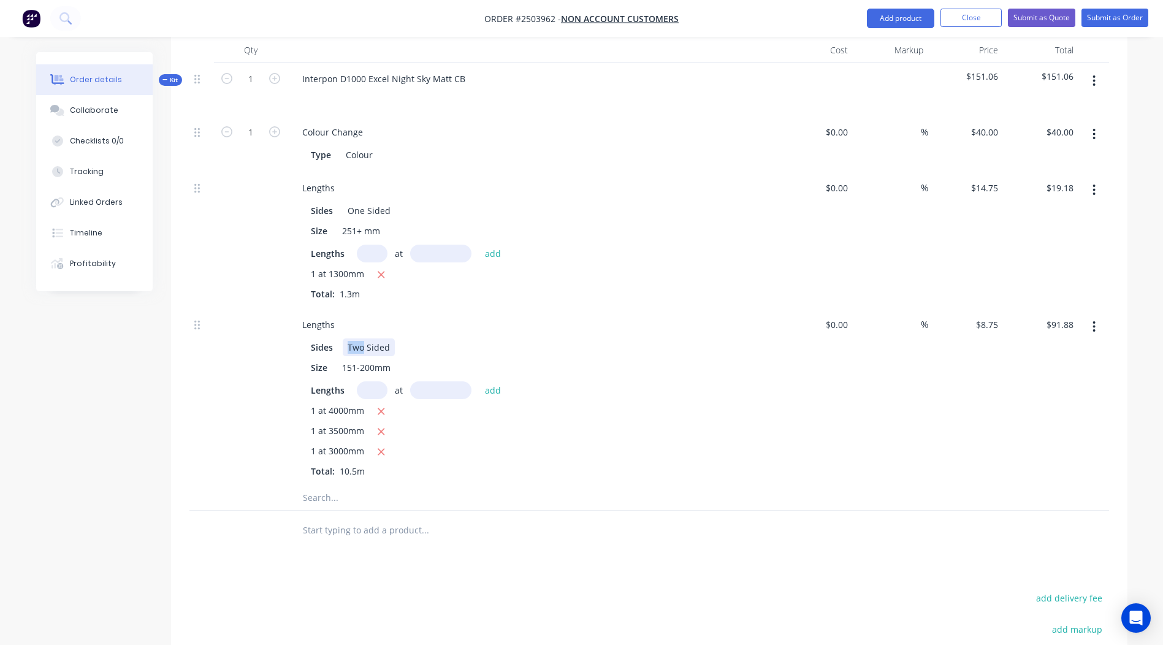
drag, startPoint x: 363, startPoint y: 313, endPoint x: 98, endPoint y: 370, distance: 271.6
click at [98, 370] on div "Created by [PERSON_NAME] Created [DATE] Required [DATE] Assigned to Add team me…" at bounding box center [582, 252] width 1092 height 1221
click at [684, 533] on div "Products Show / Hide columns Add product Qty Cost Markup Price Total Kit 1 Inte…" at bounding box center [649, 419] width 957 height 851
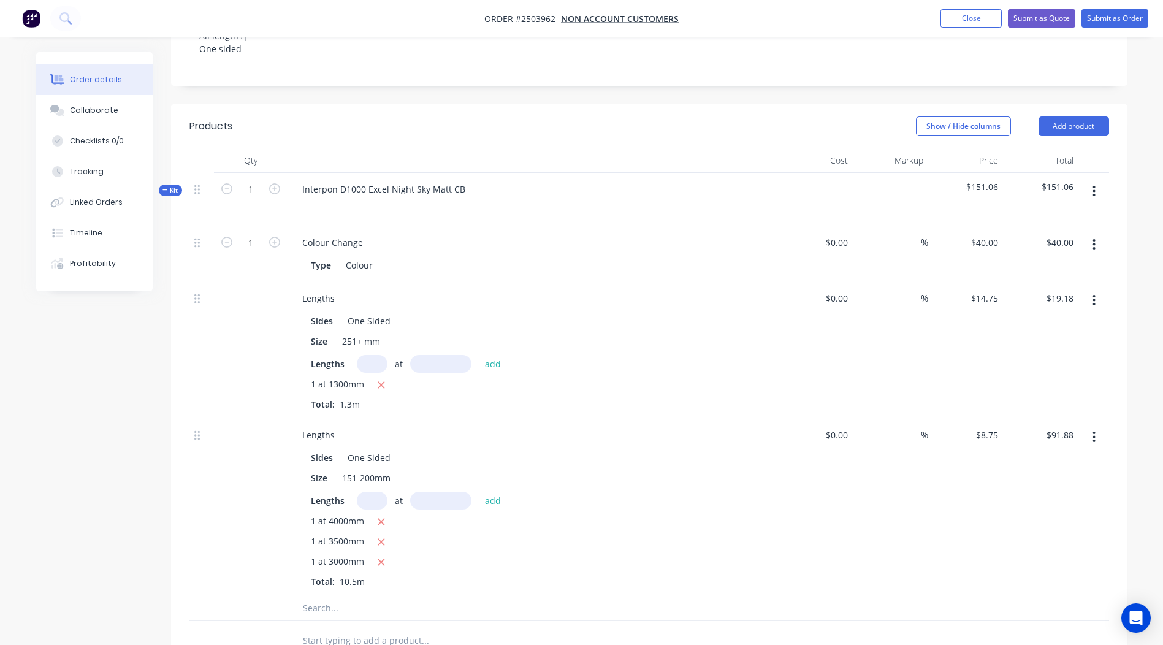
scroll to position [386, 0]
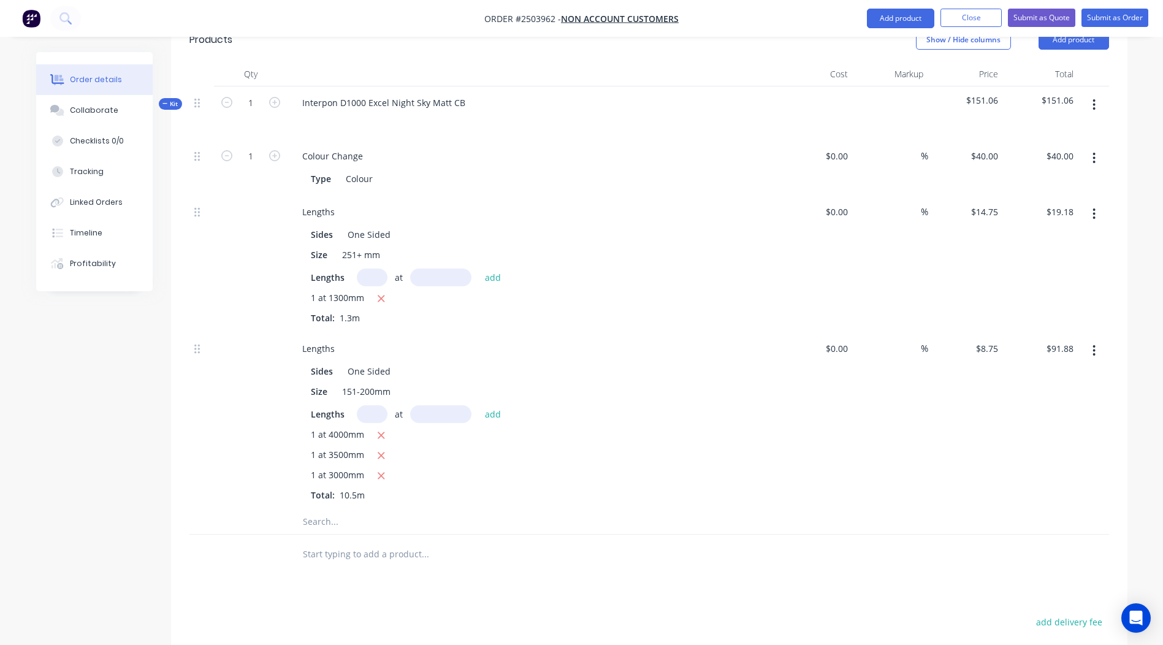
click at [369, 405] on input "text" at bounding box center [372, 414] width 31 height 18
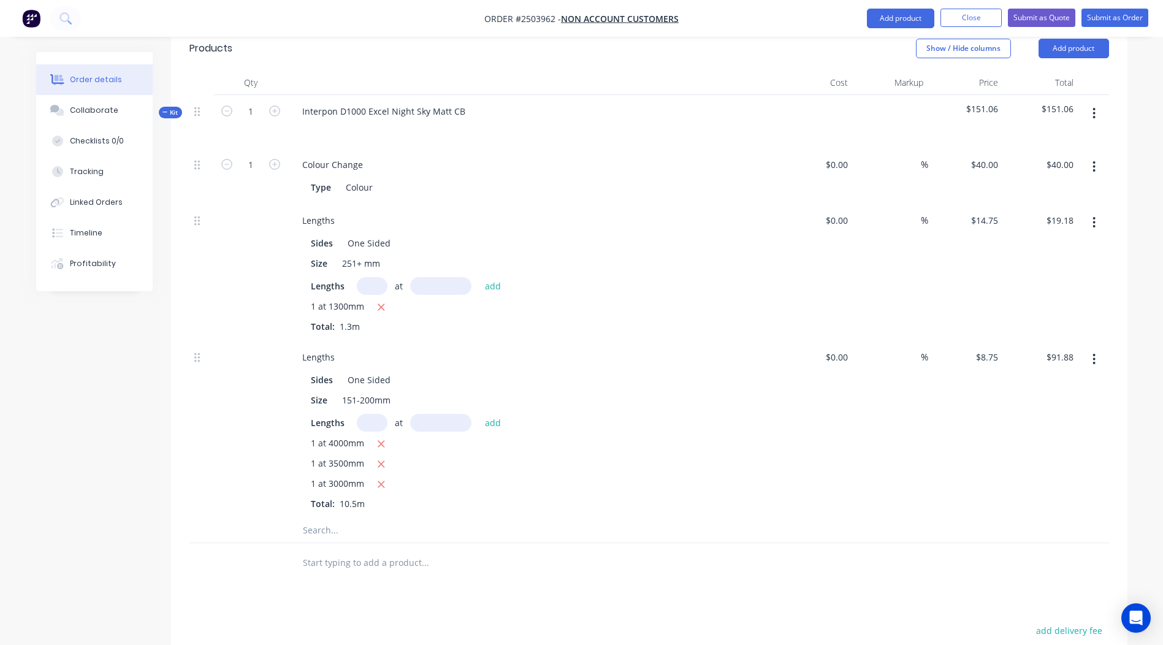
scroll to position [374, 0]
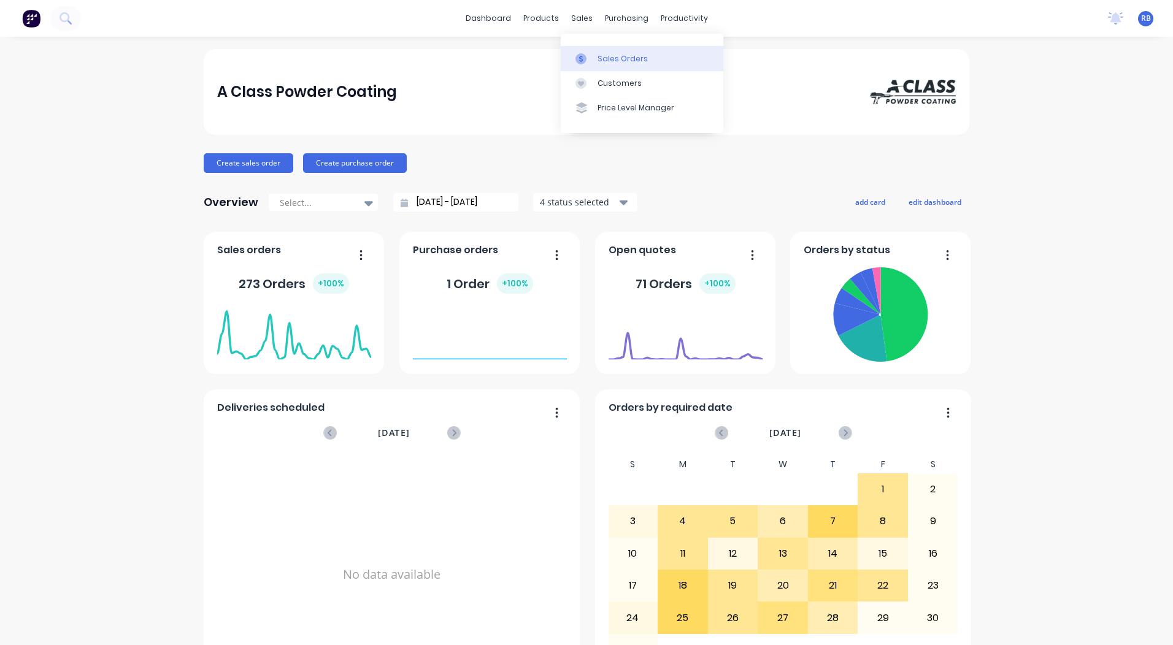
click at [608, 64] on link "Sales Orders" at bounding box center [642, 58] width 163 height 25
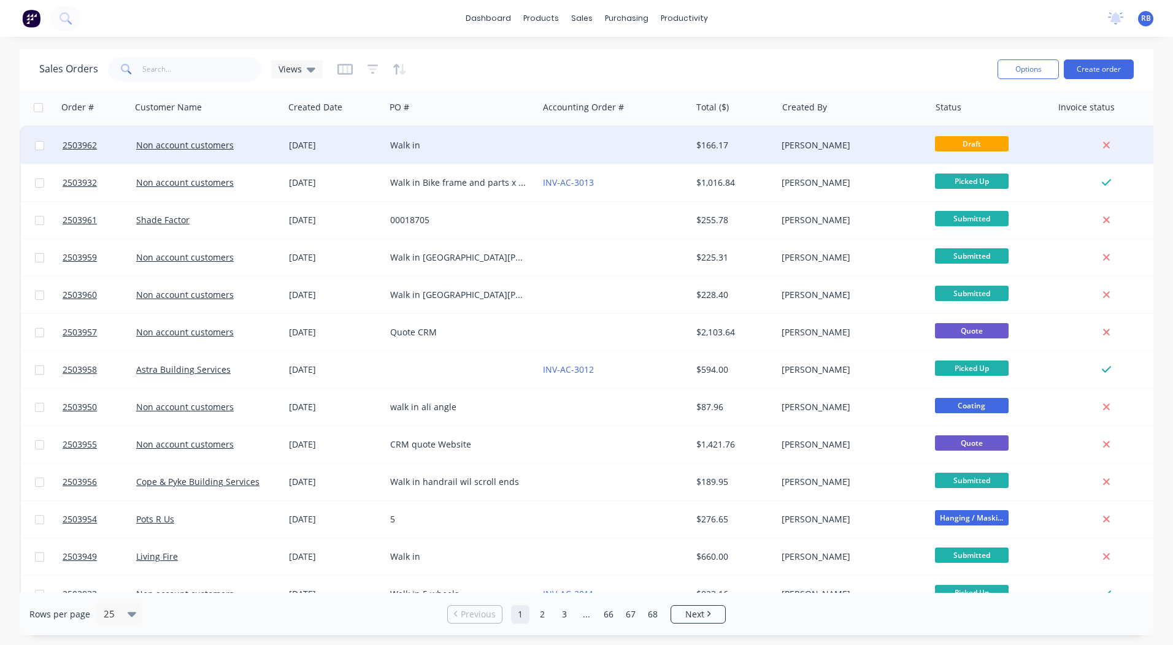
click at [572, 148] on div at bounding box center [614, 145] width 153 height 37
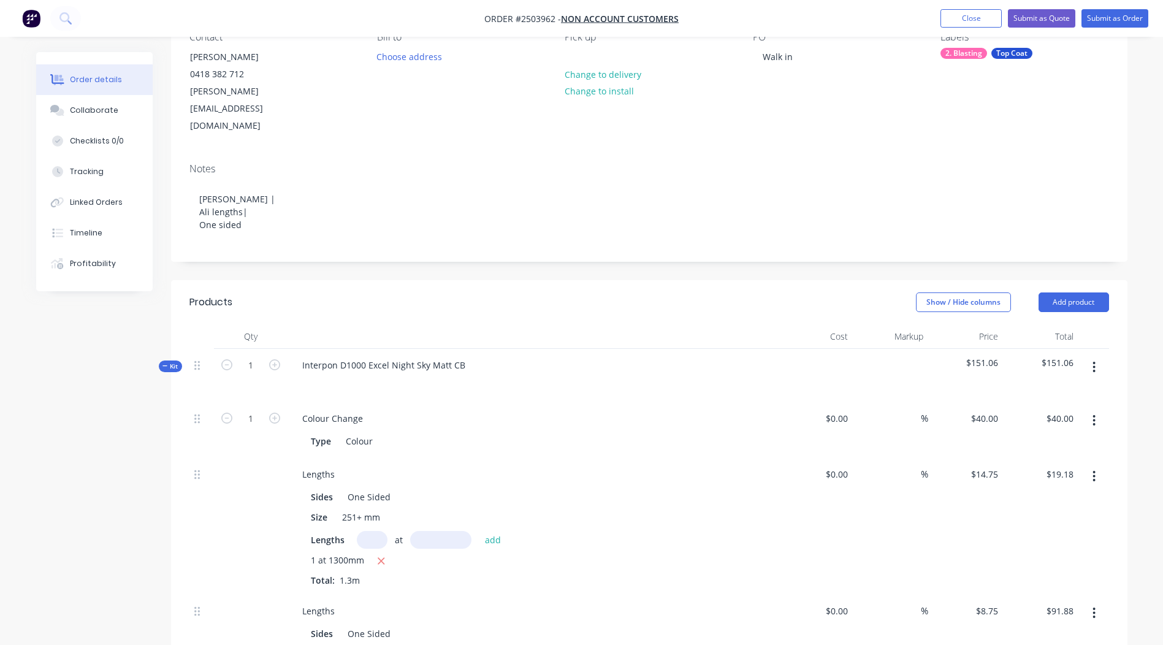
scroll to position [283, 0]
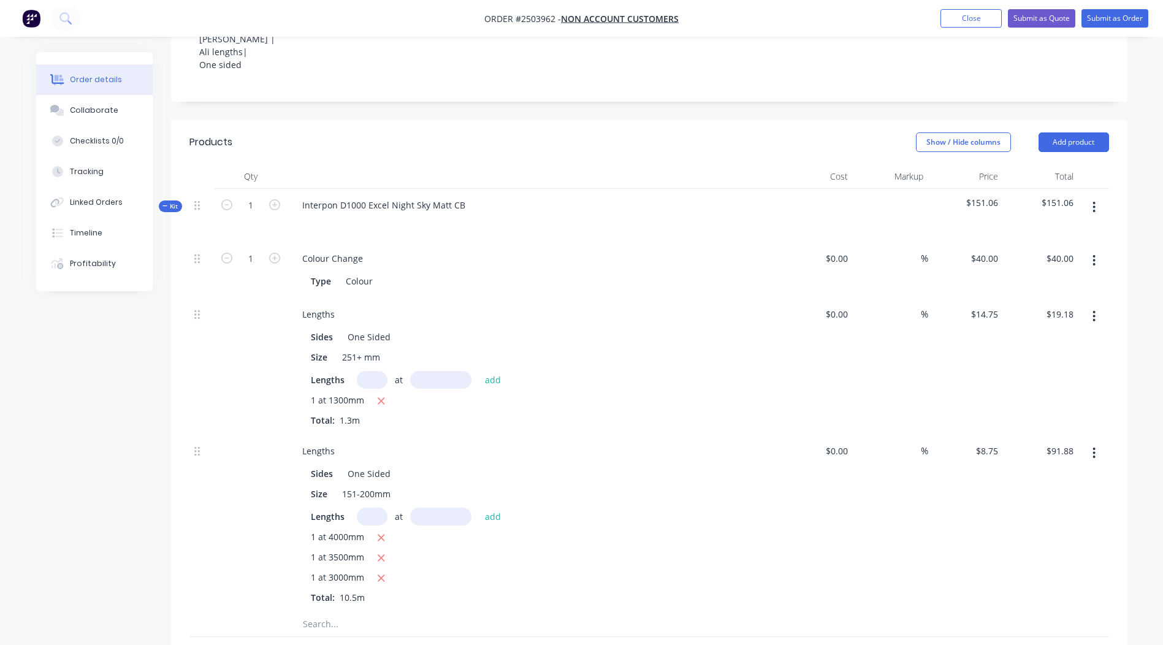
click at [1092, 196] on button "button" at bounding box center [1094, 207] width 29 height 22
click at [1068, 231] on div "Add product to kit" at bounding box center [1051, 240] width 94 height 18
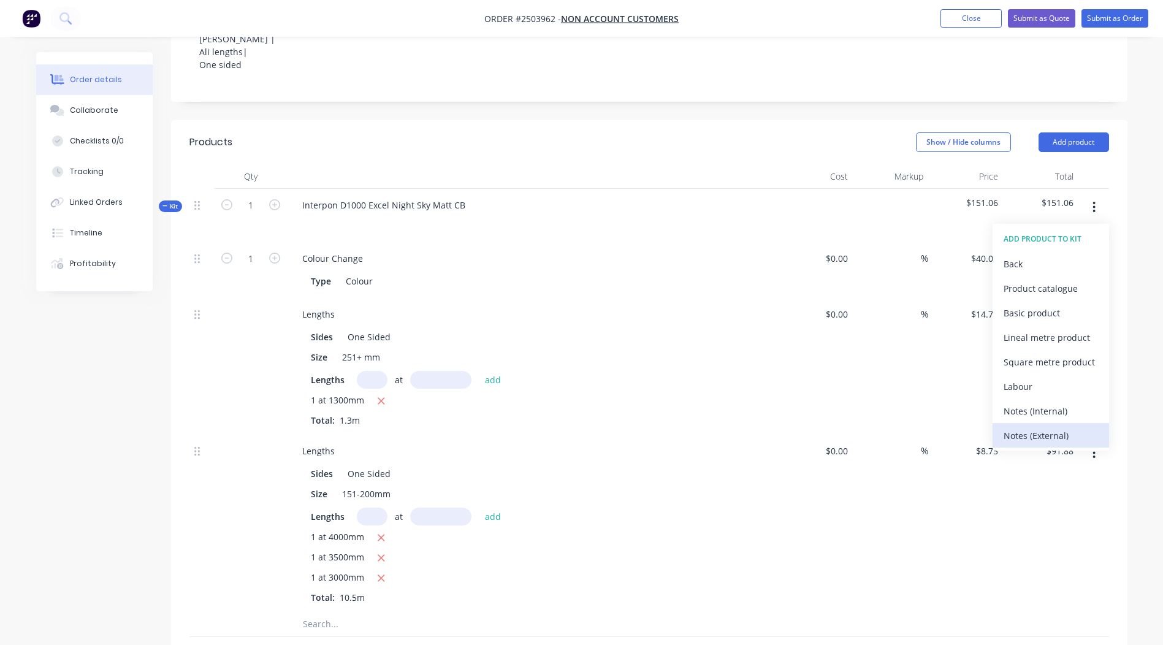
click at [1061, 427] on div "Notes (External)" at bounding box center [1051, 436] width 94 height 18
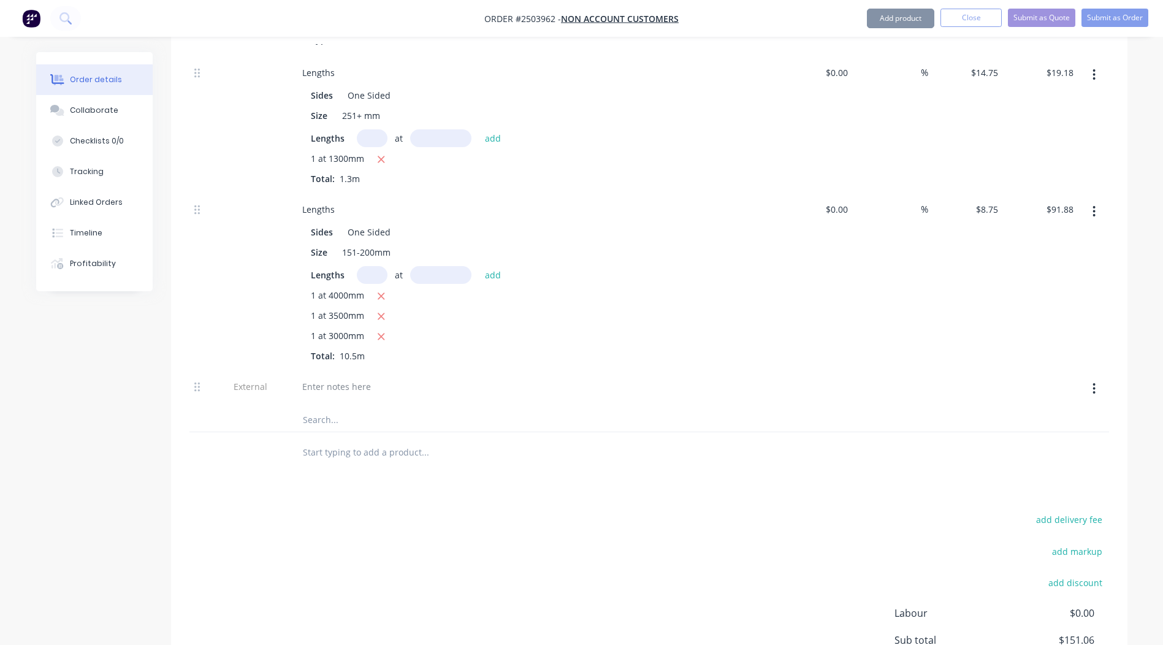
scroll to position [590, 0]
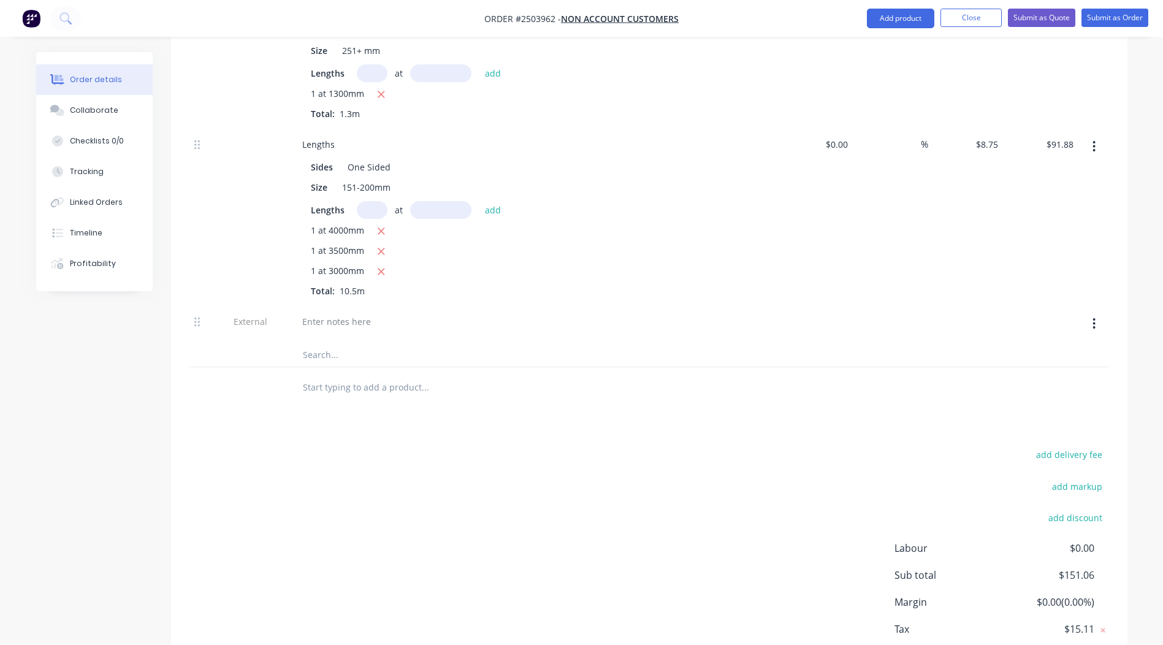
click at [351, 305] on div at bounding box center [533, 323] width 491 height 37
click at [348, 313] on div at bounding box center [337, 322] width 88 height 18
click at [569, 467] on div "add delivery fee add markup add discount Labour $0.00 Sub total $151.06 Margin …" at bounding box center [650, 565] width 920 height 237
drag, startPoint x: 485, startPoint y: 289, endPoint x: 447, endPoint y: 294, distance: 37.7
click at [447, 313] on div "Measurements to be finalised once unpacked" at bounding box center [396, 322] width 207 height 18
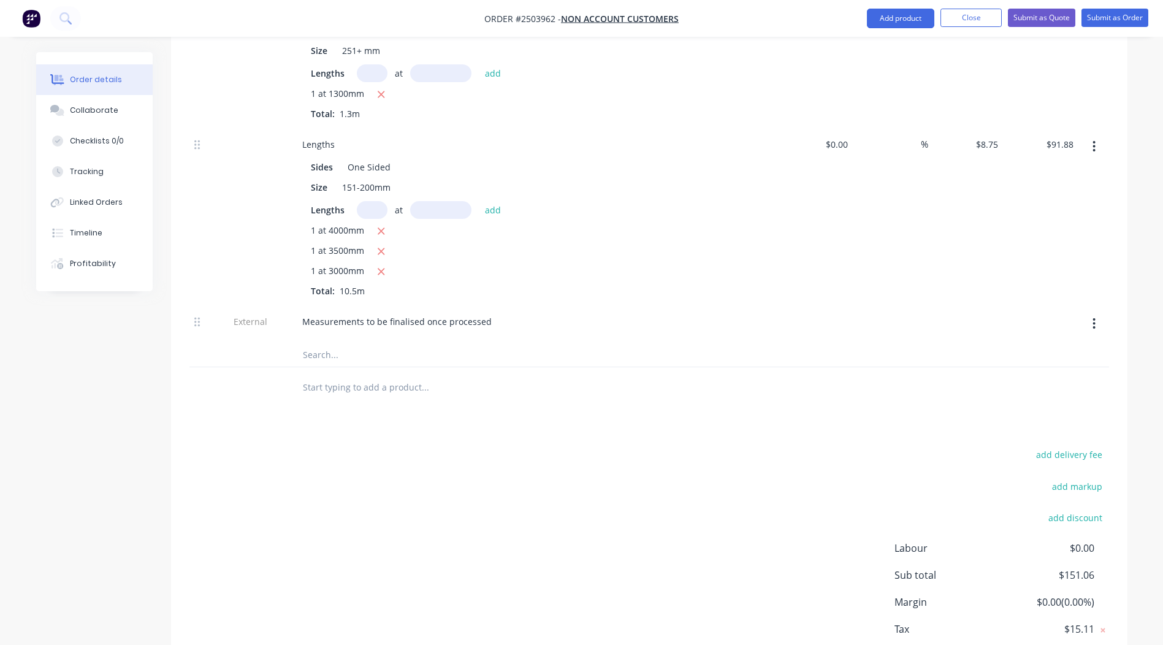
click at [501, 391] on div "Products Show / Hide columns Add product Qty Cost Markup Price Total Kit 1 Inte…" at bounding box center [649, 258] width 957 height 889
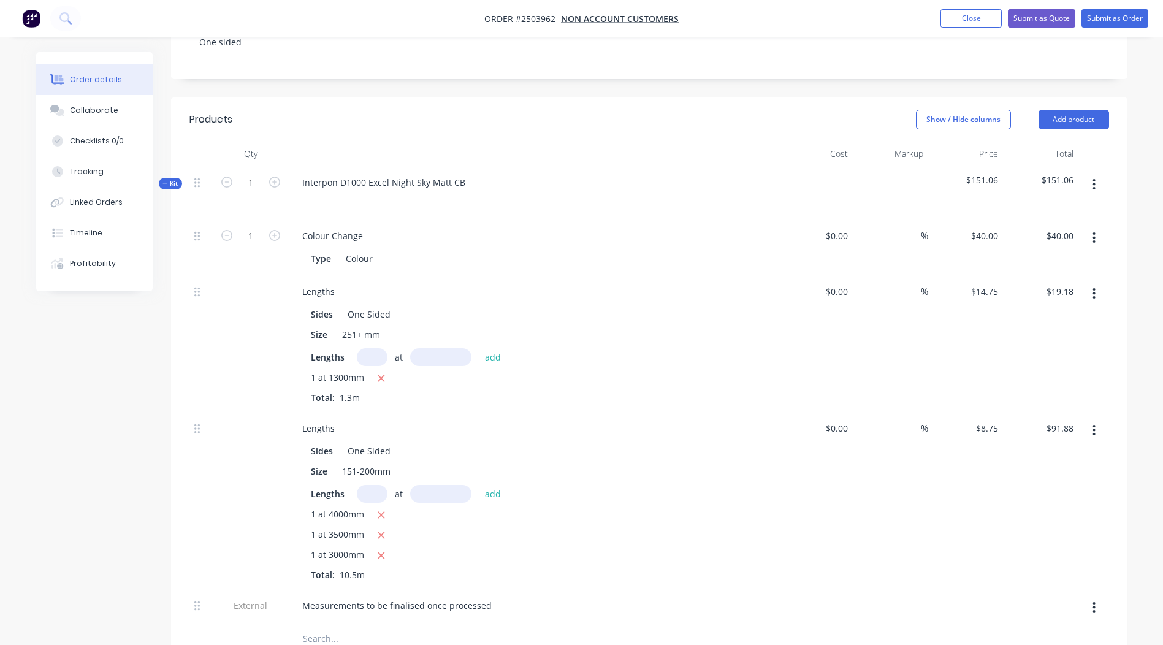
scroll to position [278, 0]
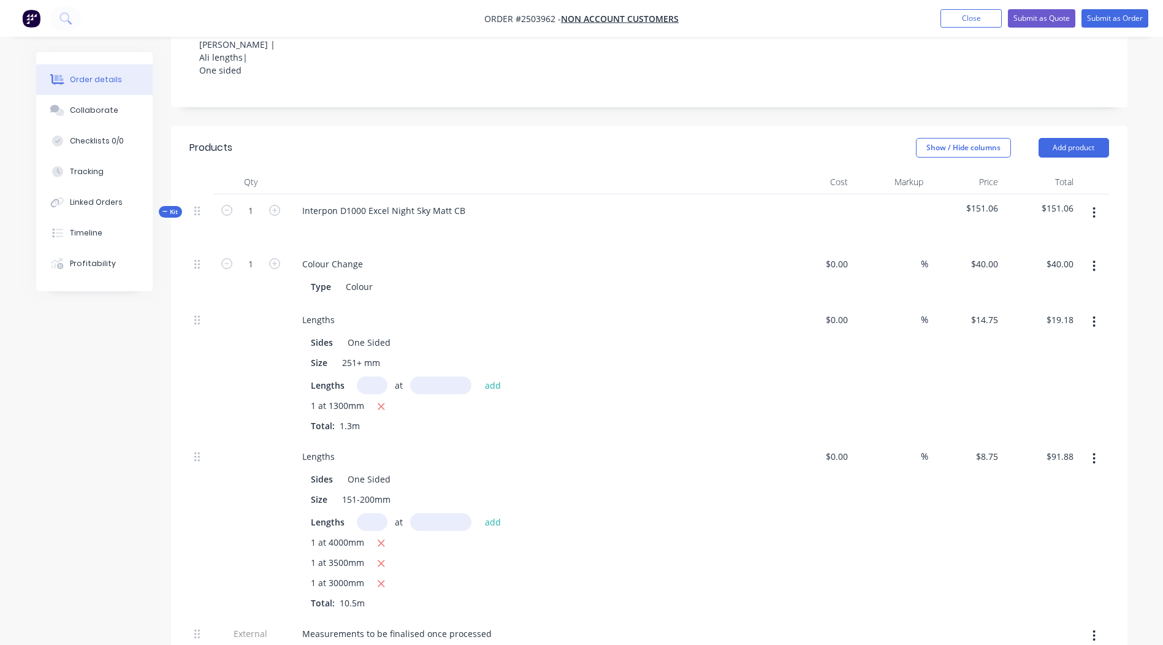
click at [1091, 202] on button "button" at bounding box center [1094, 213] width 29 height 22
click at [1047, 236] on div "Add product to kit" at bounding box center [1051, 245] width 94 height 18
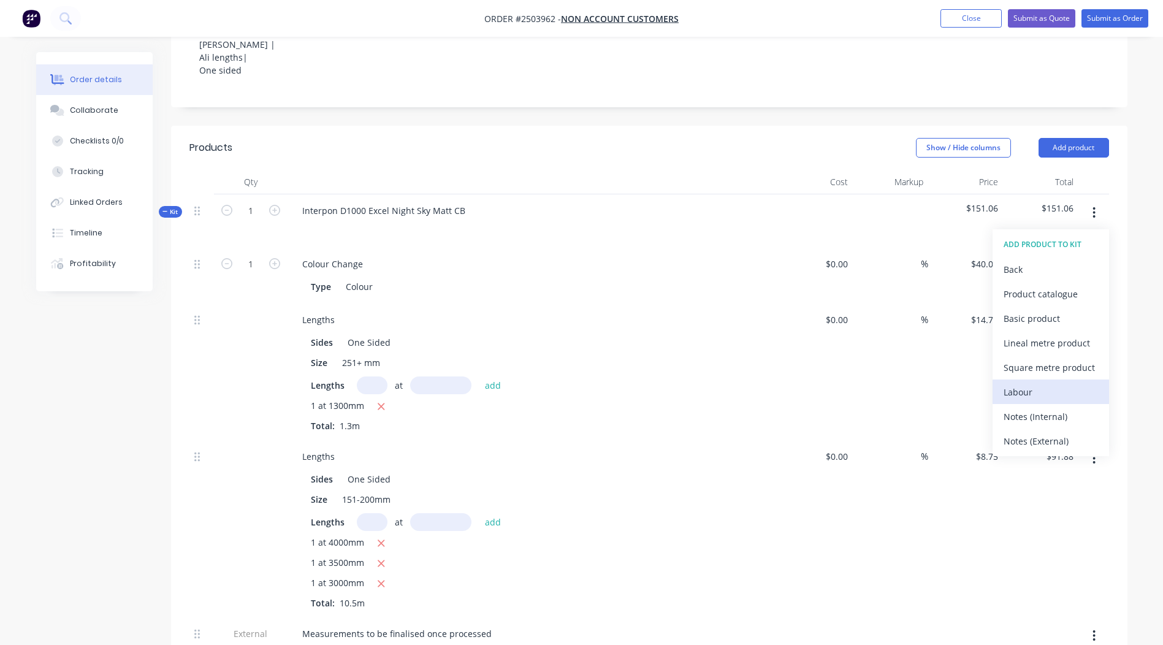
click at [1046, 383] on div "Labour" at bounding box center [1051, 392] width 94 height 18
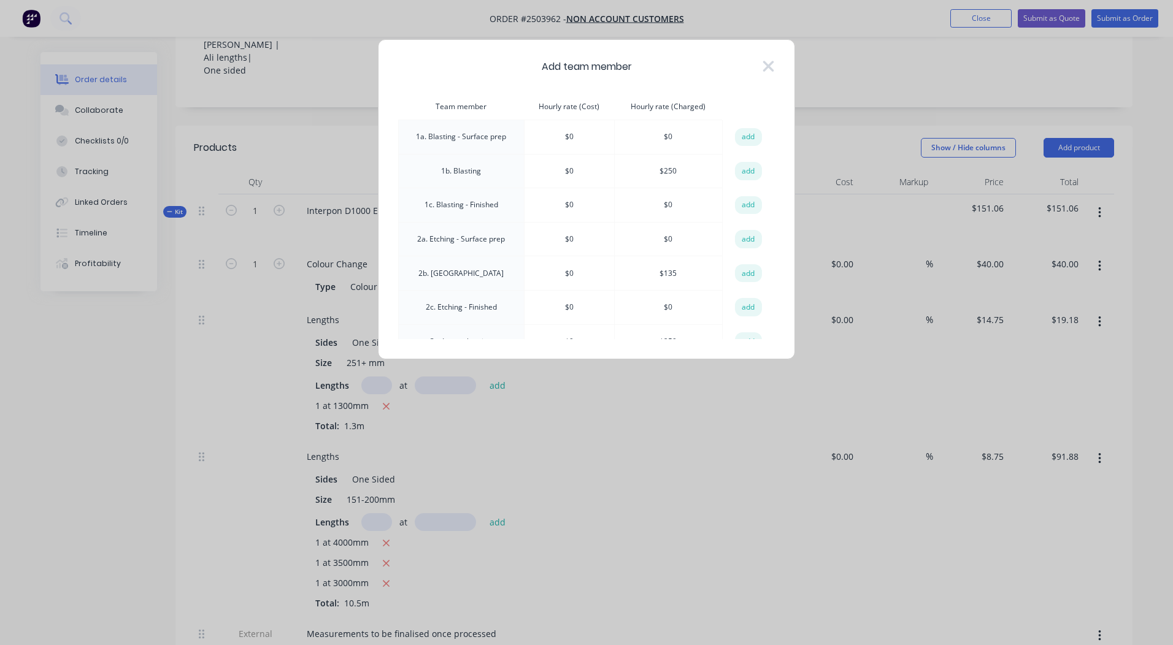
click at [727, 169] on td "add" at bounding box center [748, 171] width 52 height 34
click at [735, 172] on button "add" at bounding box center [748, 171] width 27 height 18
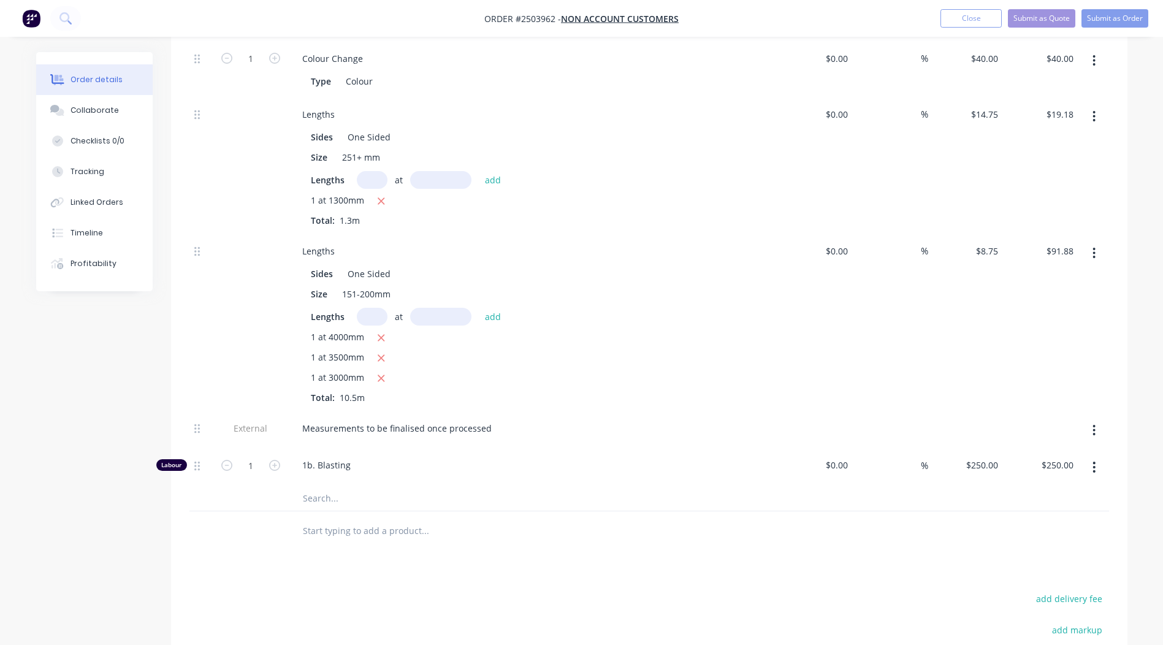
scroll to position [668, 0]
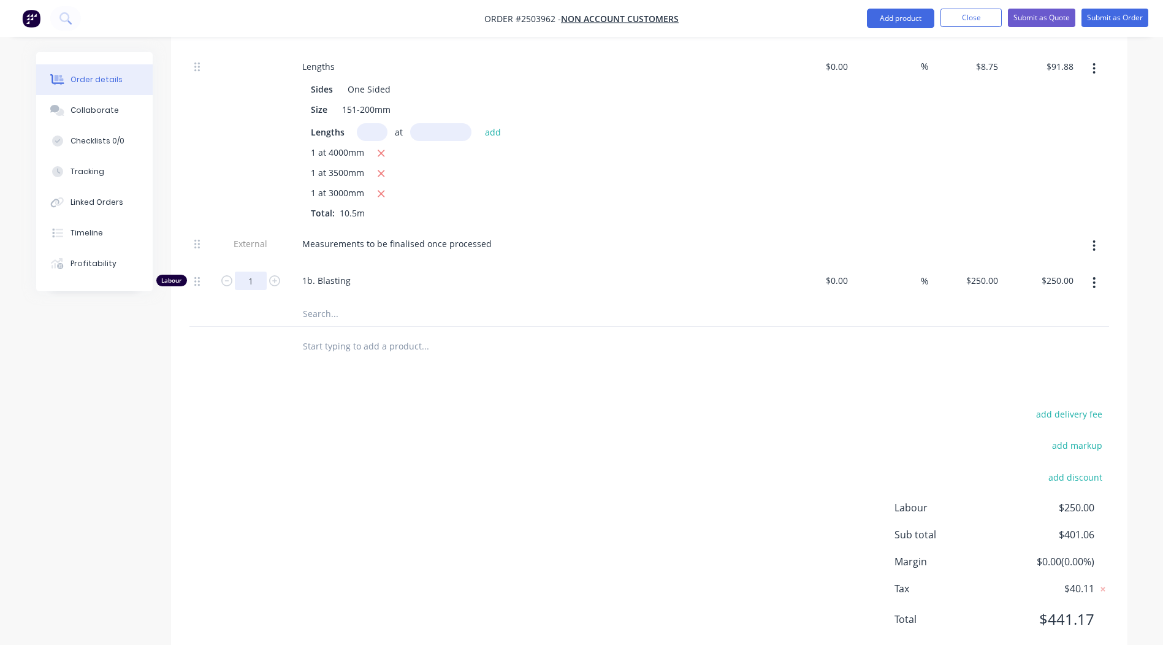
type input "0.25"
type input "$62.50"
click at [621, 545] on div "add delivery fee add markup add discount Labour $62.50 Sub total $213.56 Margin…" at bounding box center [650, 524] width 920 height 237
drag, startPoint x: 197, startPoint y: 209, endPoint x: 204, endPoint y: 259, distance: 50.7
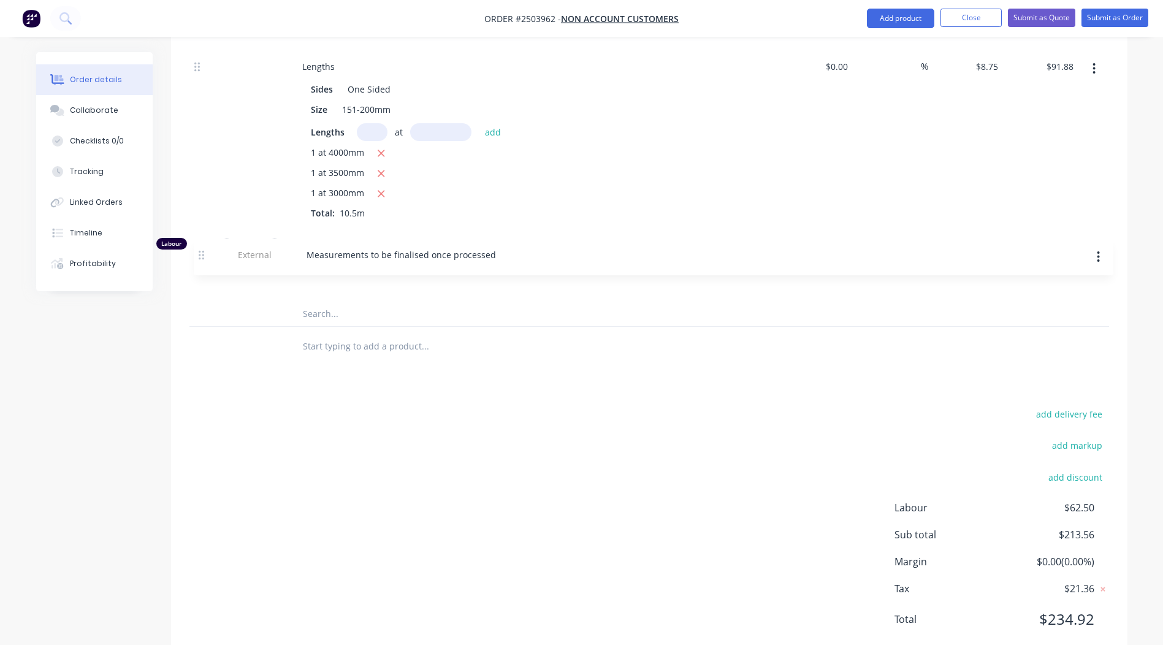
click at [204, 259] on div "1 Colour Change Type Colour $0.00 $0.00 % $40.00 $40.00 $40.00 $40.00 Lengths S…" at bounding box center [650, 80] width 920 height 444
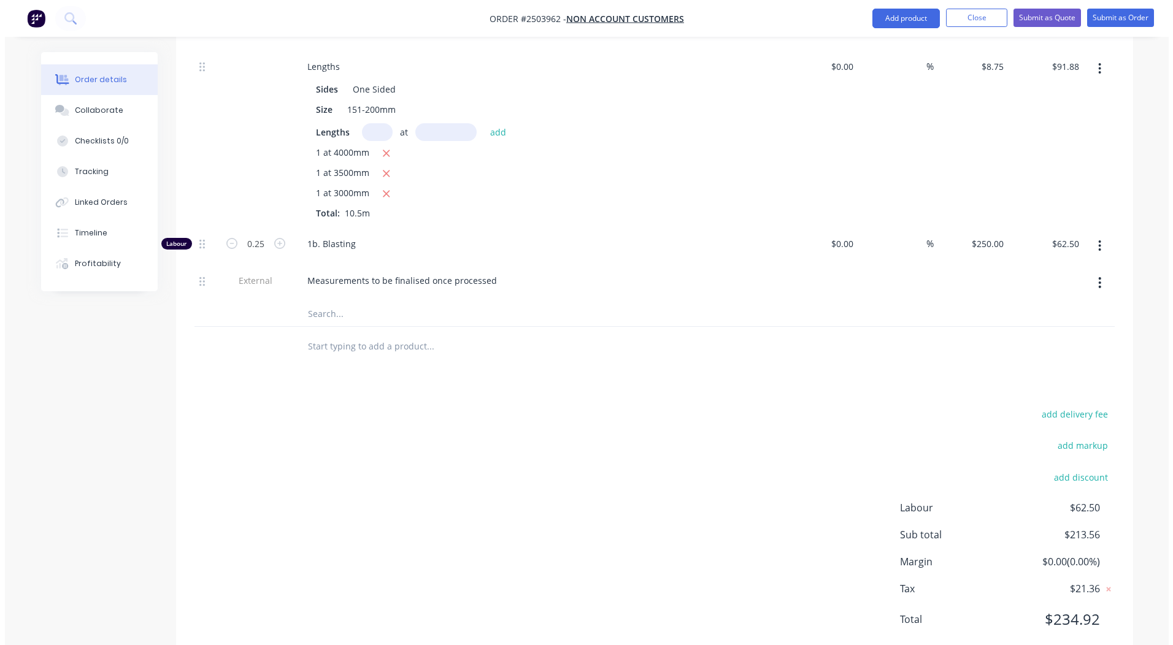
scroll to position [0, 0]
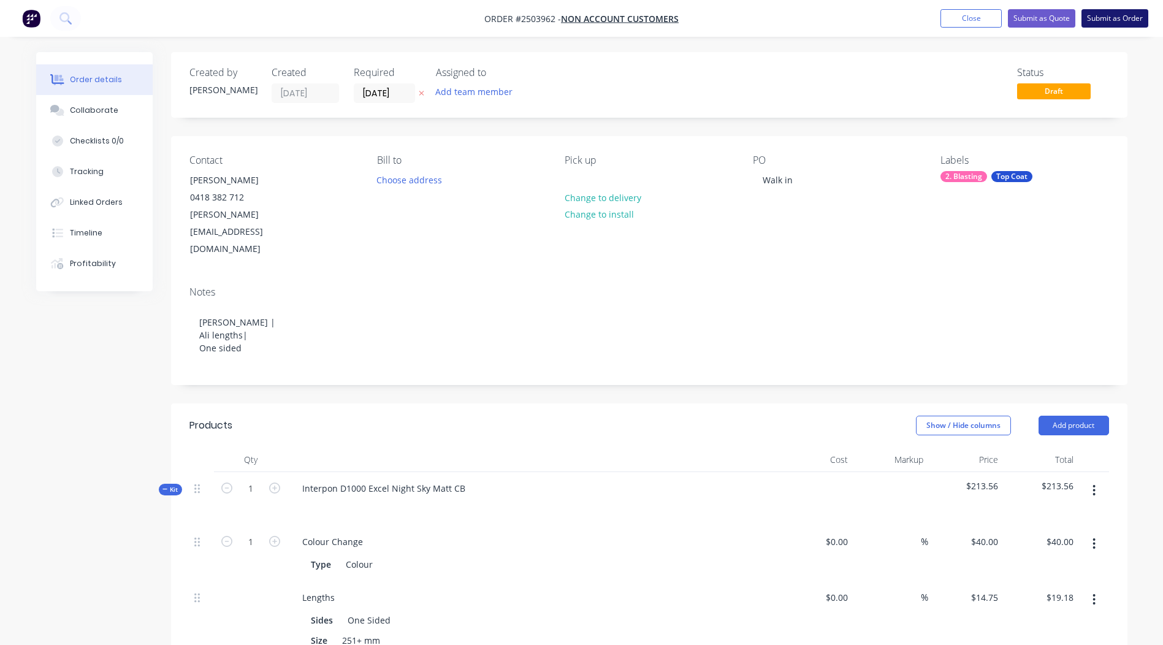
click at [1110, 21] on button "Submit as Order" at bounding box center [1115, 18] width 67 height 18
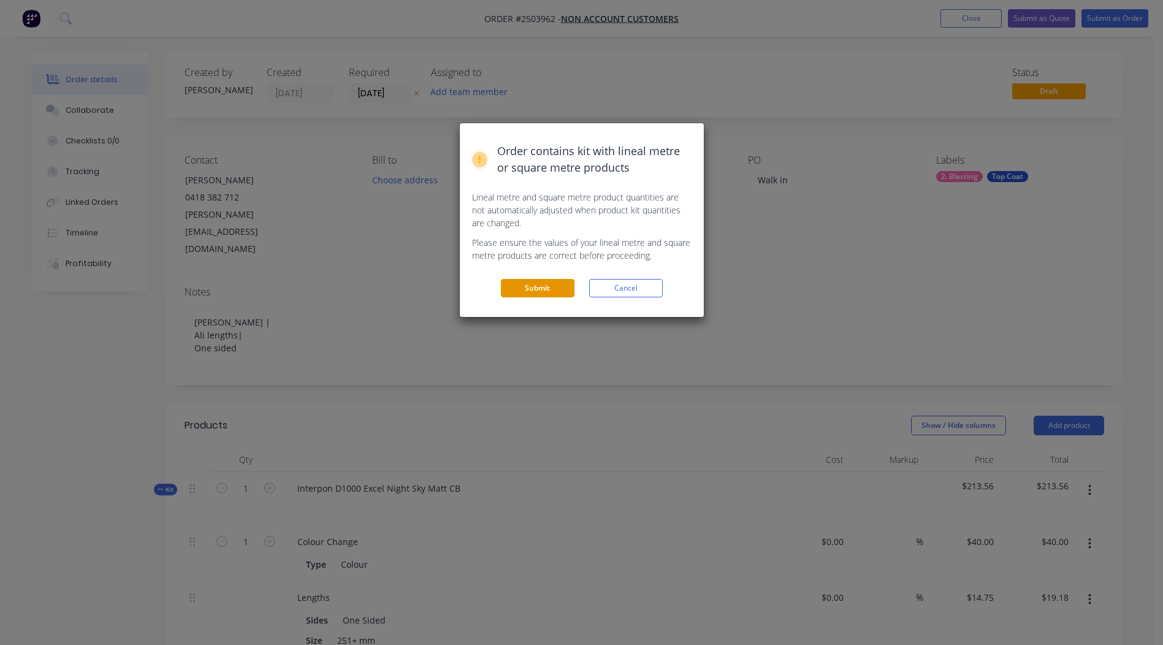
click at [525, 289] on button "Submit" at bounding box center [538, 288] width 74 height 18
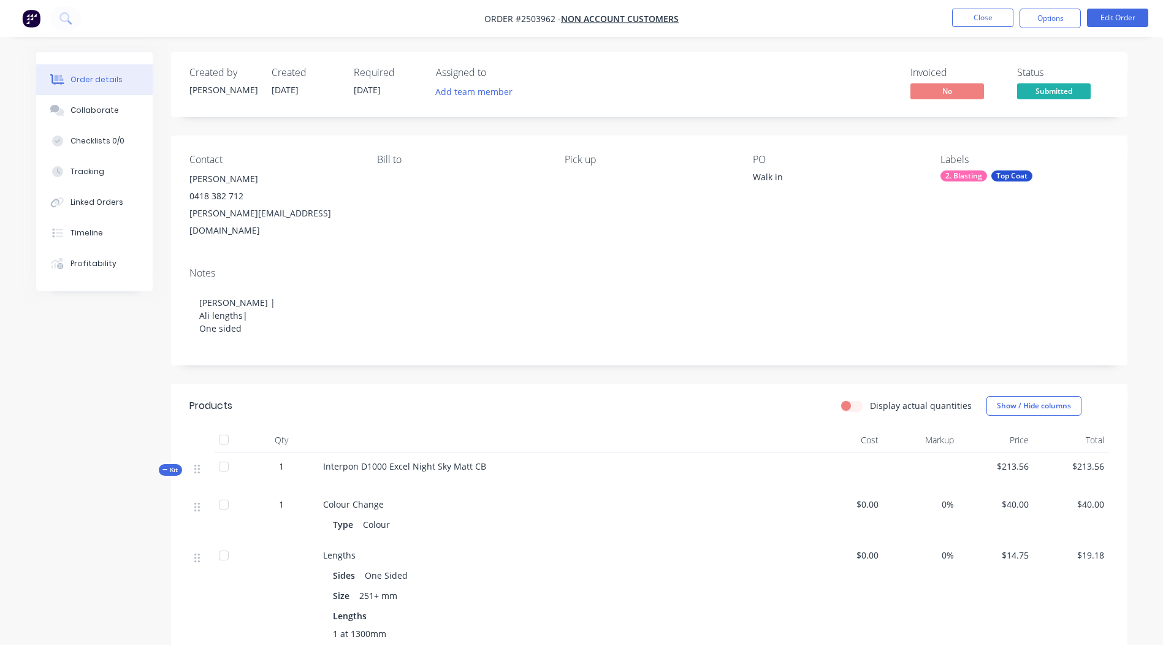
click at [1054, 6] on nav "Order #2503962 - Non account customers Close Options Edit Order" at bounding box center [581, 18] width 1163 height 37
click at [1051, 28] on button "Options" at bounding box center [1050, 19] width 61 height 20
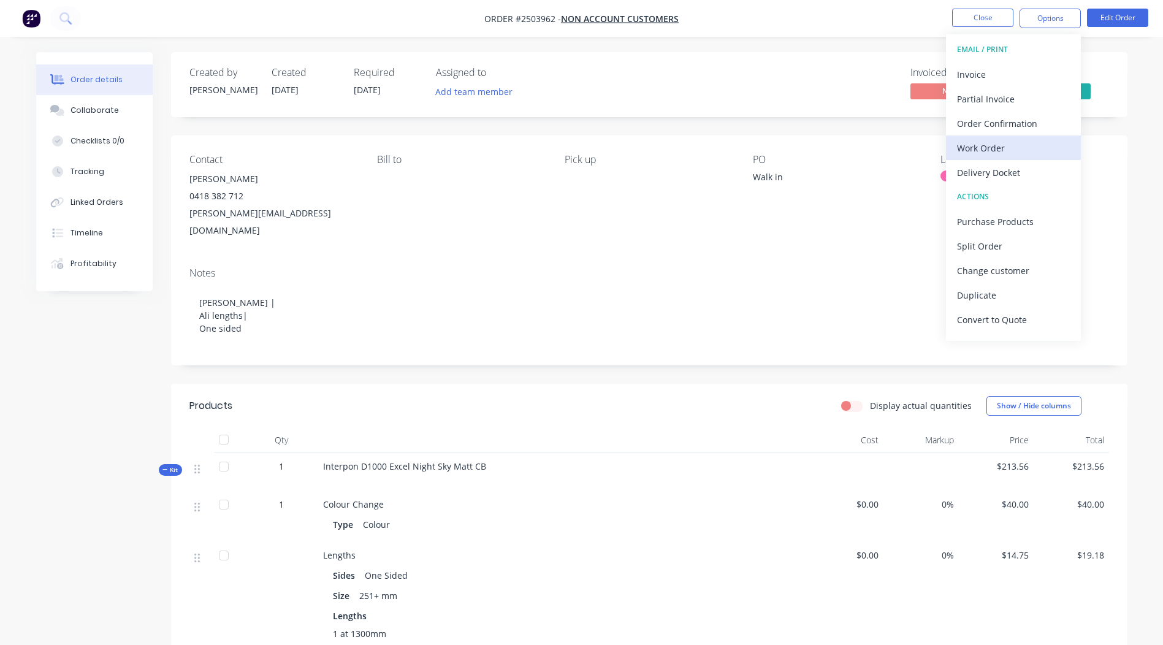
click at [1000, 139] on div "Work Order" at bounding box center [1013, 148] width 113 height 18
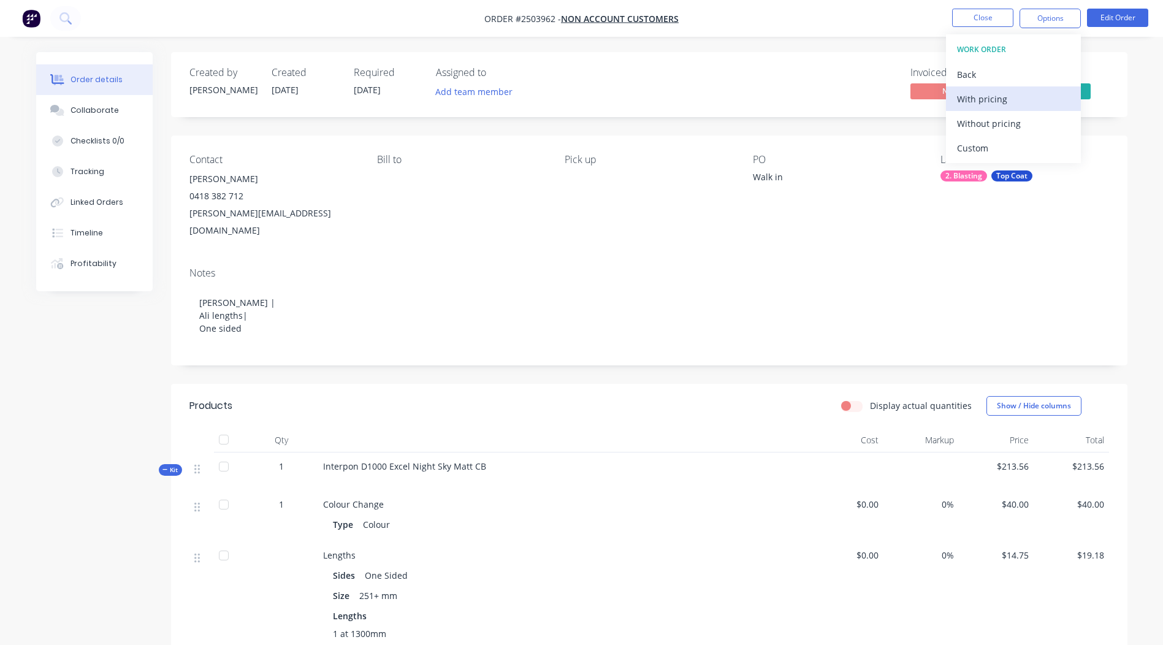
click at [1013, 107] on div "With pricing" at bounding box center [1013, 99] width 113 height 18
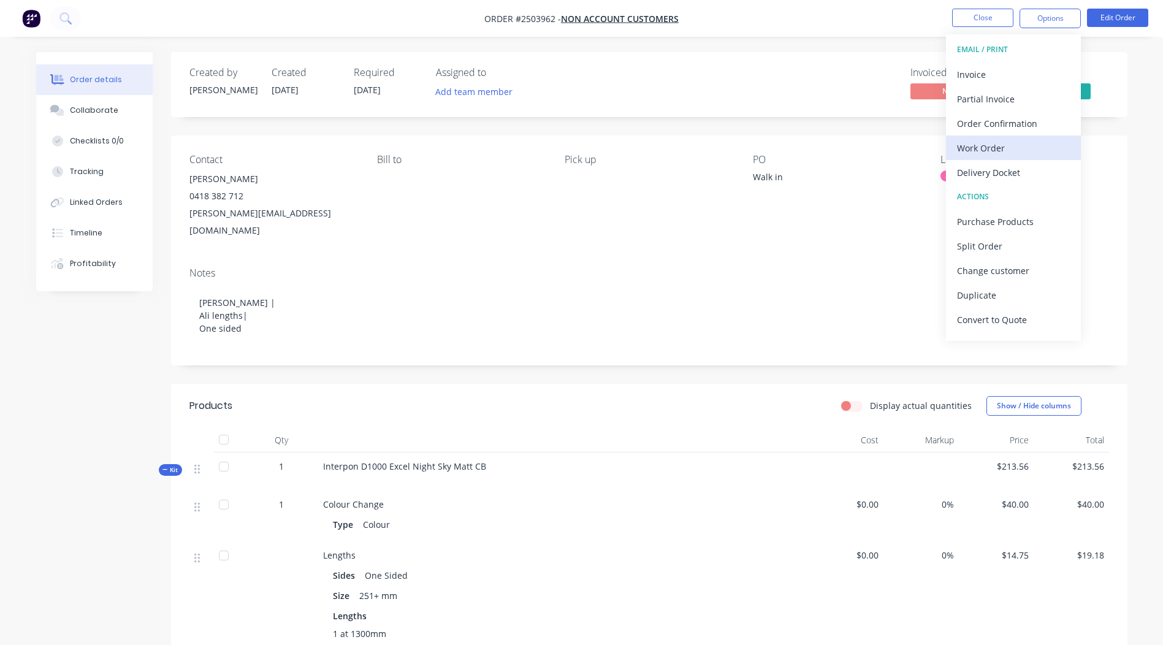
click at [1022, 154] on div "Work Order" at bounding box center [1013, 148] width 113 height 18
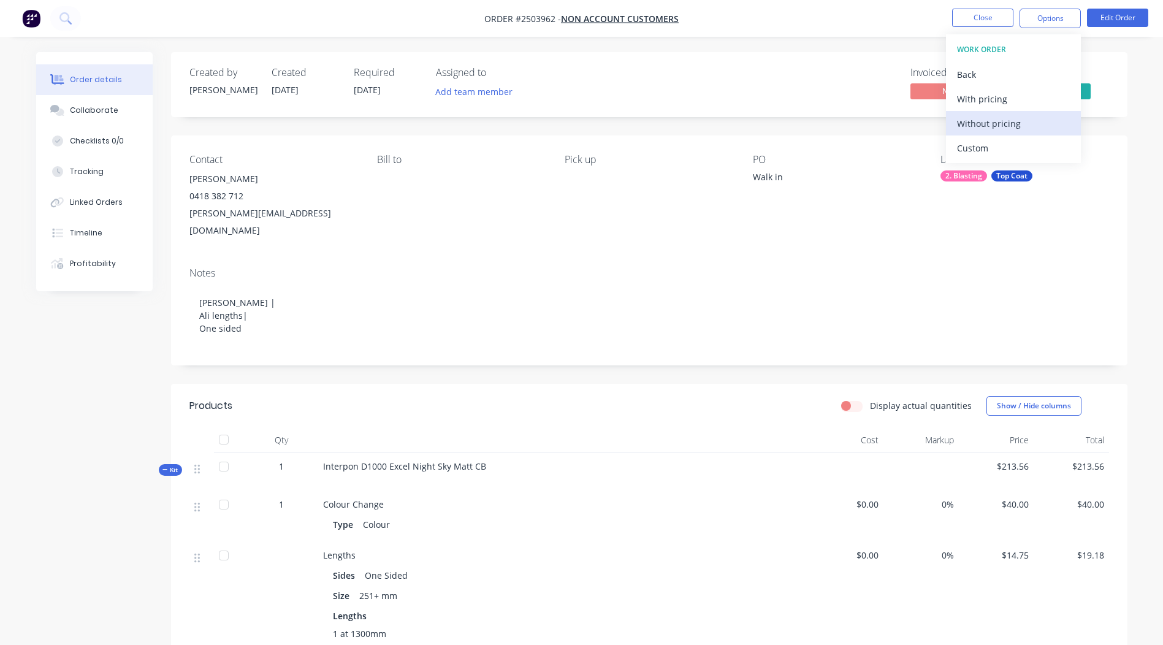
click at [1006, 123] on div "Without pricing" at bounding box center [1013, 124] width 113 height 18
click at [651, 115] on div "Created by Rory Created 28/08/25 Required 28/08/25 Assigned to Add team member …" at bounding box center [649, 84] width 957 height 65
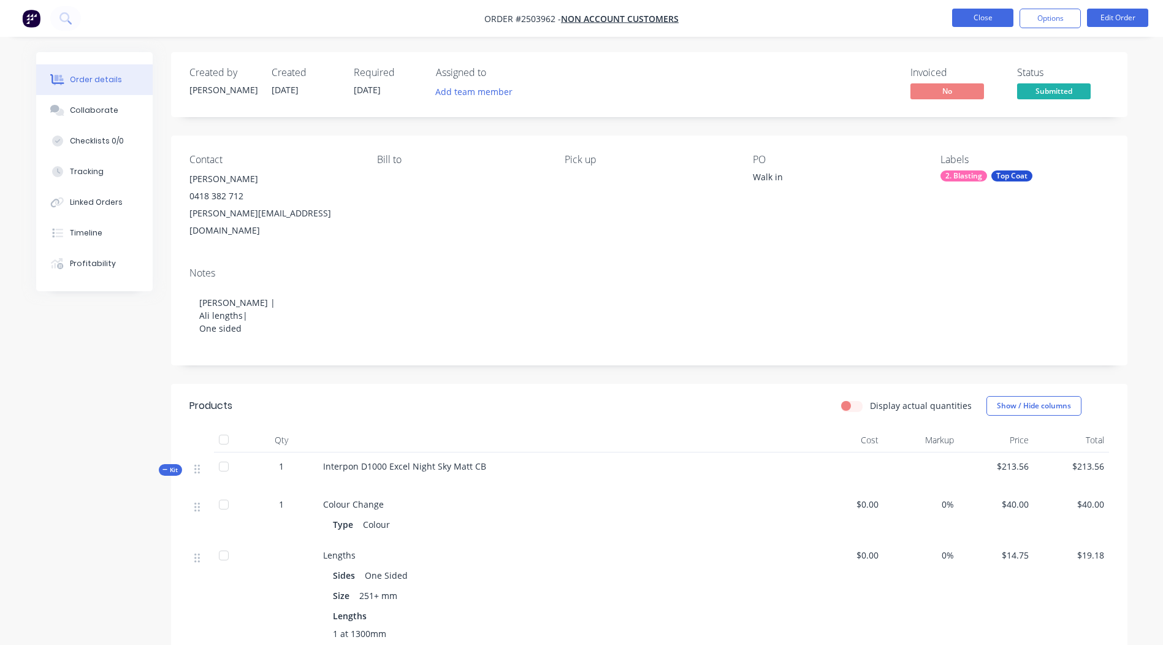
click at [961, 15] on button "Close" at bounding box center [982, 18] width 61 height 18
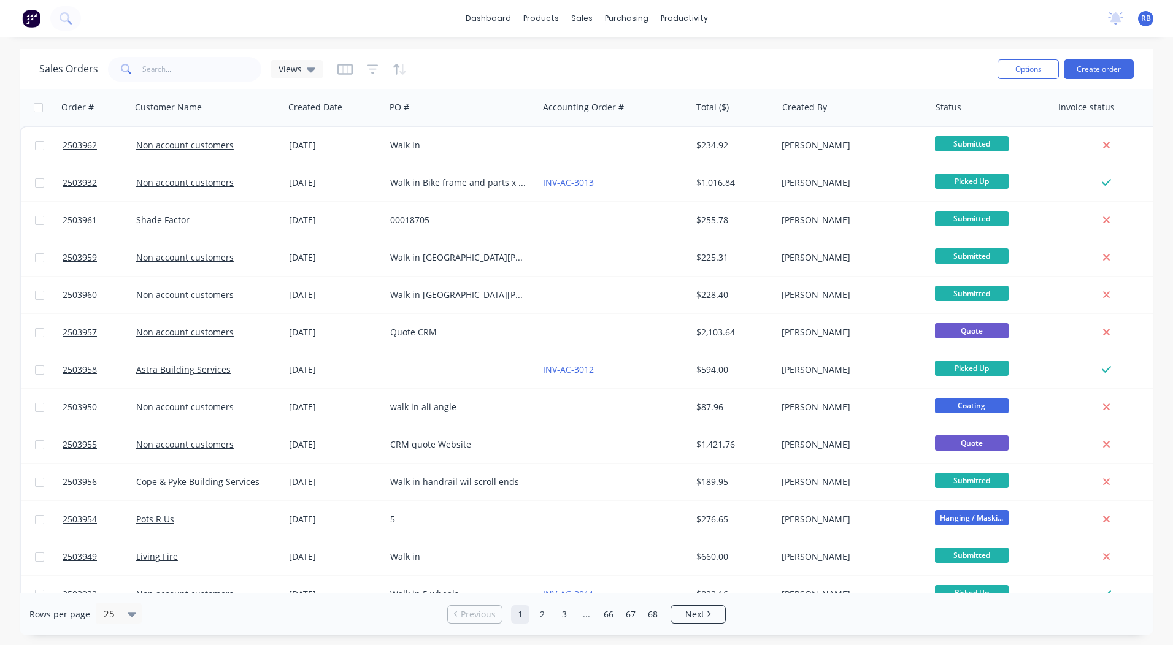
click at [961, 15] on div "dashboard products sales purchasing productivity dashboard products Product Cat…" at bounding box center [586, 18] width 1173 height 37
drag, startPoint x: 466, startPoint y: 9, endPoint x: 767, endPoint y: 22, distance: 300.8
click at [767, 22] on div "dashboard products sales purchasing productivity dashboard products Product Cat…" at bounding box center [586, 18] width 1173 height 37
click at [772, 47] on div "dashboard products sales purchasing productivity dashboard products Product Cat…" at bounding box center [586, 322] width 1173 height 645
click at [161, 64] on input "text" at bounding box center [202, 69] width 120 height 25
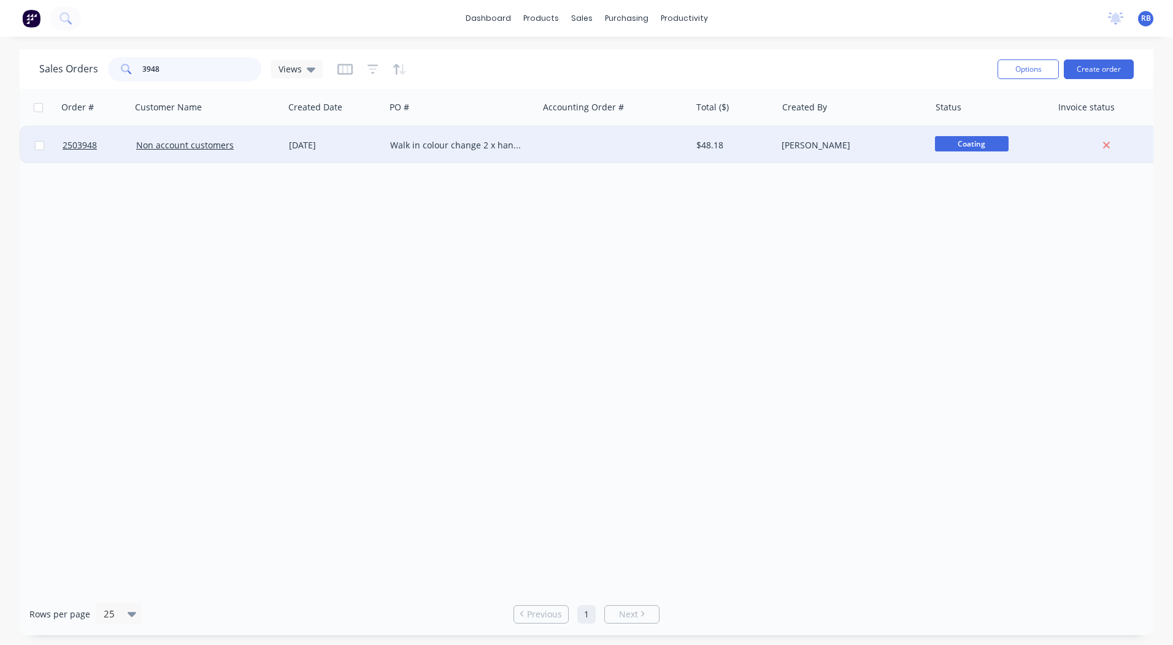
type input "3948"
click at [535, 142] on div "Walk in colour change 2 x handles" at bounding box center [461, 145] width 153 height 37
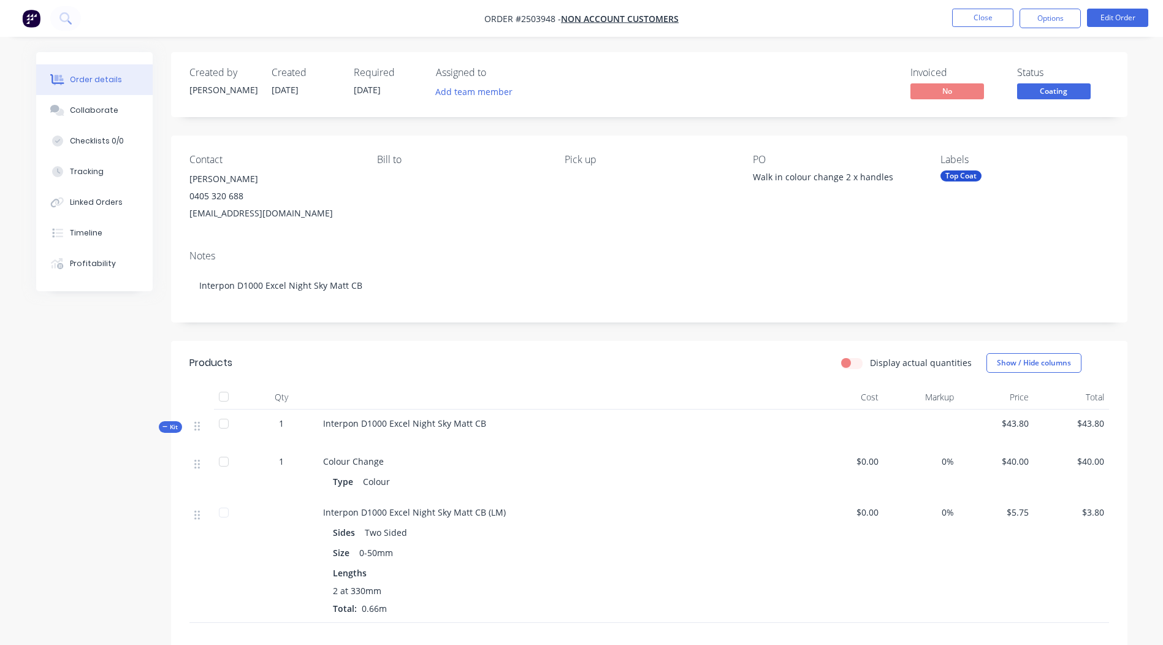
click at [1040, 91] on span "Coating" at bounding box center [1055, 90] width 74 height 15
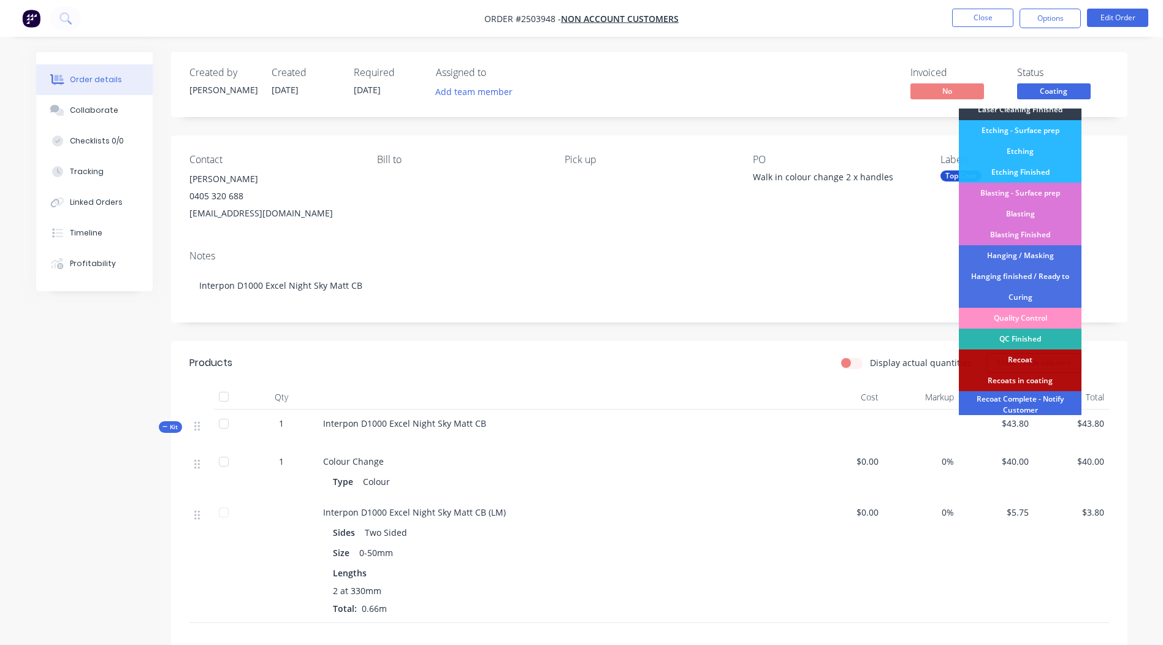
scroll to position [263, 0]
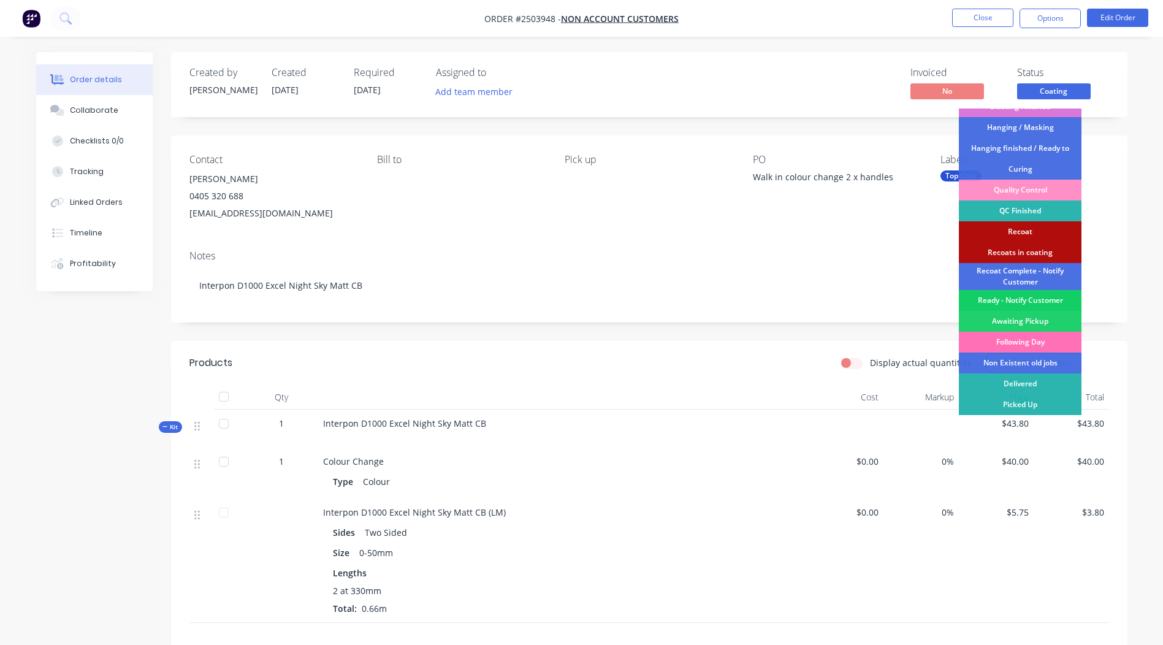
click at [1017, 297] on div "Ready - Notify Customer" at bounding box center [1020, 300] width 123 height 21
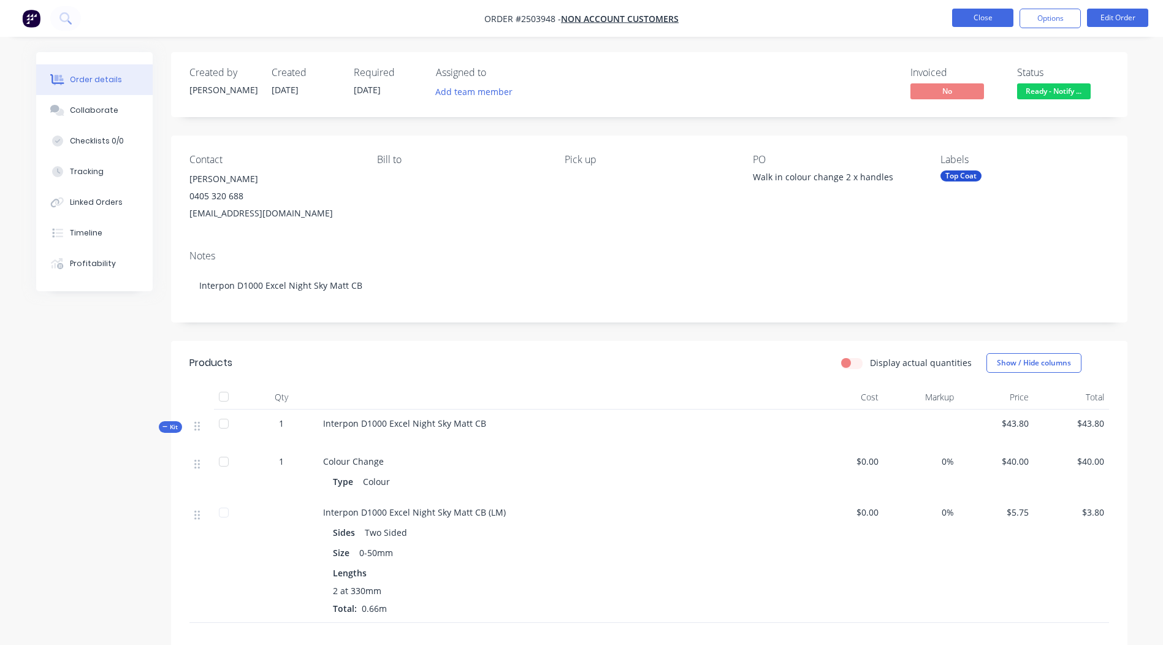
click at [978, 16] on button "Close" at bounding box center [982, 18] width 61 height 18
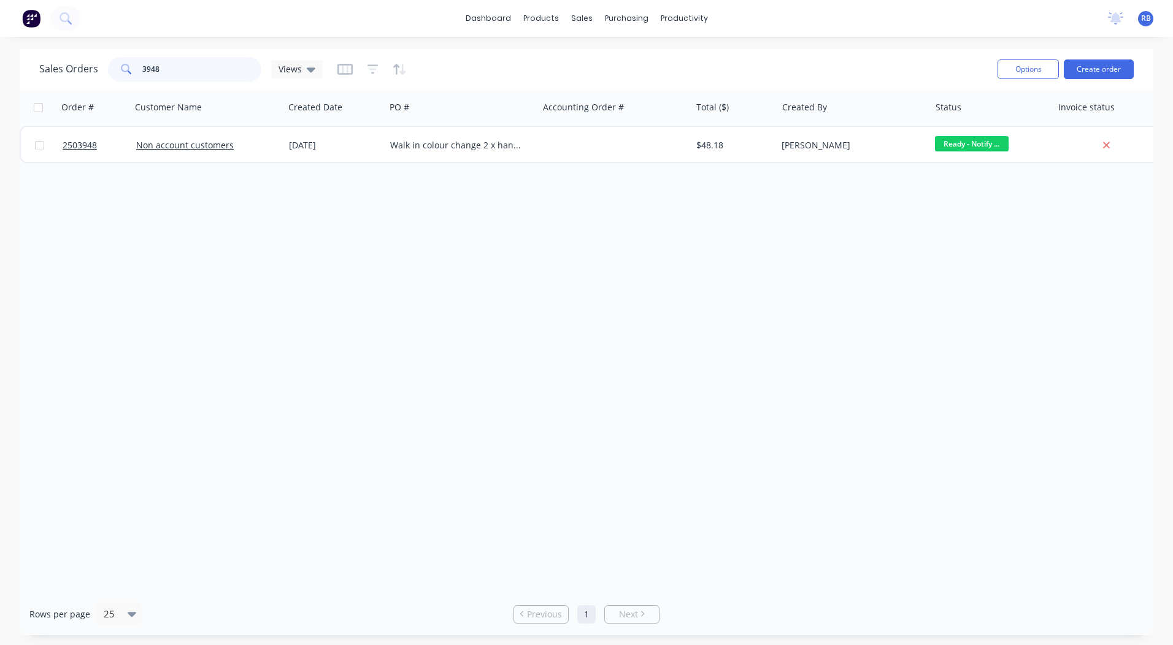
drag, startPoint x: 193, startPoint y: 78, endPoint x: 0, endPoint y: 56, distance: 194.4
click at [0, 53] on html "dashboard products sales purchasing productivity dashboard products Product Cat…" at bounding box center [586, 322] width 1173 height 645
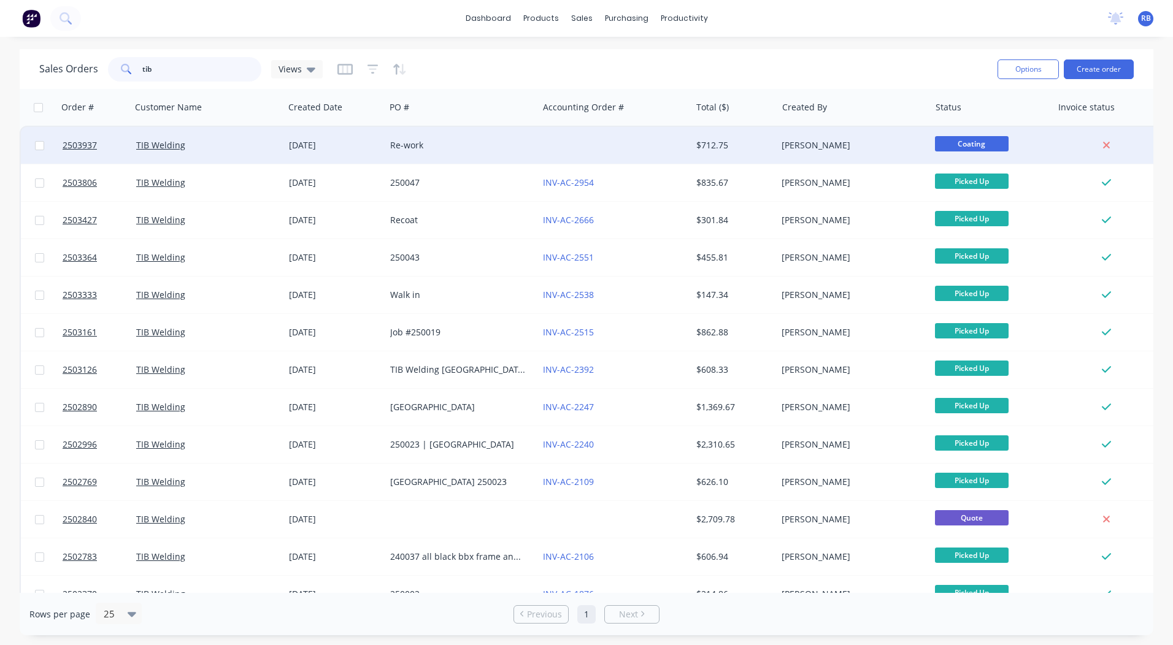
type input "tib"
click at [439, 133] on div "Re-work" at bounding box center [461, 145] width 153 height 37
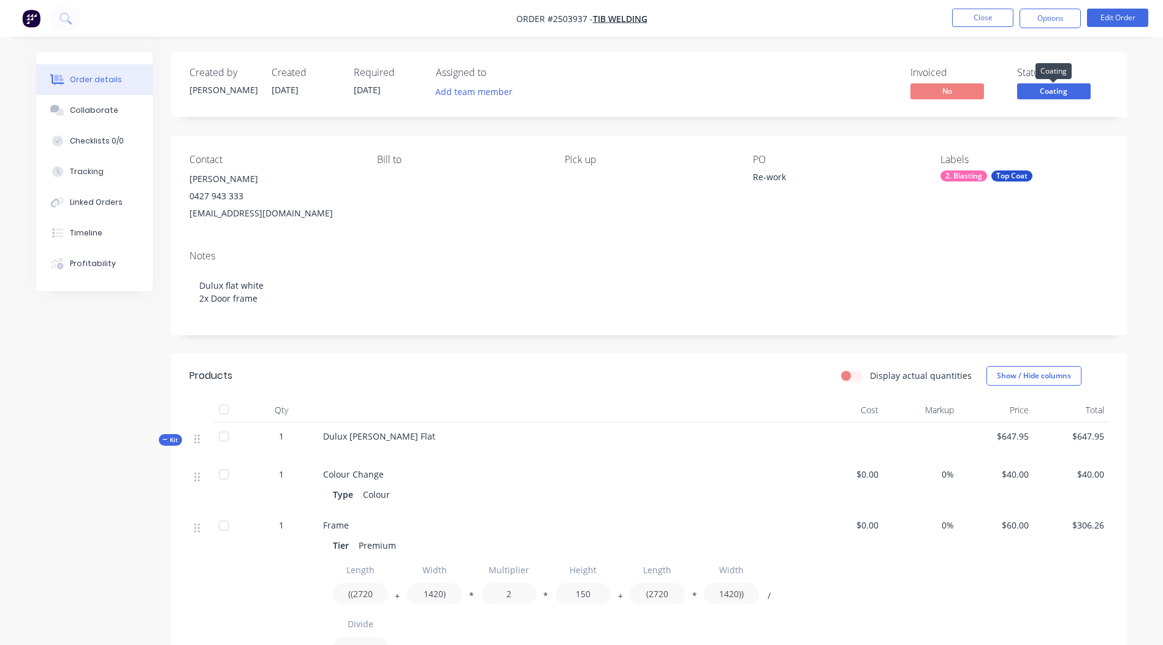
click at [1060, 88] on span "Coating" at bounding box center [1055, 90] width 74 height 15
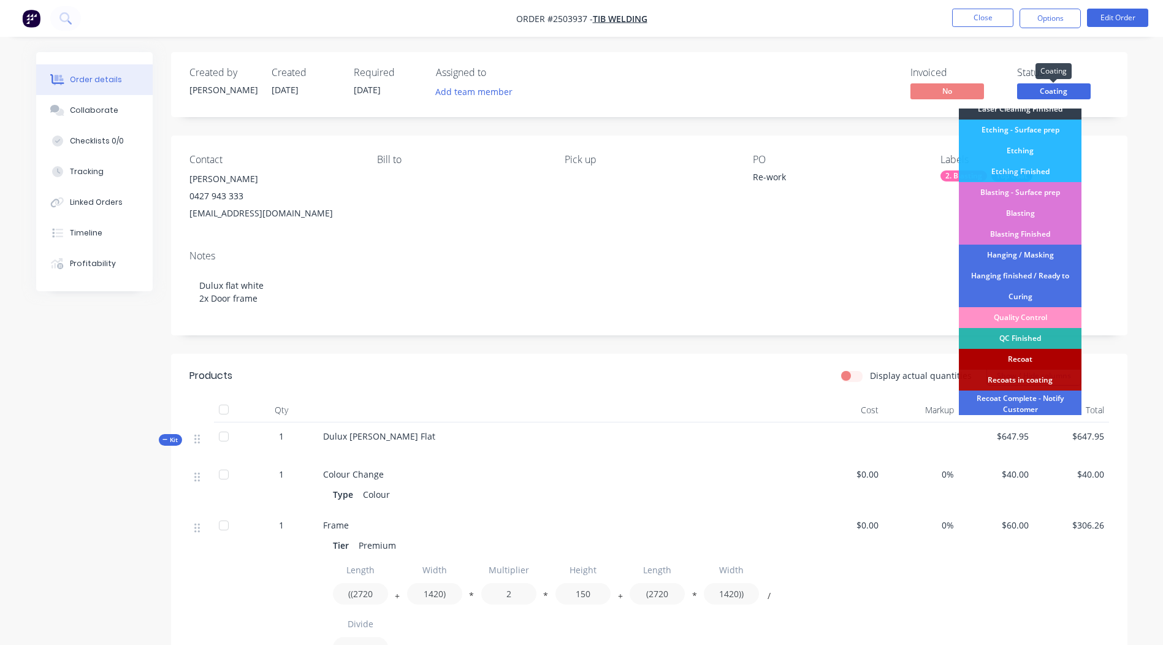
scroll to position [263, 0]
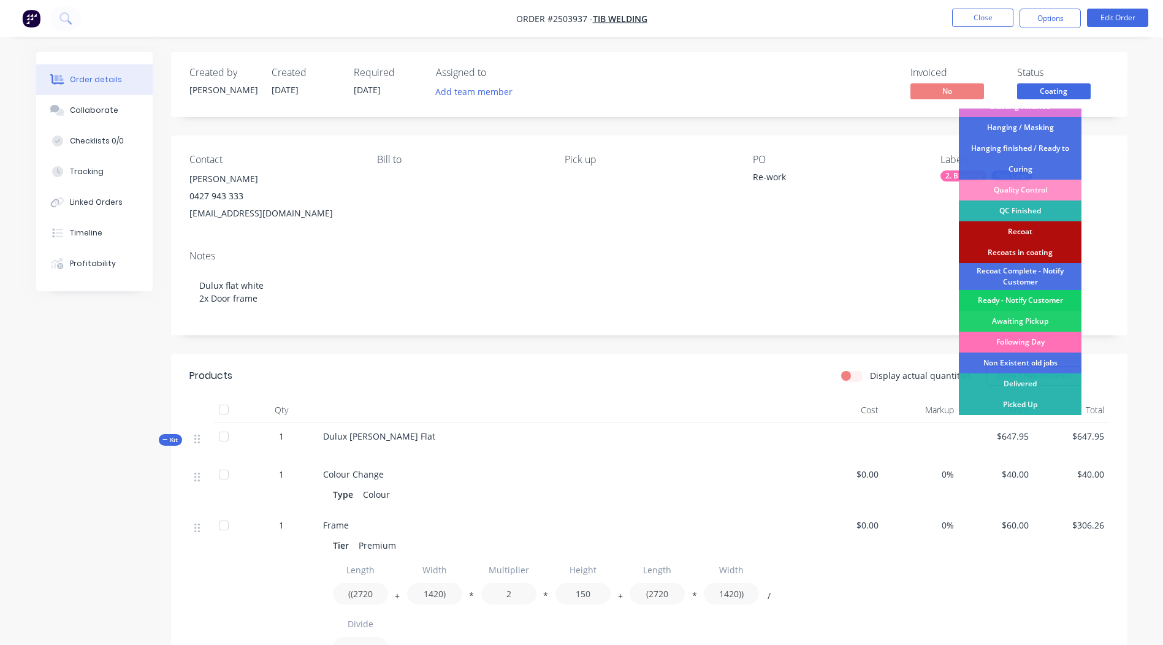
click at [1018, 302] on div "Ready - Notify Customer" at bounding box center [1020, 300] width 123 height 21
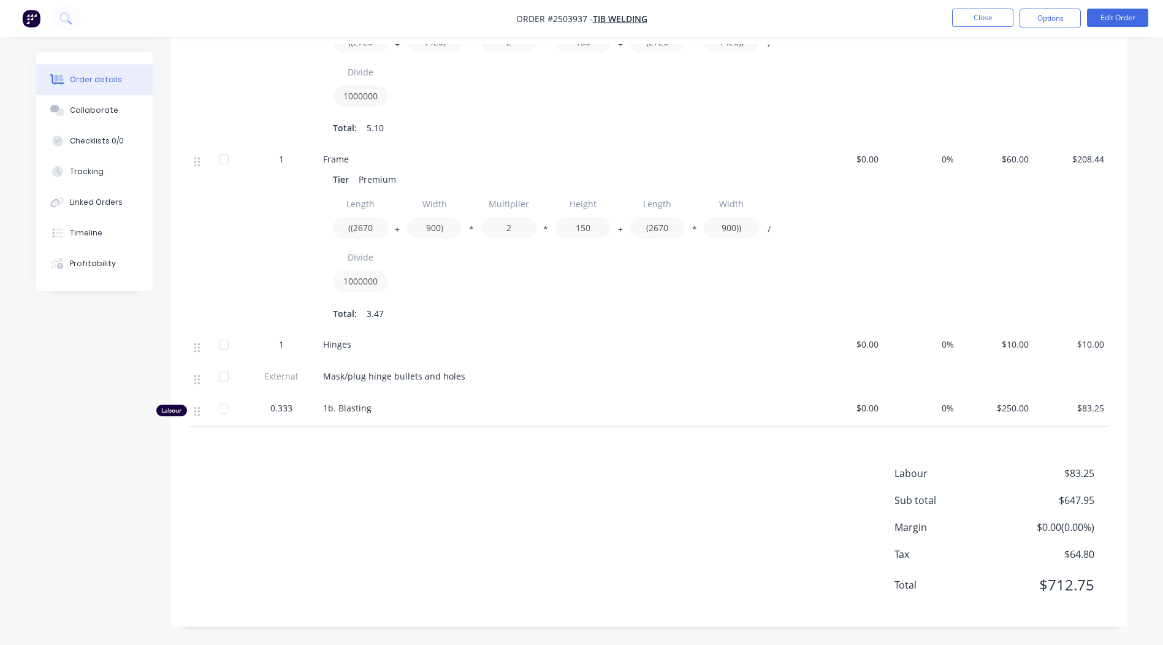
scroll to position [0, 0]
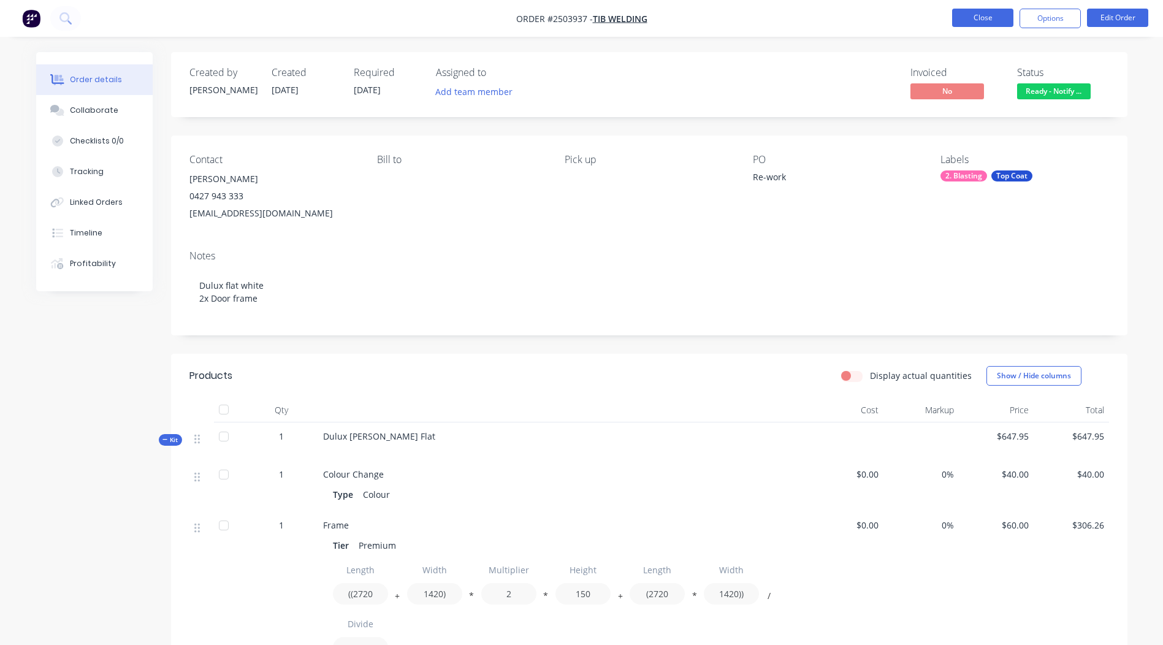
click at [991, 22] on button "Close" at bounding box center [982, 18] width 61 height 18
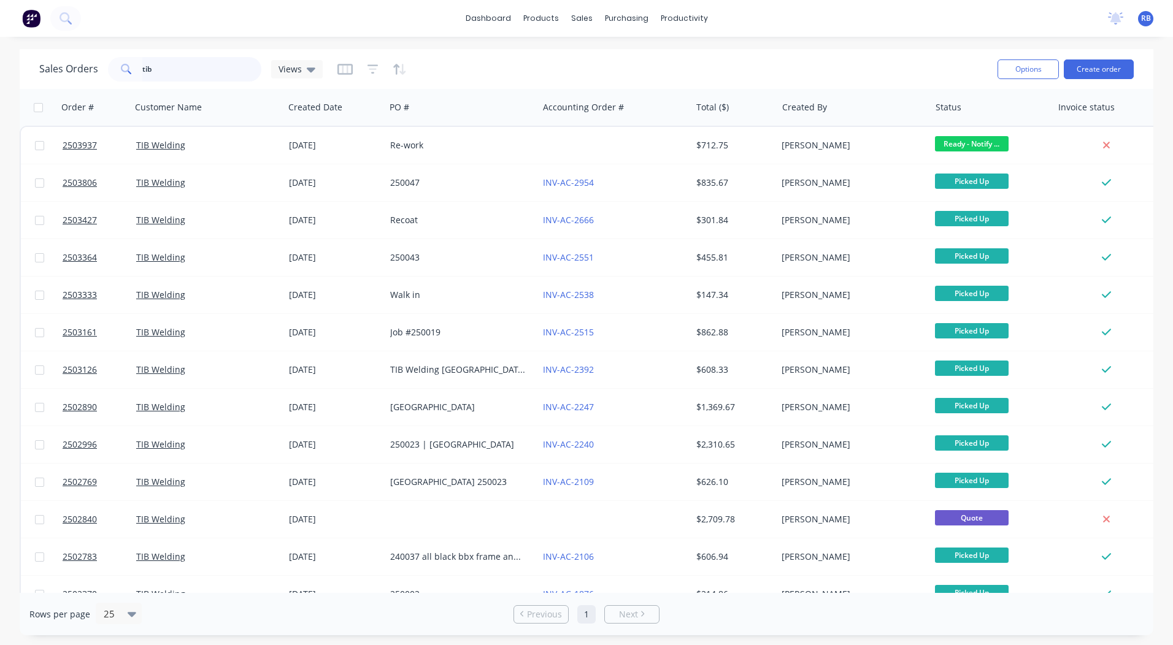
drag, startPoint x: 187, startPoint y: 74, endPoint x: 33, endPoint y: 66, distance: 154.7
click at [36, 66] on div "Sales Orders tib Views Options Create order" at bounding box center [586, 69] width 1133 height 40
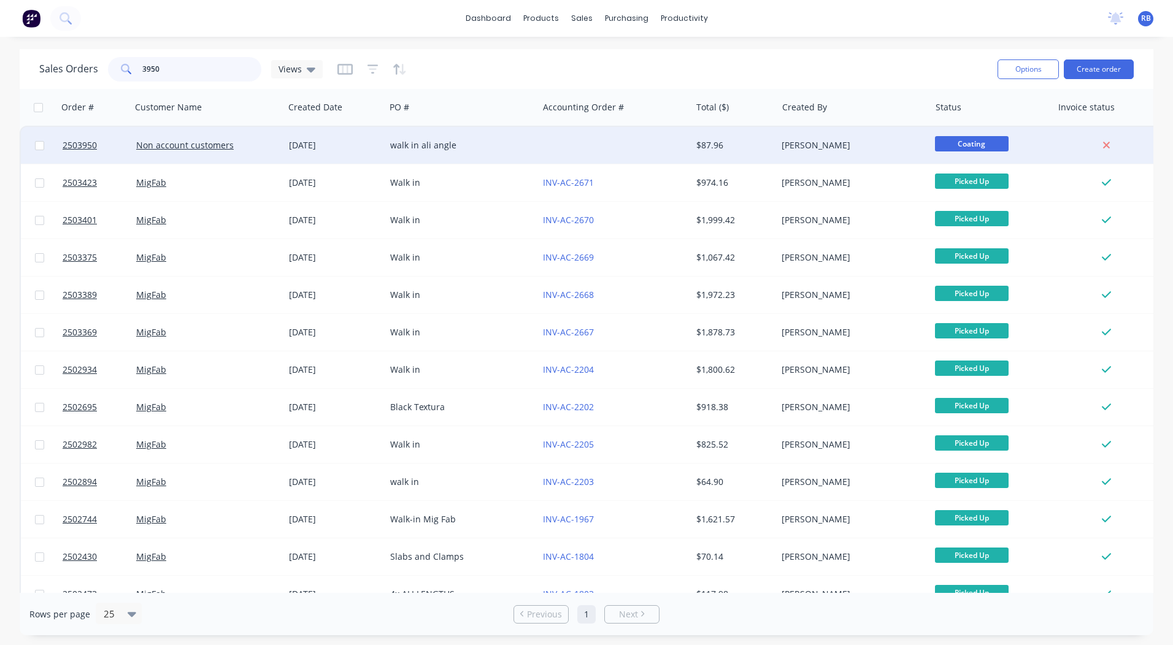
type input "3950"
click at [478, 137] on div "walk in ali angle" at bounding box center [461, 145] width 153 height 37
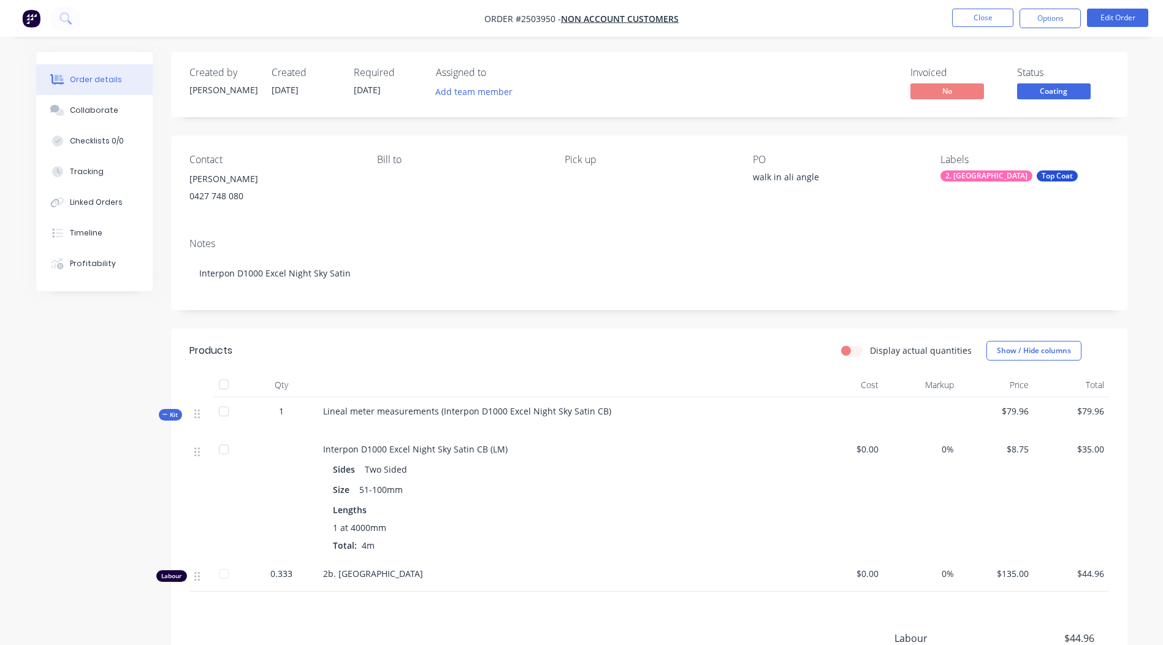
click at [1051, 85] on span "Coating" at bounding box center [1055, 90] width 74 height 15
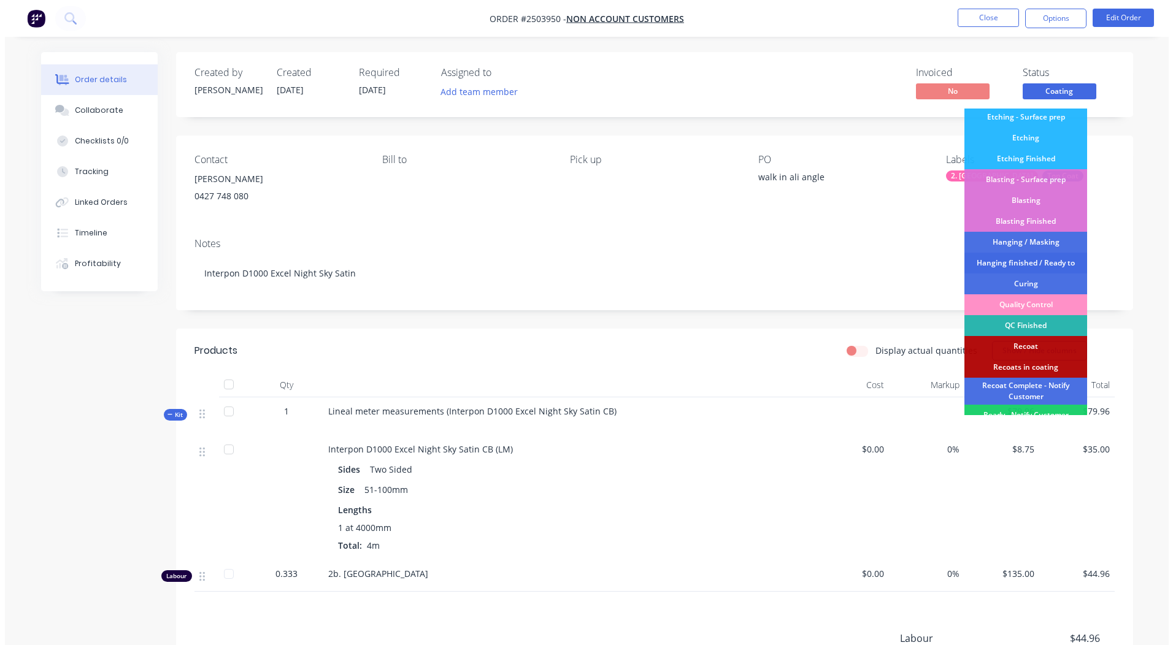
scroll to position [263, 0]
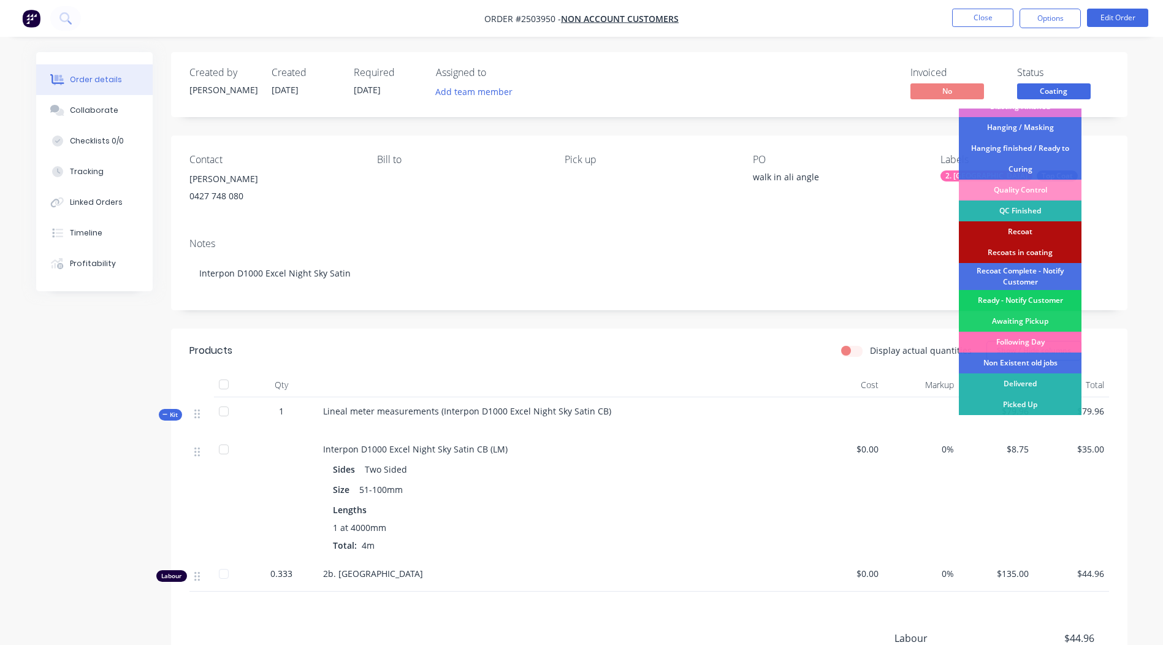
click at [1039, 302] on div "Ready - Notify Customer" at bounding box center [1020, 300] width 123 height 21
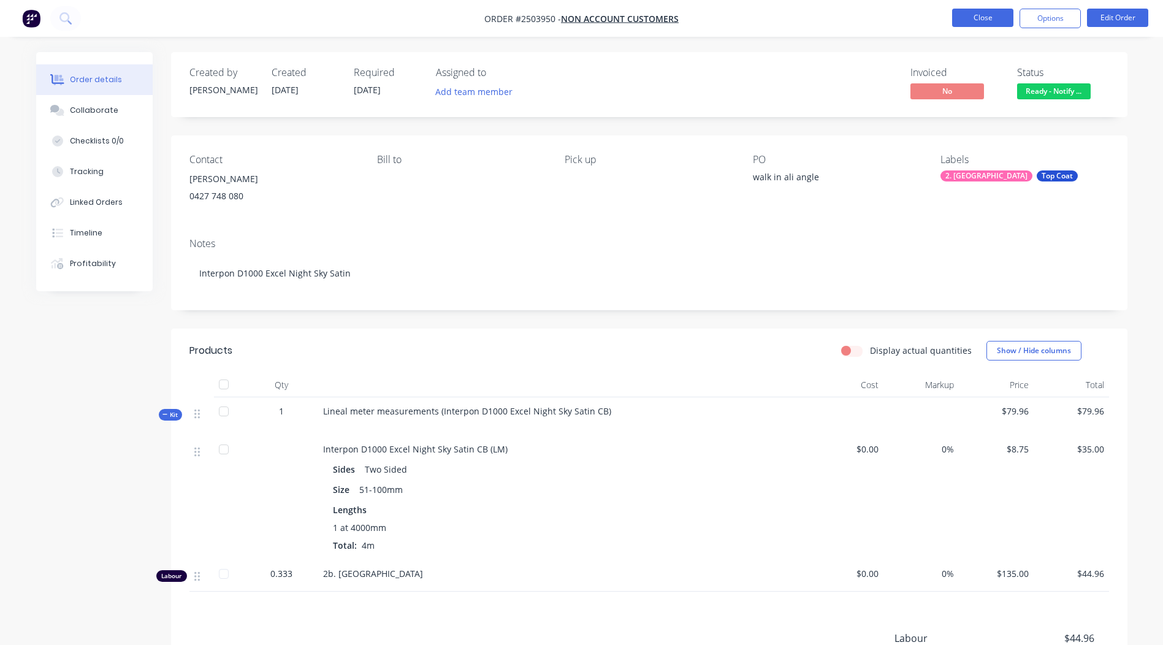
click at [982, 26] on button "Close" at bounding box center [982, 18] width 61 height 18
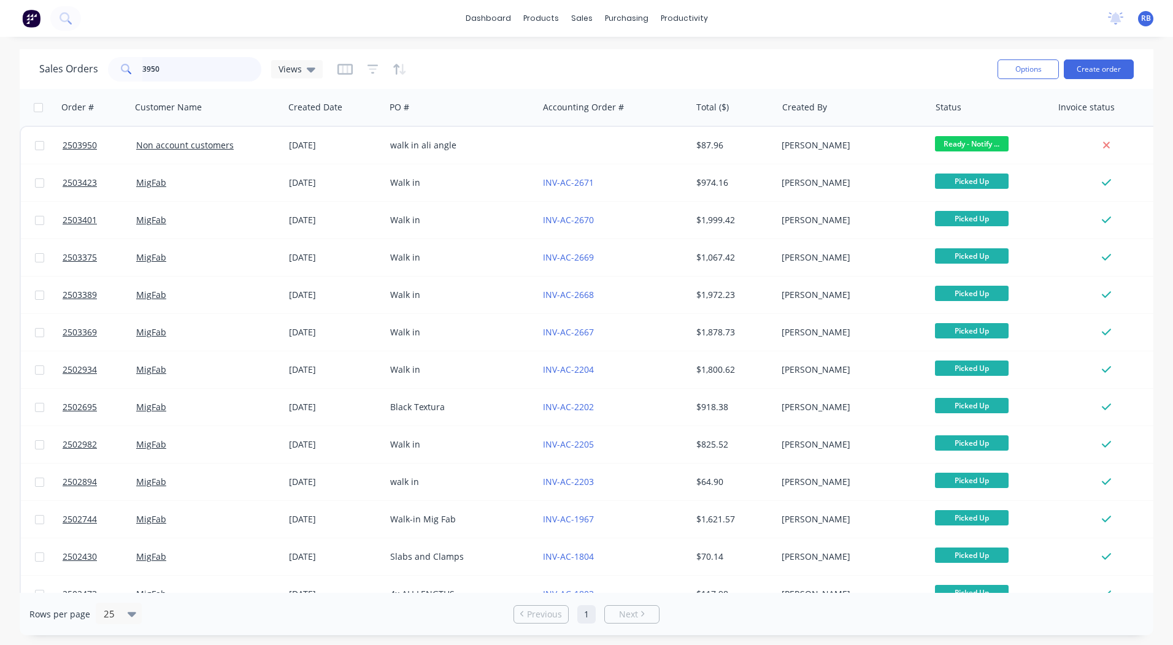
click at [0, 76] on html "dashboard products sales purchasing productivity dashboard products Product Cat…" at bounding box center [586, 322] width 1173 height 645
